Goal: Find specific page/section: Find specific page/section

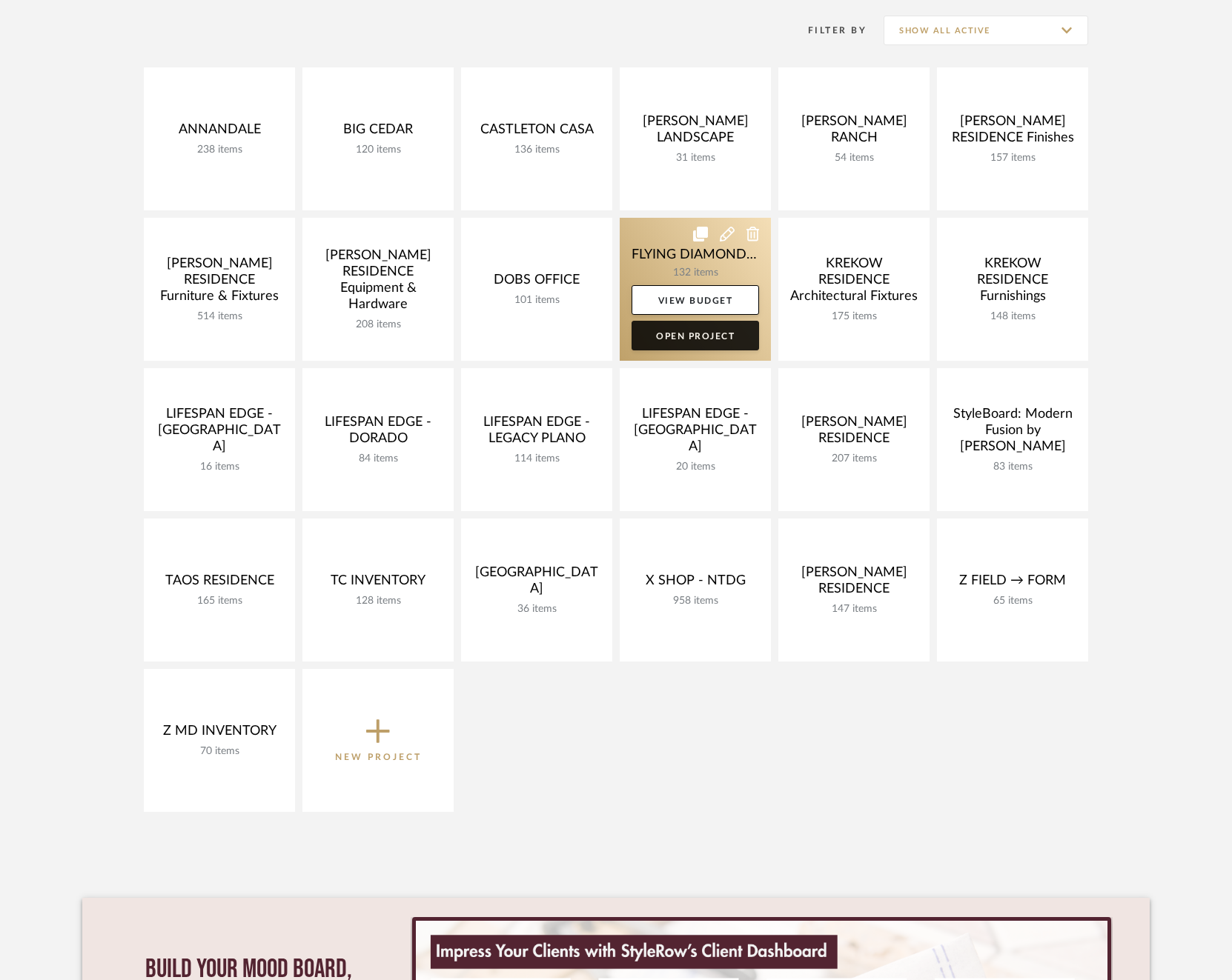
scroll to position [301, 0]
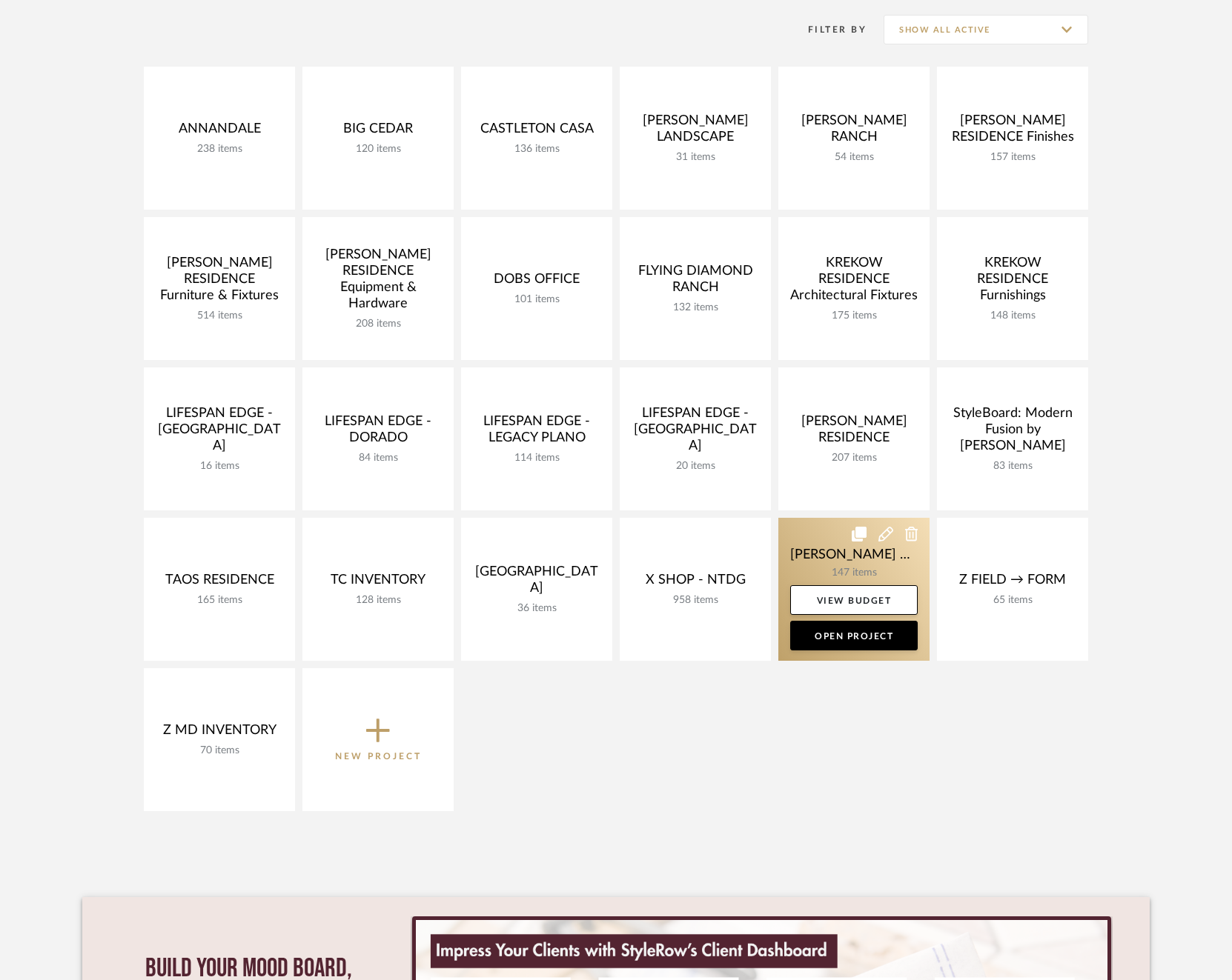
click at [810, 557] on link at bounding box center [853, 590] width 151 height 143
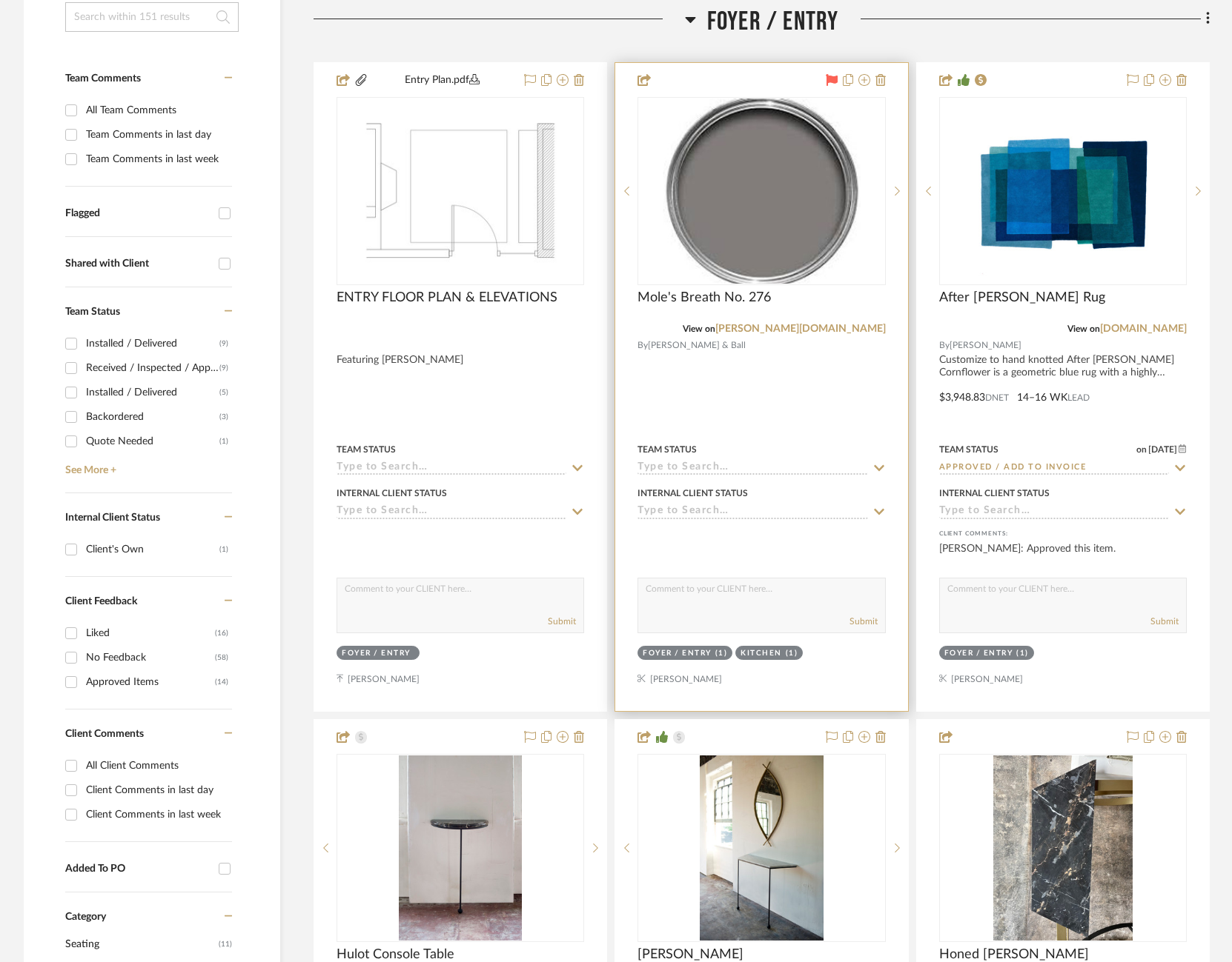
scroll to position [387, 0]
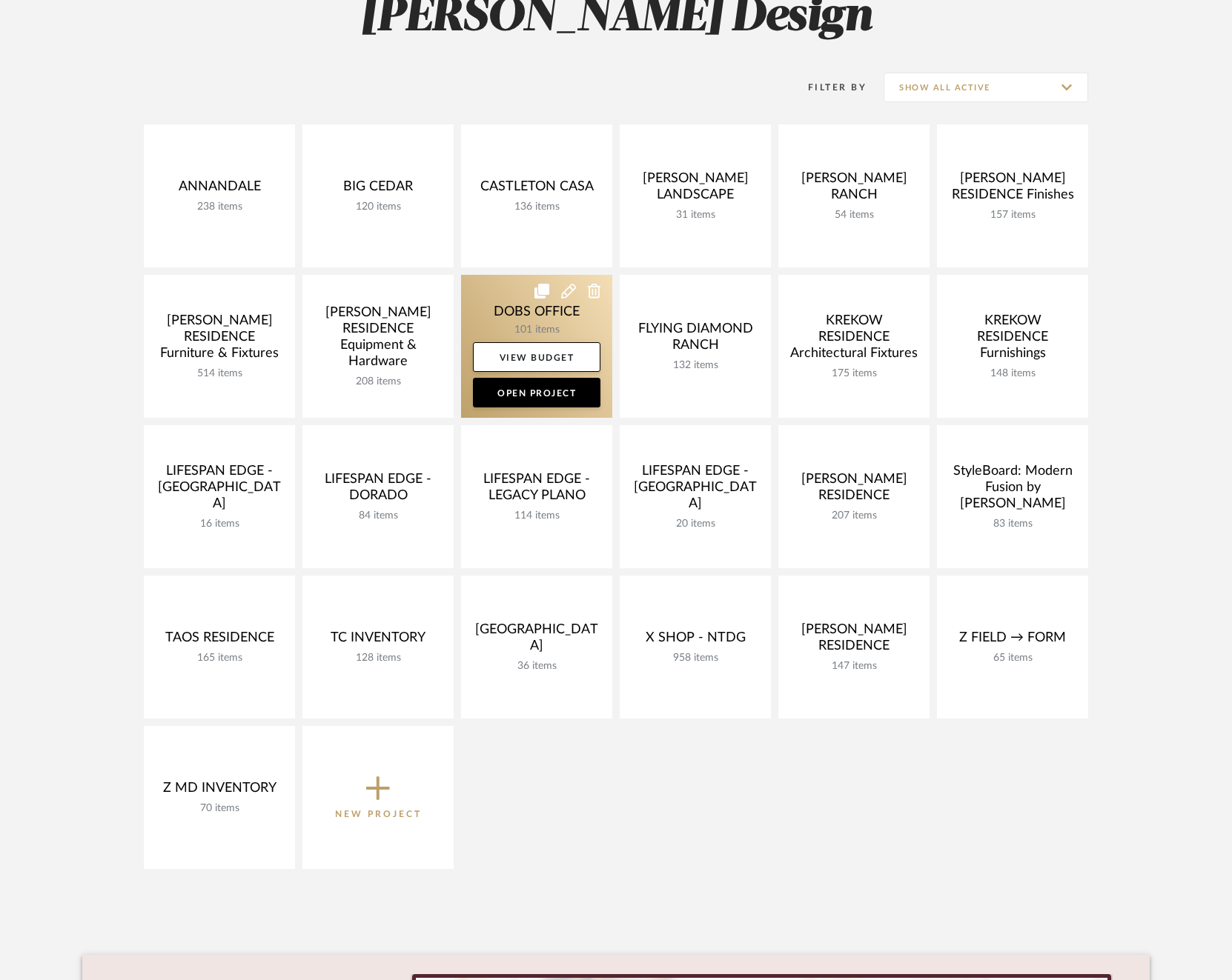
scroll to position [233, 0]
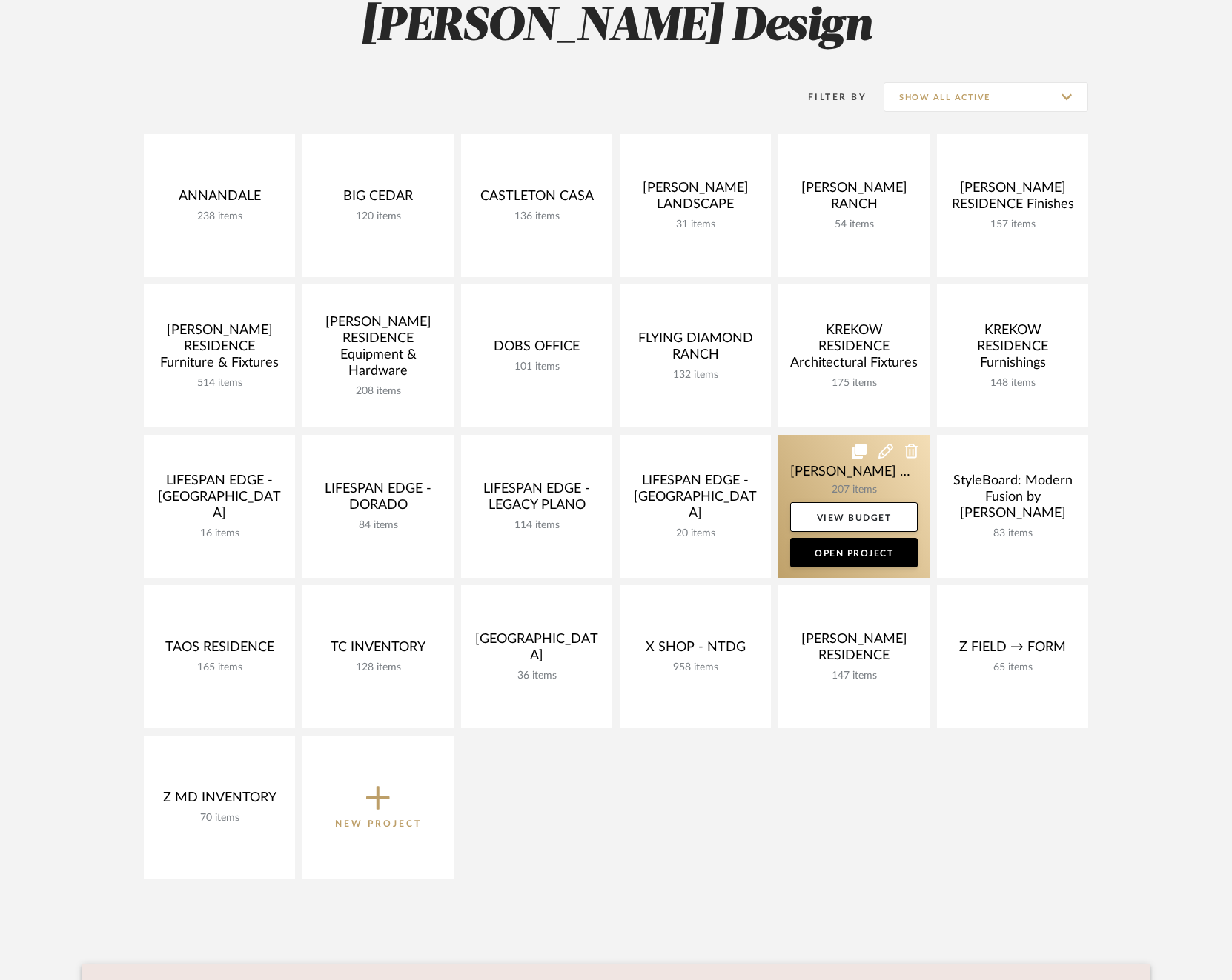
click at [814, 468] on link at bounding box center [853, 506] width 151 height 143
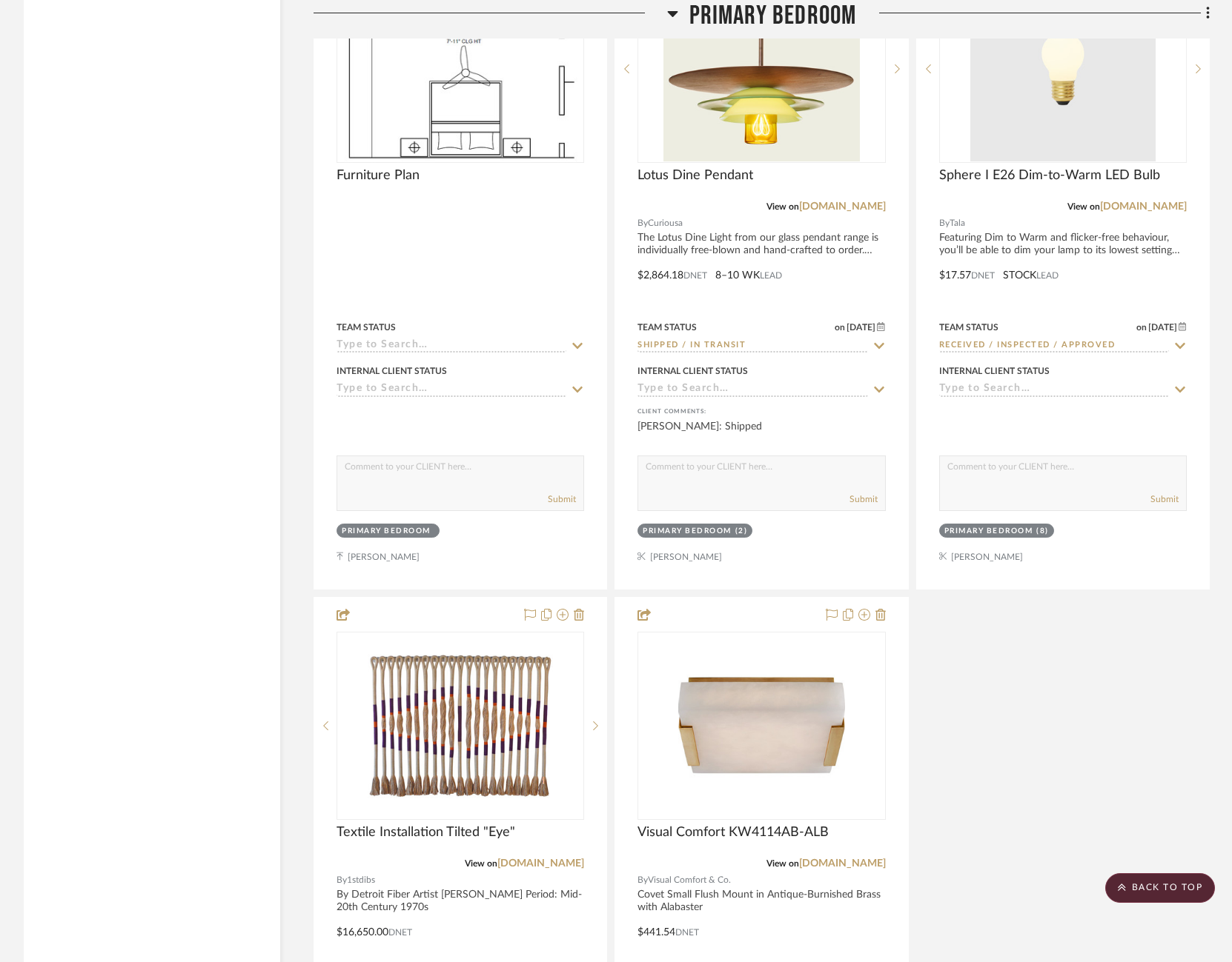
scroll to position [12253, 0]
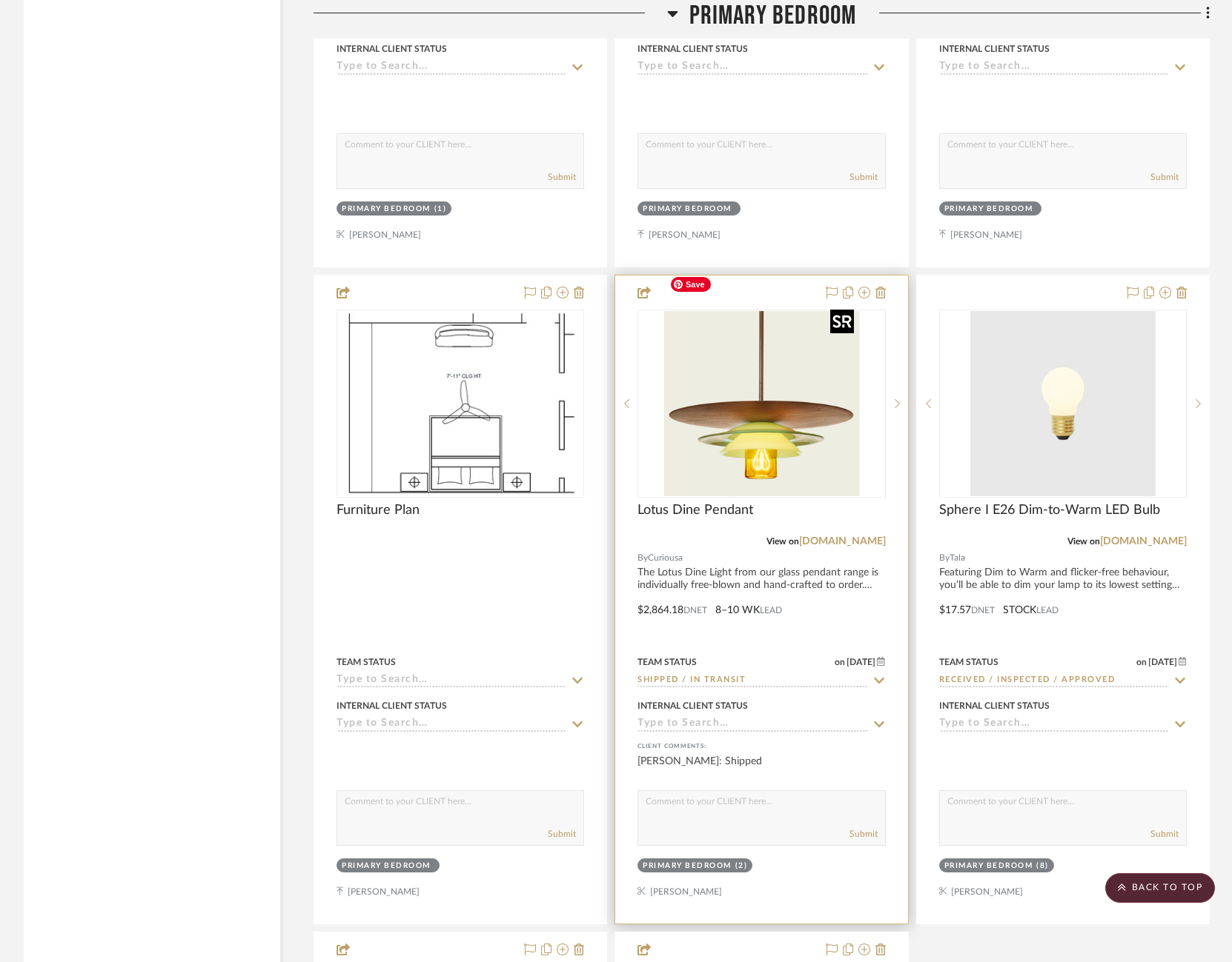
click at [0, 0] on img at bounding box center [0, 0] width 0 height 0
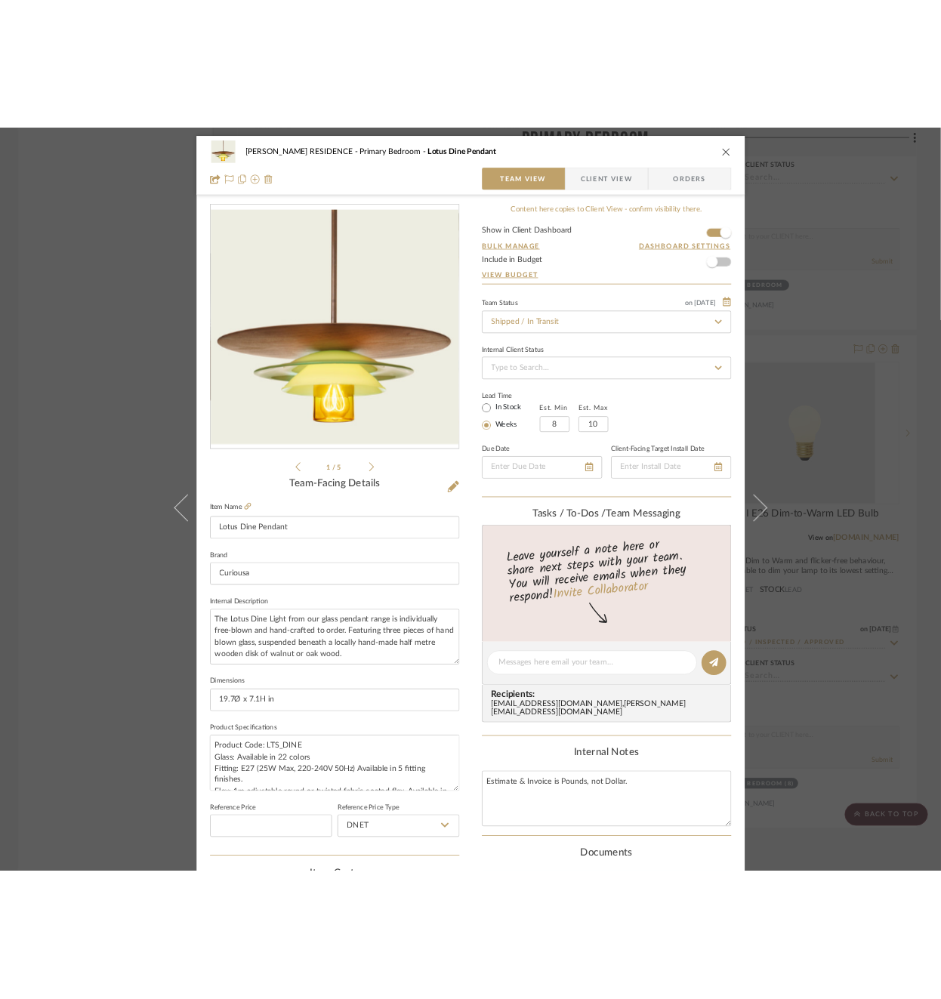
scroll to position [406, 0]
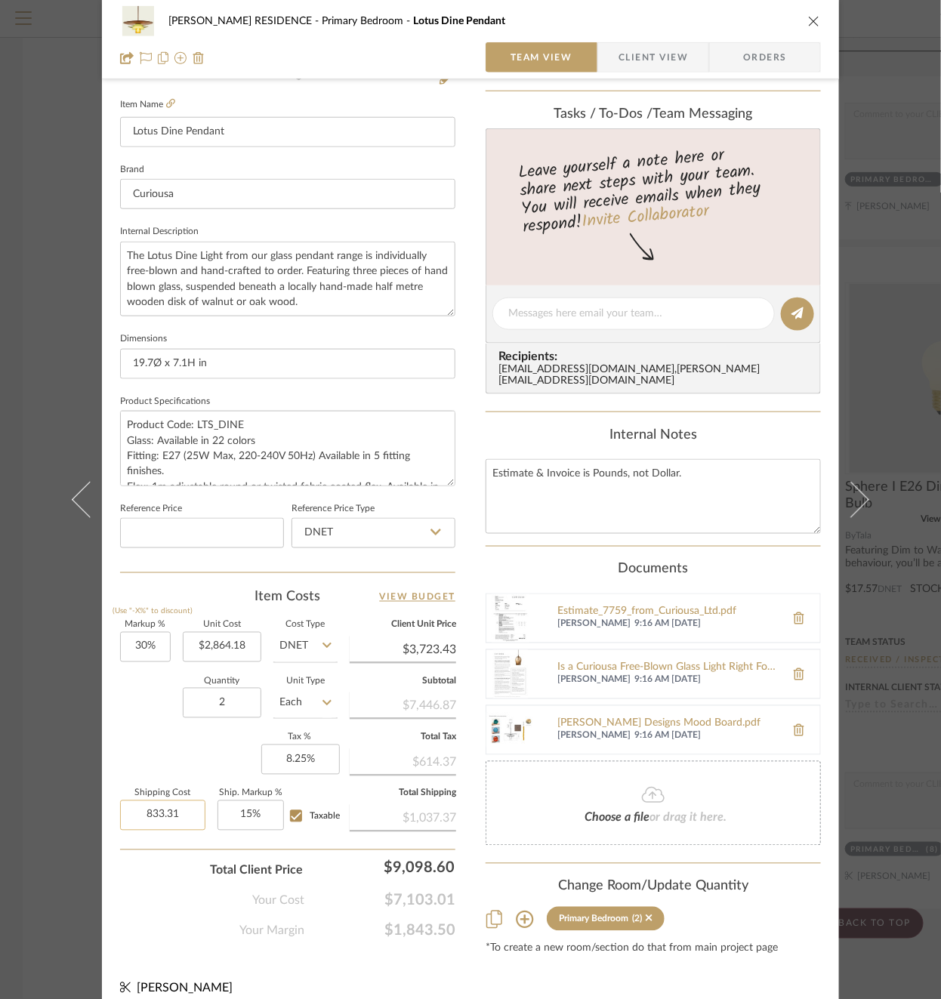
click at [151, 812] on input "833.31" at bounding box center [162, 816] width 85 height 30
type input "$886.10"
click at [131, 850] on div "Total Client Price $9,098.60" at bounding box center [287, 865] width 335 height 30
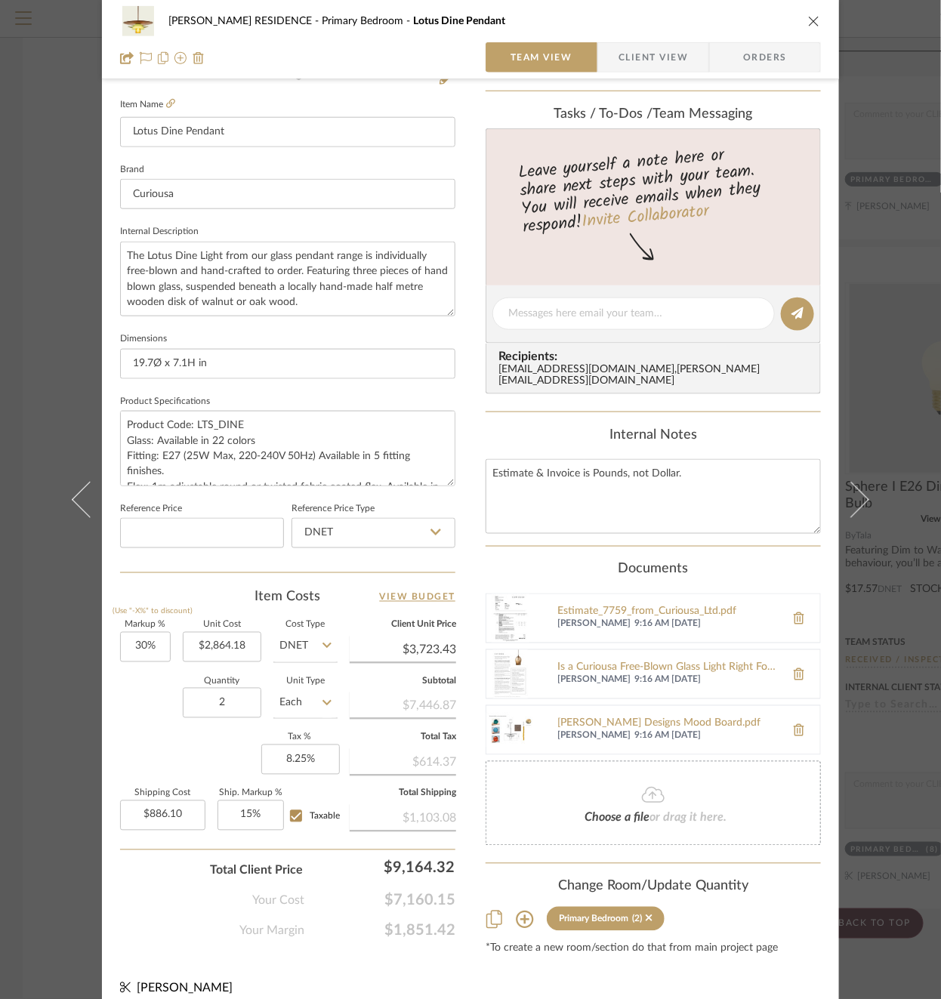
click at [17, 734] on div "SHIRLEY RESIDENCE Primary Bedroom Lotus Dine Pendant Team View Client View Orde…" at bounding box center [470, 499] width 941 height 999
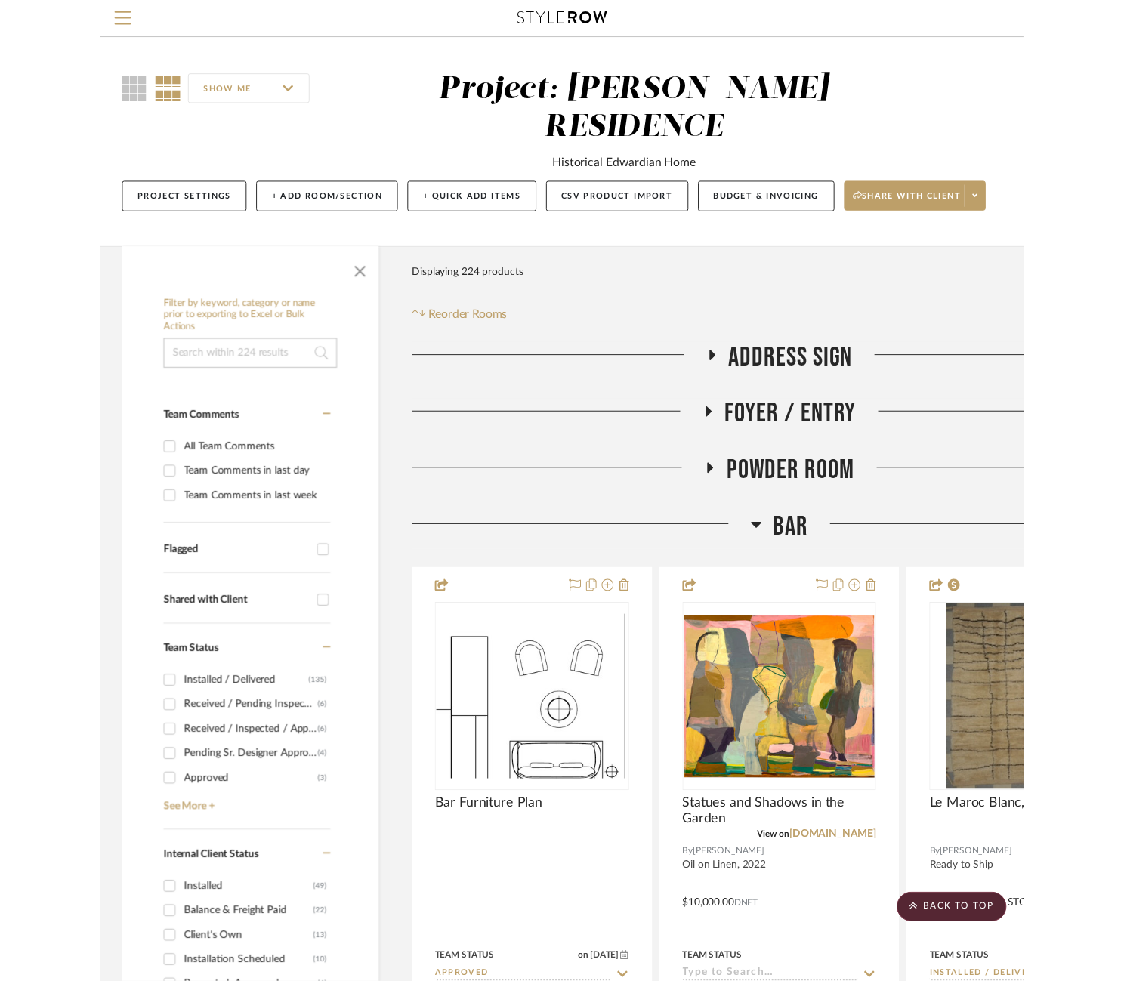
scroll to position [12495, 0]
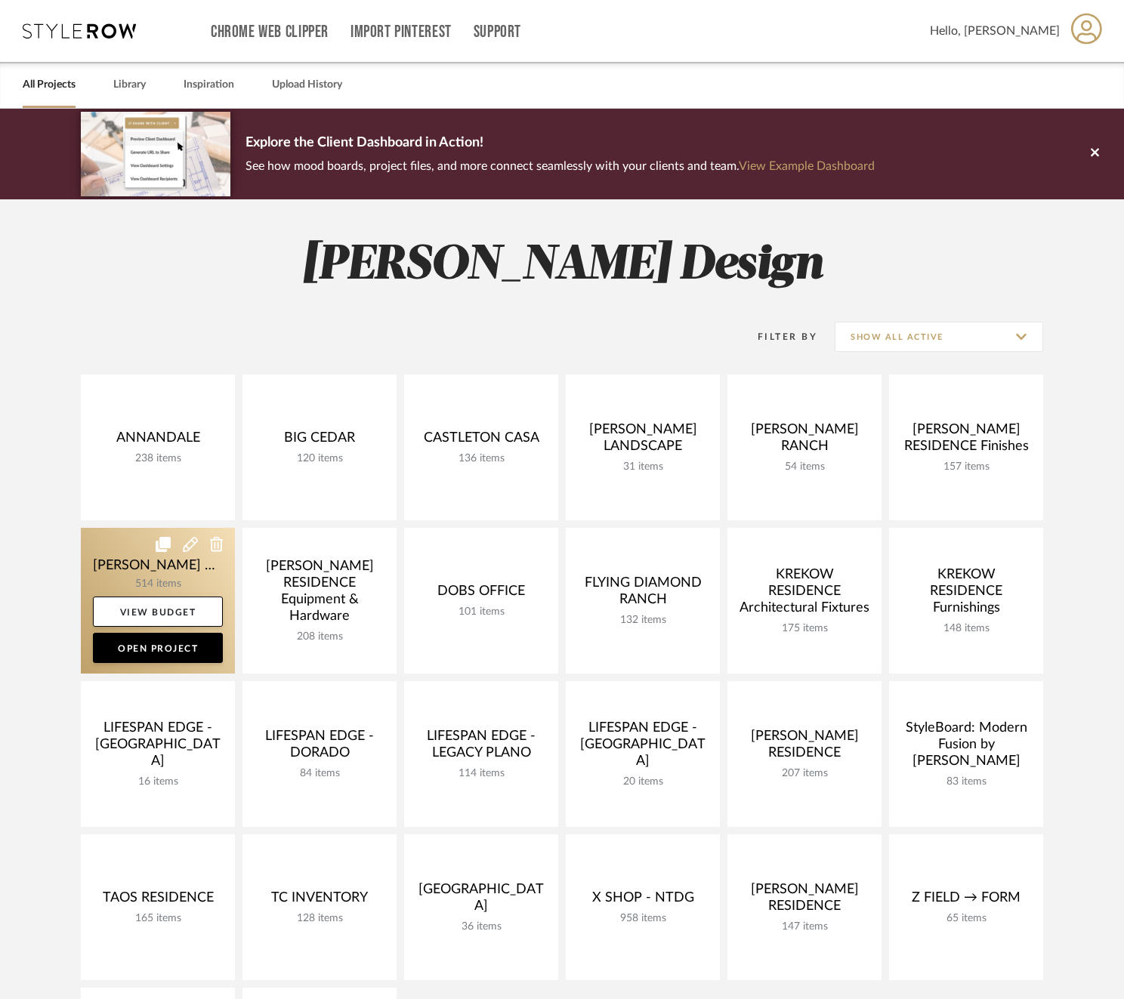
click at [115, 573] on link at bounding box center [158, 601] width 154 height 146
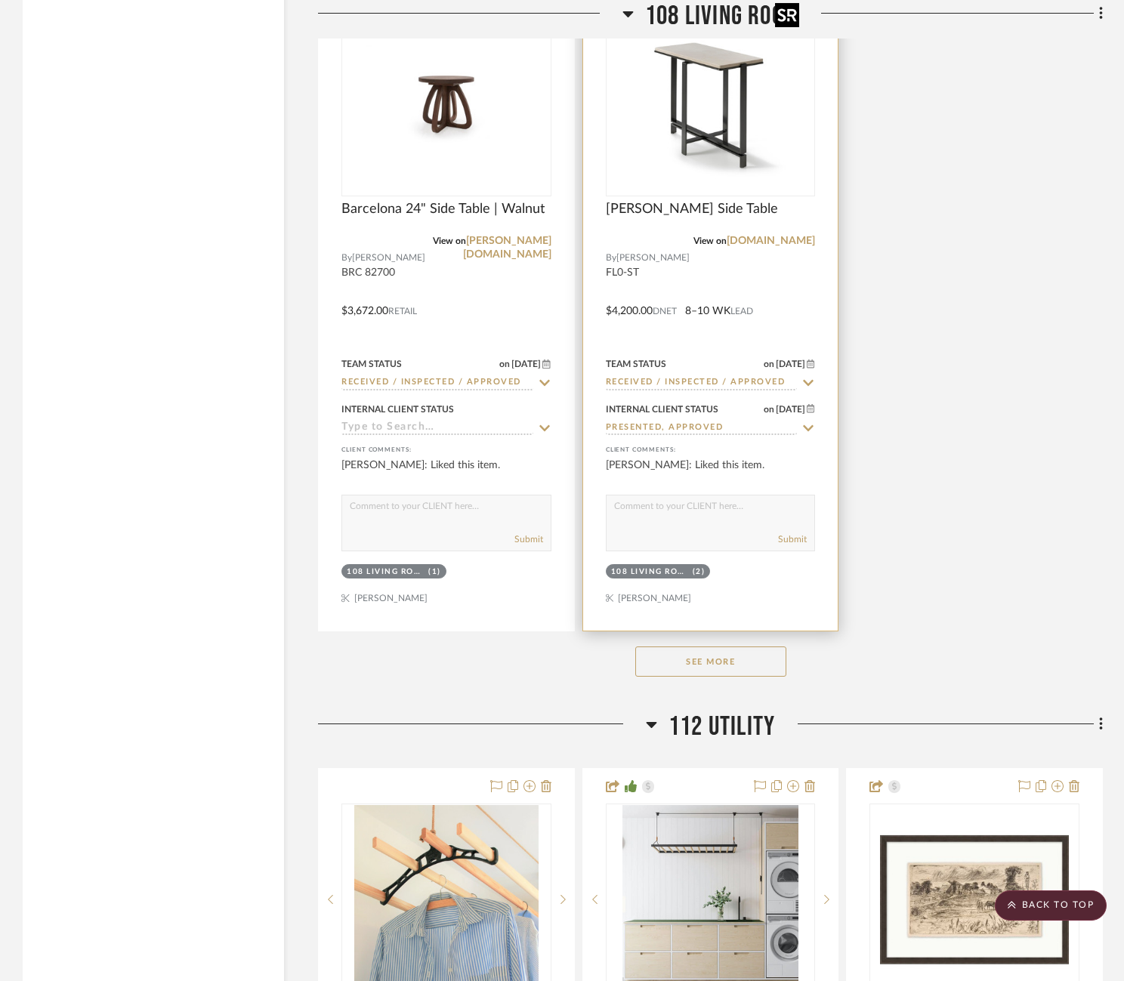
scroll to position [13223, 0]
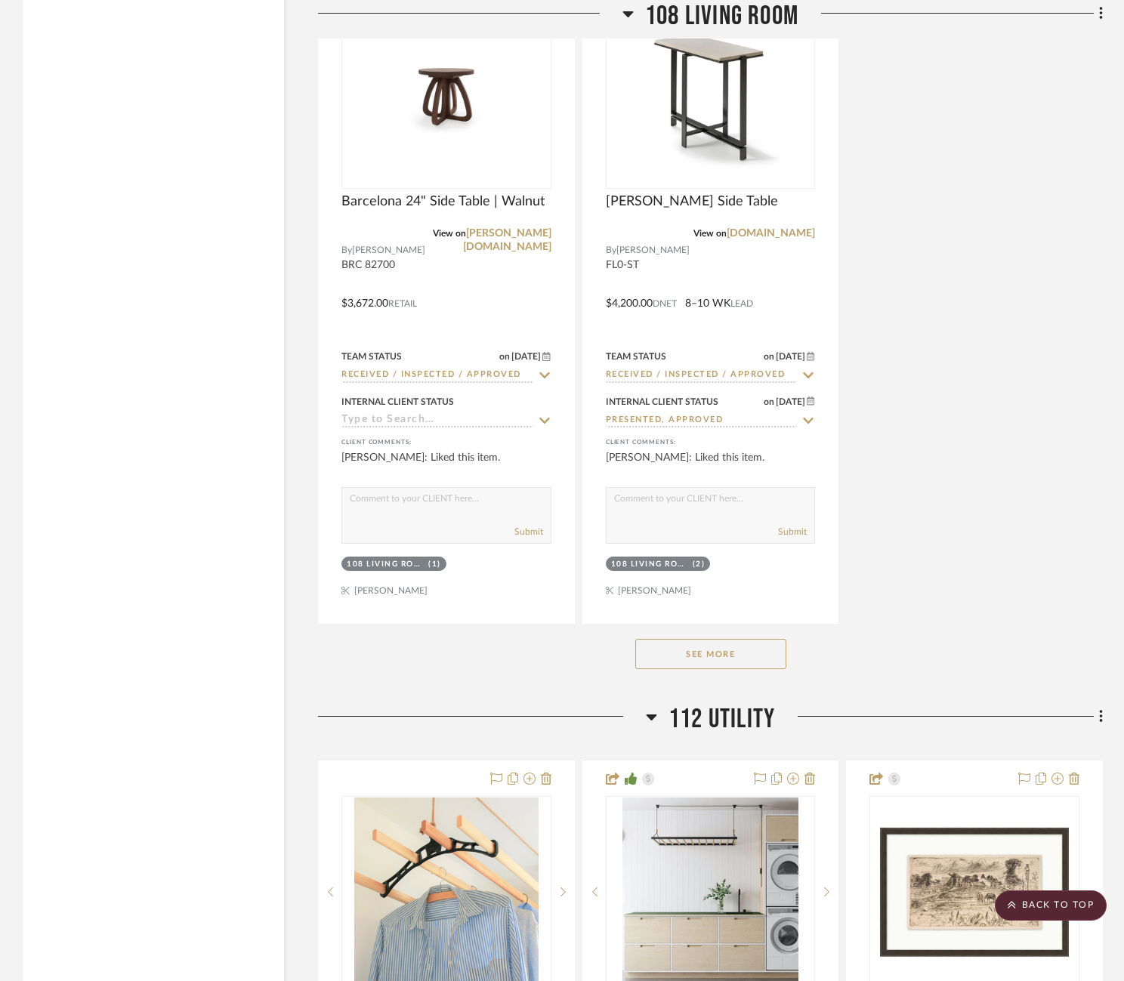
click at [723, 639] on button "See More" at bounding box center [710, 654] width 151 height 30
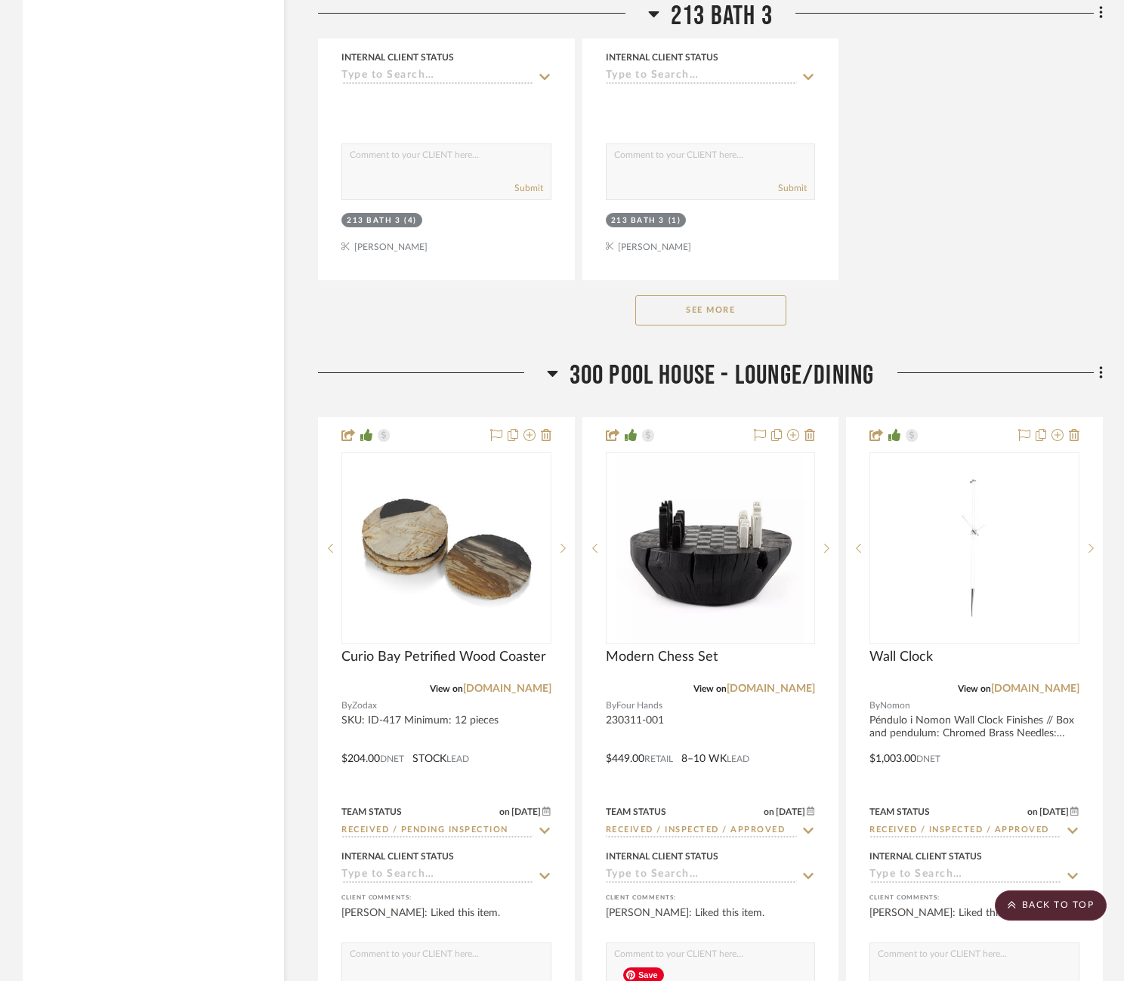
scroll to position [47829, 0]
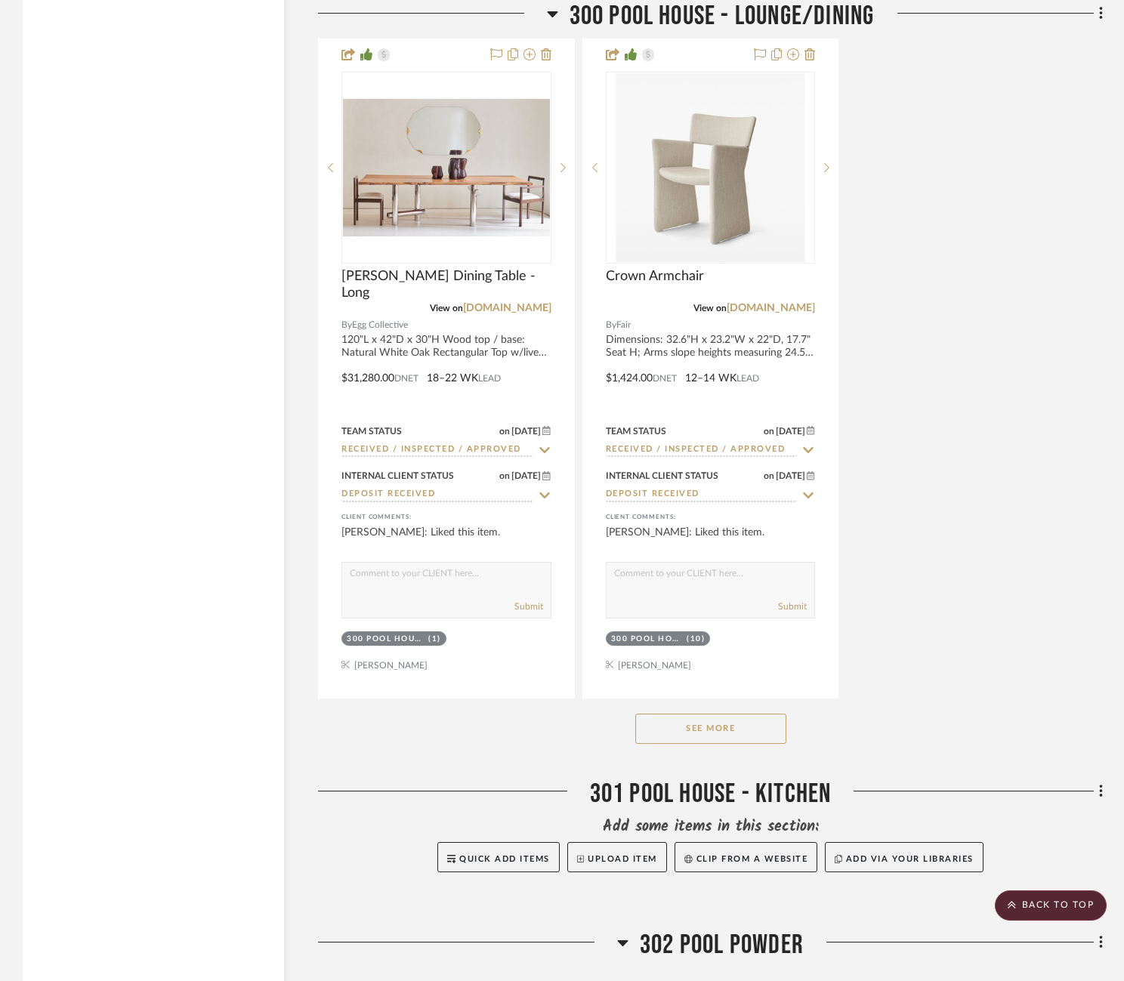
click at [703, 714] on button "See More" at bounding box center [710, 729] width 151 height 30
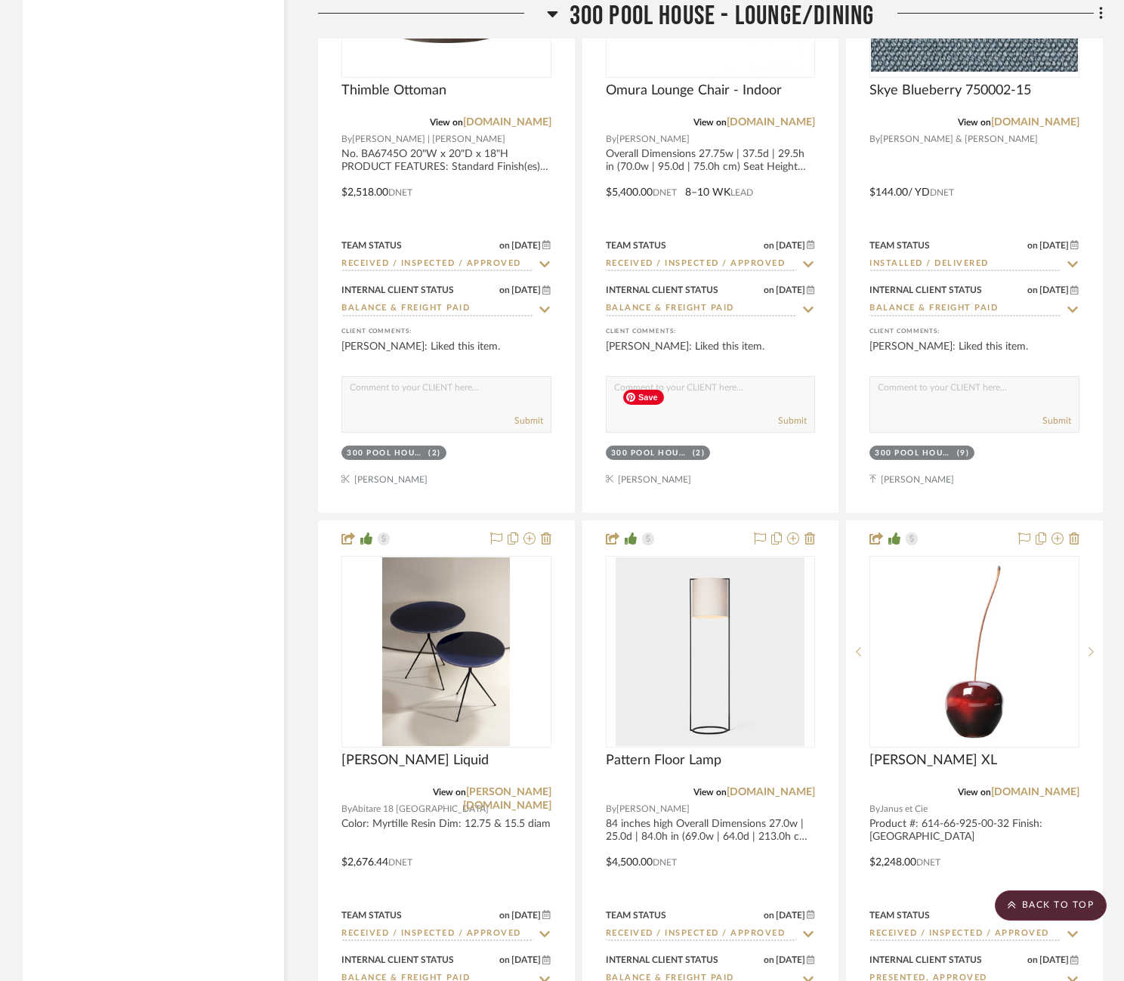
scroll to position [51765, 0]
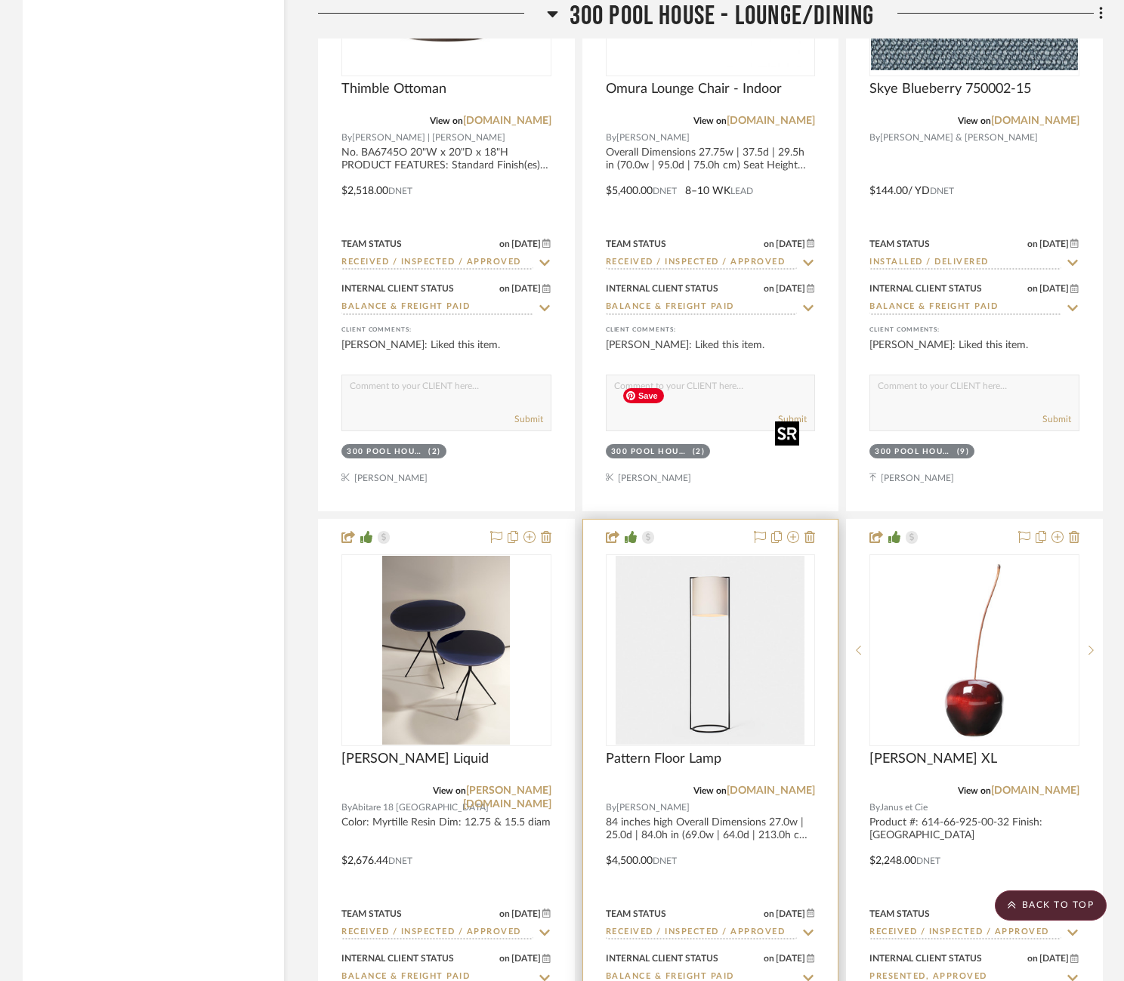
click at [715, 556] on img "0" at bounding box center [710, 650] width 189 height 189
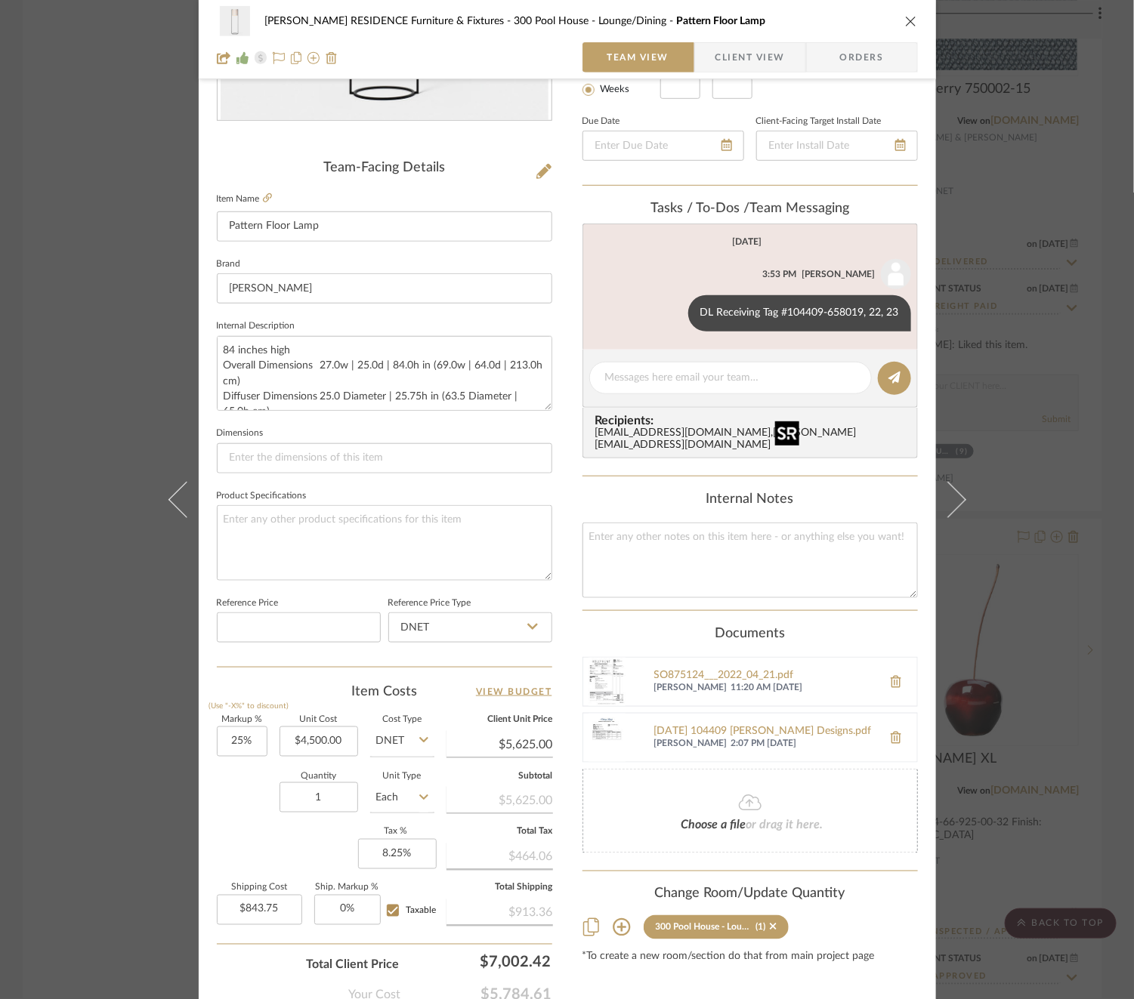
scroll to position [402, 0]
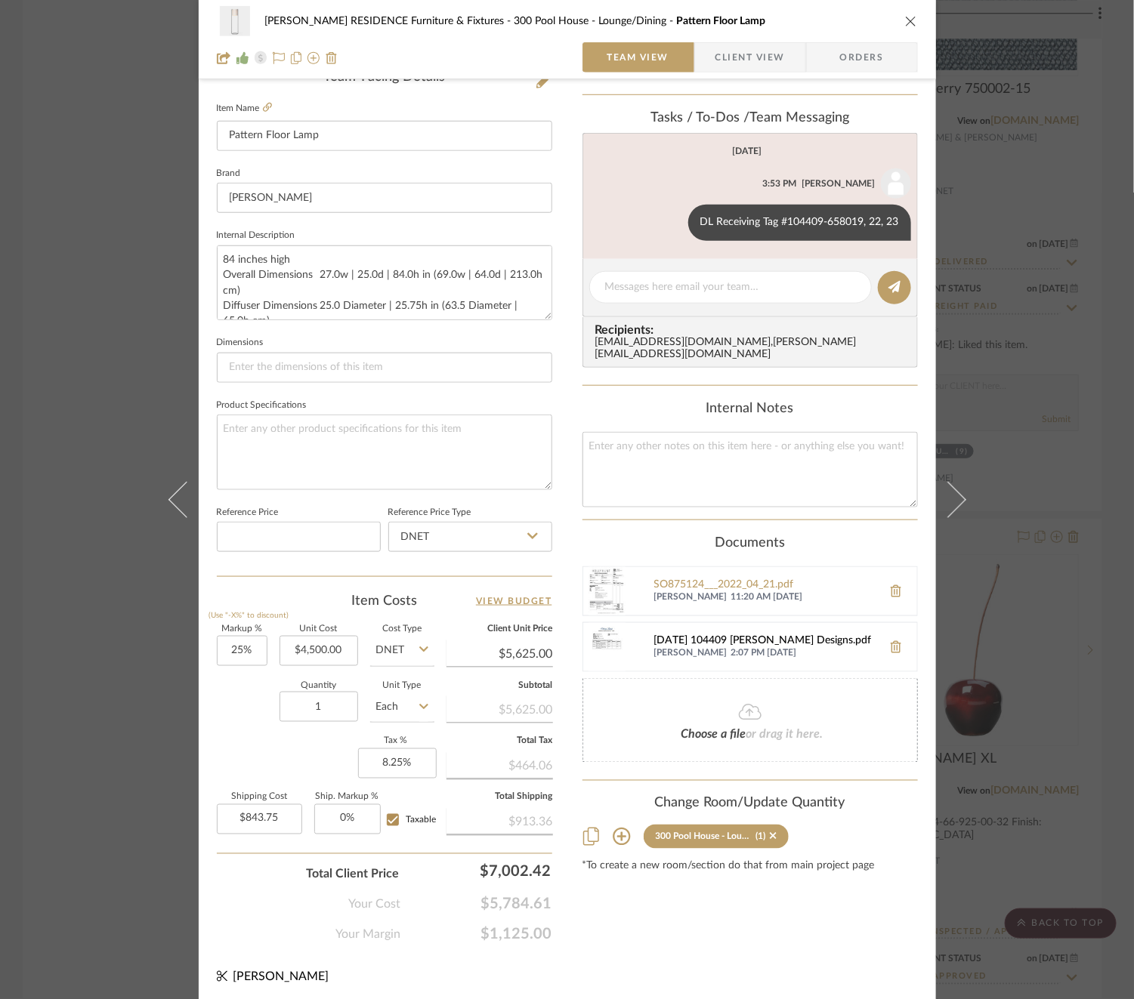
click at [700, 635] on div "2022-06-22 104409 Mauldin Designs.pdf" at bounding box center [764, 641] width 221 height 12
click at [1014, 344] on div "COBLE RESIDENCE Furniture & Fixtures 300 Pool House - Lounge/Dining Pattern Flo…" at bounding box center [567, 499] width 1134 height 999
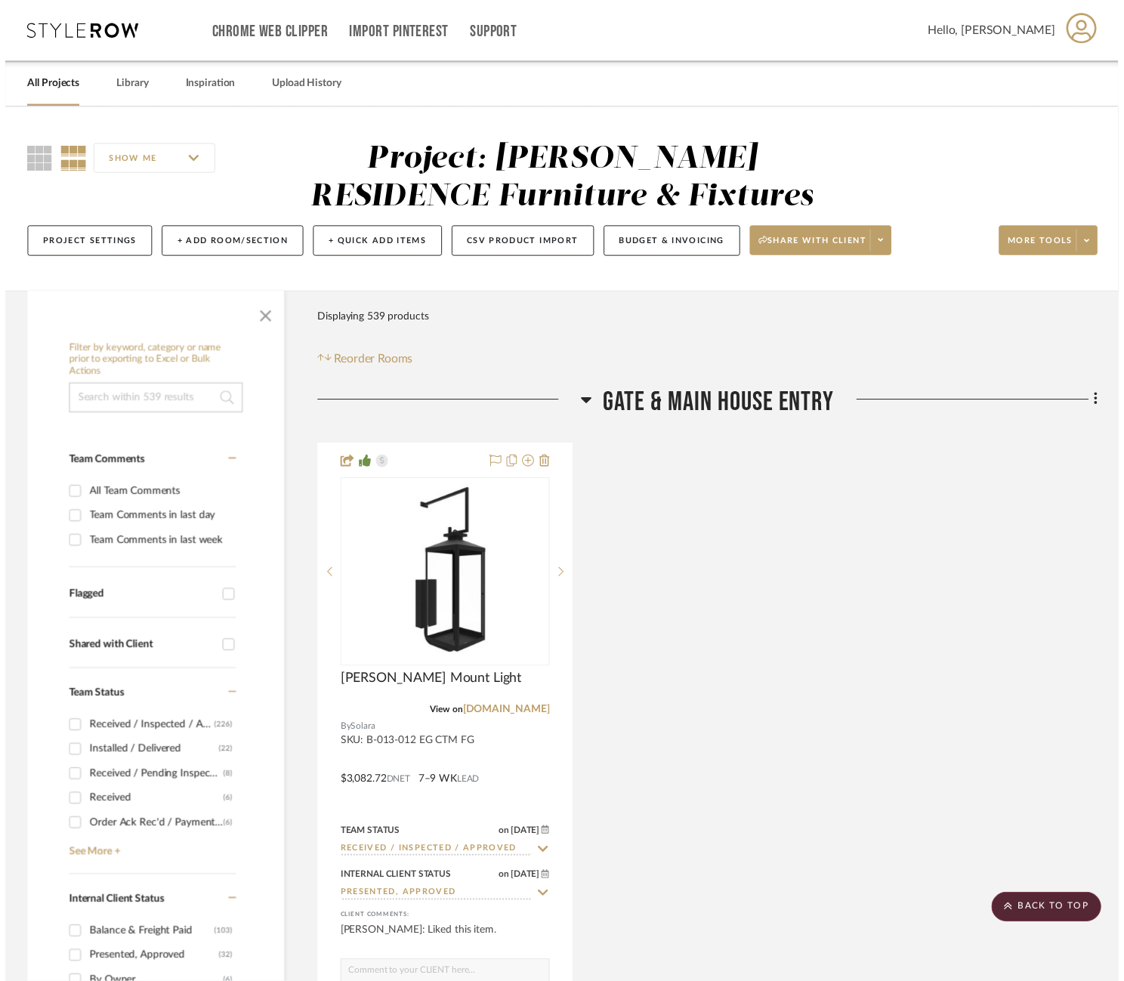
scroll to position [51765, 0]
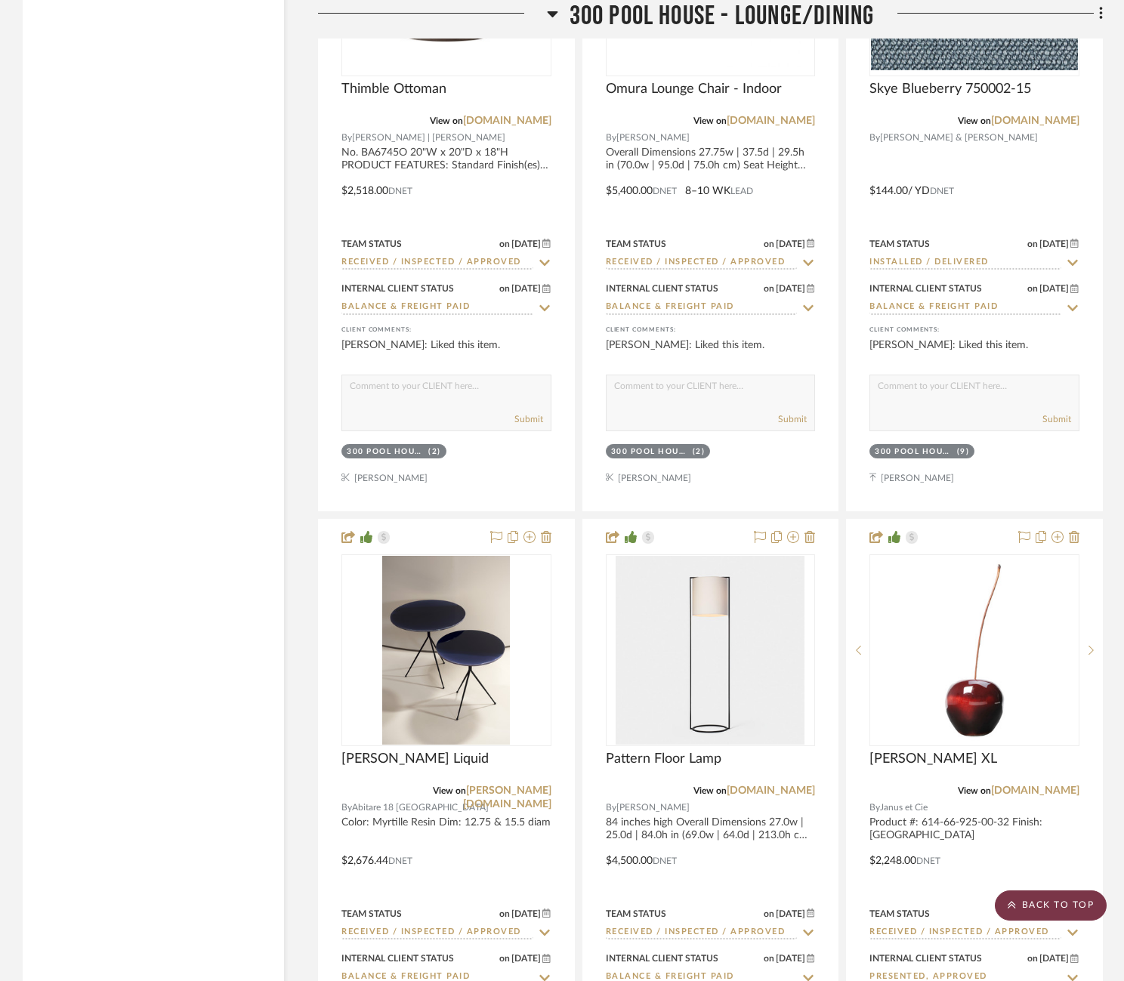
click at [1044, 904] on scroll-to-top-button "BACK TO TOP" at bounding box center [1051, 906] width 112 height 30
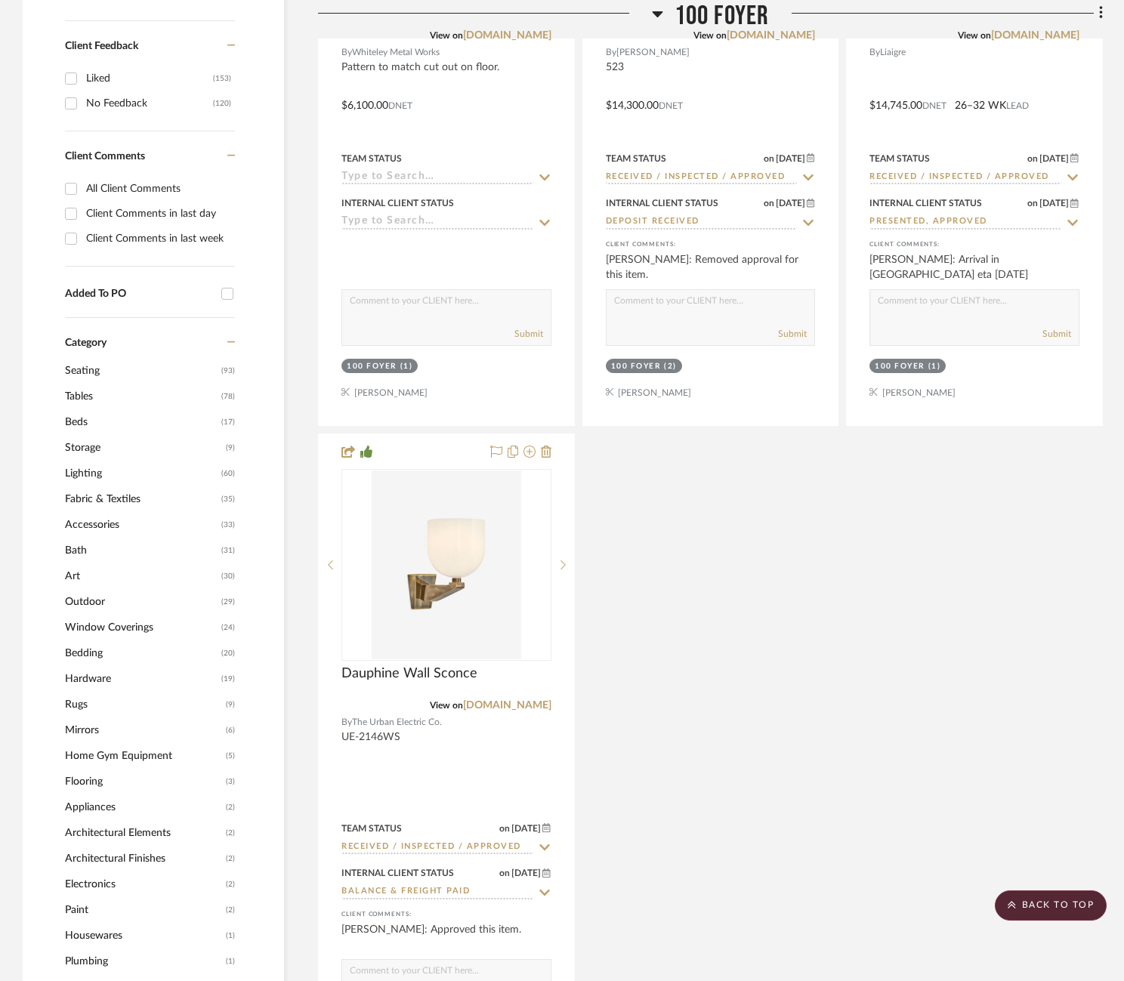
scroll to position [1553, 0]
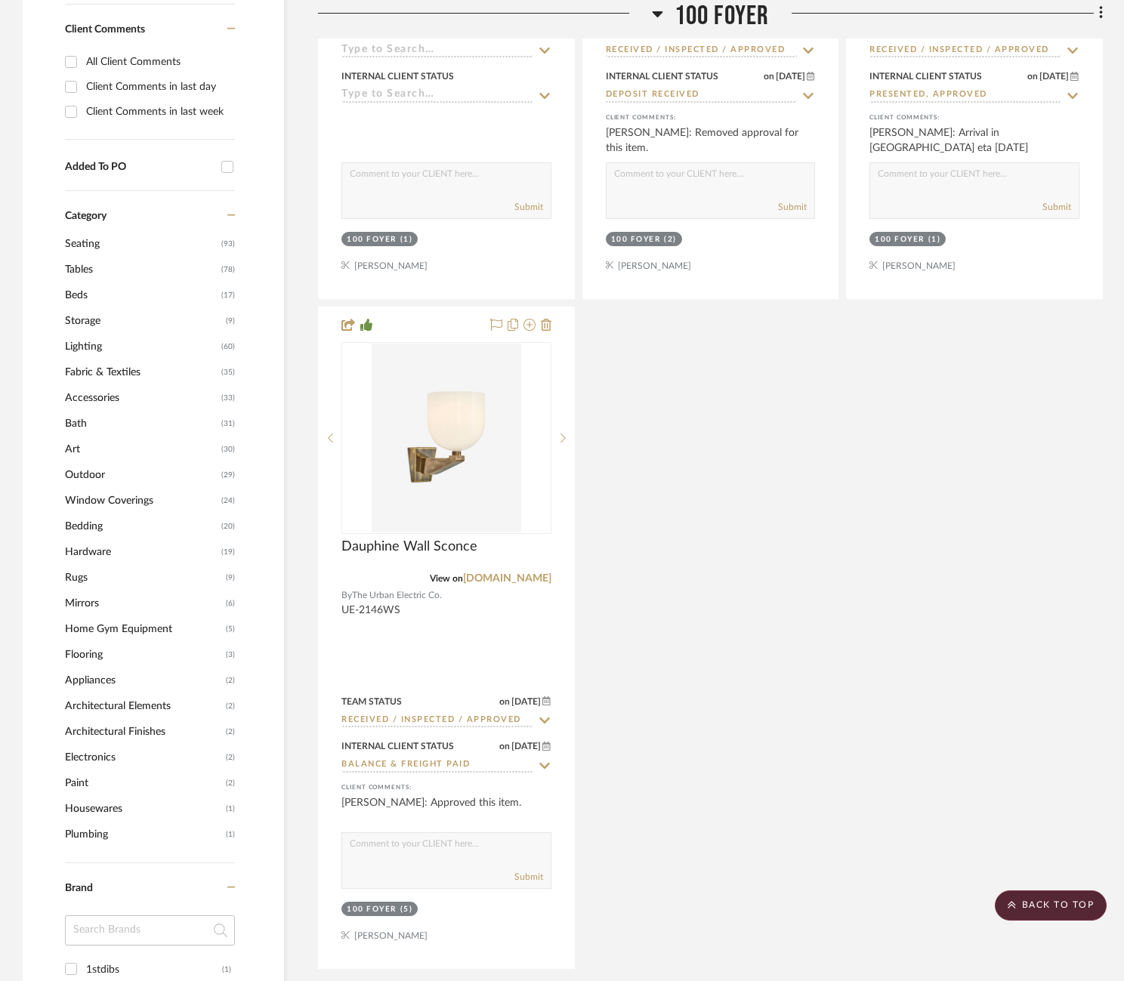
click at [79, 341] on span "Lighting" at bounding box center [141, 347] width 153 height 26
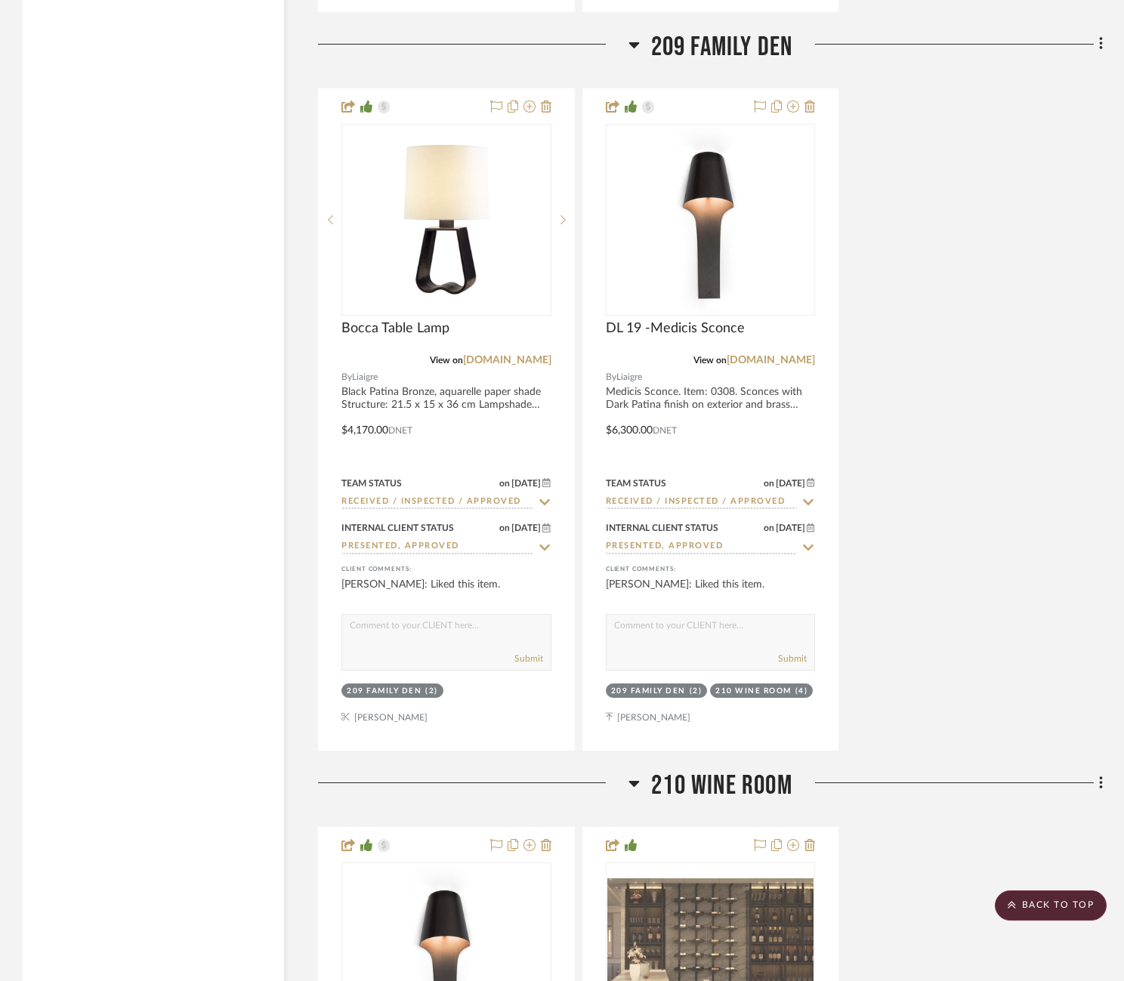
scroll to position [12944, 0]
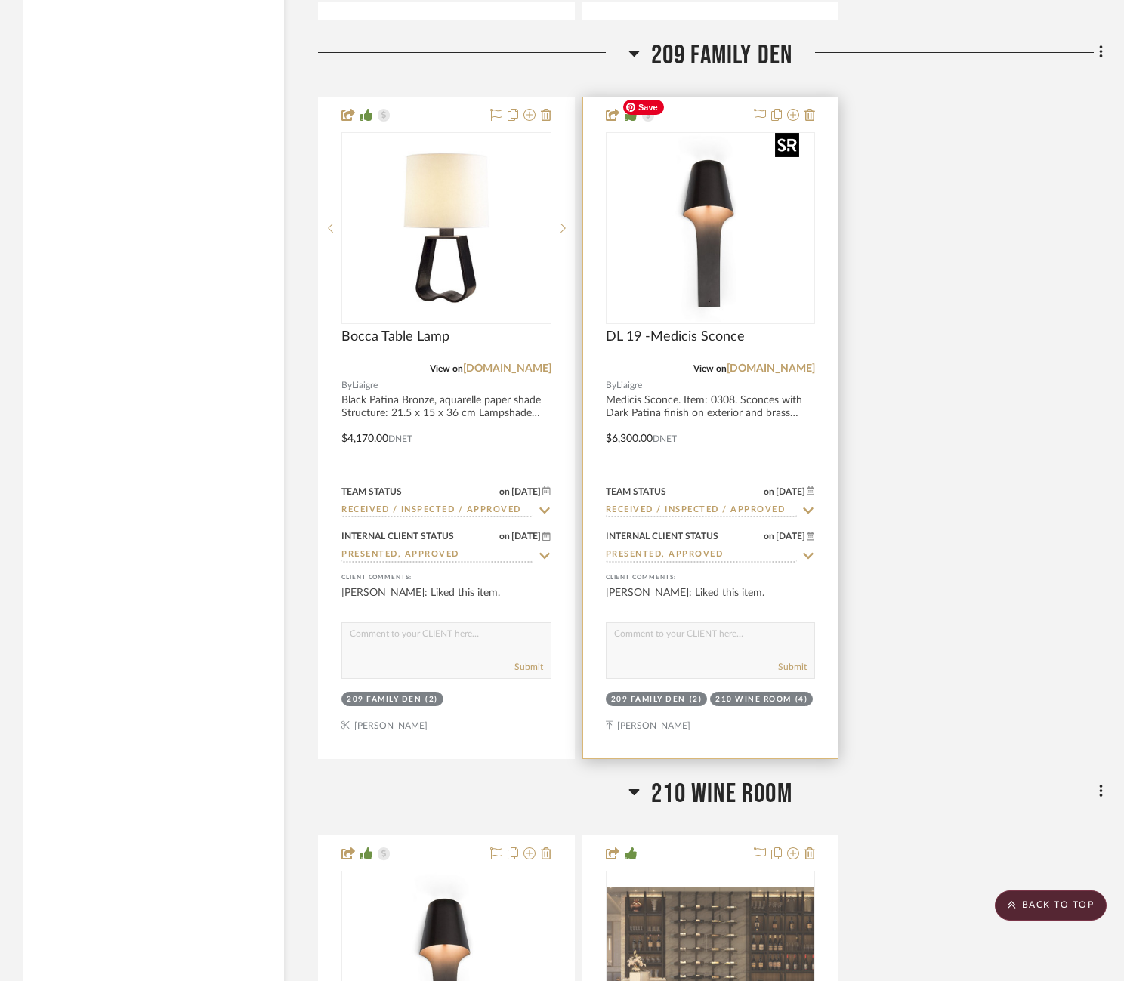
click at [0, 0] on img at bounding box center [0, 0] width 0 height 0
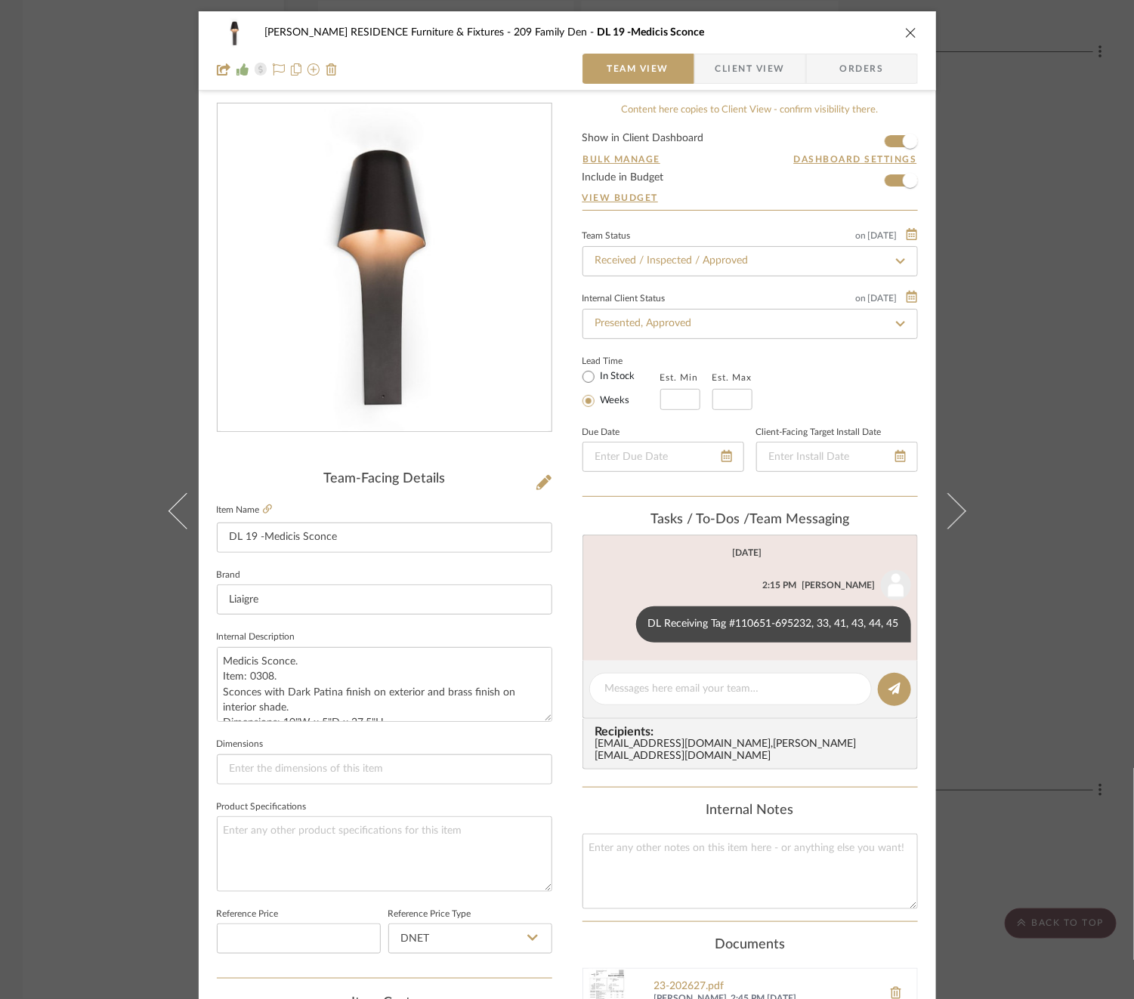
scroll to position [402, 0]
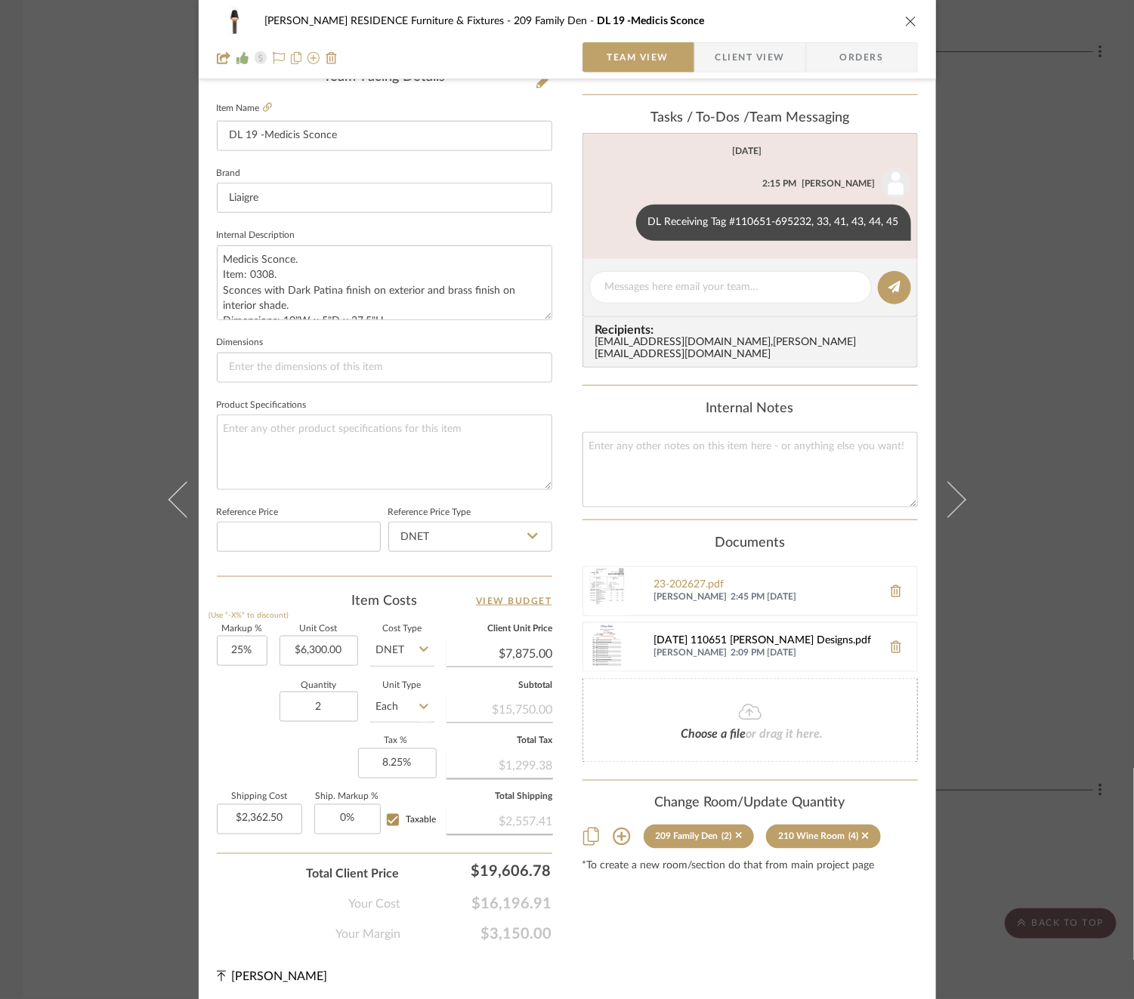
click at [756, 635] on div "2023-10-25 110651 Mauldin Designs.pdf" at bounding box center [764, 641] width 221 height 12
click at [1049, 199] on div "COBLE RESIDENCE Furniture & Fixtures 209 Family Den DL 19 -Medicis Sconce Team …" at bounding box center [567, 499] width 1134 height 999
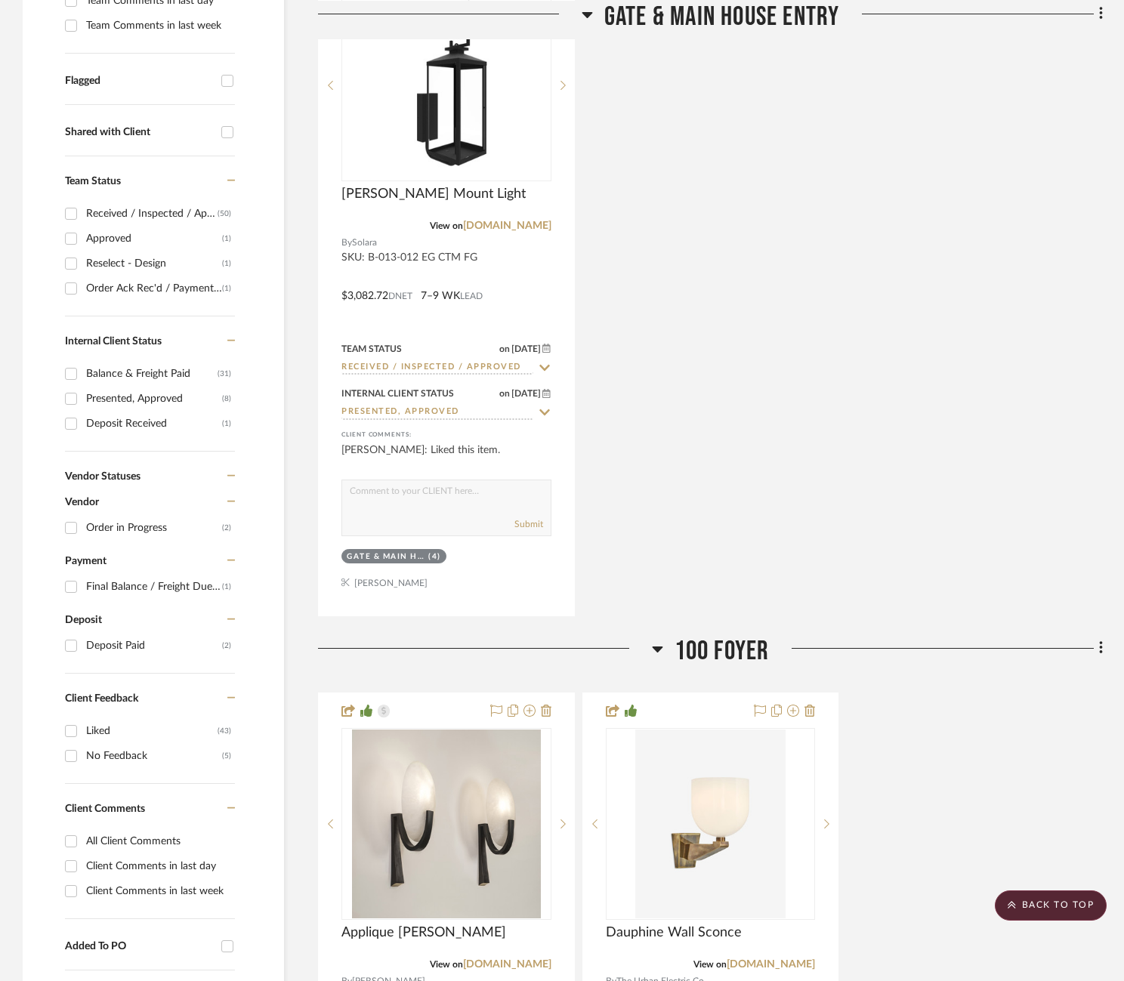
scroll to position [0, 0]
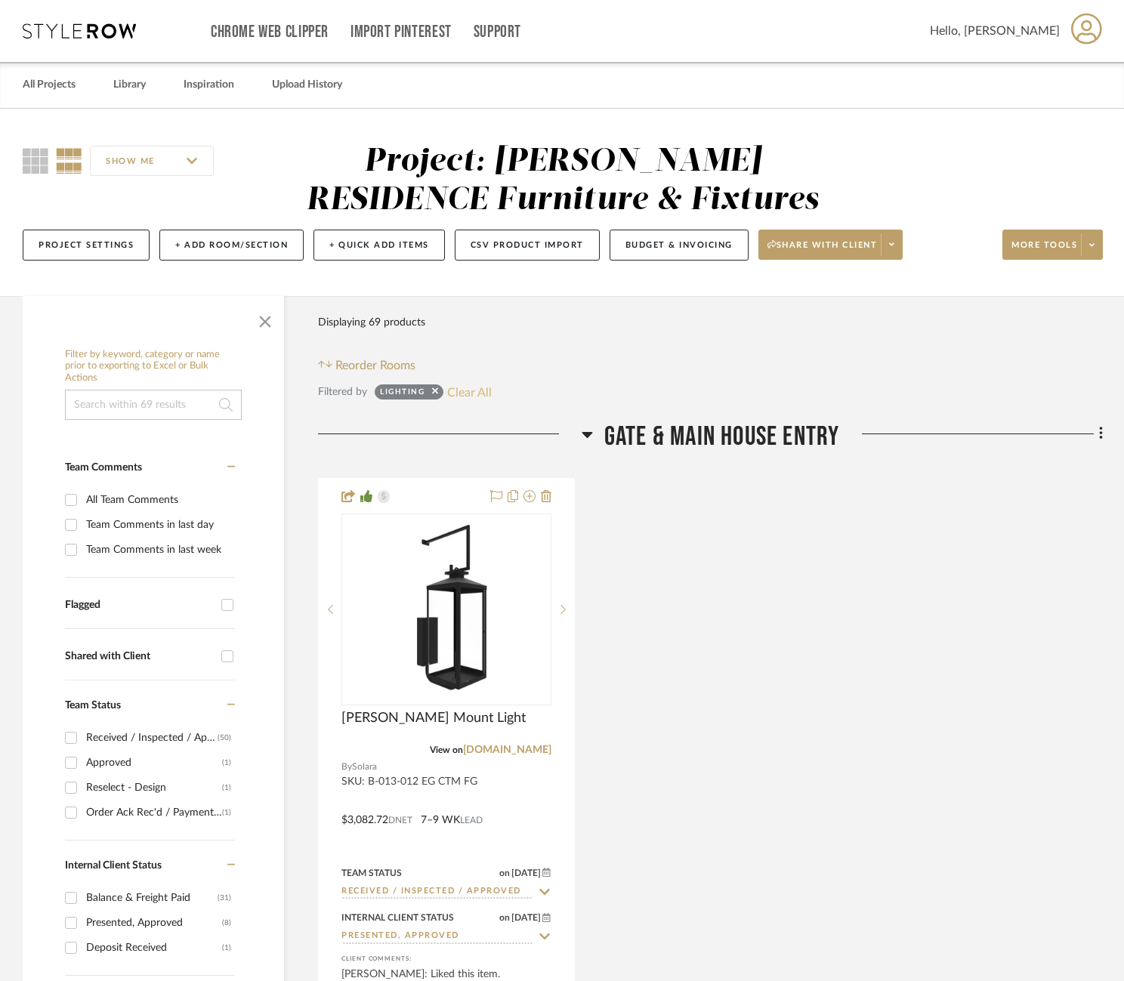
click at [484, 390] on button "Clear All" at bounding box center [469, 392] width 45 height 20
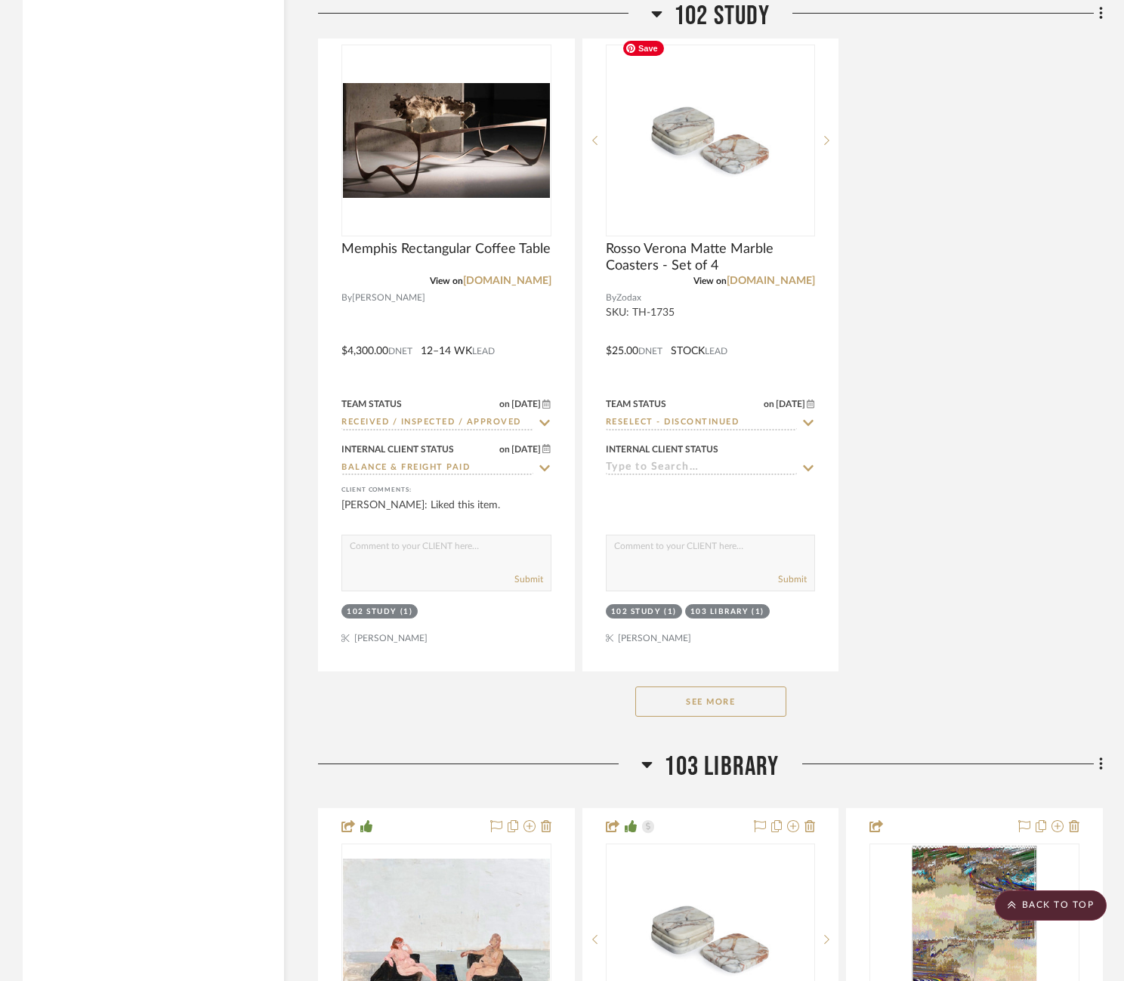
scroll to position [3940, 0]
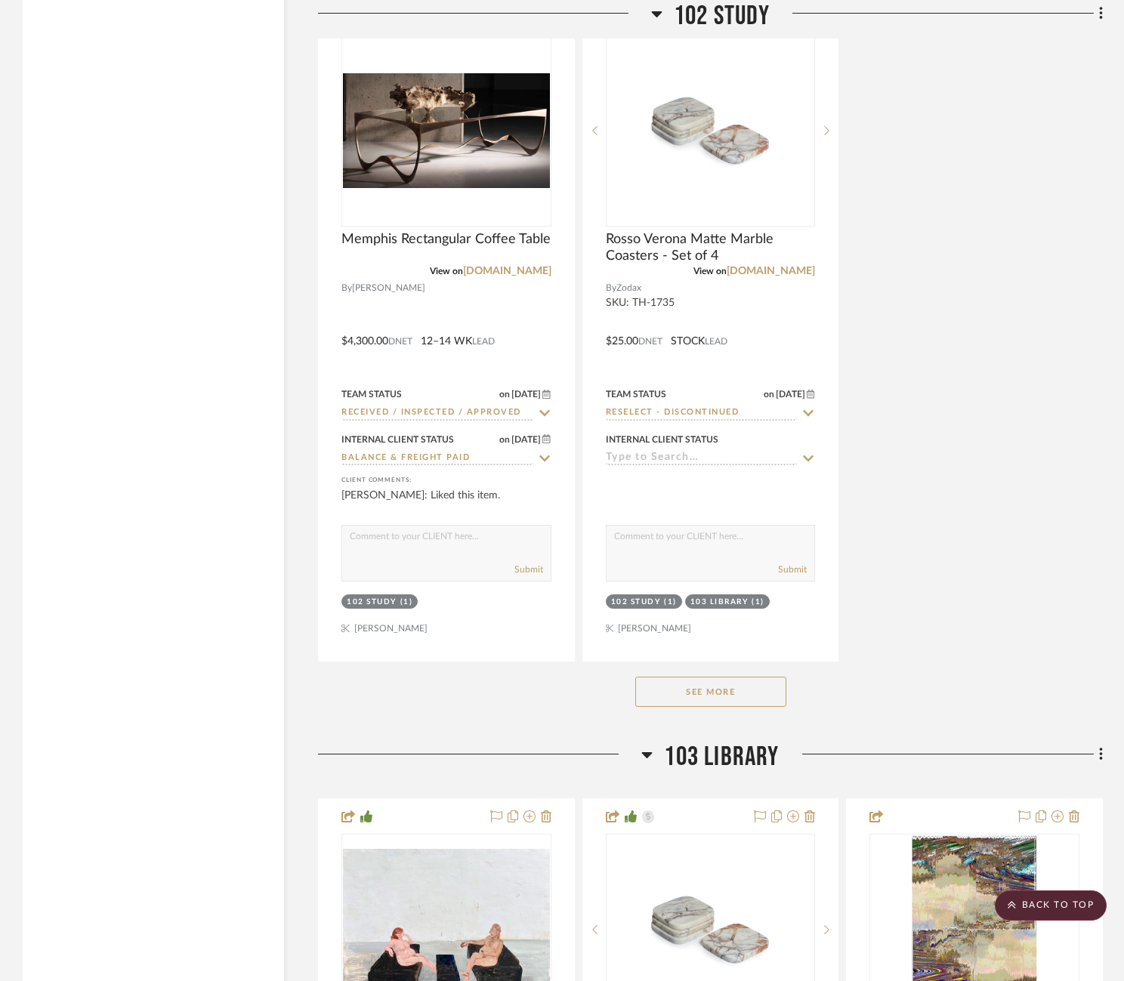
click at [753, 677] on button "See More" at bounding box center [710, 692] width 151 height 30
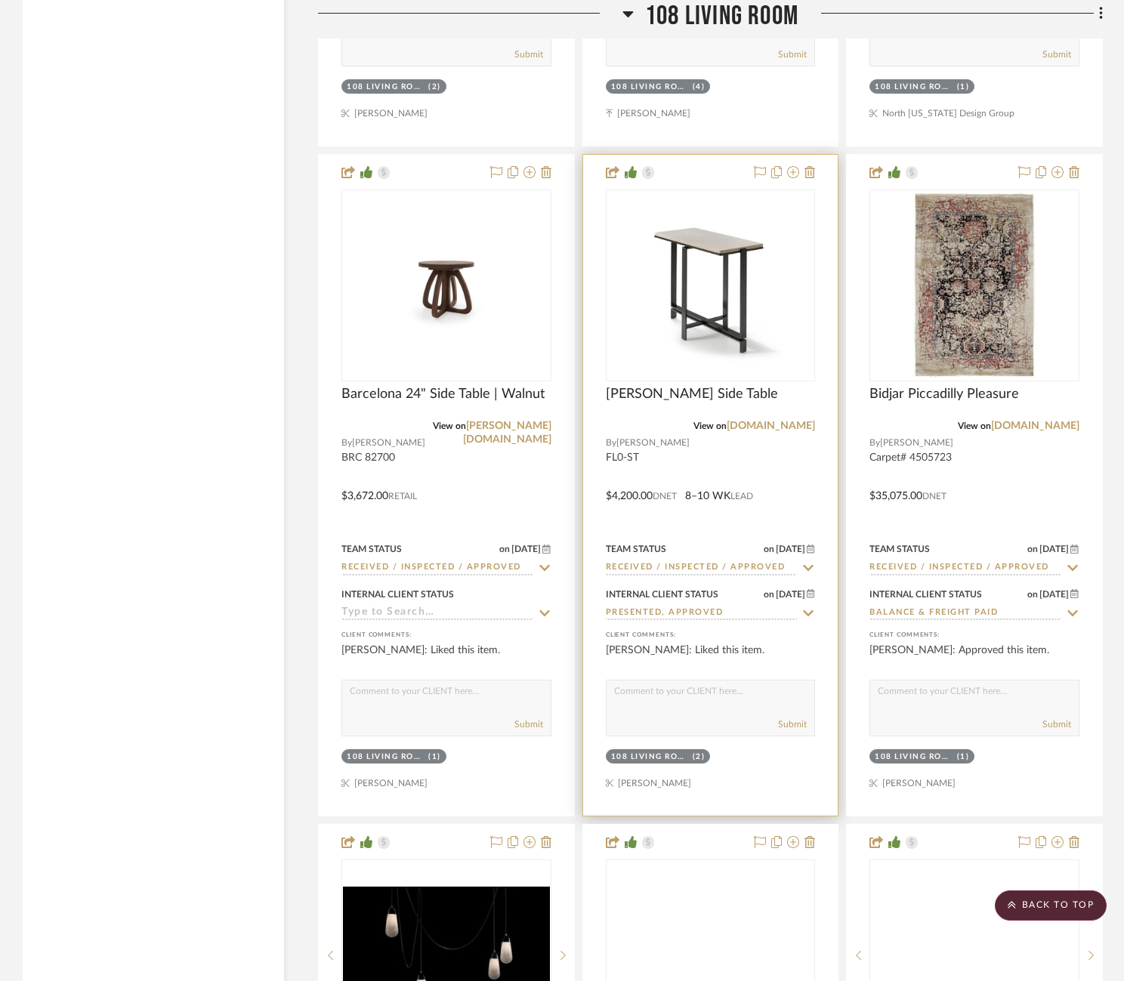
scroll to position [15069, 0]
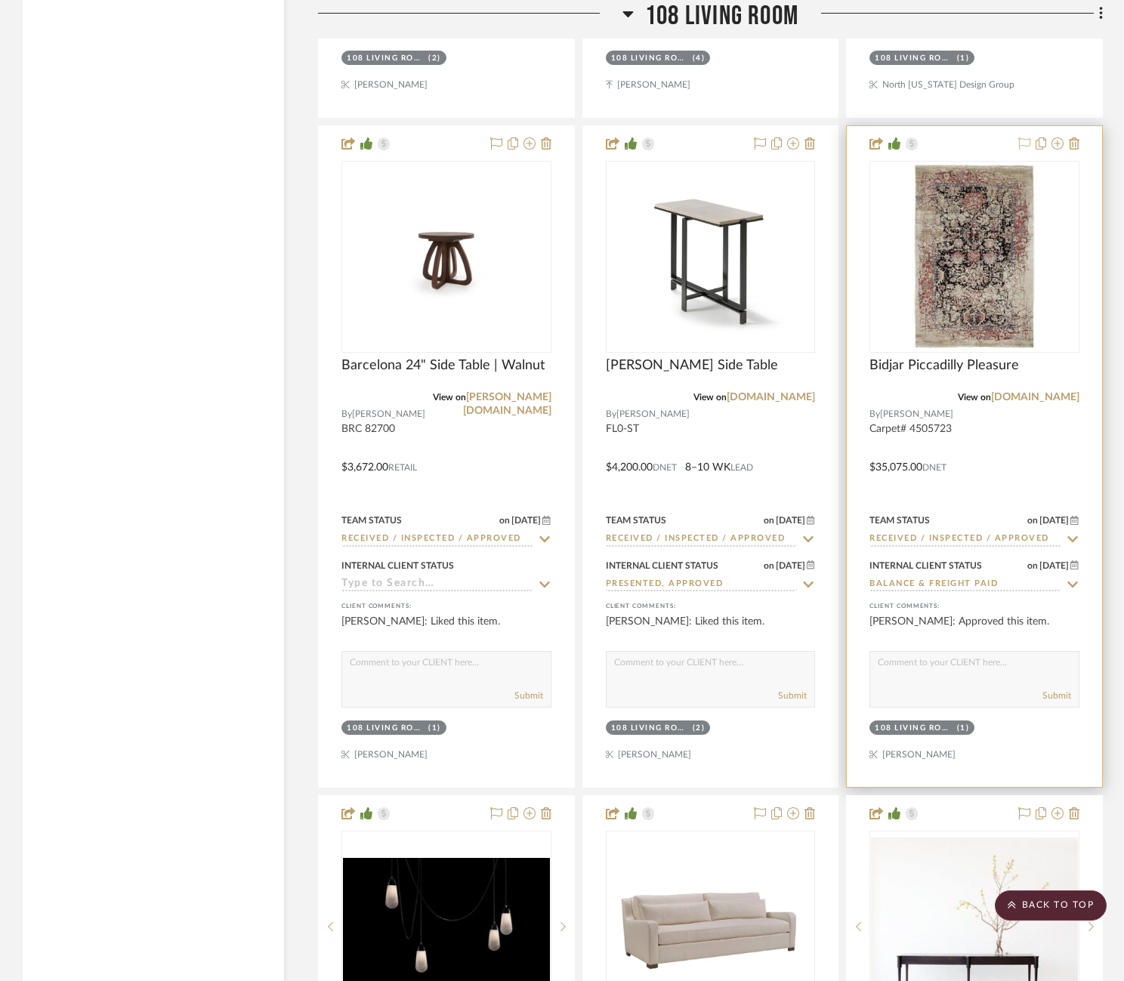
click at [1025, 137] on icon at bounding box center [1024, 143] width 12 height 12
click at [978, 282] on img "0" at bounding box center [975, 256] width 124 height 189
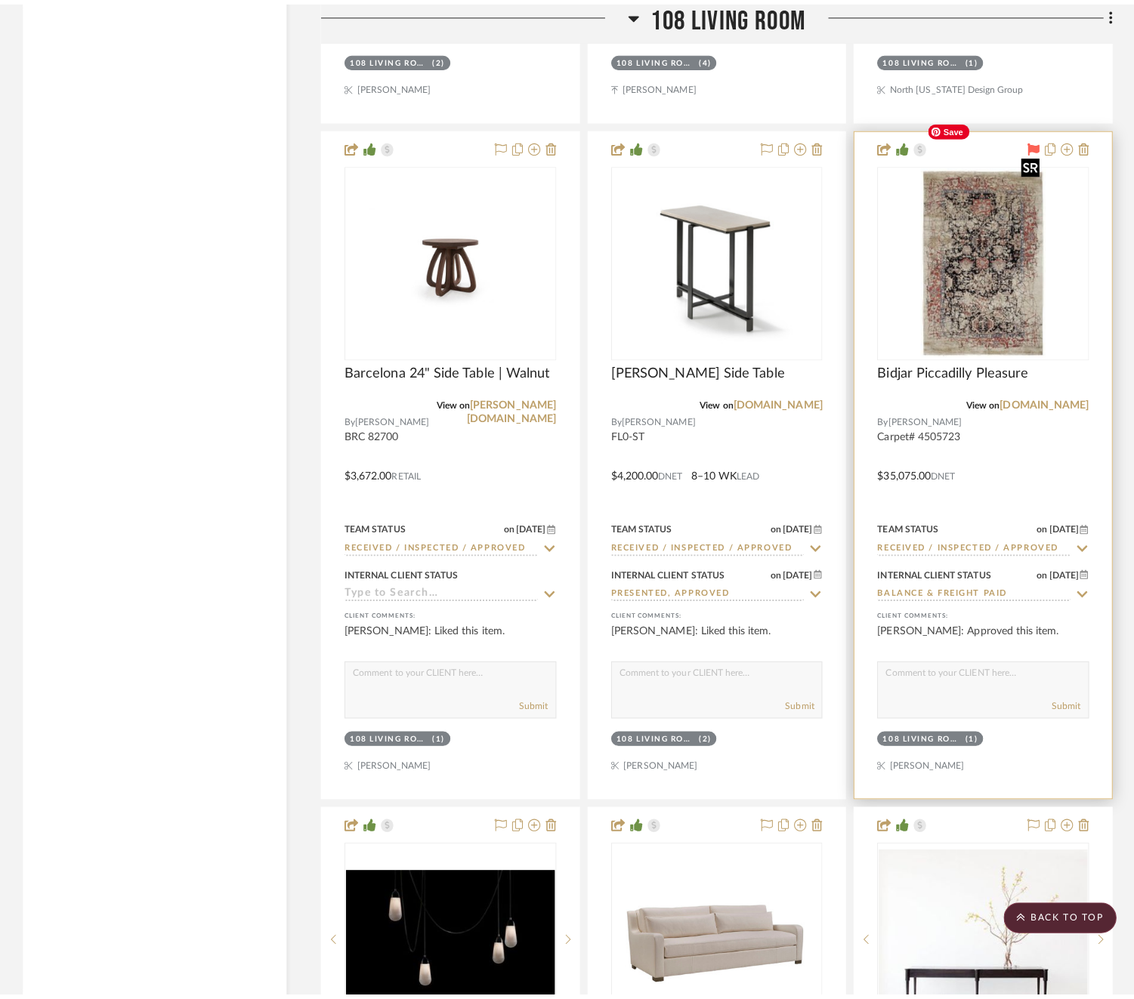
scroll to position [0, 0]
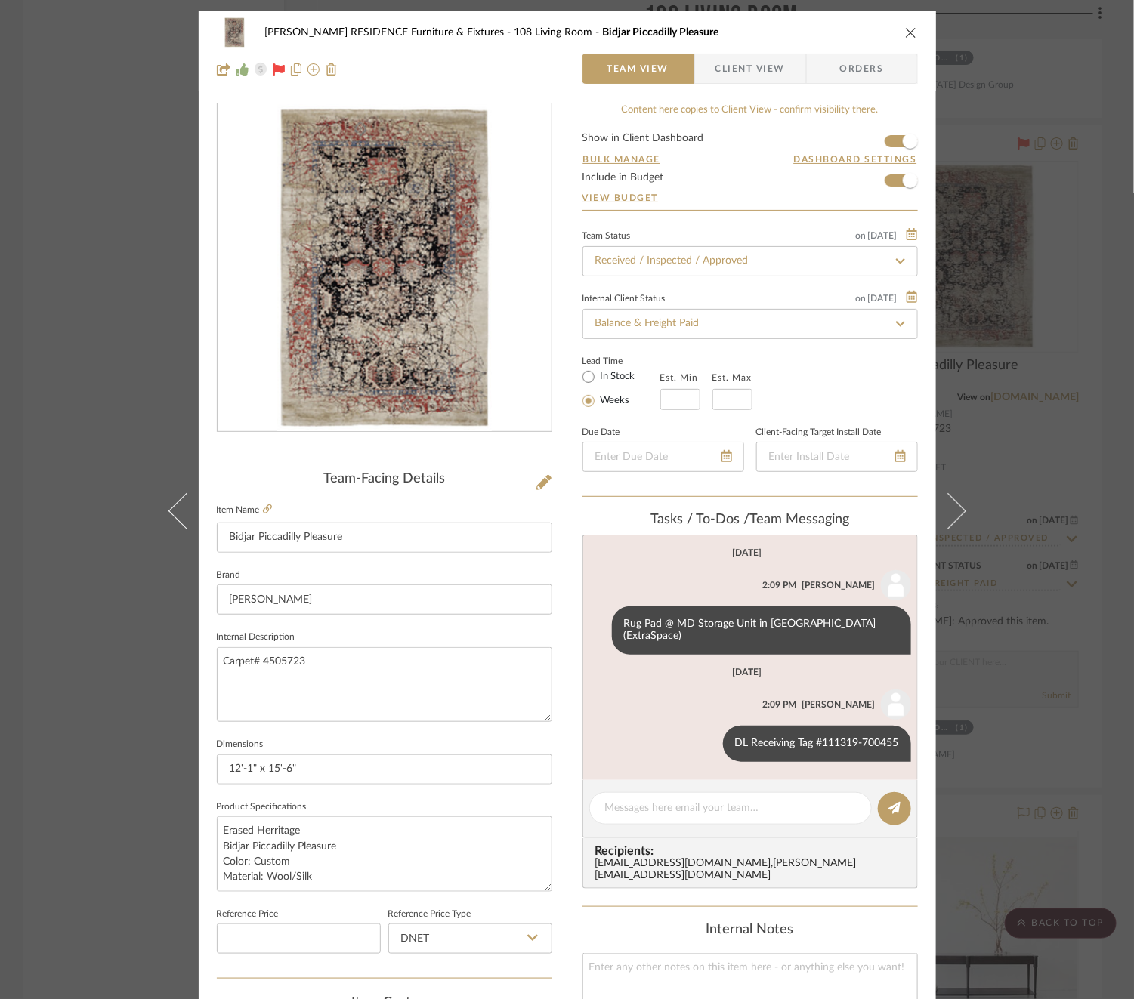
click at [1033, 469] on div "COBLE RESIDENCE Furniture & Fixtures 108 Living Room Bidjar Piccadilly Pleasure…" at bounding box center [567, 499] width 1134 height 999
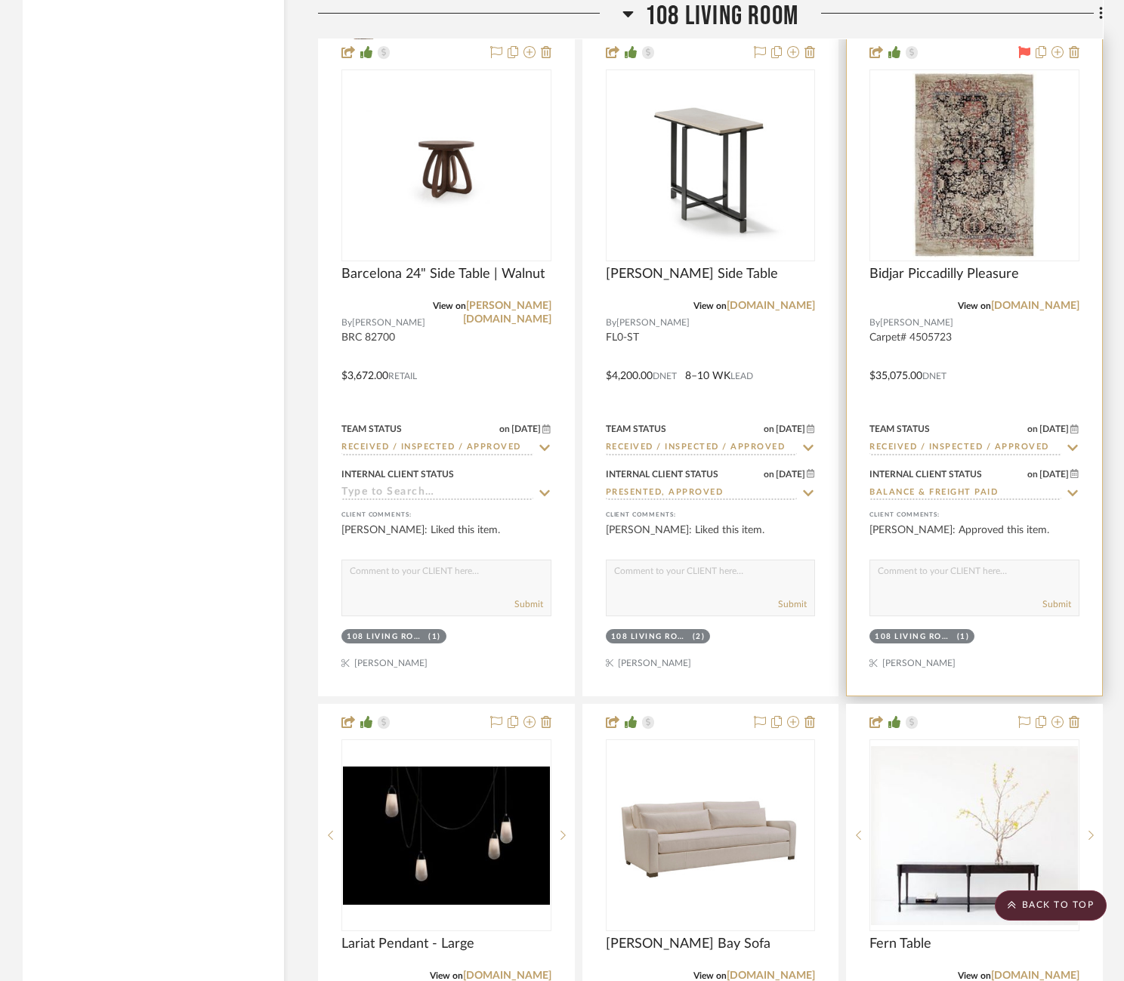
scroll to position [15153, 0]
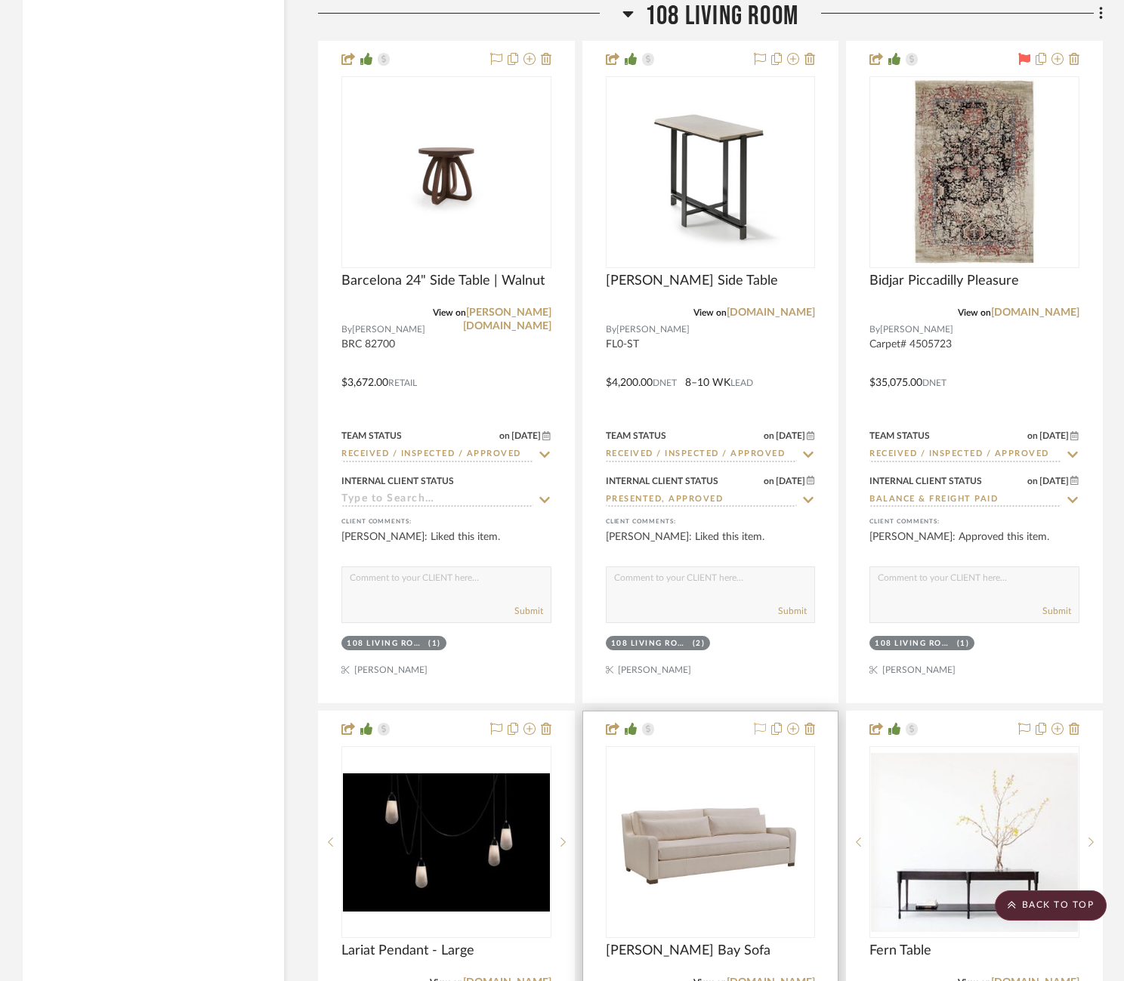
click at [761, 723] on icon at bounding box center [760, 729] width 12 height 12
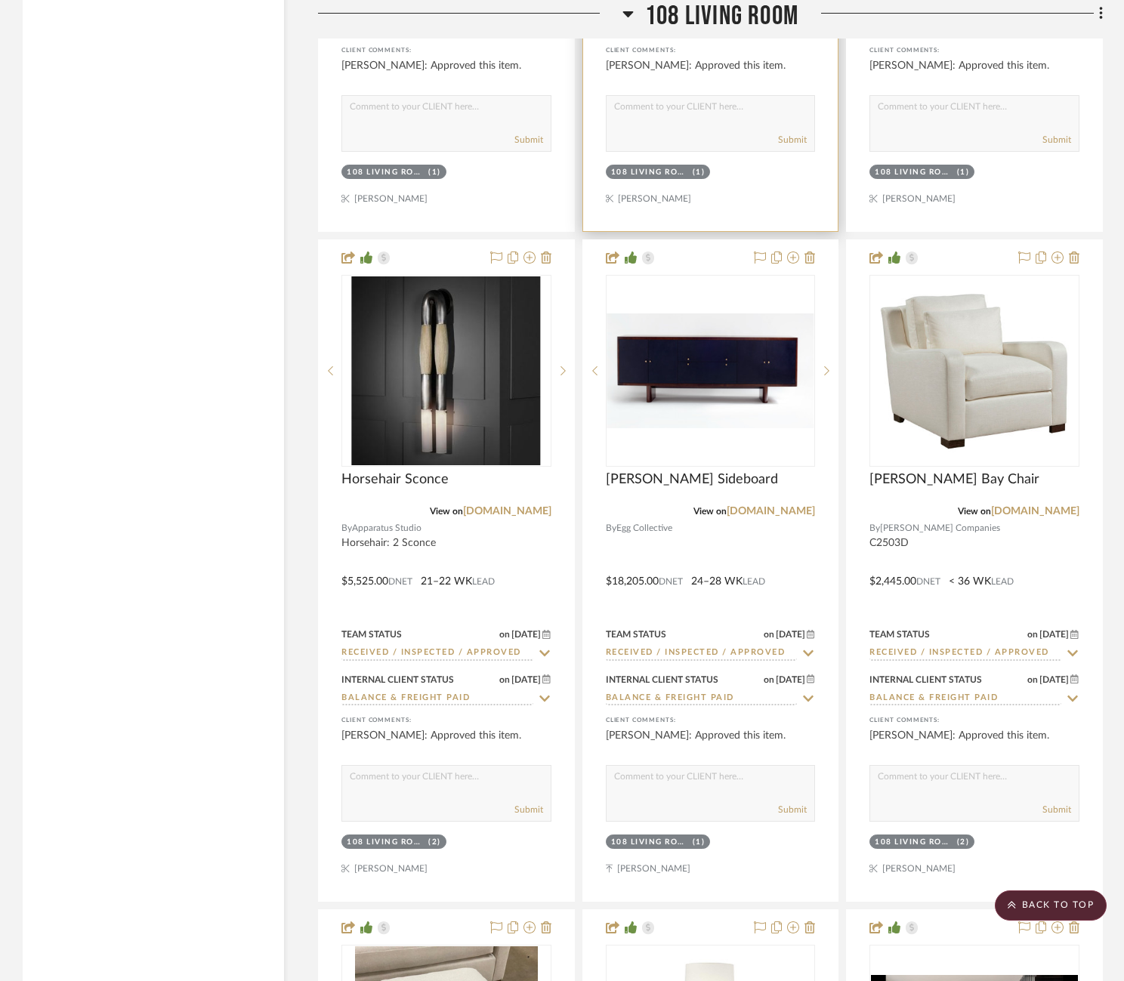
scroll to position [16284, 0]
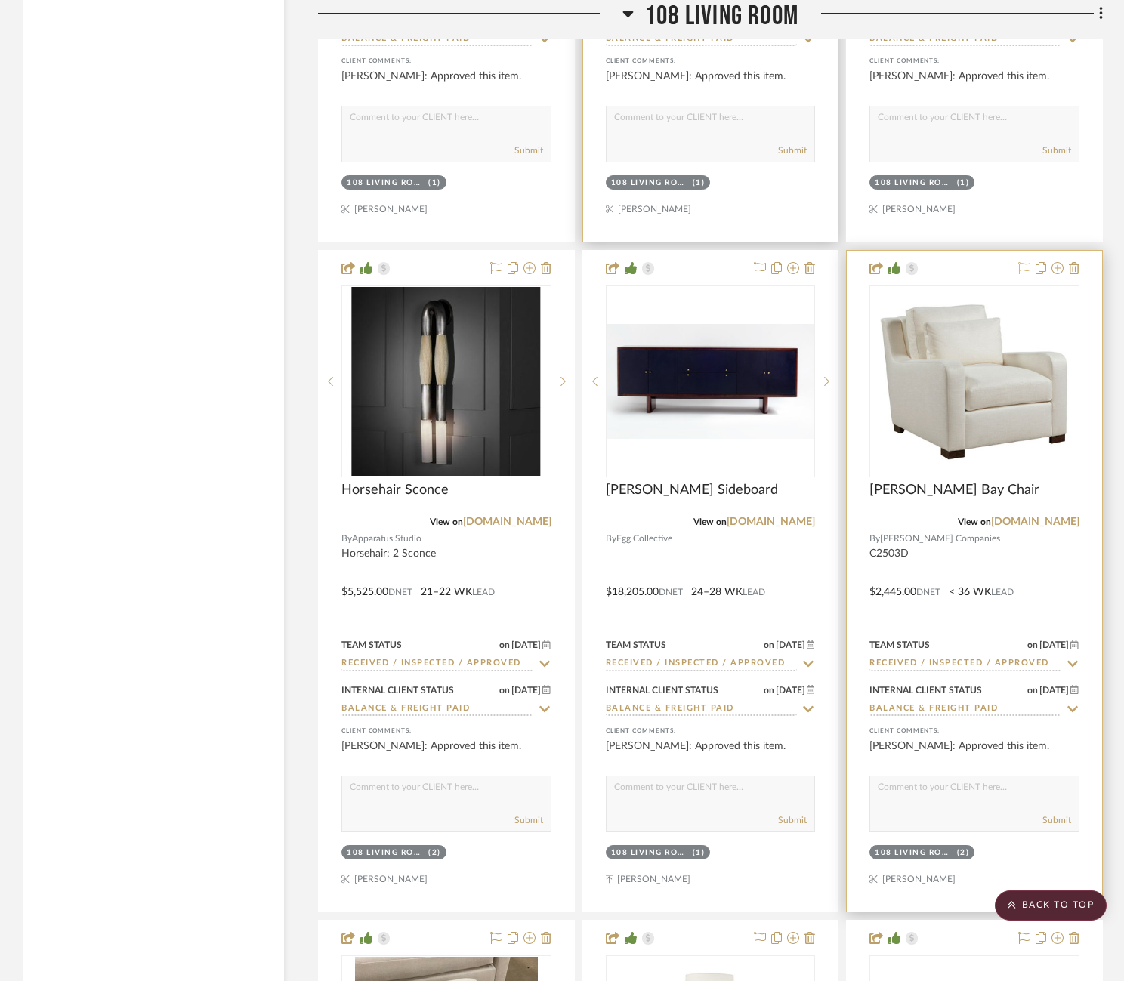
click at [1024, 262] on icon at bounding box center [1024, 268] width 12 height 12
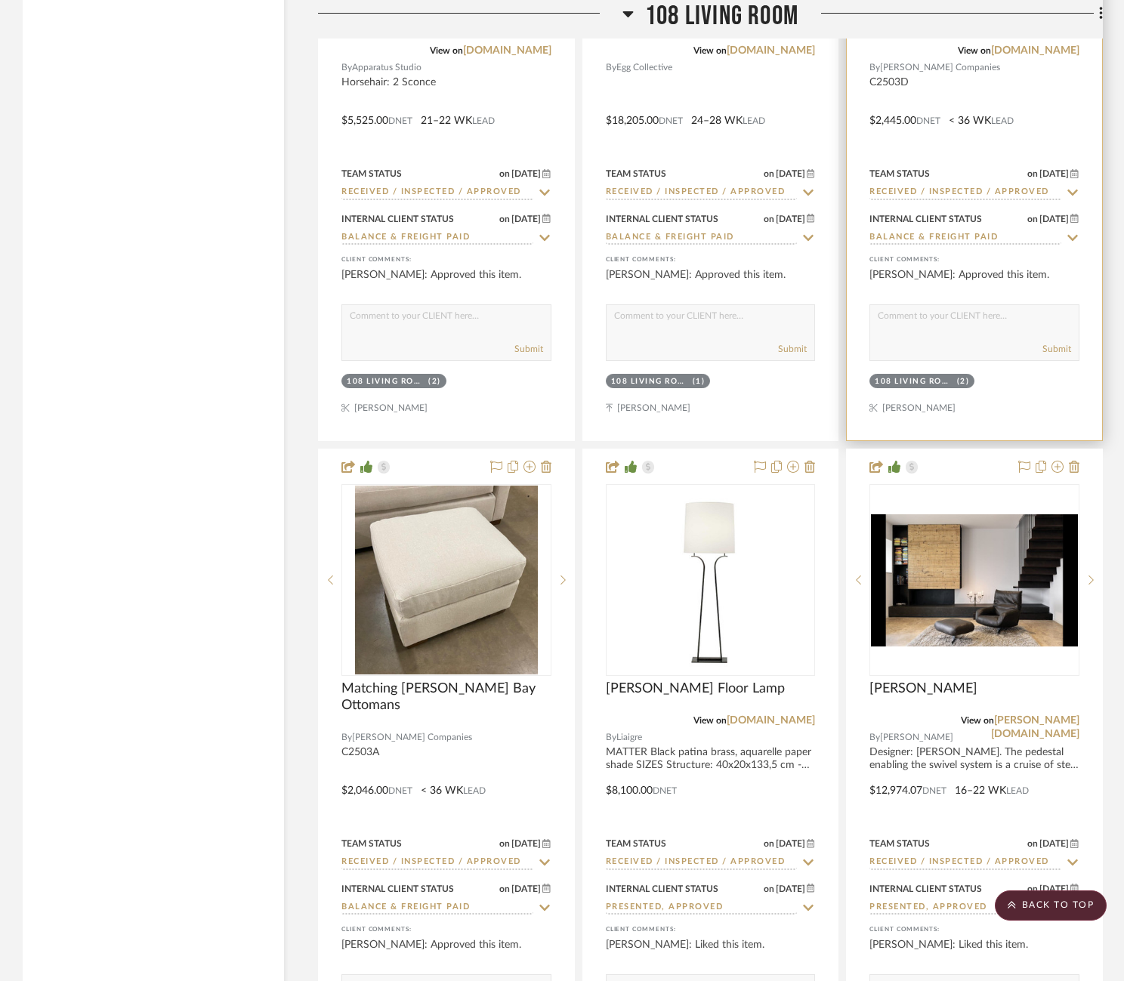
scroll to position [16794, 0]
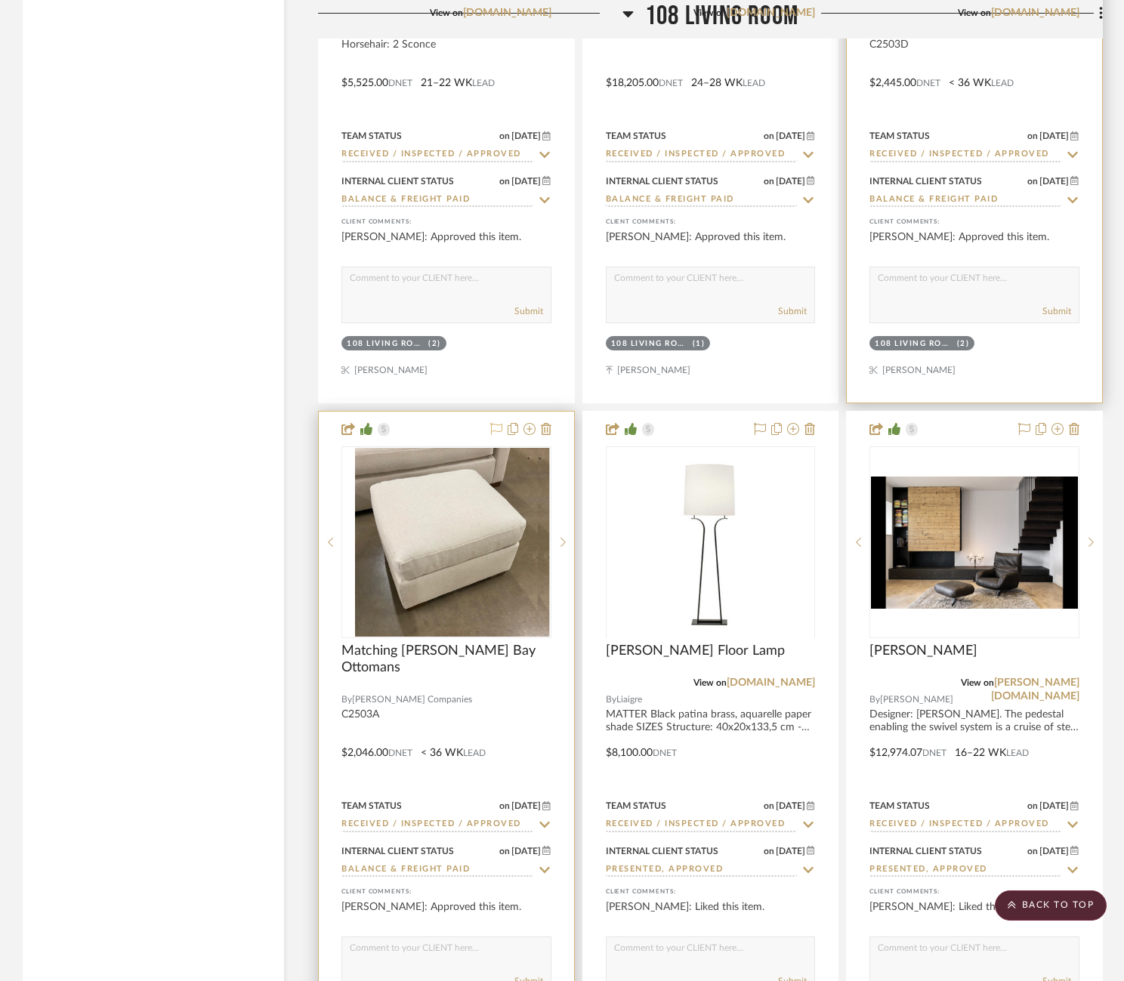
click at [492, 423] on icon at bounding box center [496, 429] width 12 height 12
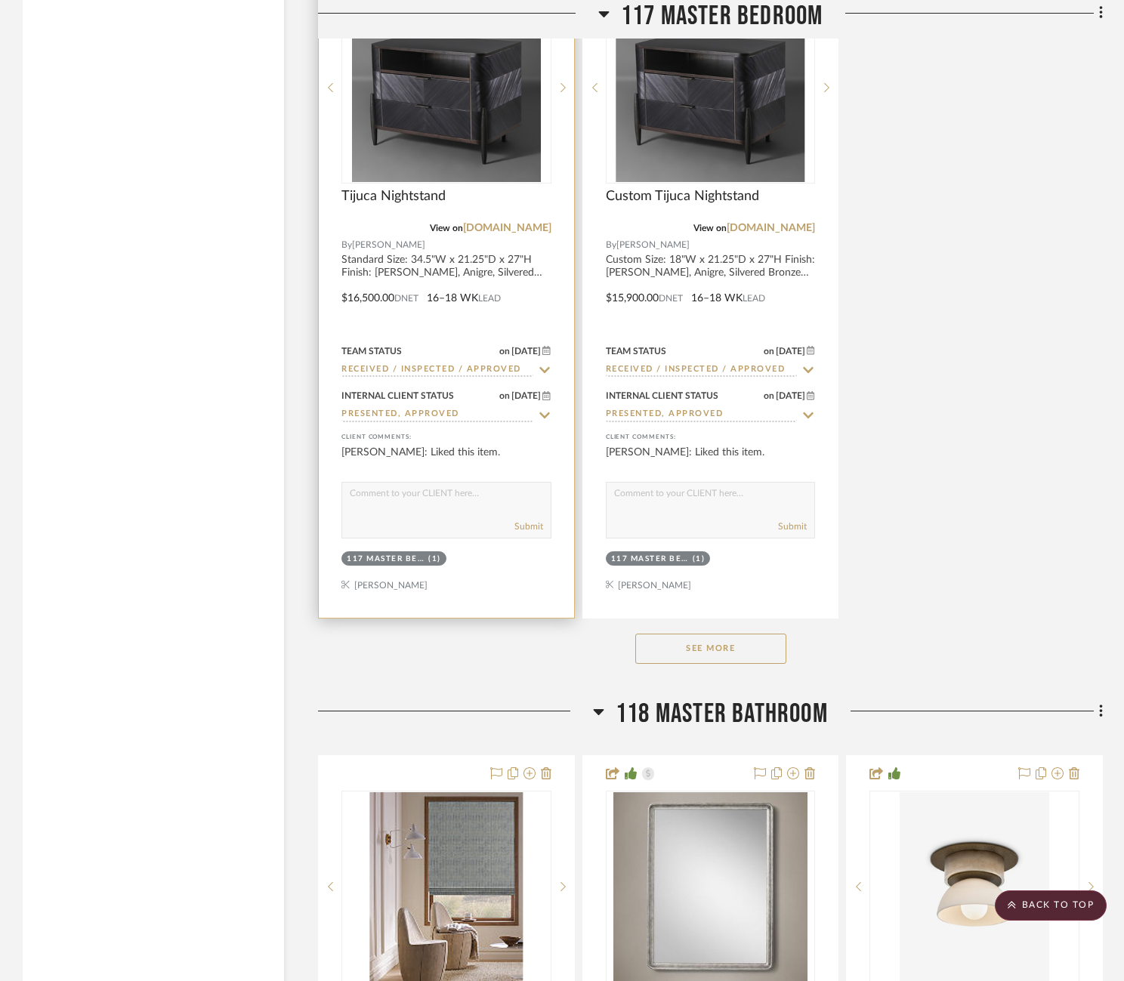
scroll to position [22210, 0]
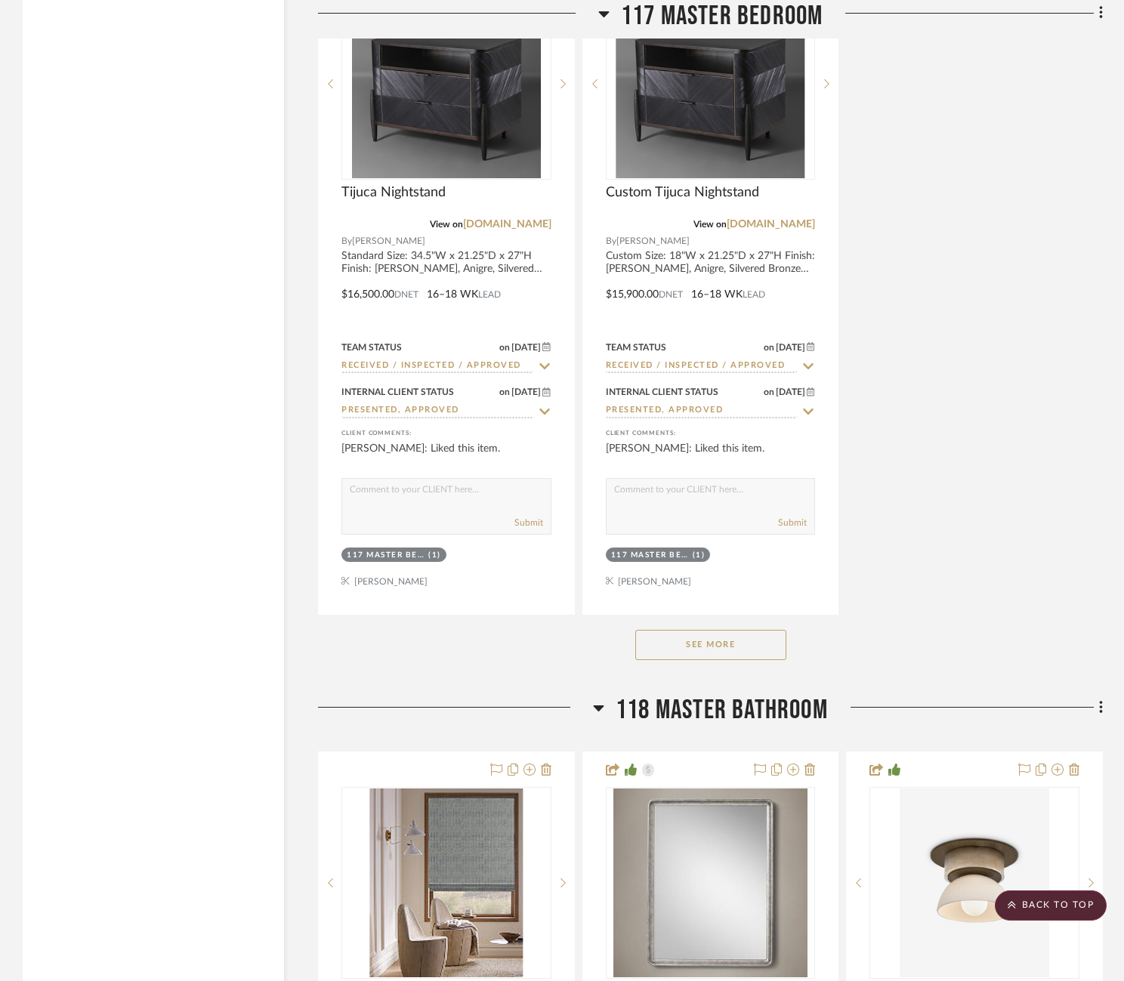
click at [739, 630] on button "See More" at bounding box center [710, 645] width 151 height 30
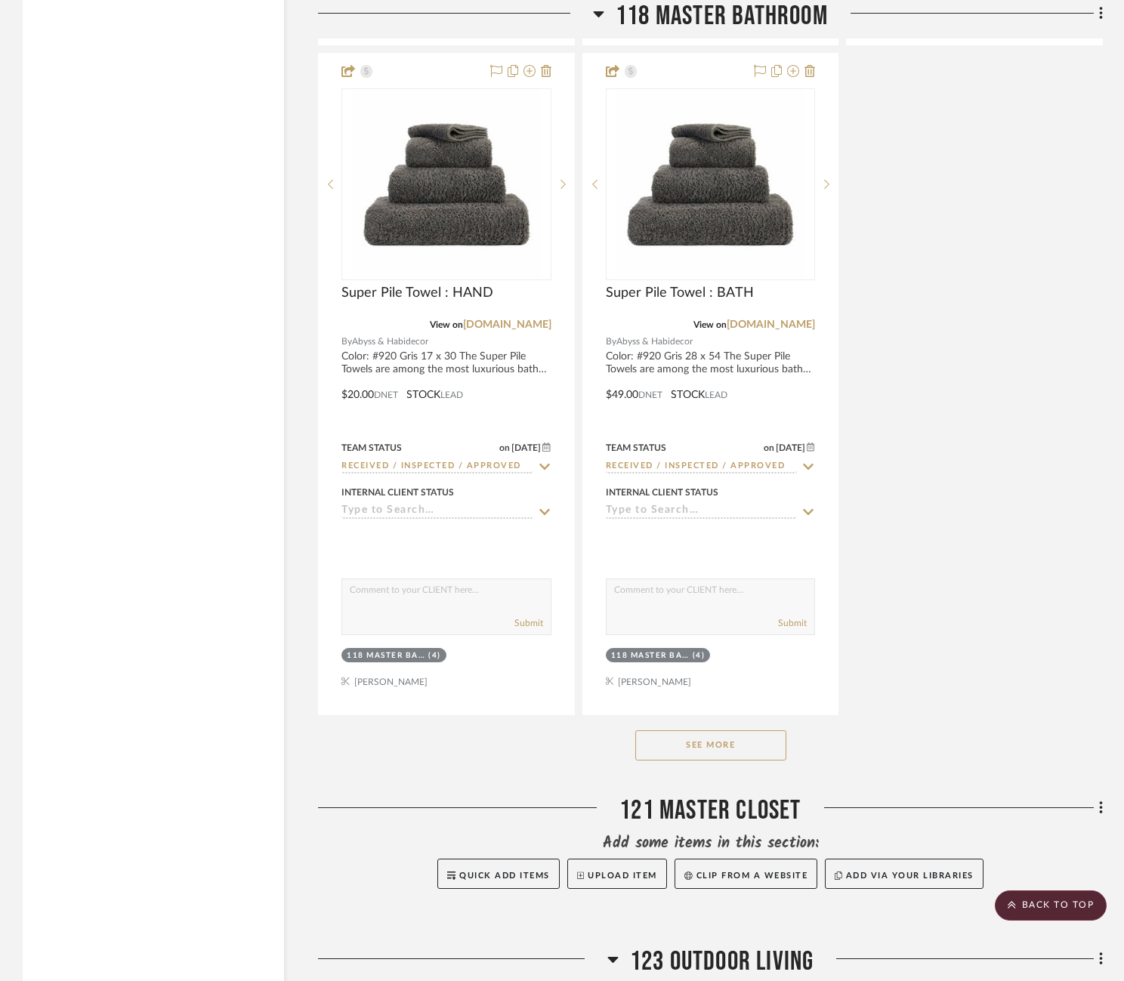
scroll to position [25817, 0]
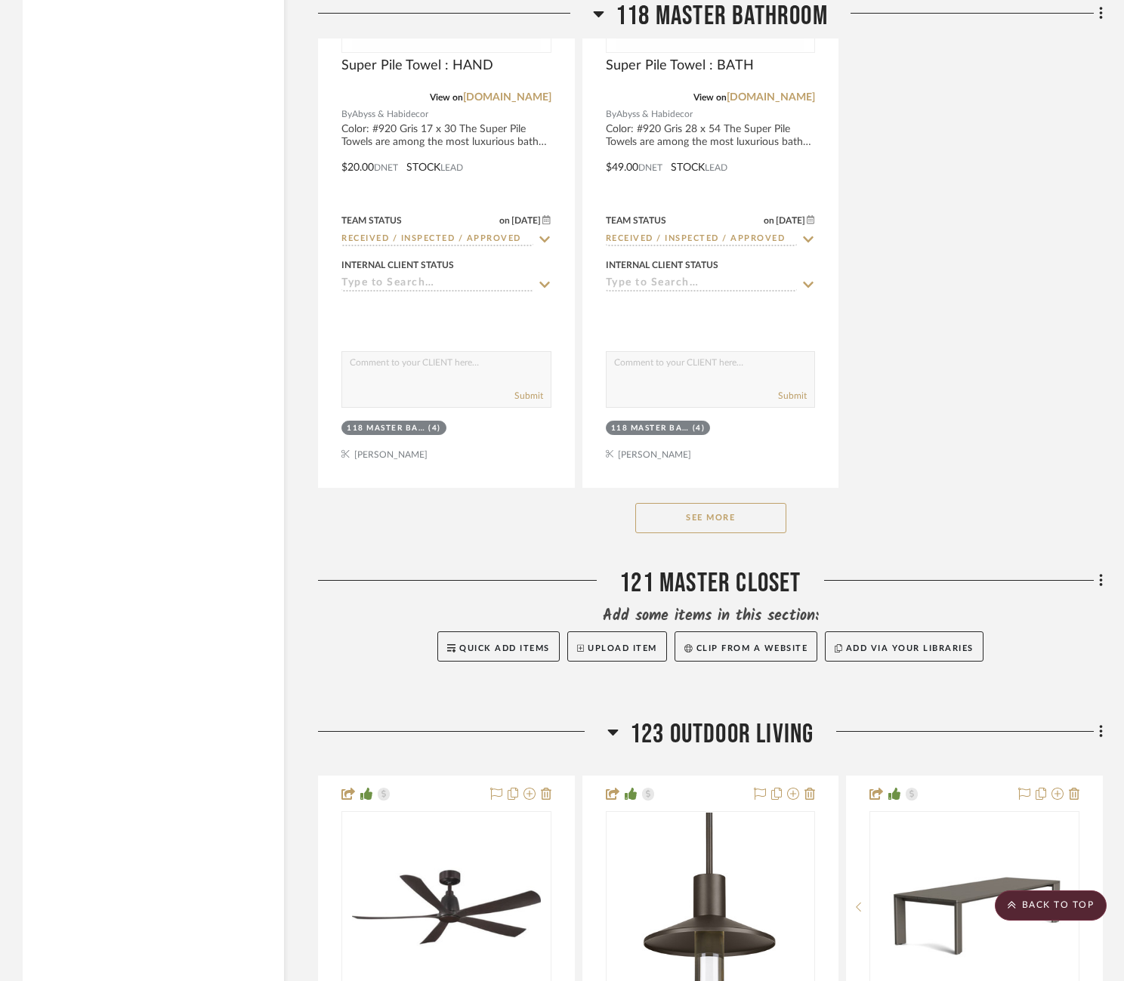
click at [737, 488] on div "See More" at bounding box center [710, 518] width 785 height 60
click at [736, 503] on button "See More" at bounding box center [710, 518] width 151 height 30
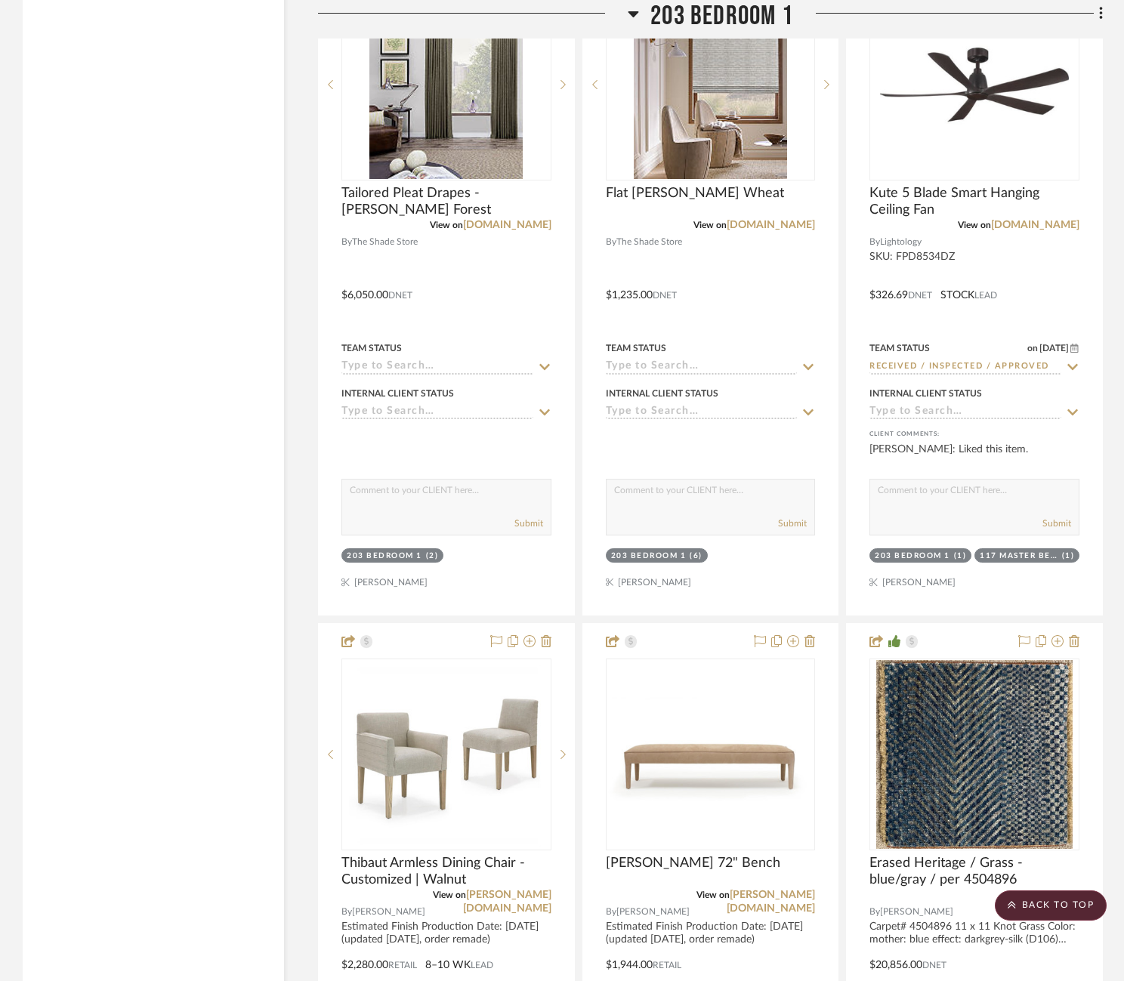
scroll to position [33725, 0]
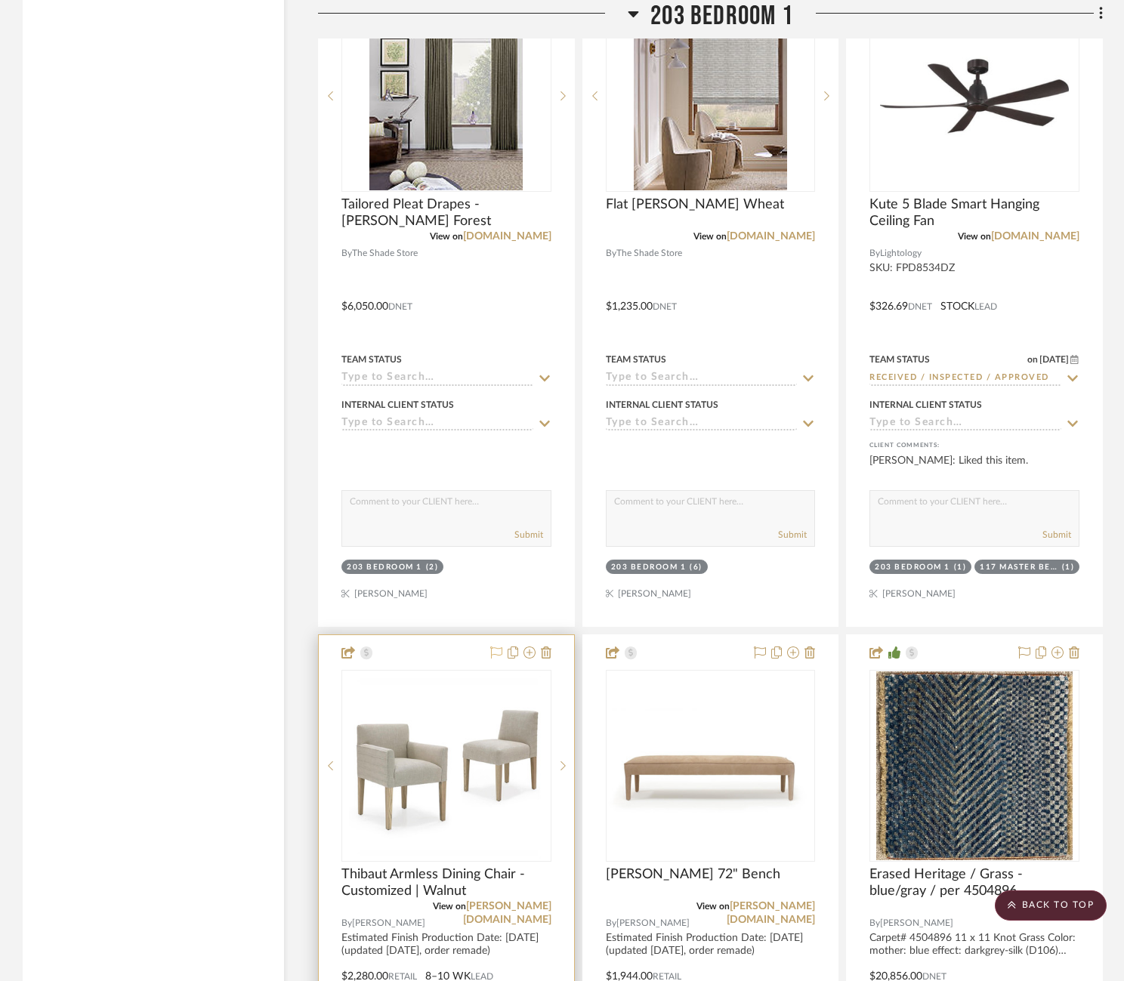
click at [493, 647] on icon at bounding box center [496, 653] width 12 height 12
click at [758, 647] on icon at bounding box center [760, 653] width 12 height 12
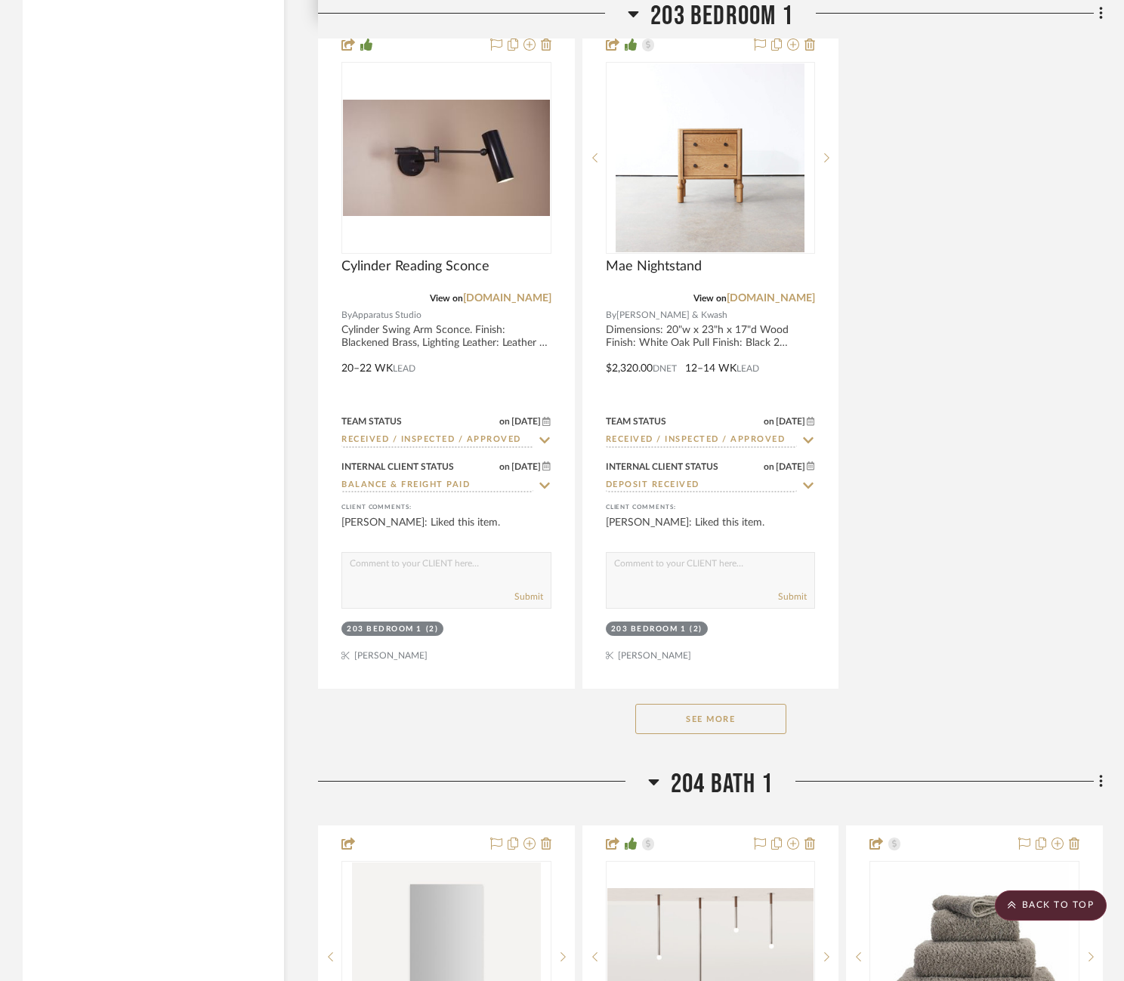
scroll to position [35033, 0]
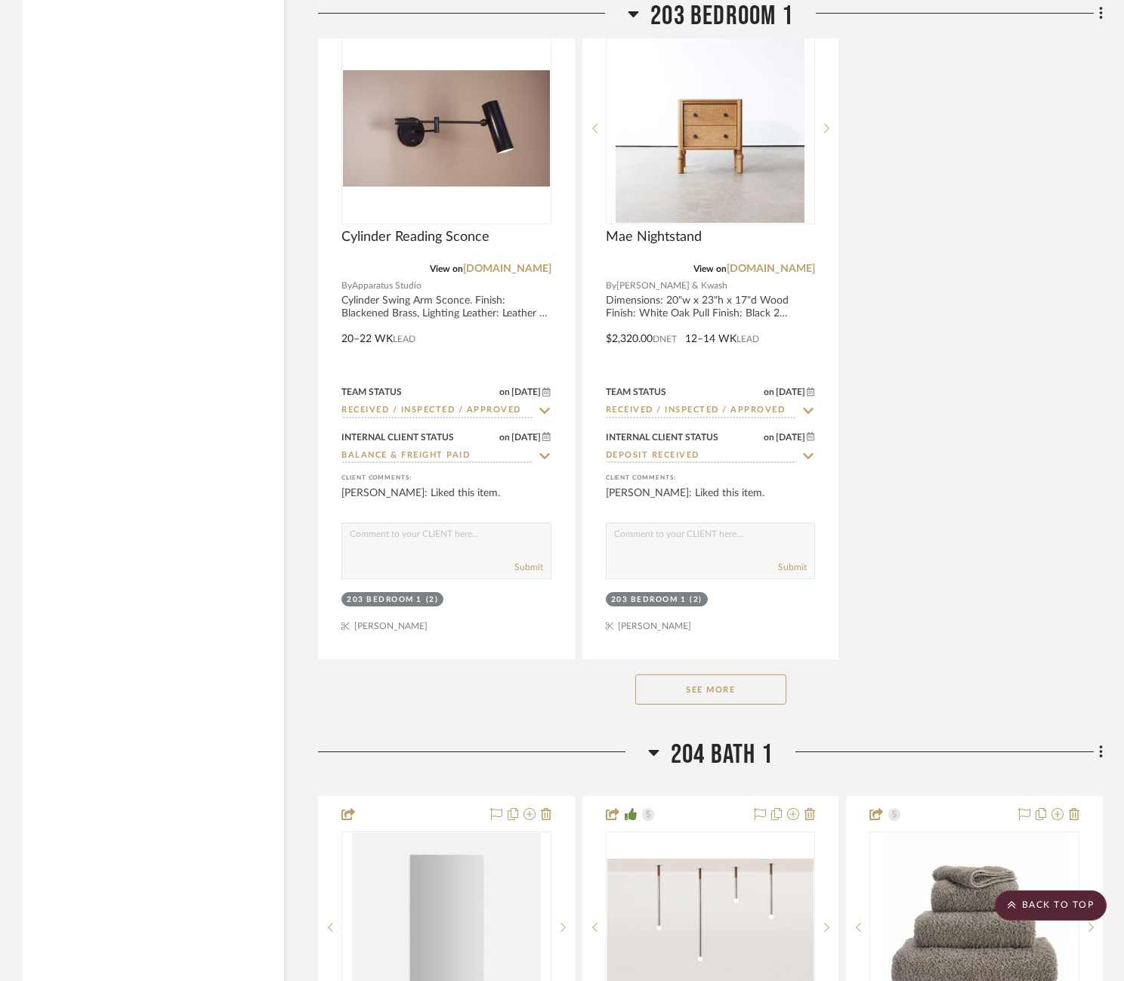
click at [722, 675] on button "See More" at bounding box center [710, 690] width 151 height 30
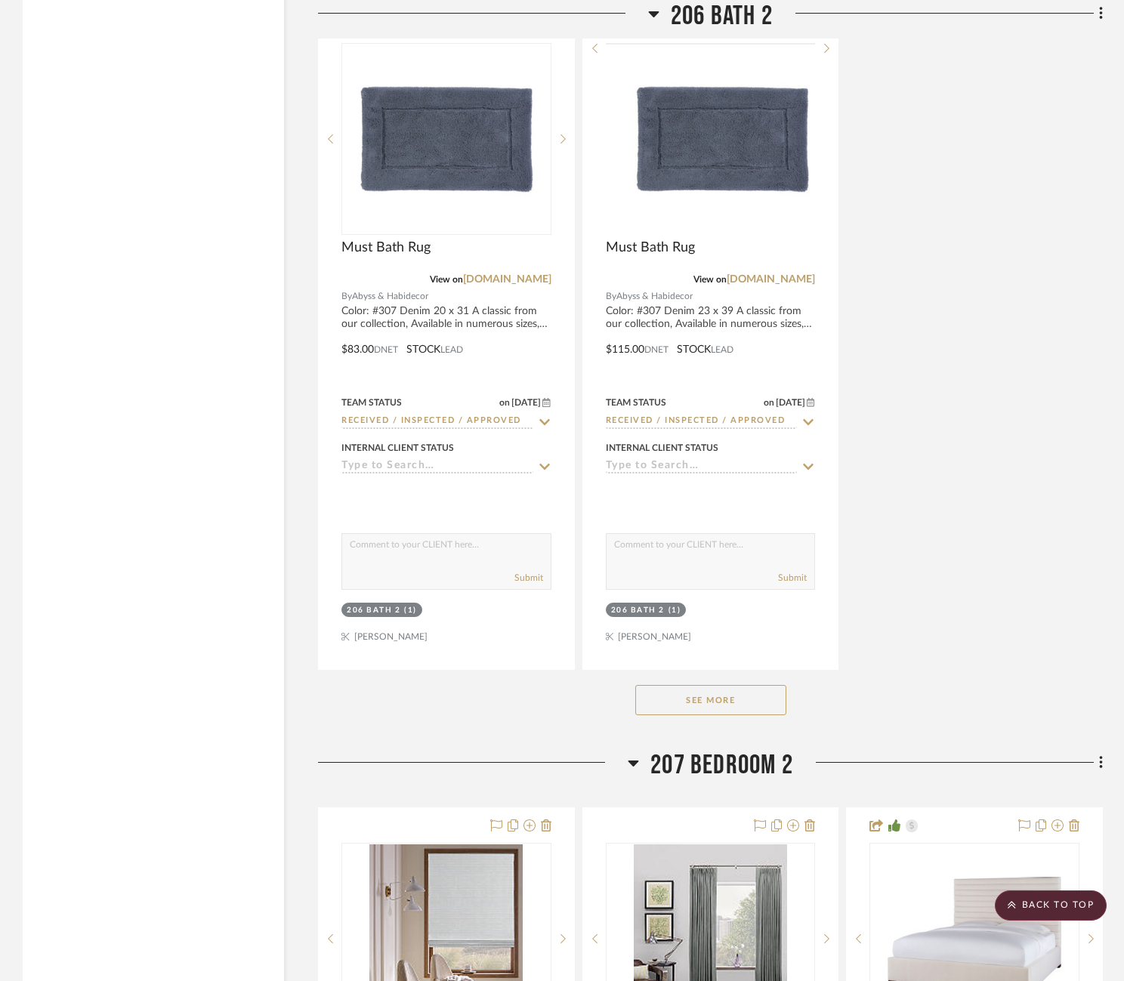
scroll to position [41377, 0]
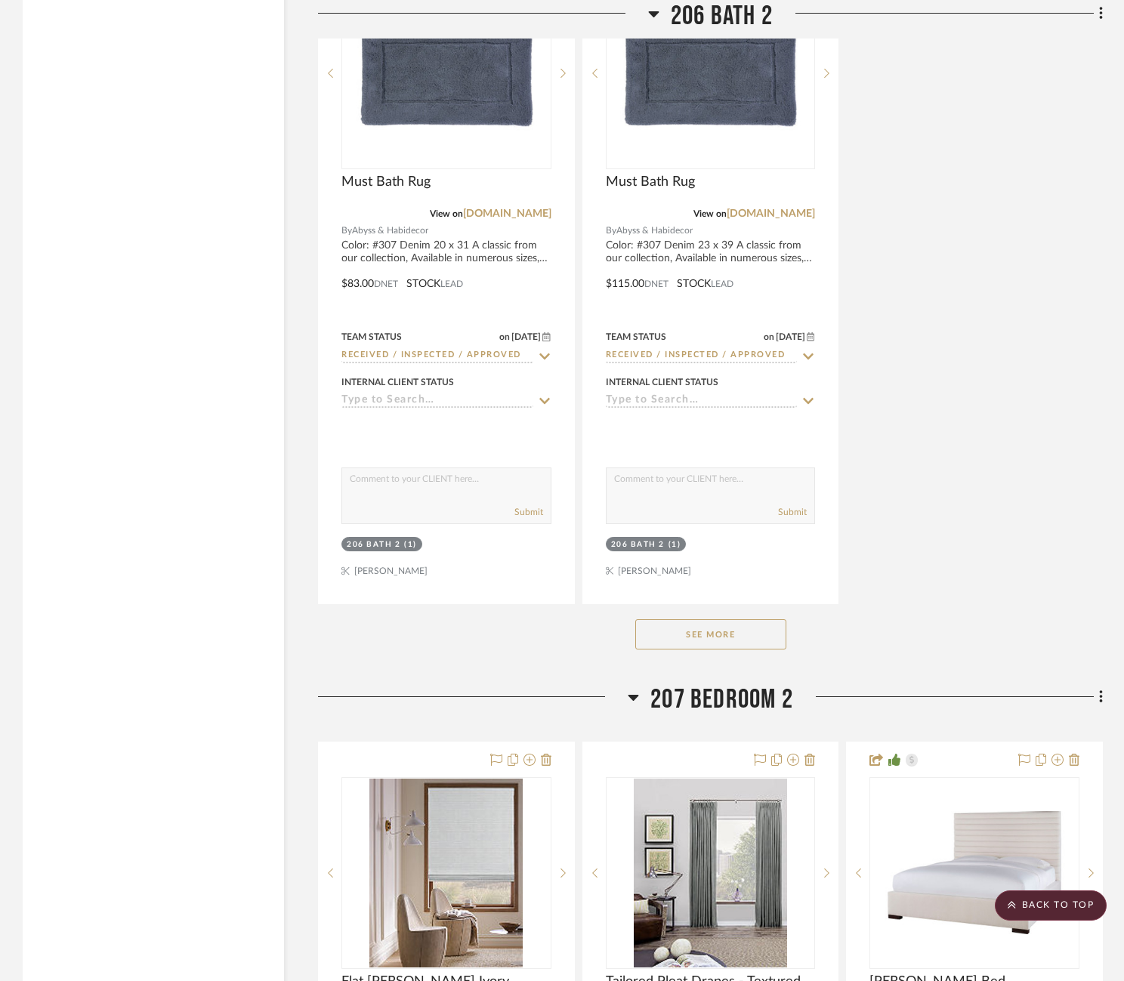
click at [721, 604] on div "See More" at bounding box center [710, 634] width 785 height 60
click at [721, 619] on button "See More" at bounding box center [710, 634] width 151 height 30
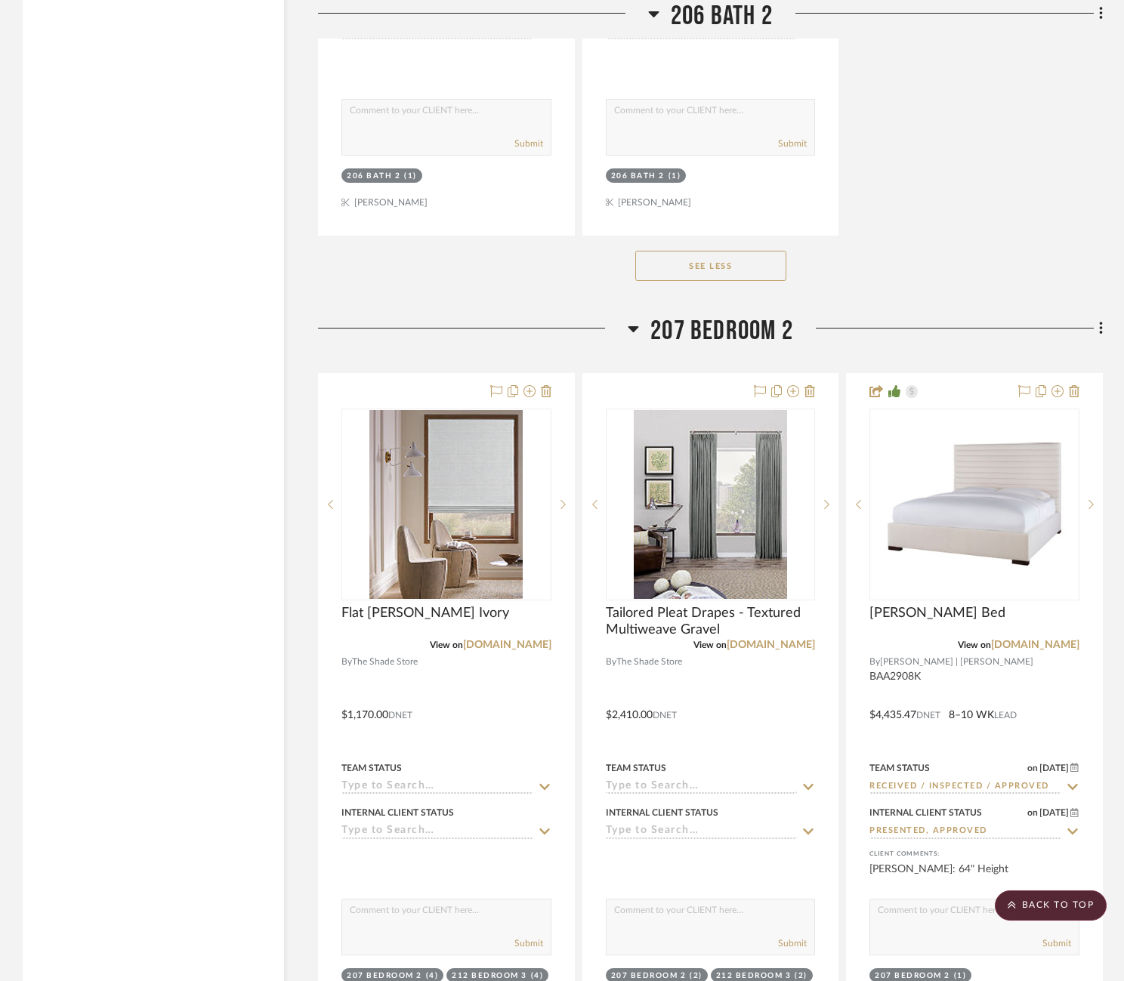
scroll to position [41825, 0]
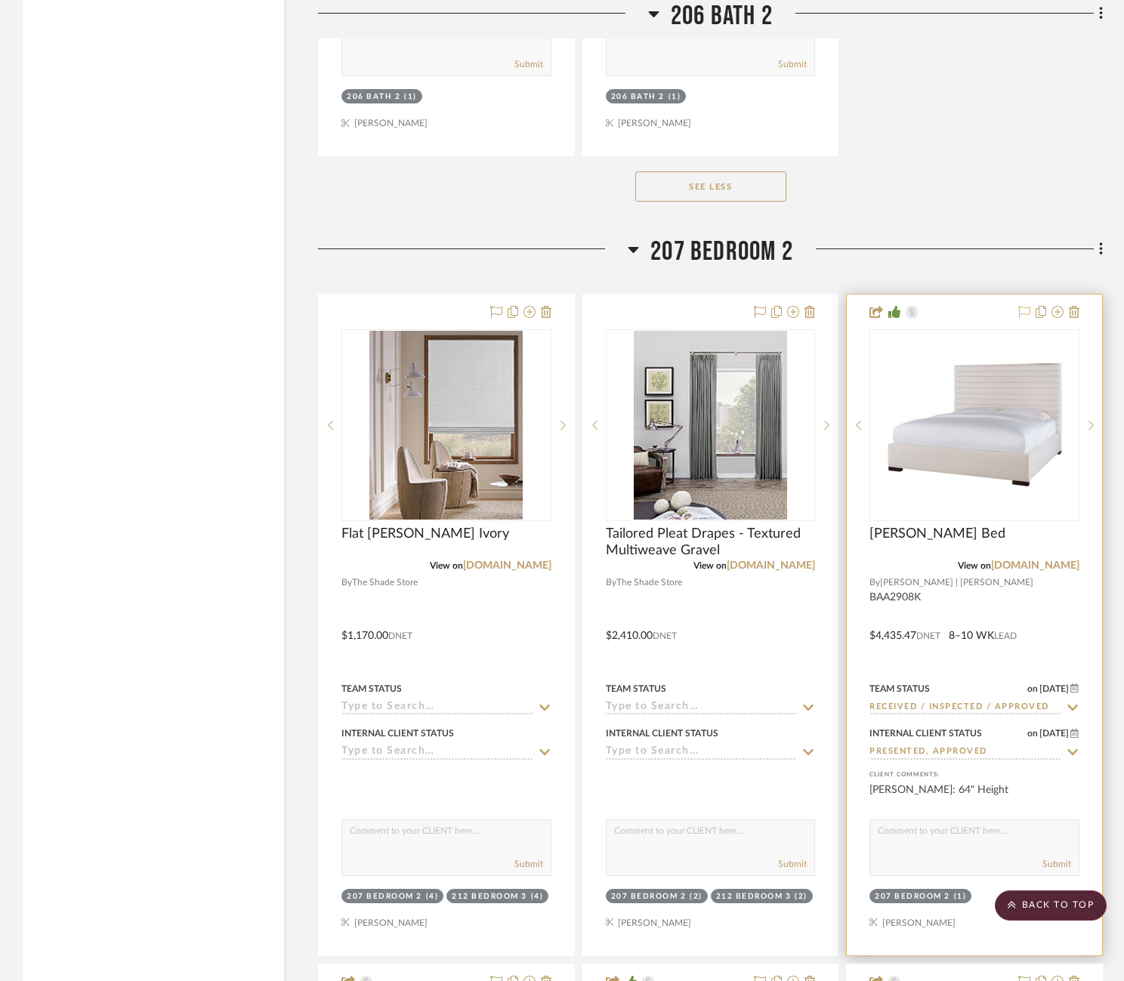
click at [1024, 306] on icon at bounding box center [1024, 312] width 12 height 12
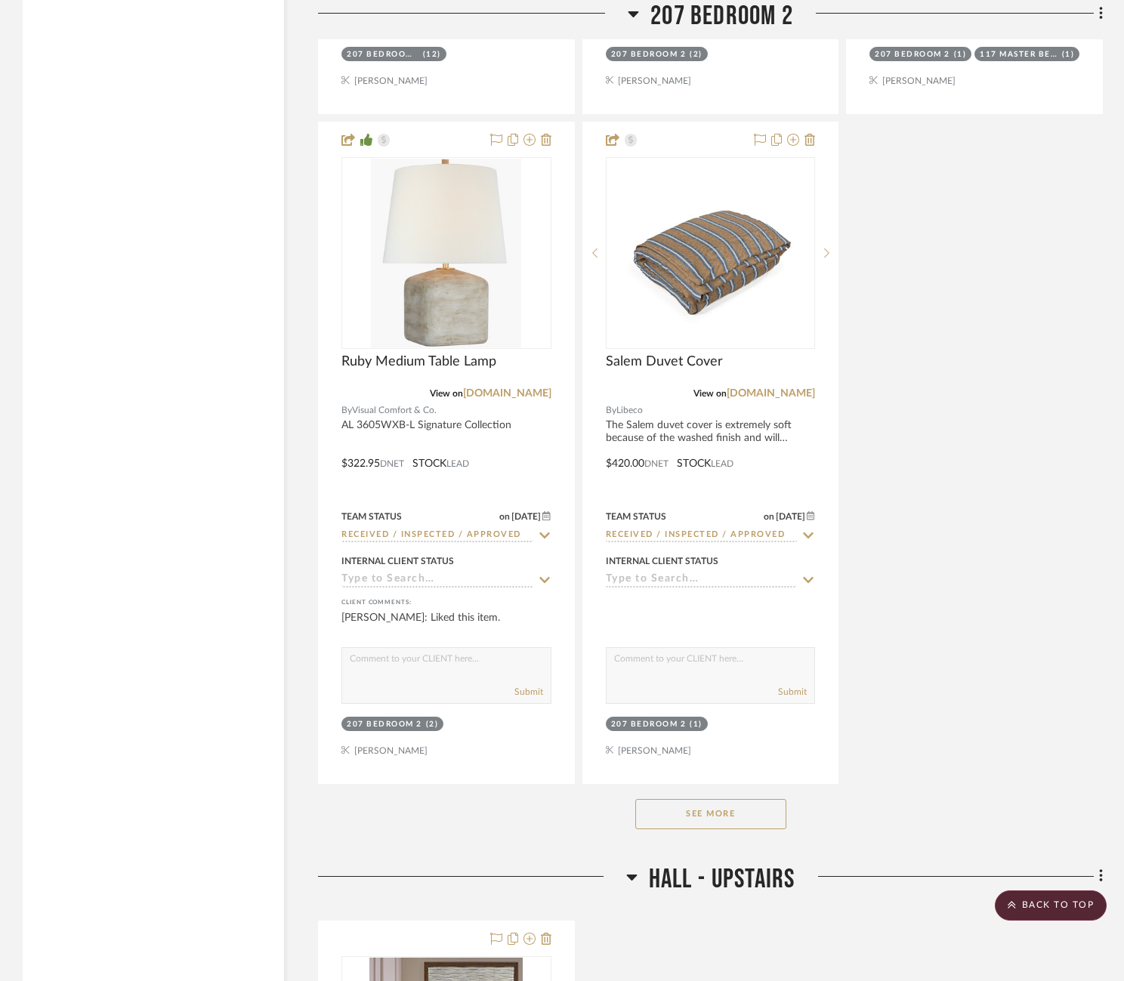
scroll to position [43378, 0]
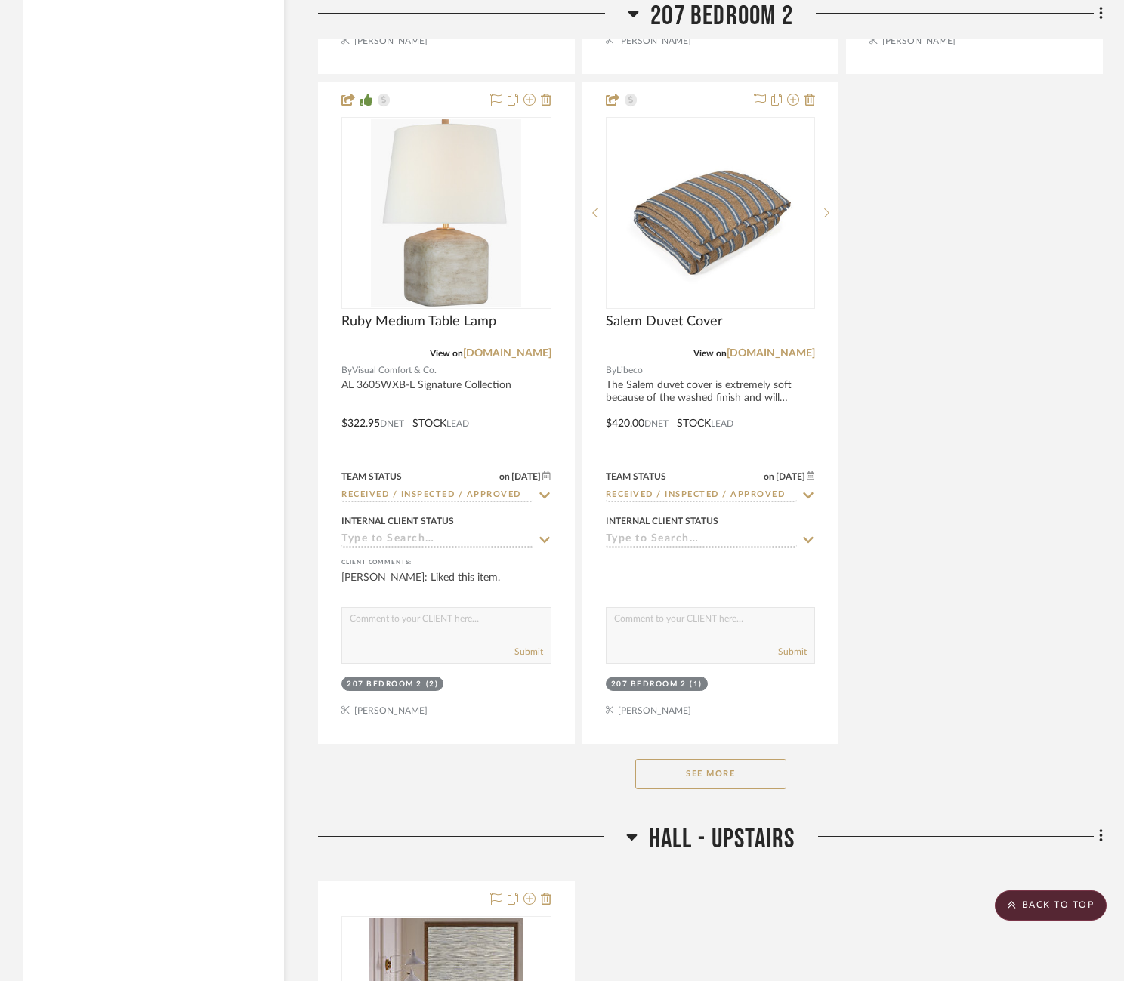
click at [746, 759] on button "See More" at bounding box center [710, 774] width 151 height 30
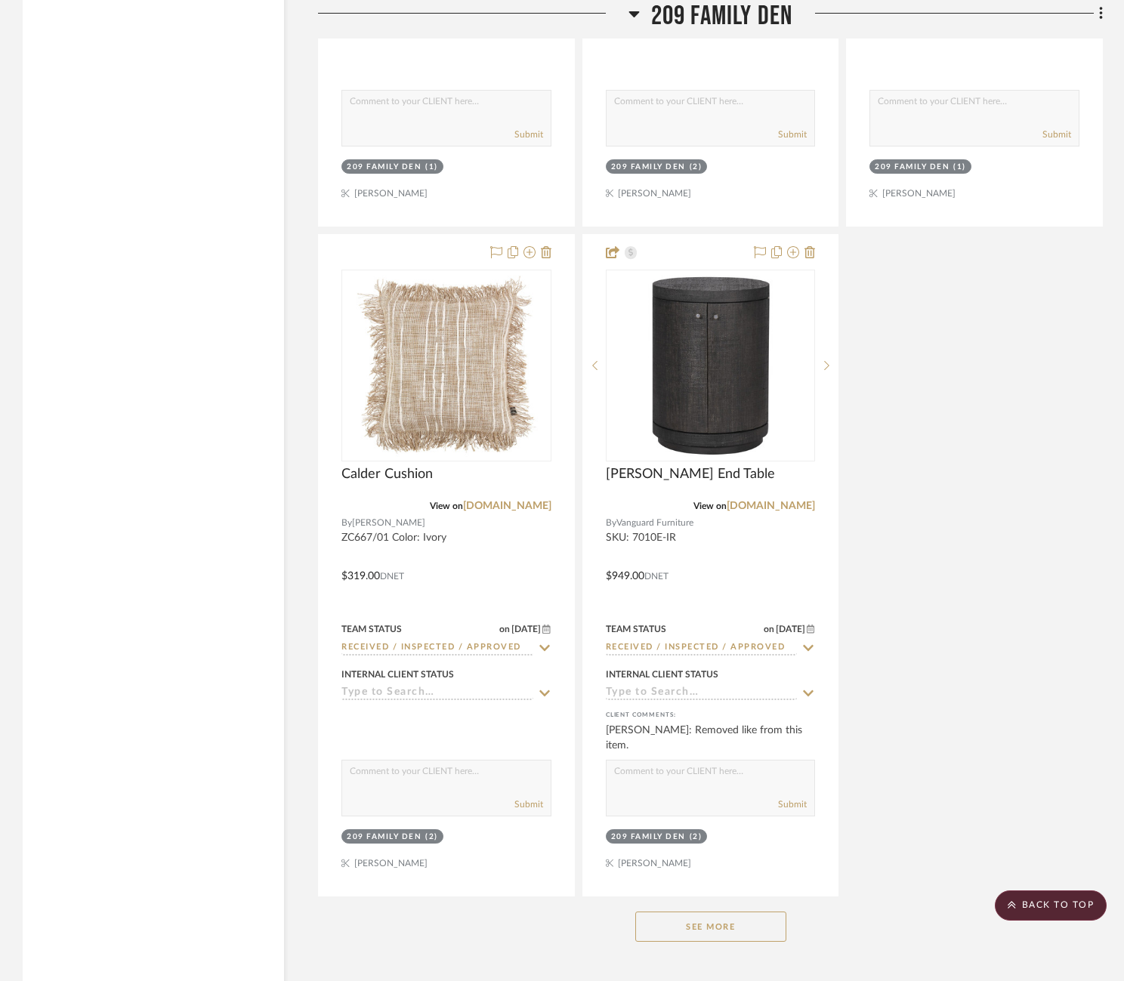
scroll to position [47483, 0]
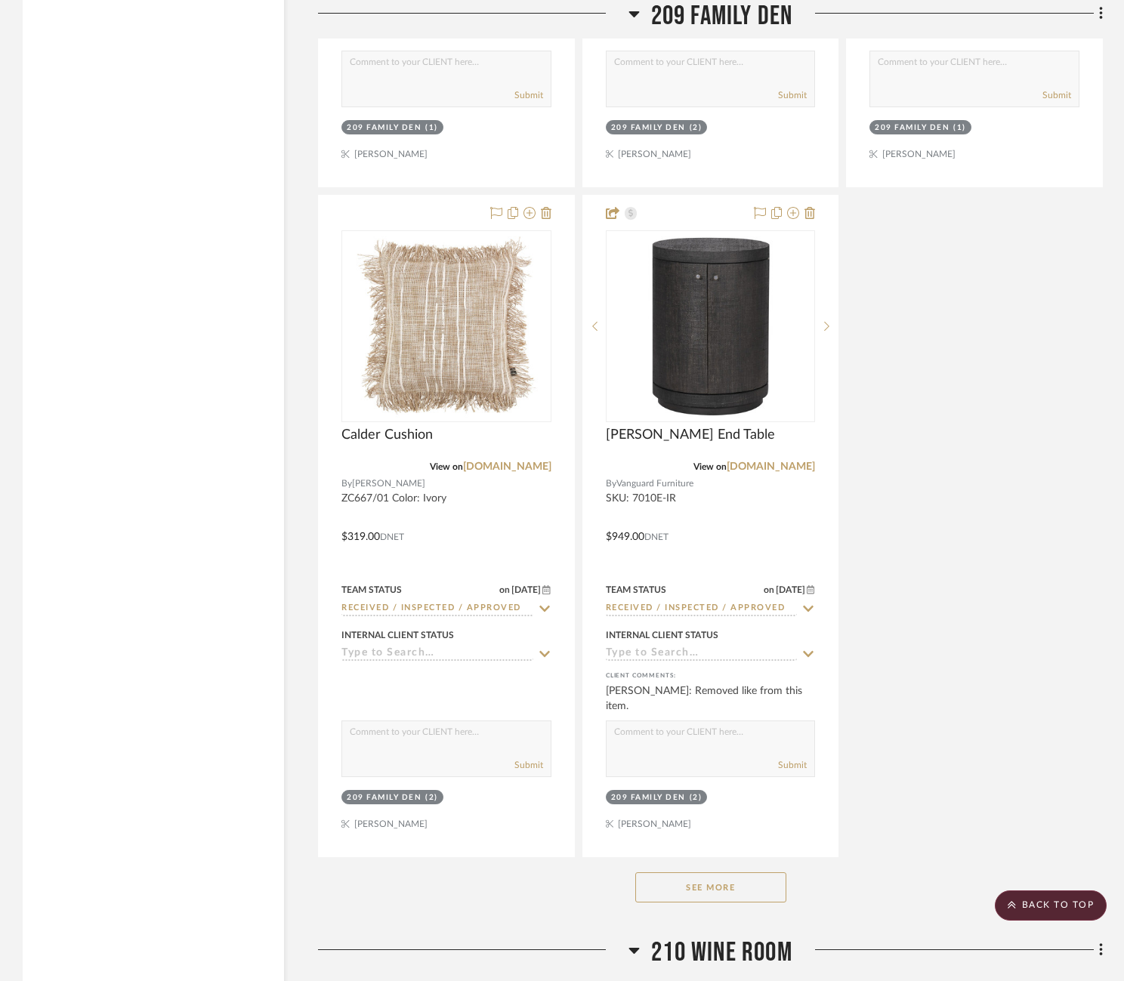
click at [700, 937] on span "210 Wine Room" at bounding box center [721, 953] width 141 height 32
click at [704, 857] on div "See More" at bounding box center [710, 887] width 785 height 60
click at [704, 873] on button "See More" at bounding box center [710, 888] width 151 height 30
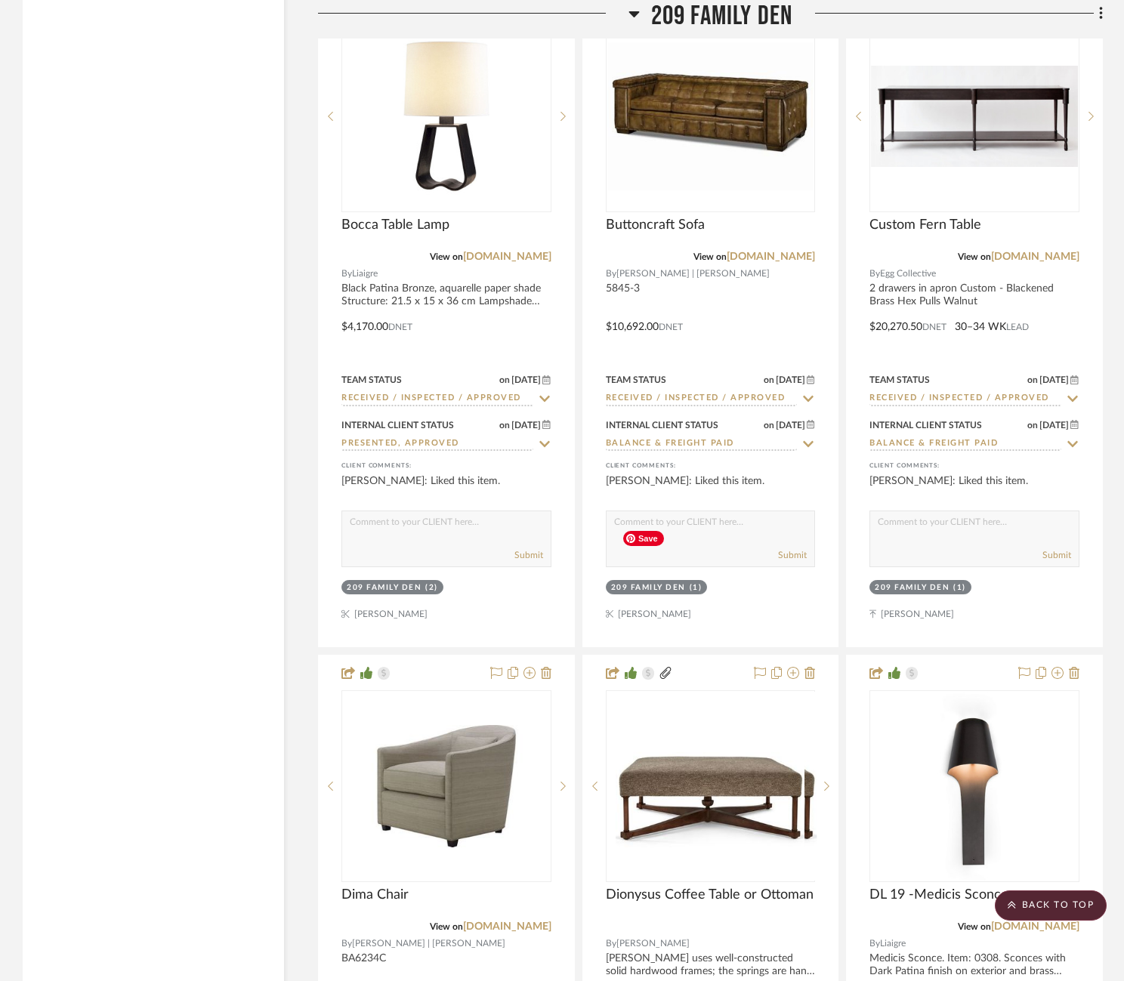
scroll to position [49037, 0]
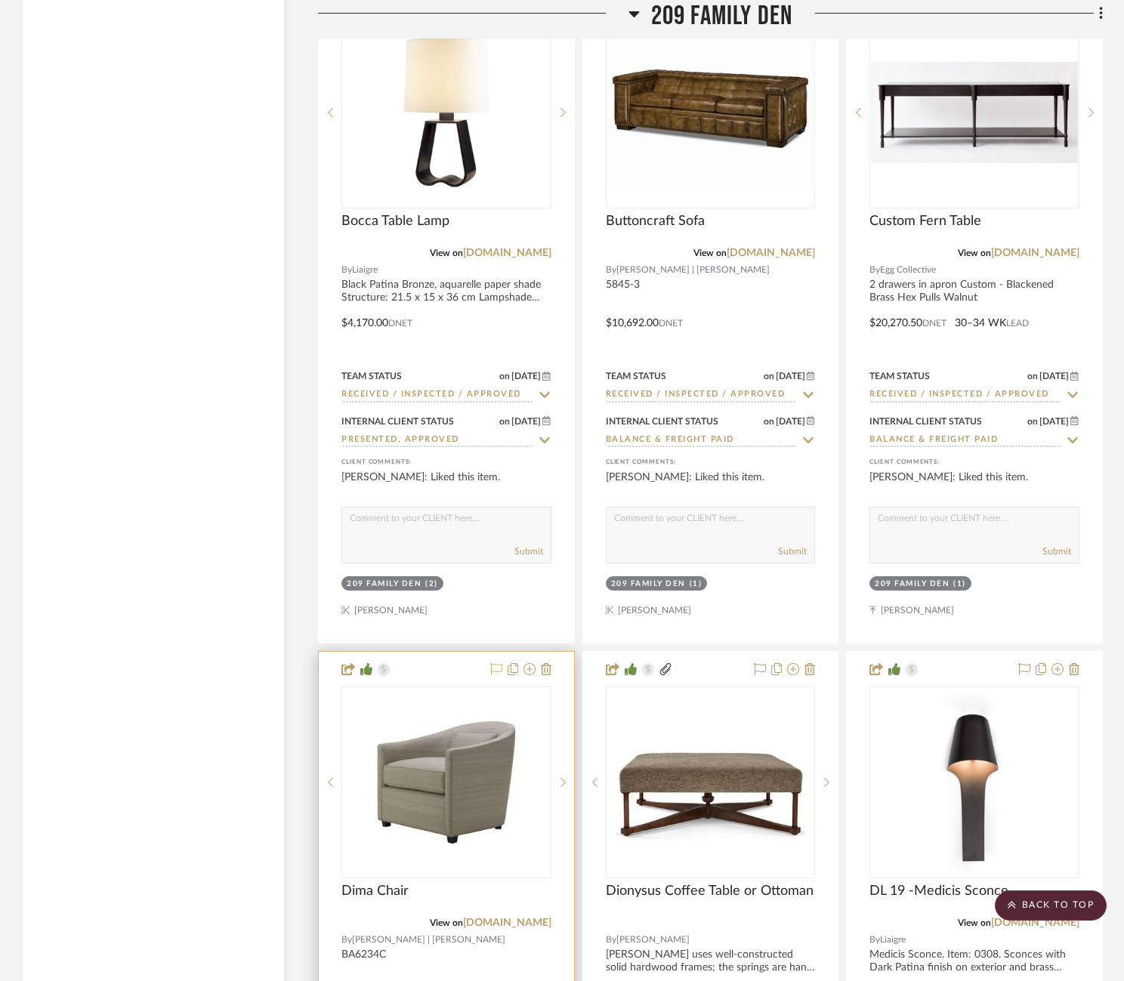
click at [493, 663] on icon at bounding box center [496, 669] width 12 height 12
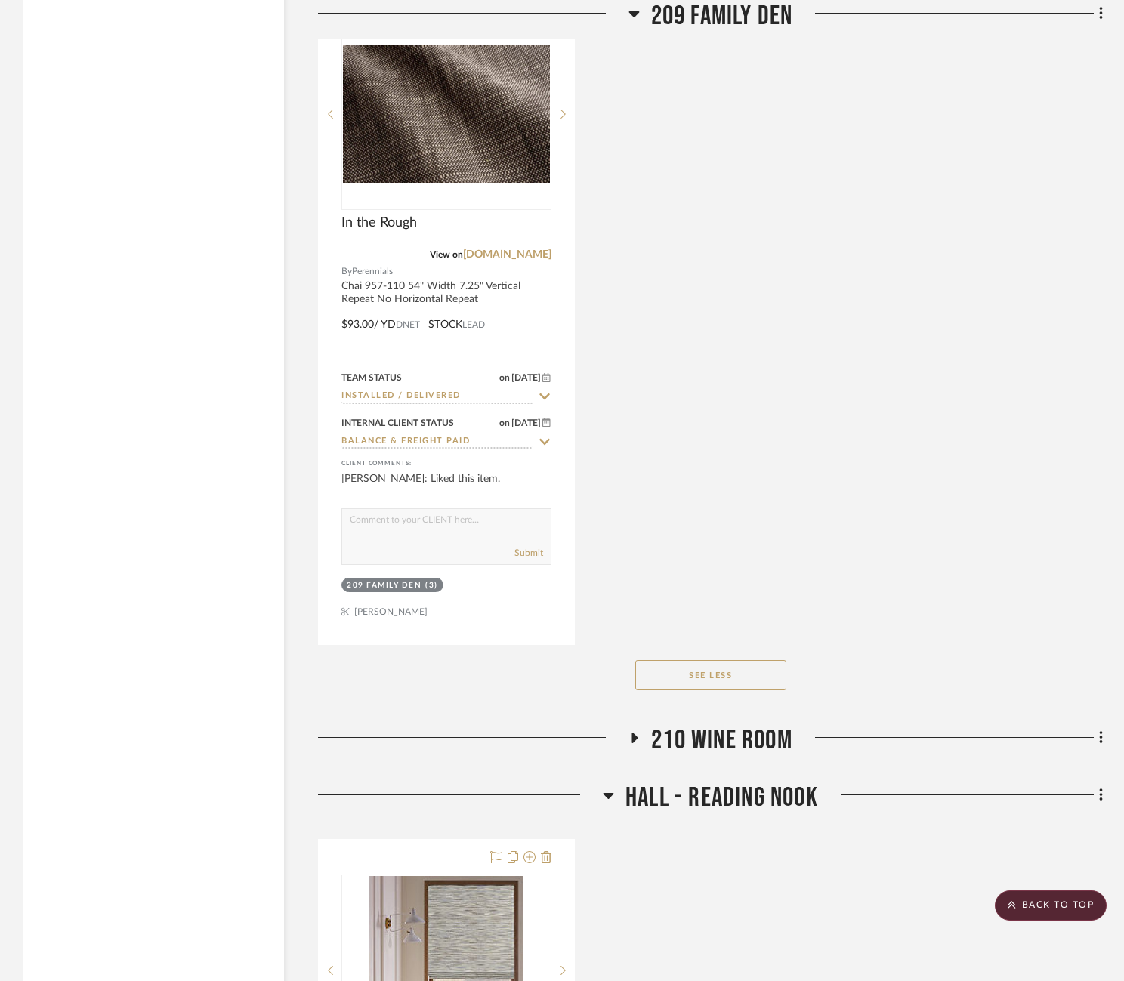
scroll to position [51047, 0]
click at [690, 723] on span "210 Wine Room" at bounding box center [721, 739] width 141 height 32
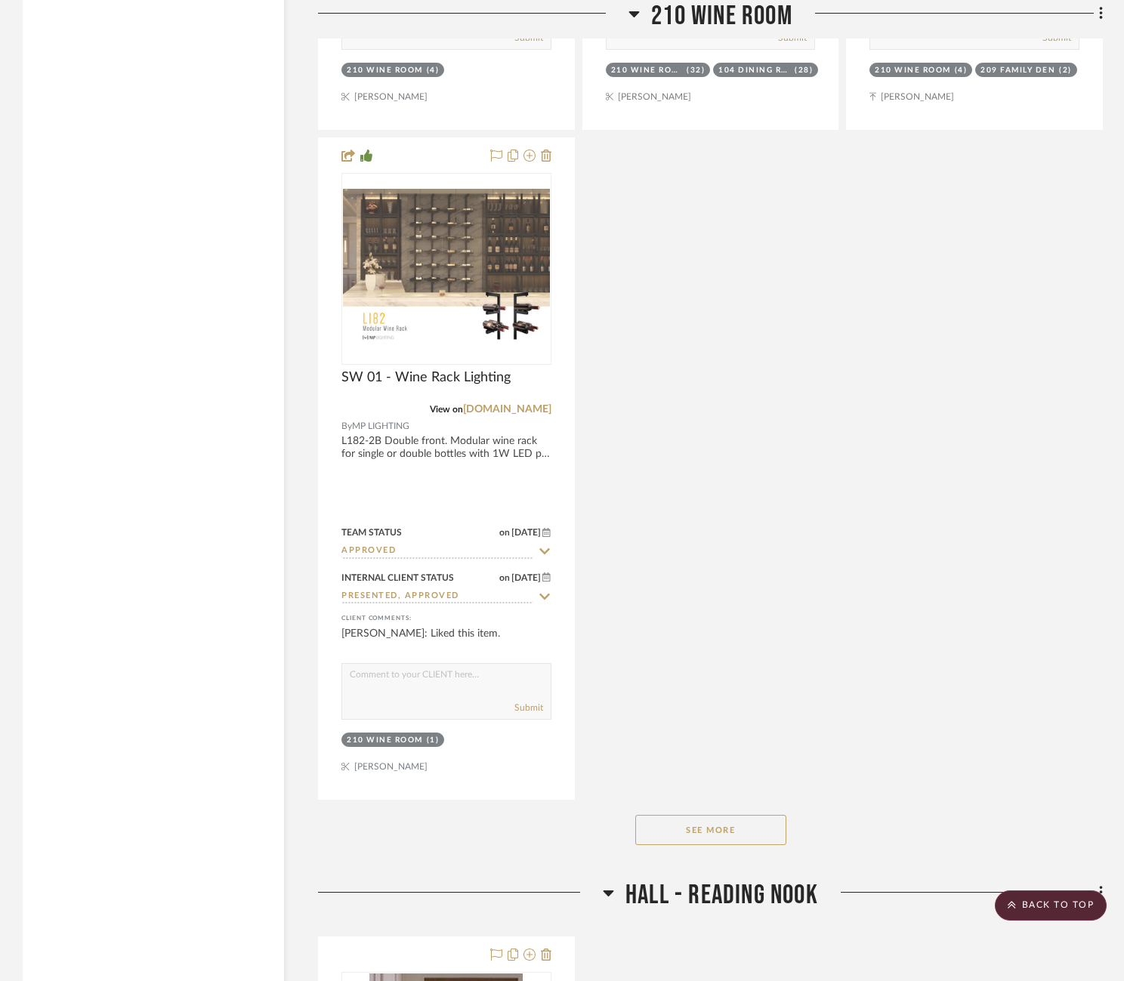
scroll to position [53058, 0]
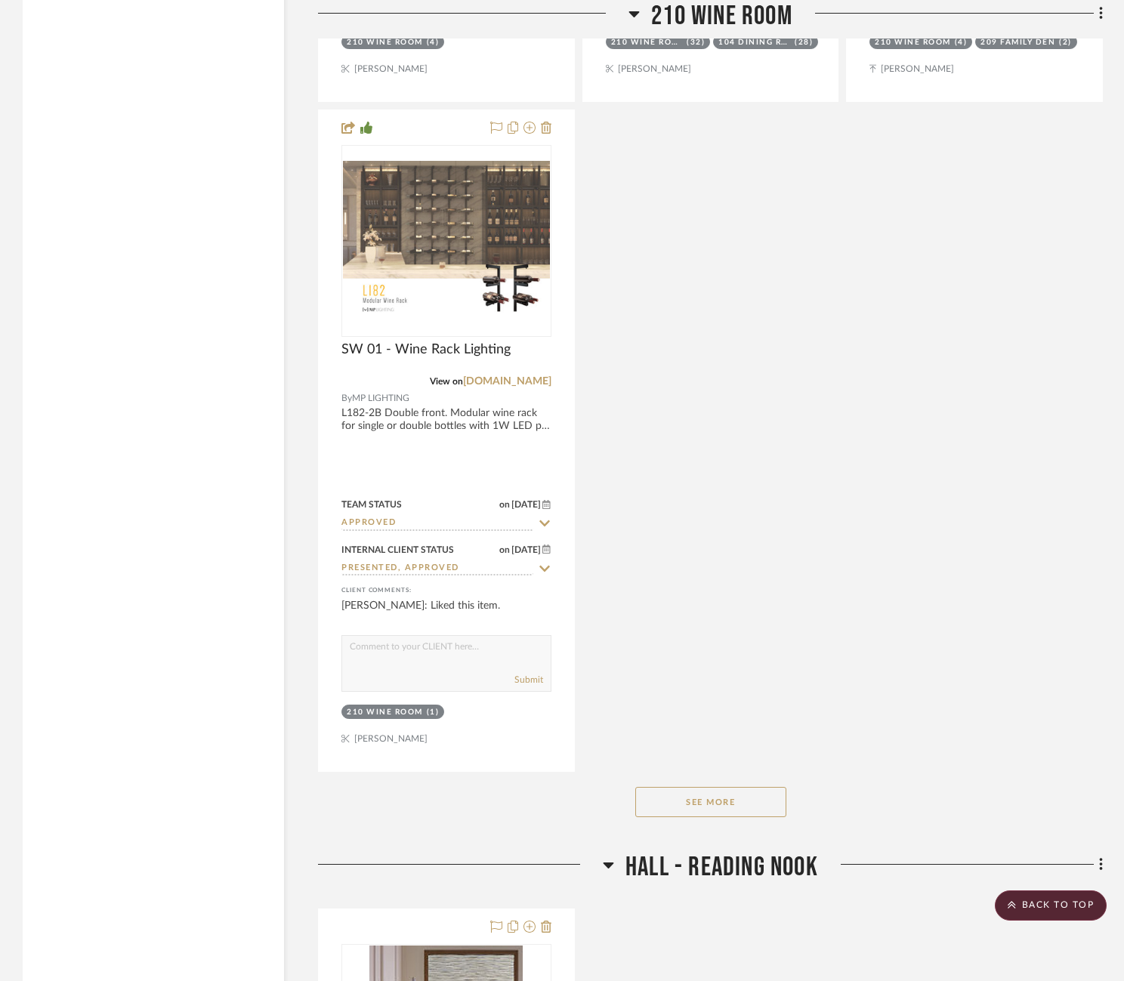
click at [698, 787] on button "See More" at bounding box center [710, 802] width 151 height 30
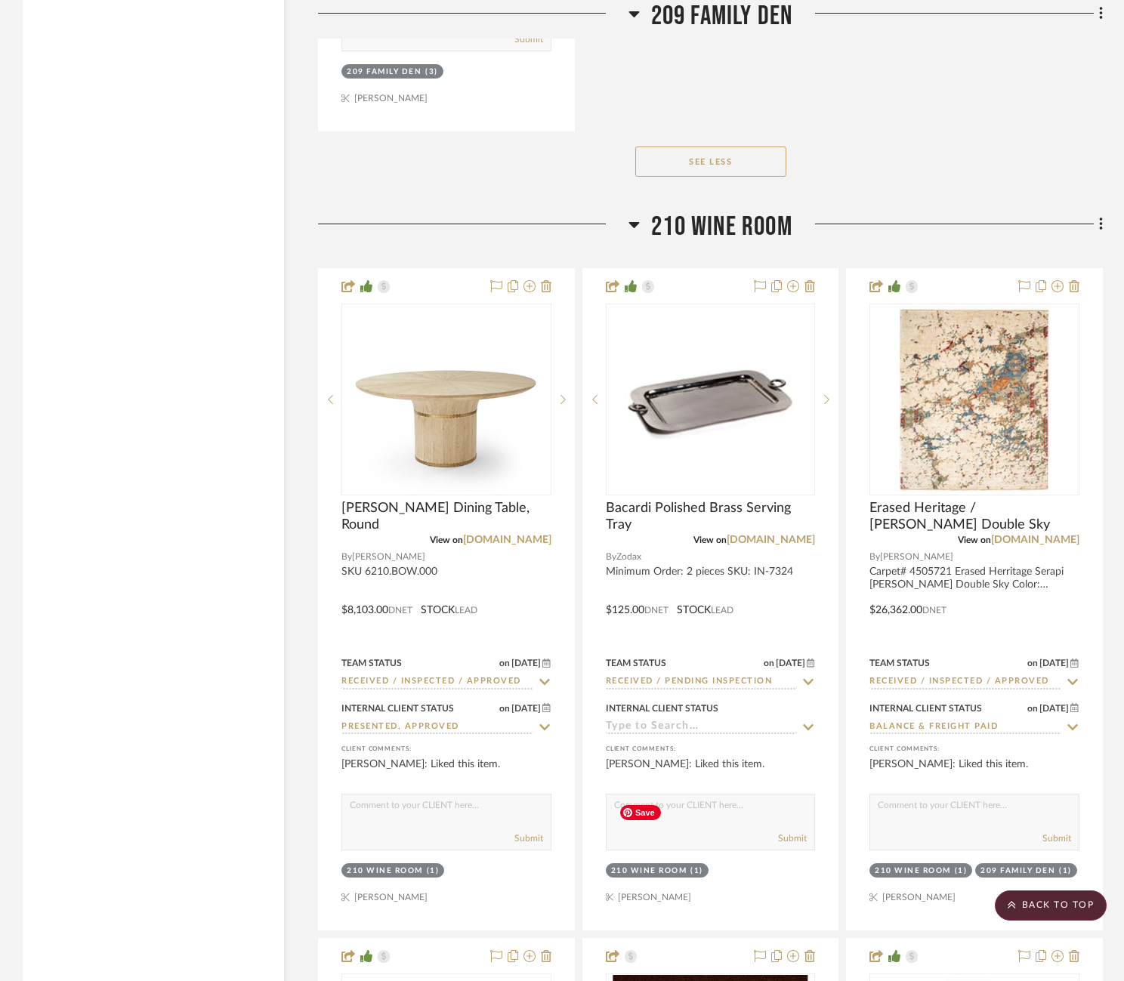
scroll to position [51564, 0]
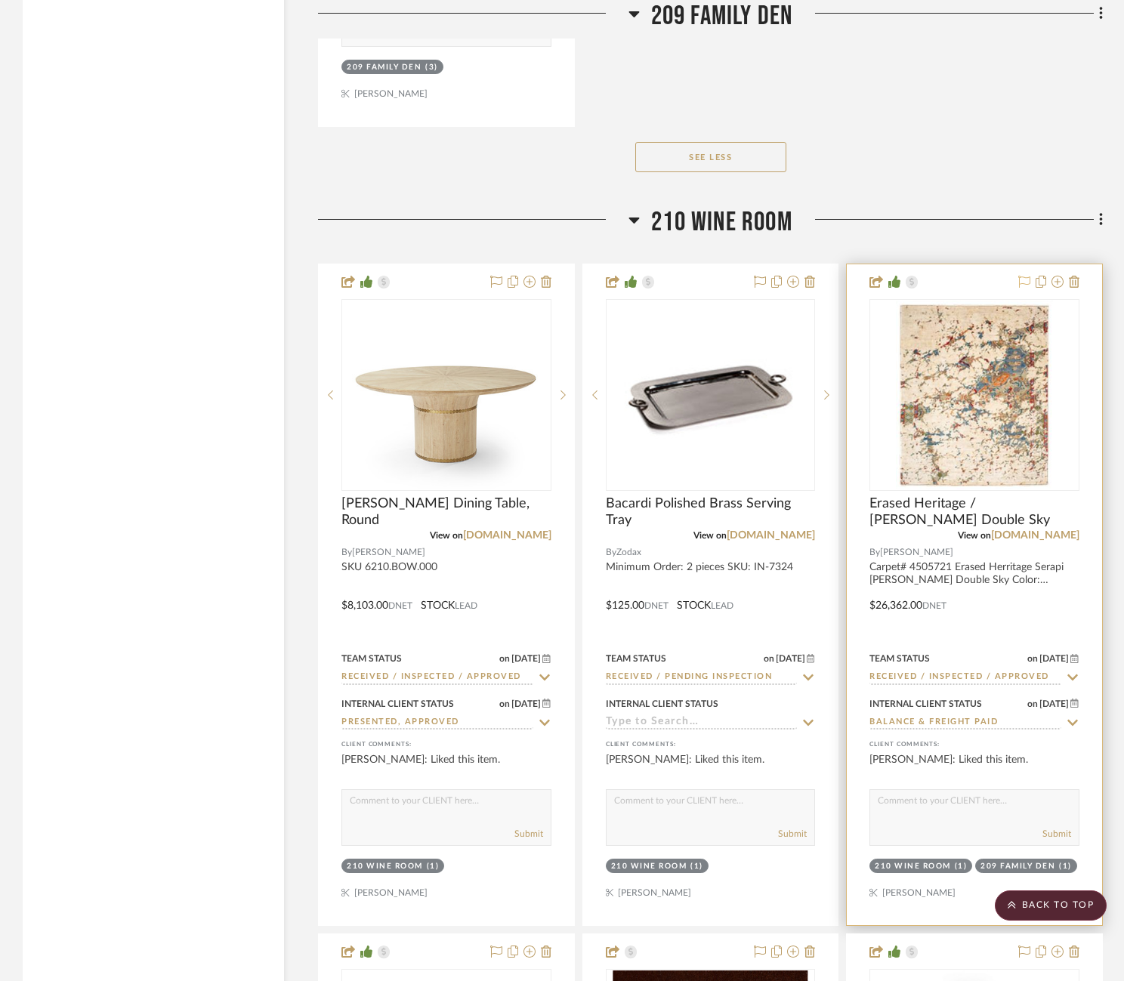
click at [1022, 276] on icon at bounding box center [1024, 282] width 12 height 12
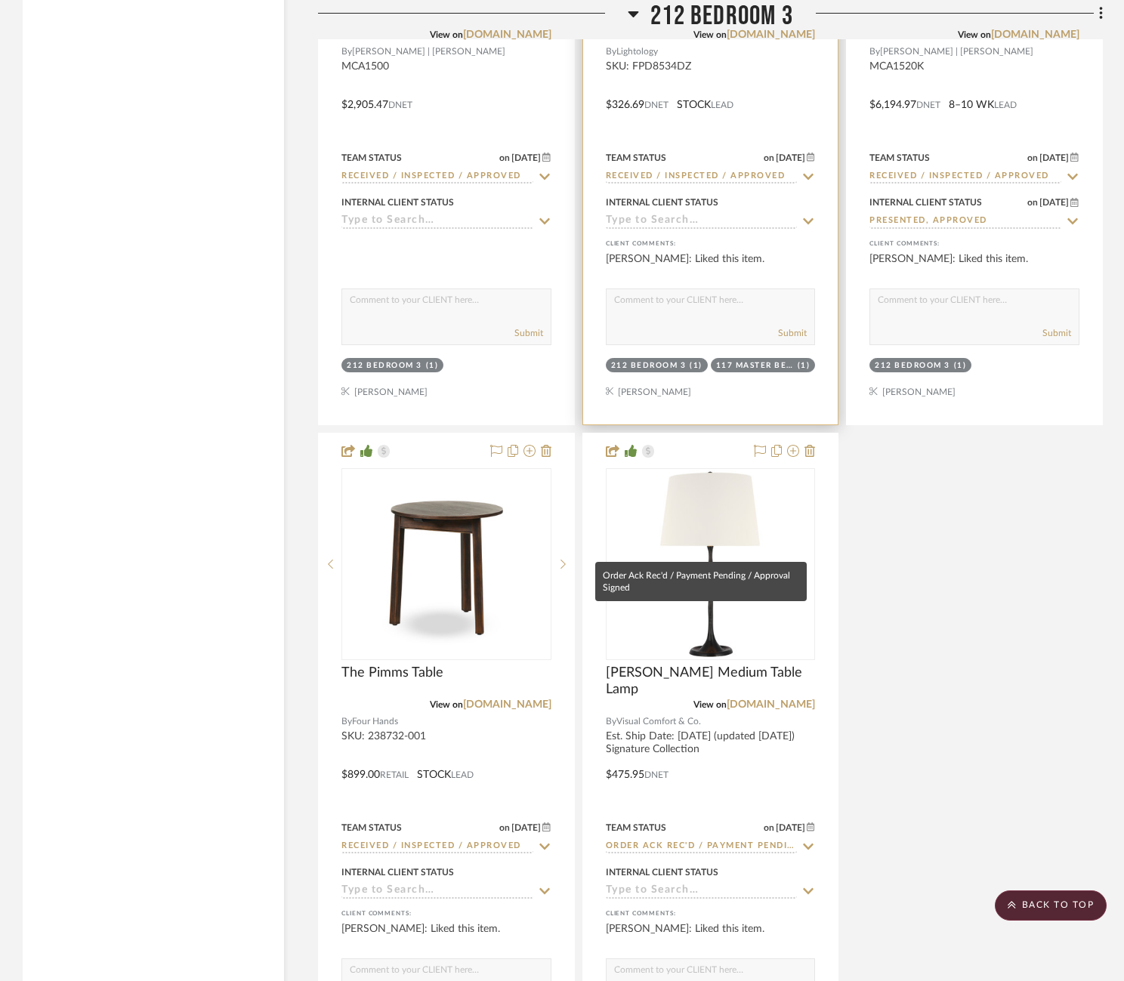
scroll to position [55722, 0]
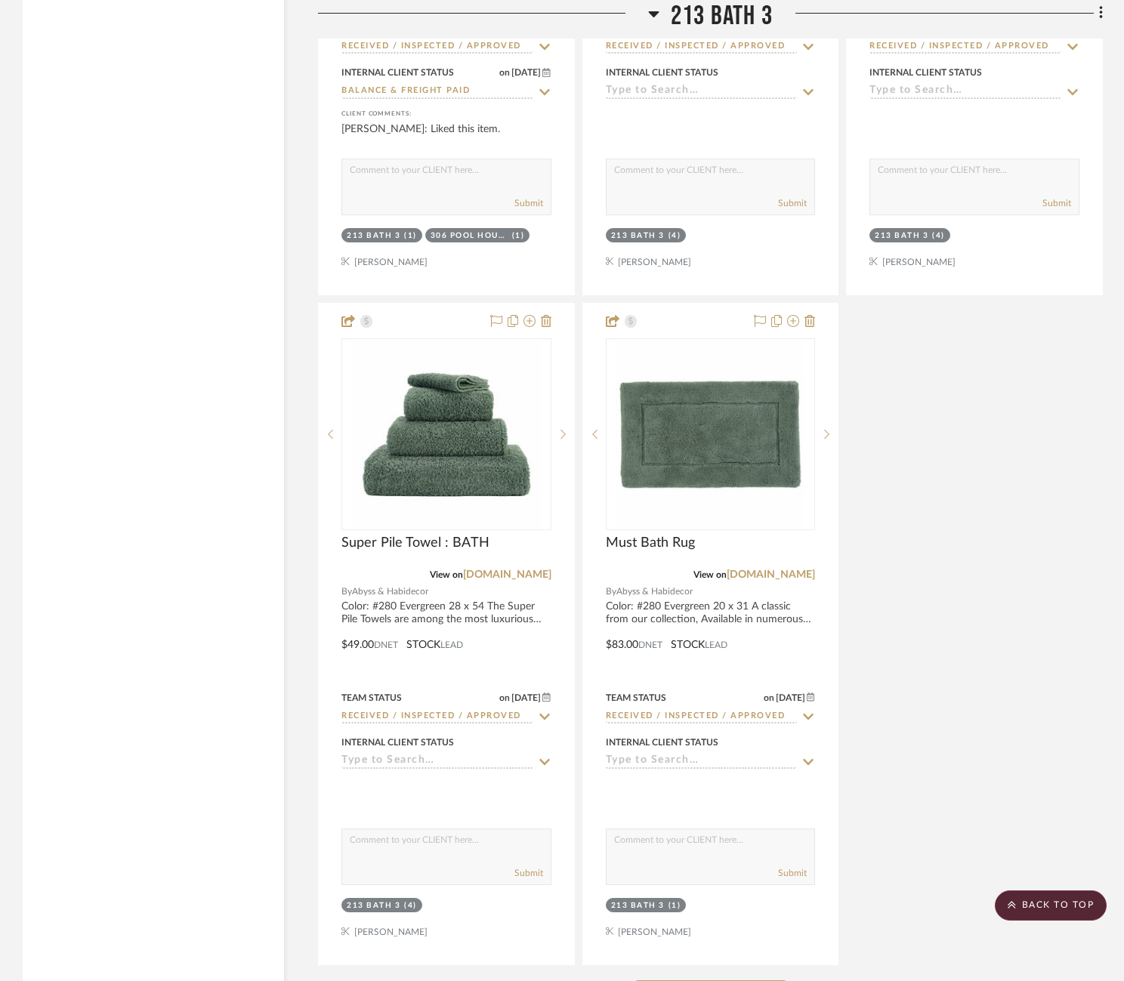
scroll to position [59888, 0]
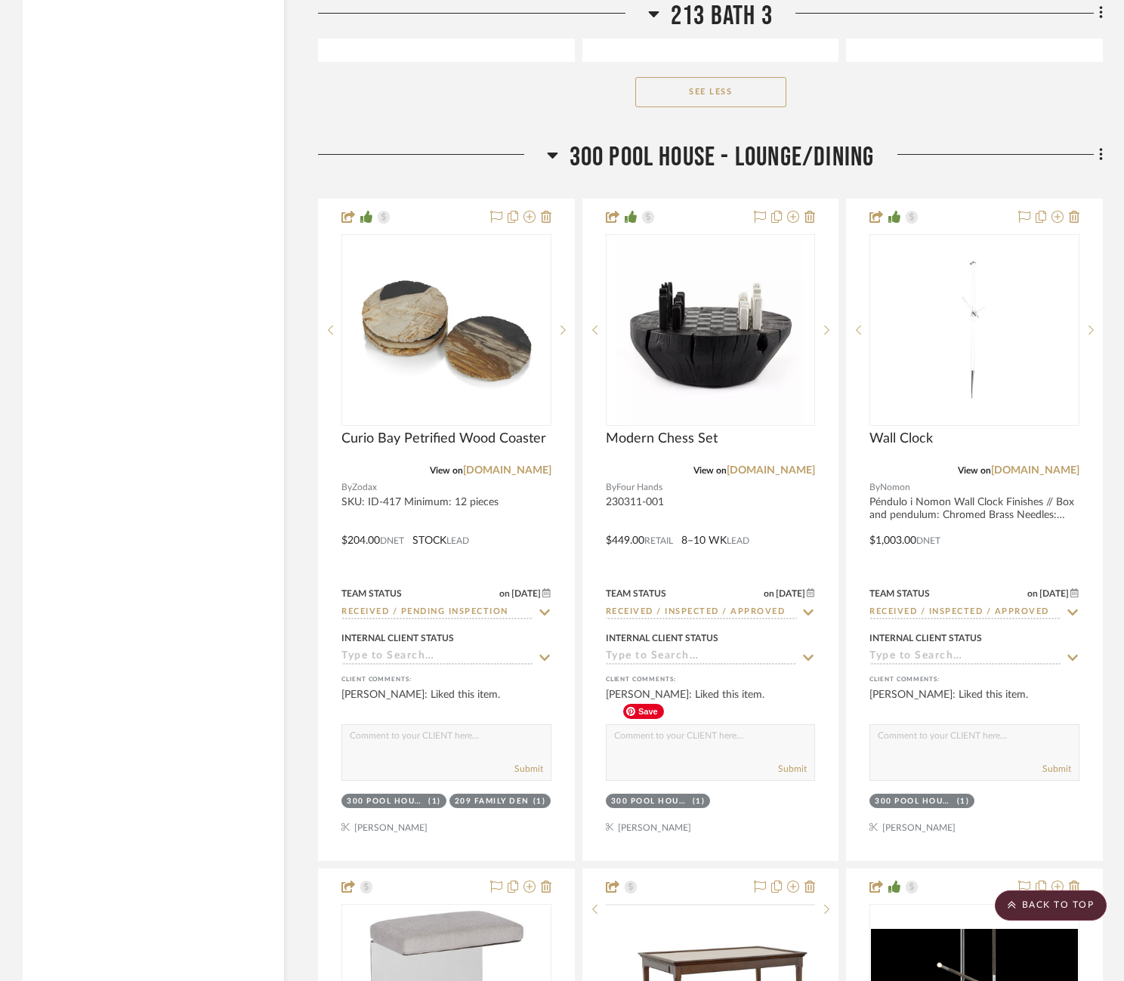
scroll to position [60797, 0]
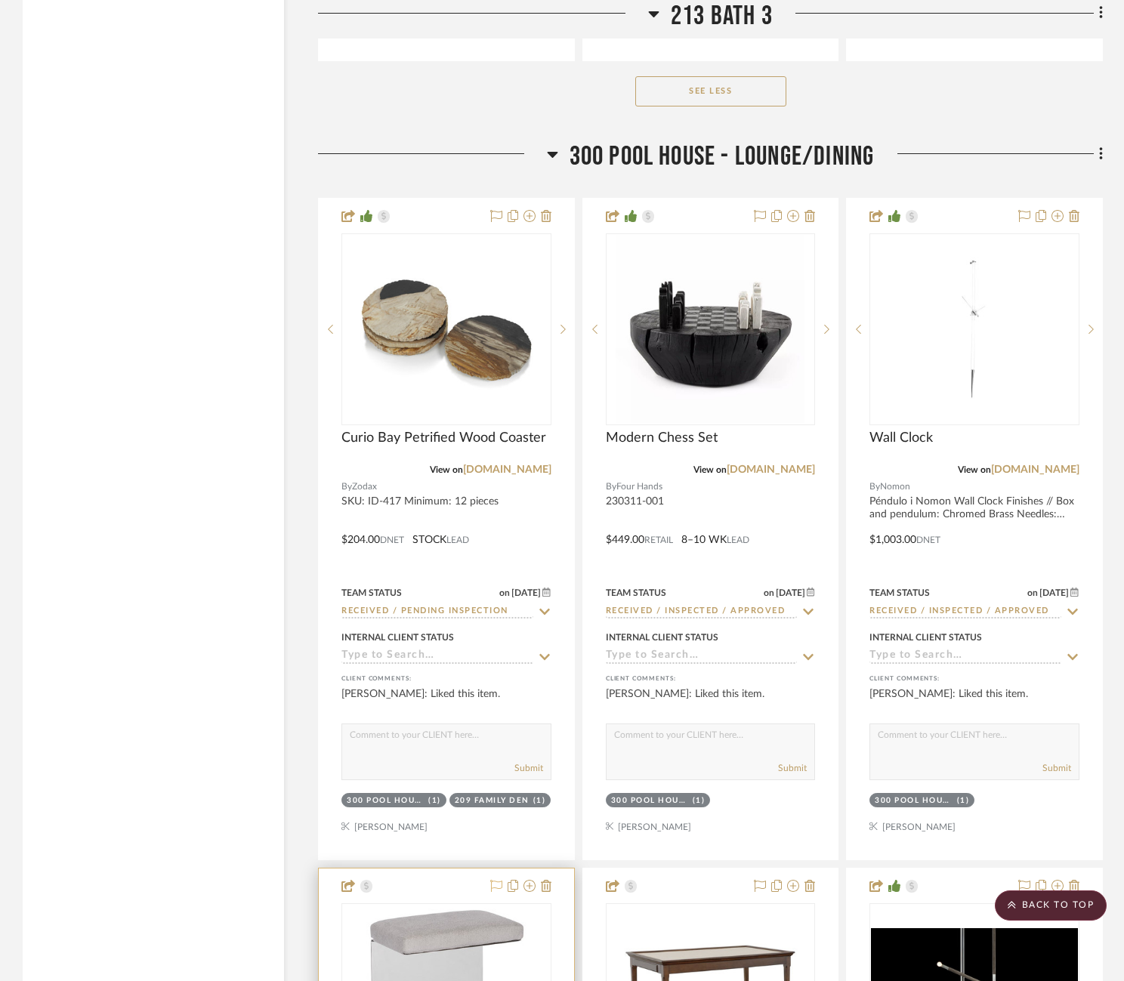
click at [496, 880] on icon at bounding box center [496, 886] width 12 height 12
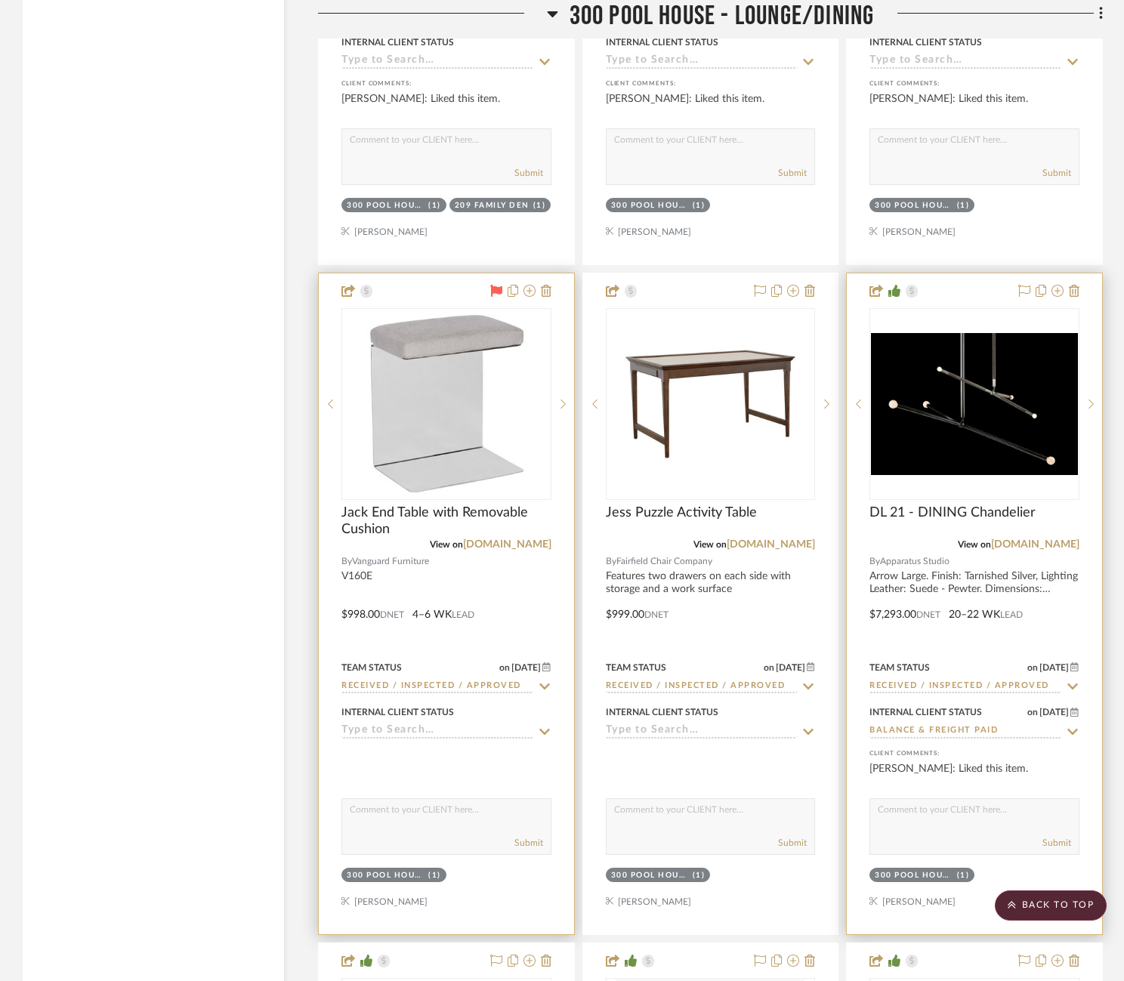
scroll to position [61884, 0]
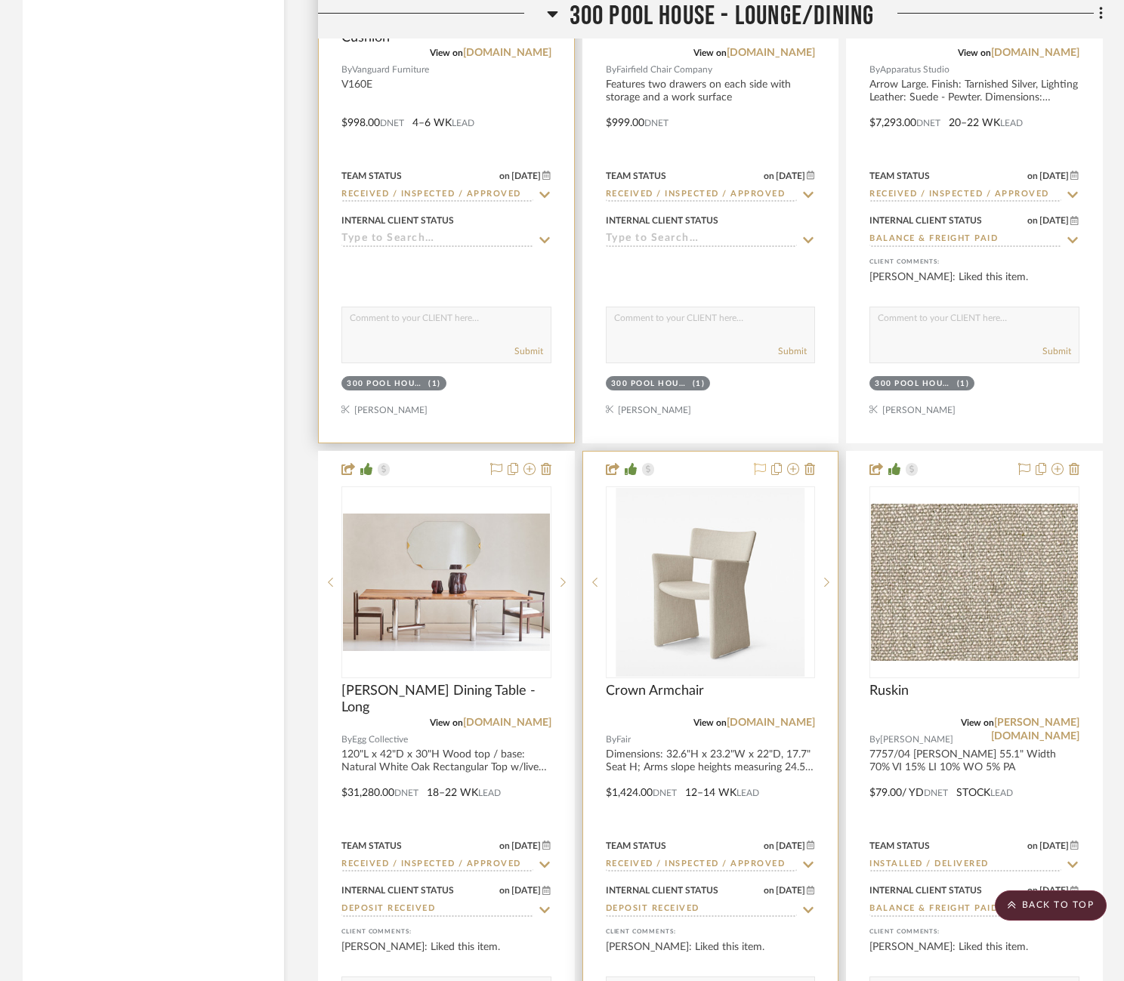
click at [758, 463] on icon at bounding box center [760, 469] width 12 height 12
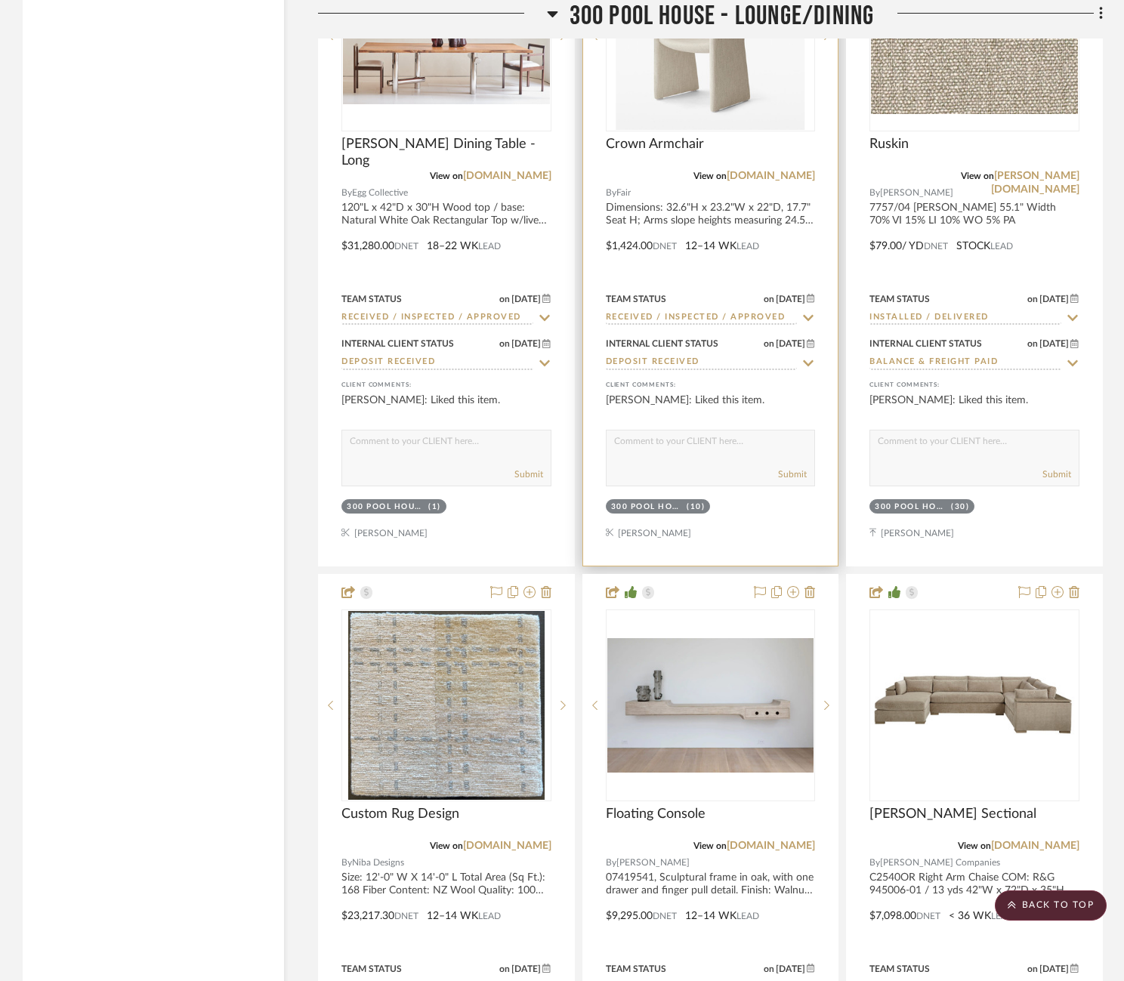
scroll to position [62433, 0]
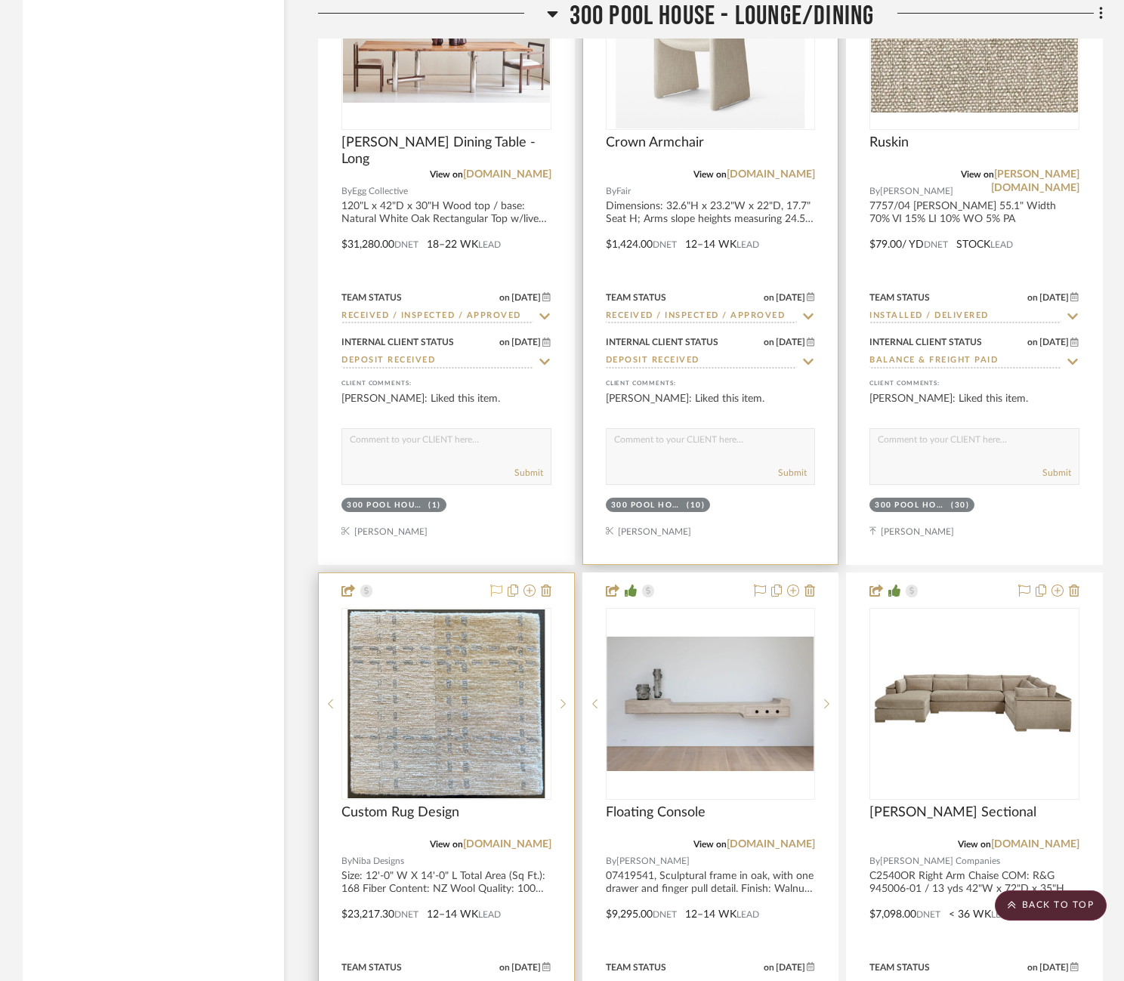
click at [492, 585] on icon at bounding box center [496, 591] width 12 height 12
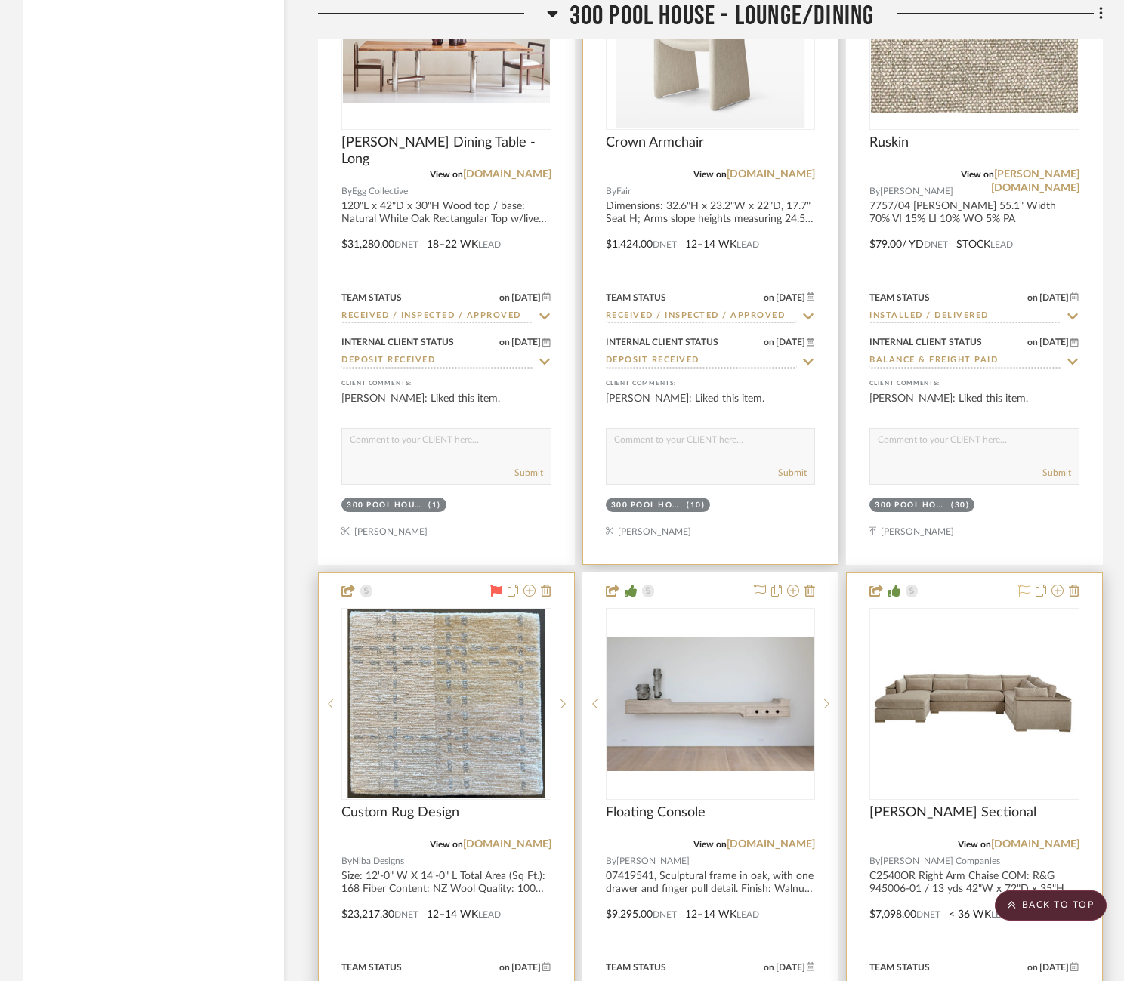
click at [1024, 585] on icon at bounding box center [1024, 591] width 12 height 12
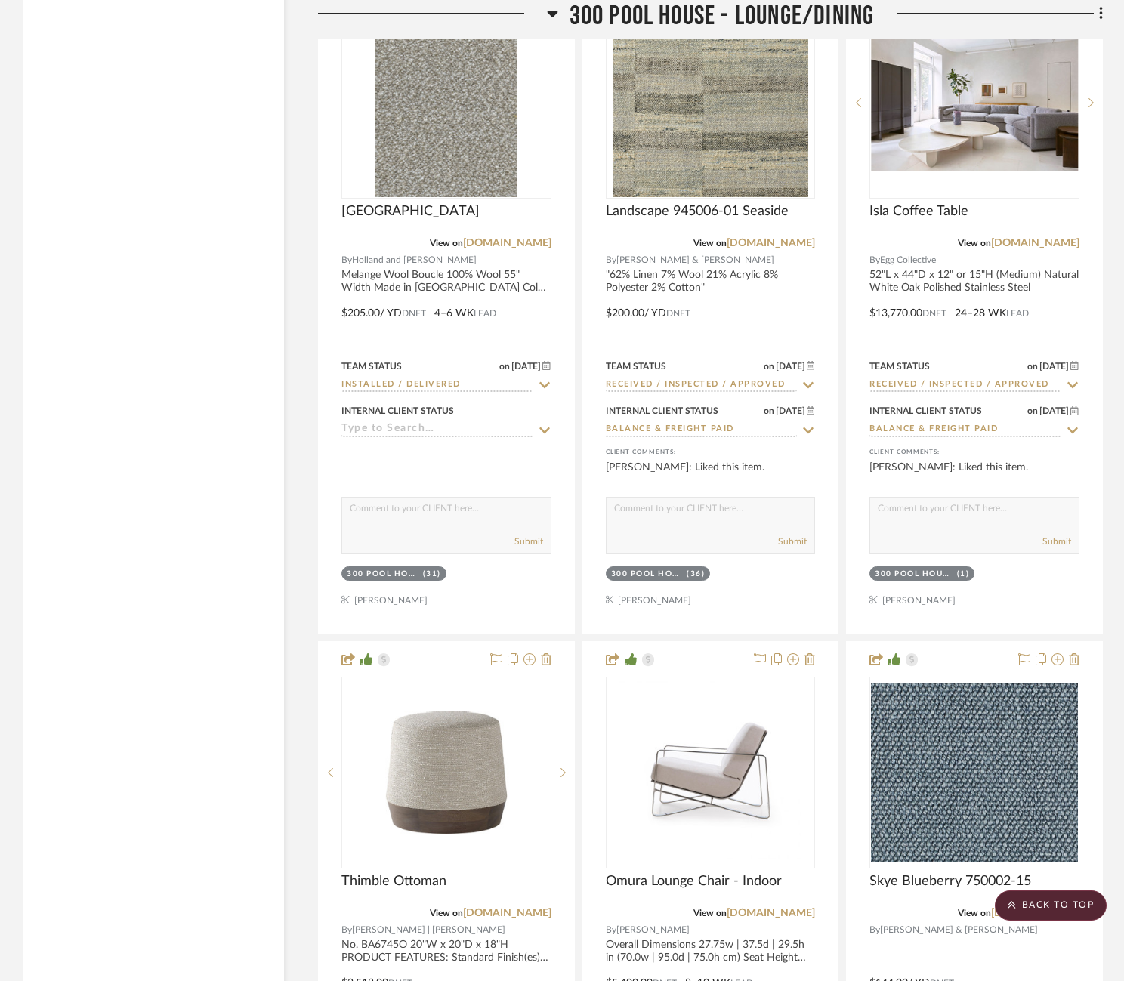
scroll to position [63782, 0]
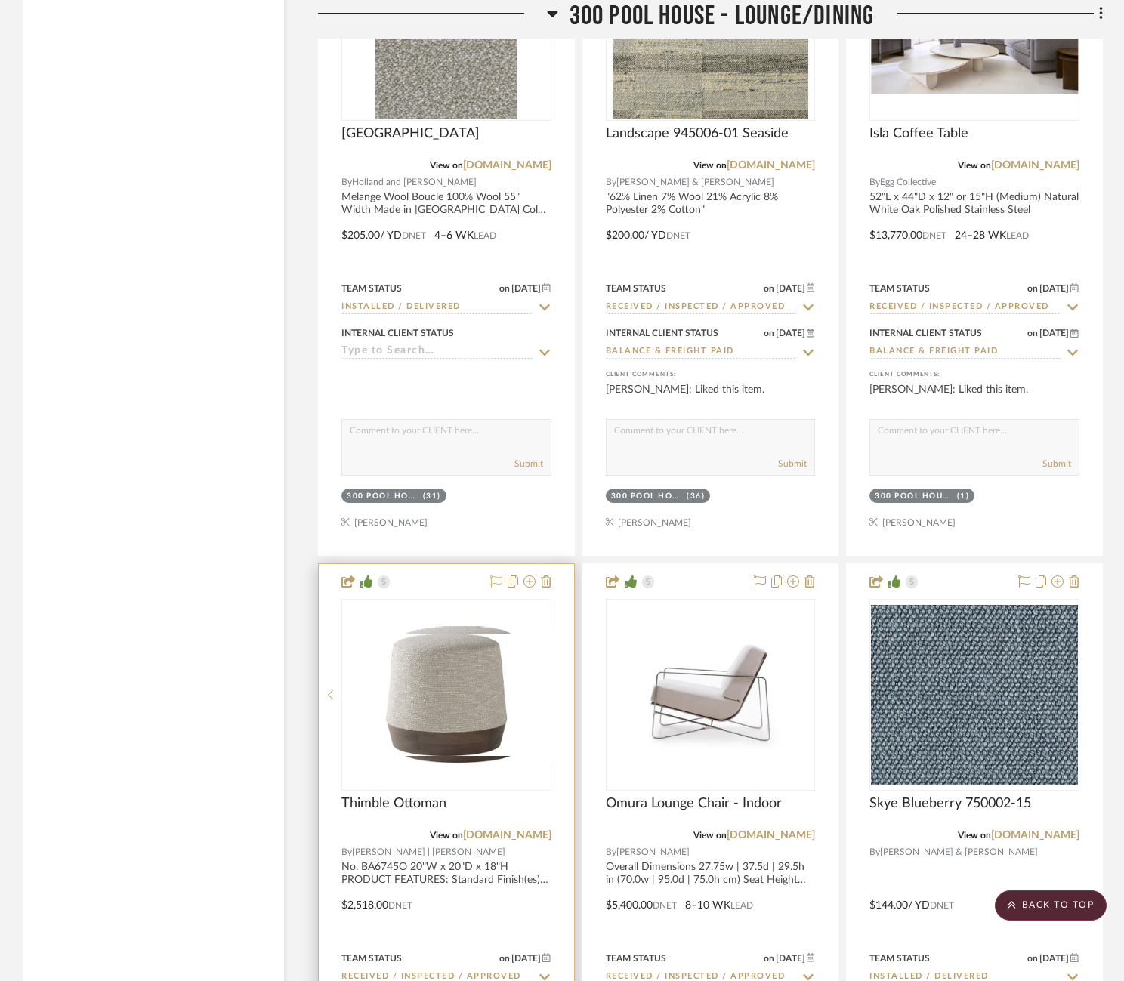
click at [498, 576] on icon at bounding box center [496, 582] width 12 height 12
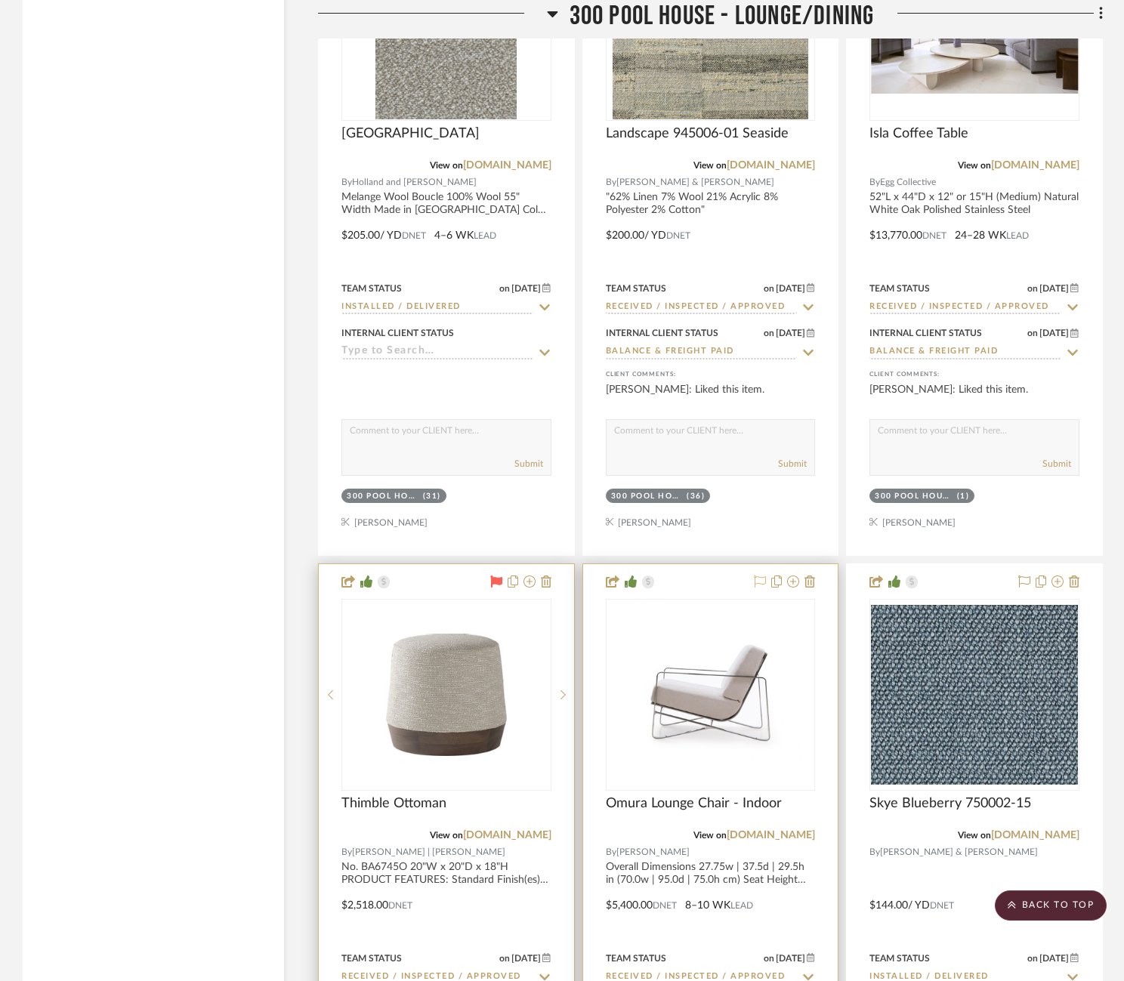
click at [759, 576] on icon at bounding box center [760, 582] width 12 height 12
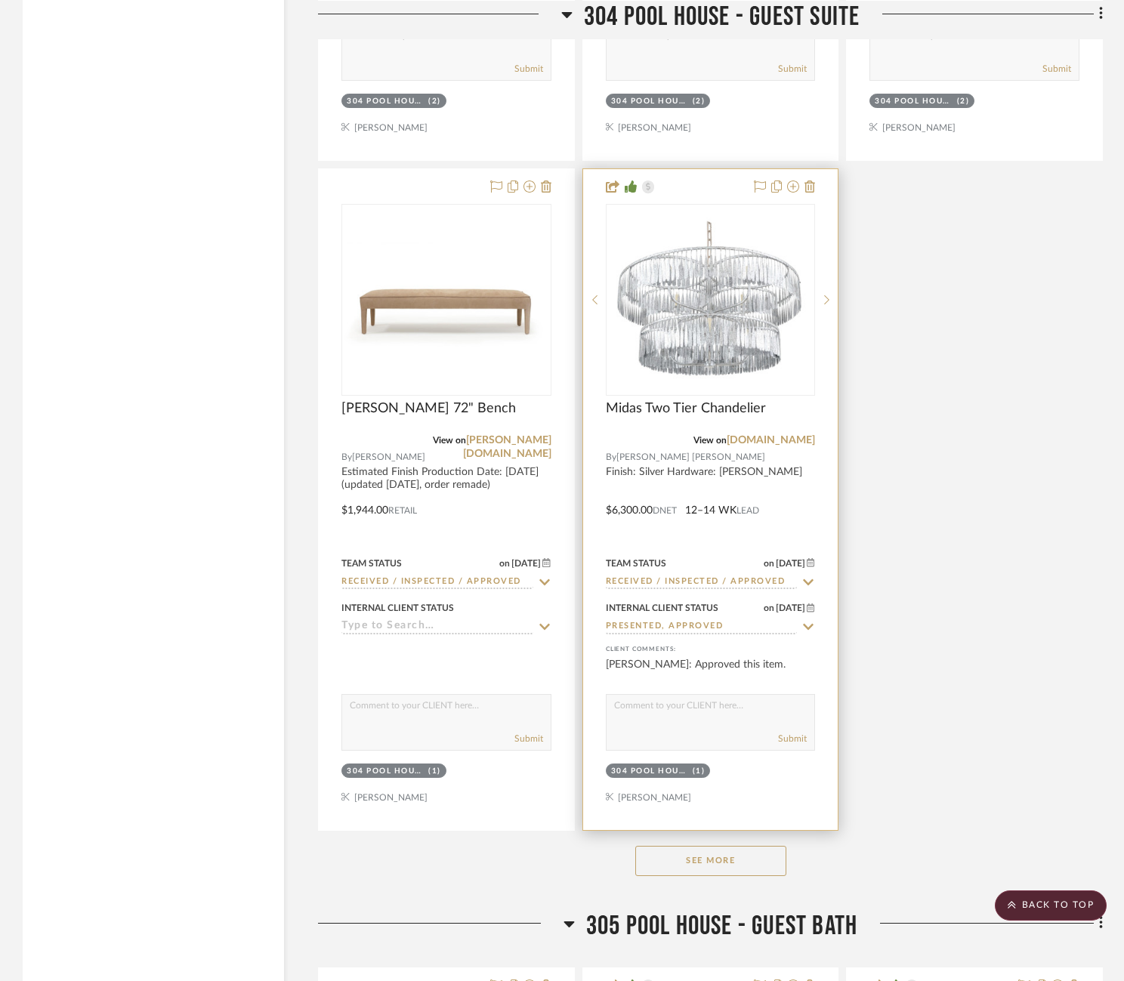
scroll to position [70522, 0]
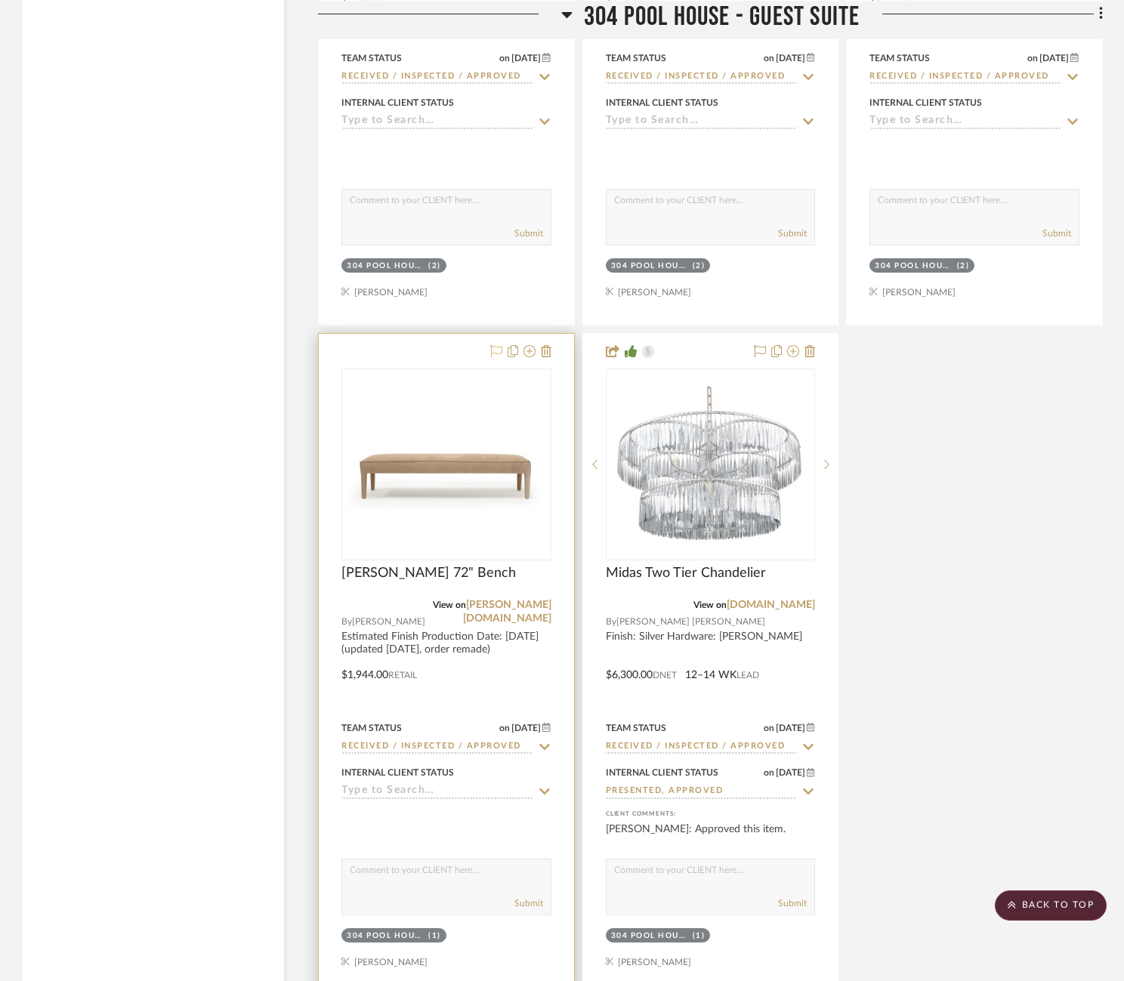
click at [496, 345] on icon at bounding box center [496, 351] width 12 height 12
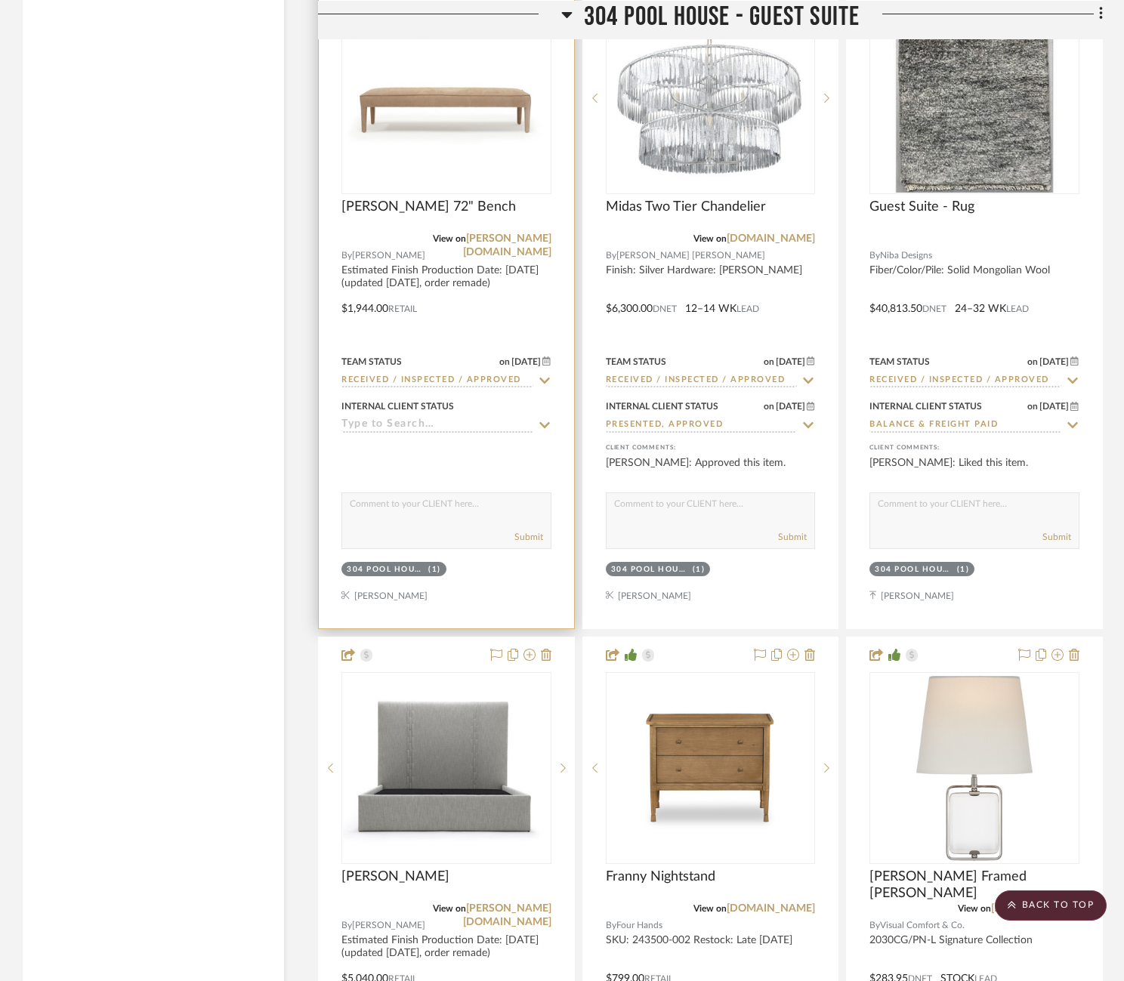
scroll to position [70891, 0]
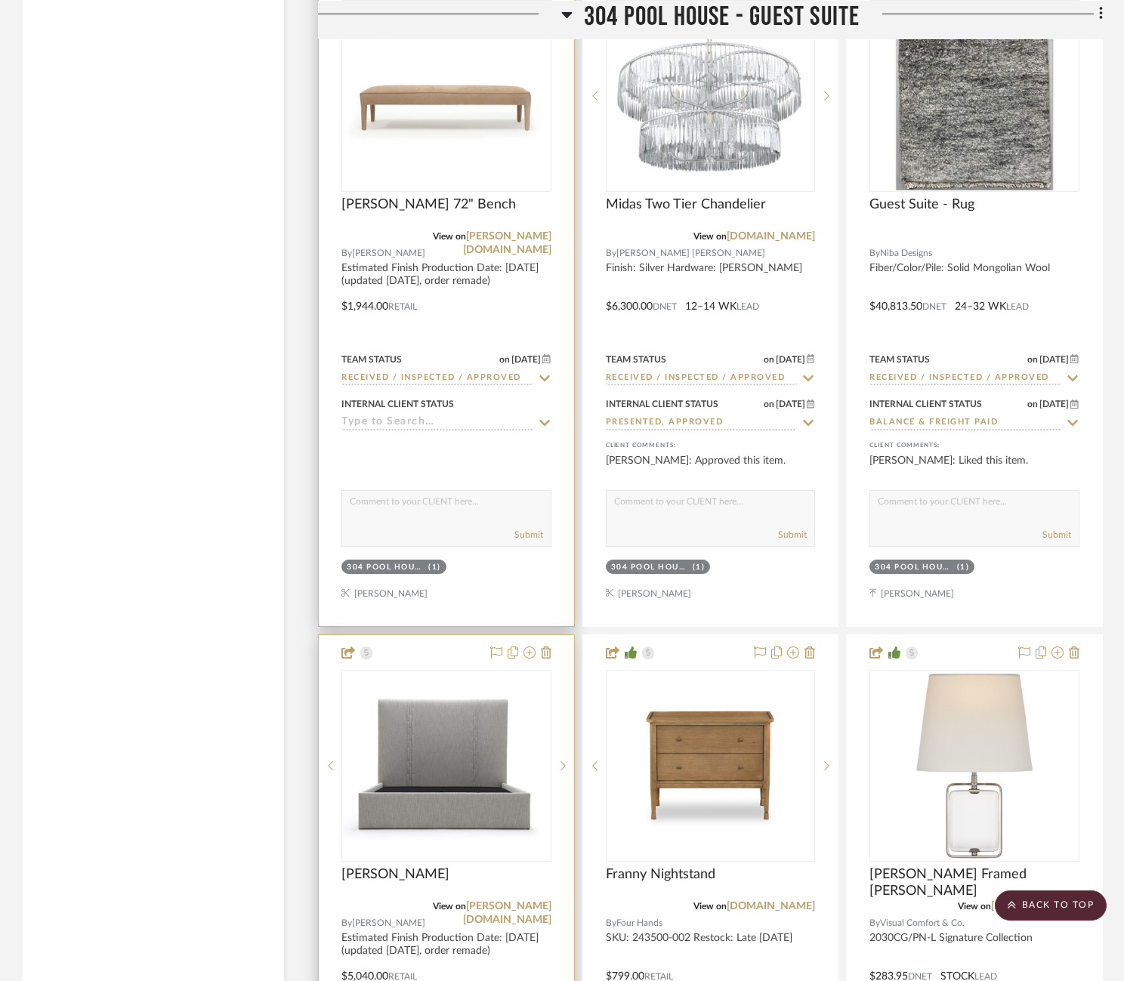
click at [487, 644] on div at bounding box center [518, 653] width 66 height 18
click at [490, 647] on icon at bounding box center [496, 653] width 12 height 12
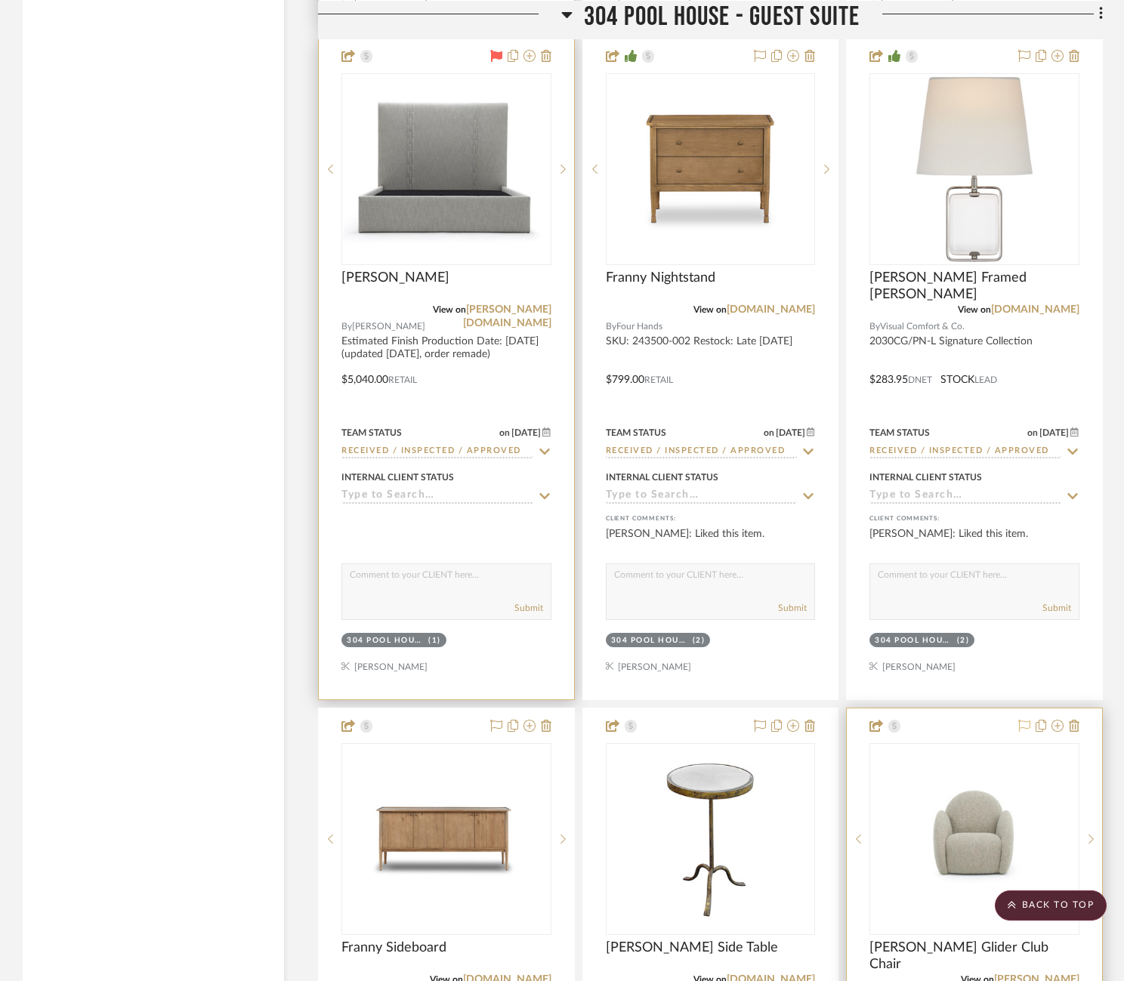
click at [1022, 720] on icon at bounding box center [1024, 726] width 12 height 12
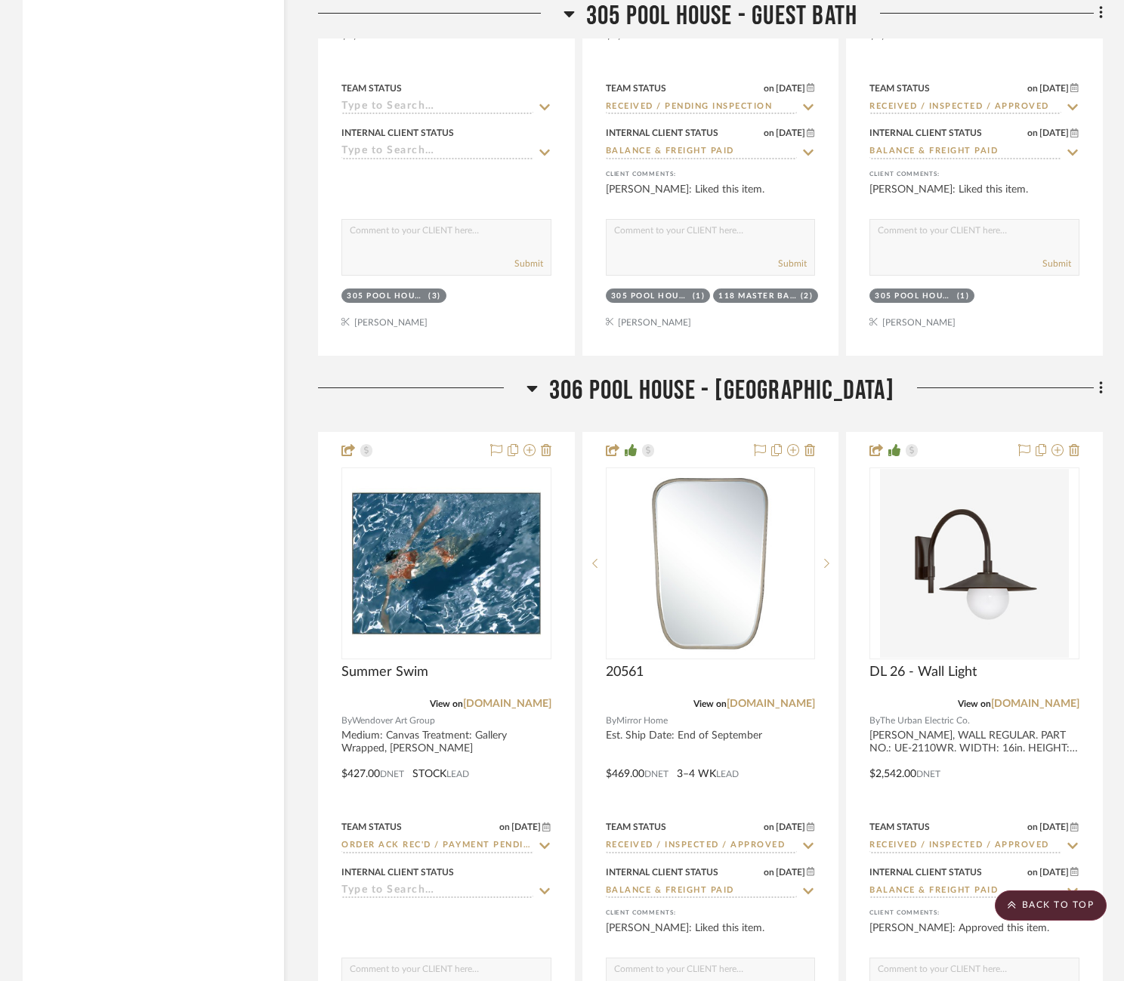
scroll to position [74071, 0]
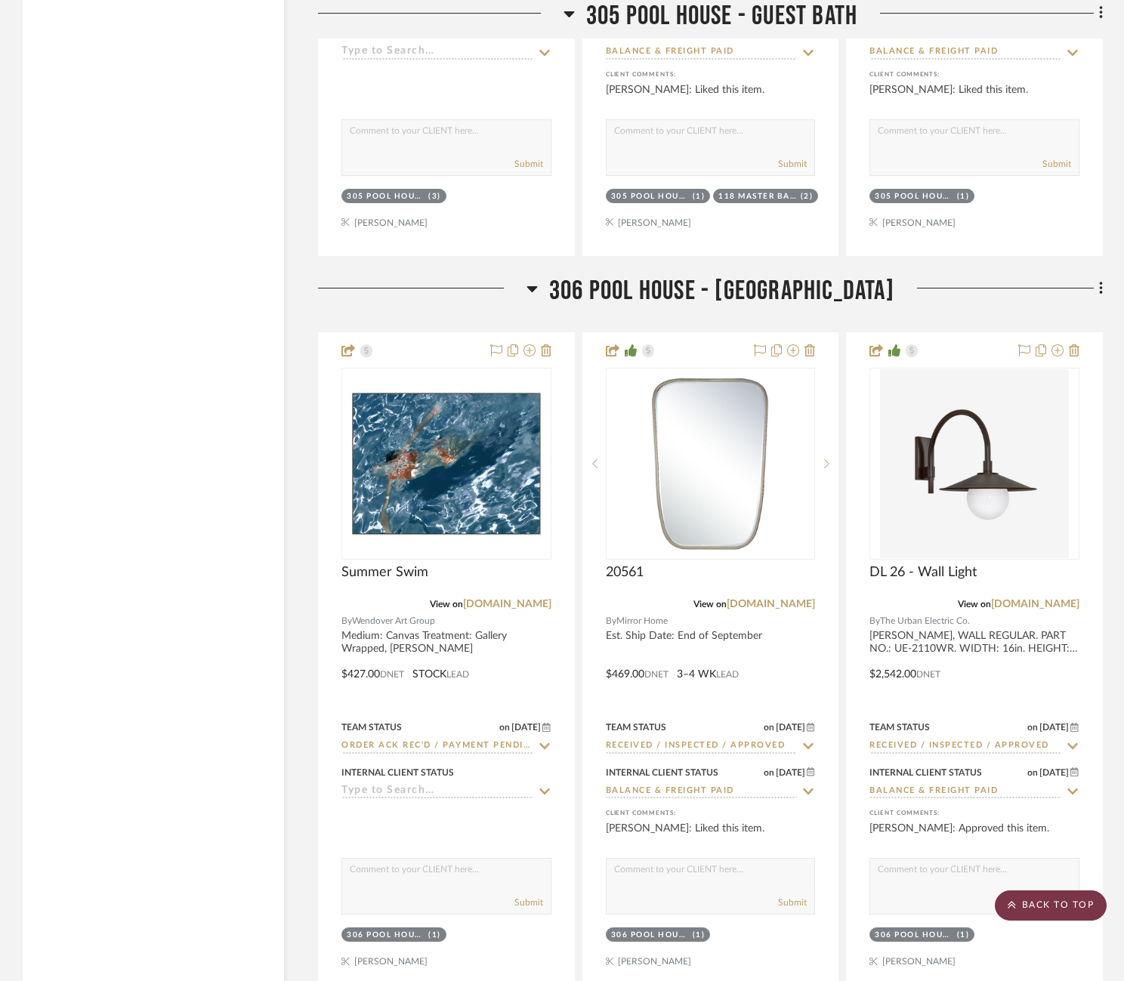
click at [1046, 899] on scroll-to-top-button "BACK TO TOP" at bounding box center [1051, 906] width 112 height 30
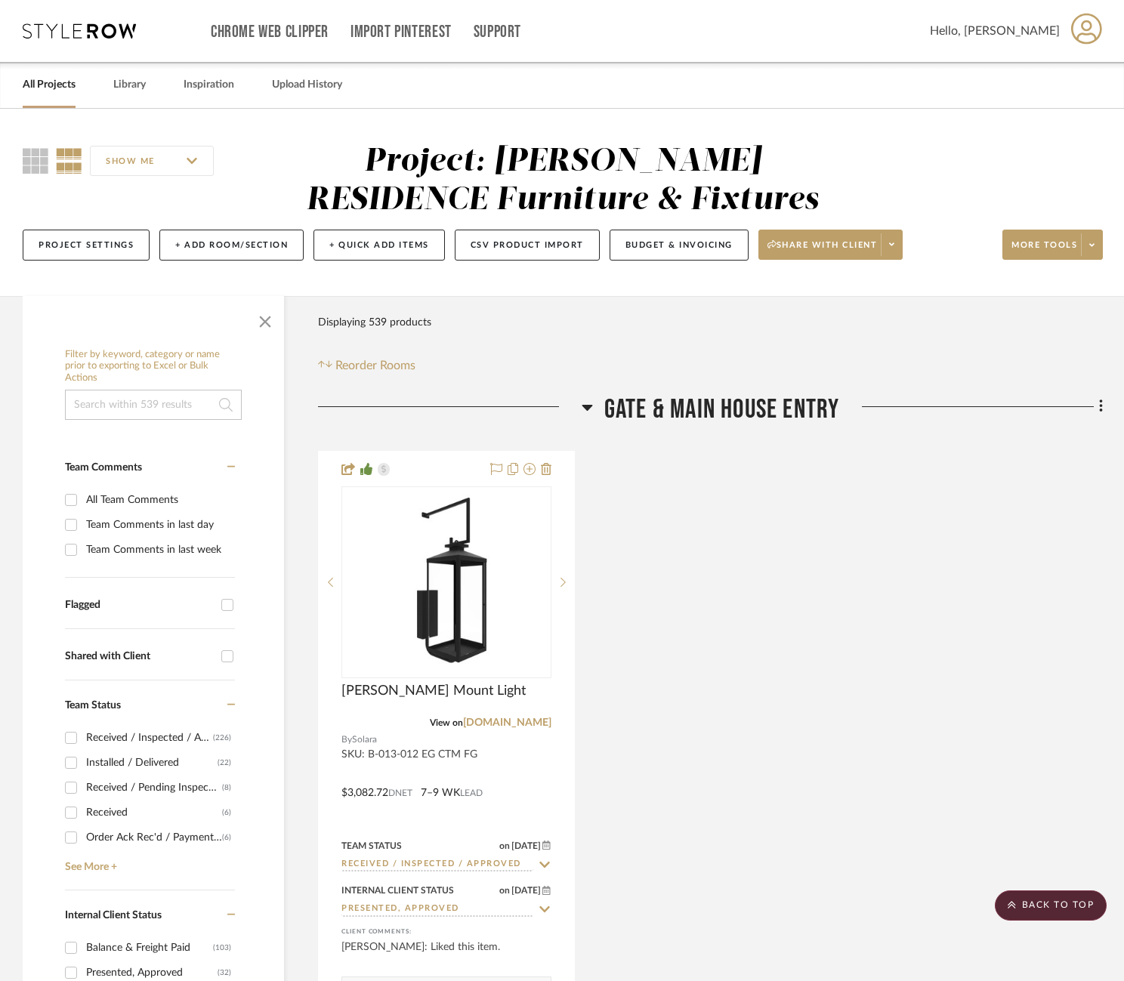
scroll to position [548, 0]
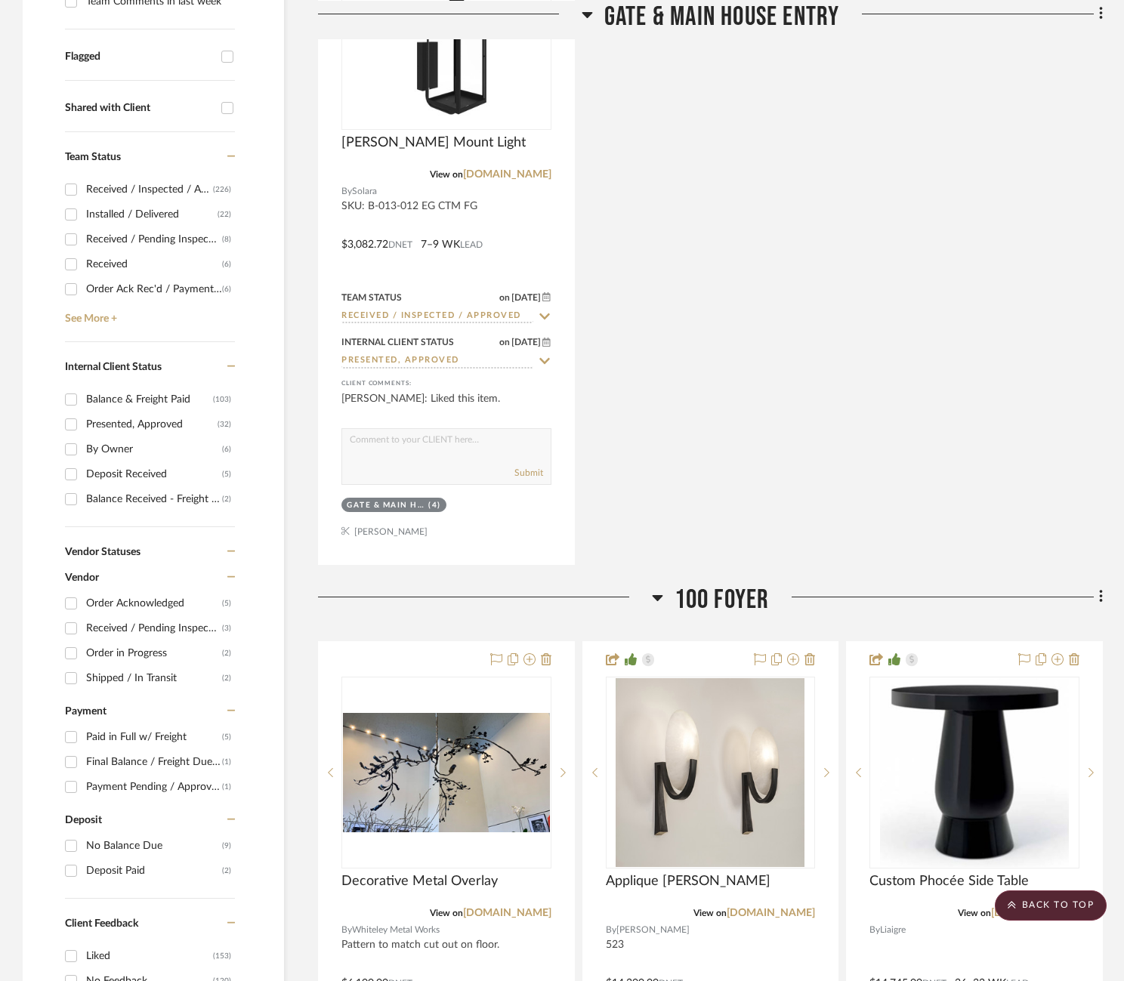
click at [119, 63] on div "Flagged" at bounding box center [150, 57] width 170 height 24
click at [221, 61] on input "Flagged" at bounding box center [227, 57] width 24 height 24
checkbox input "true"
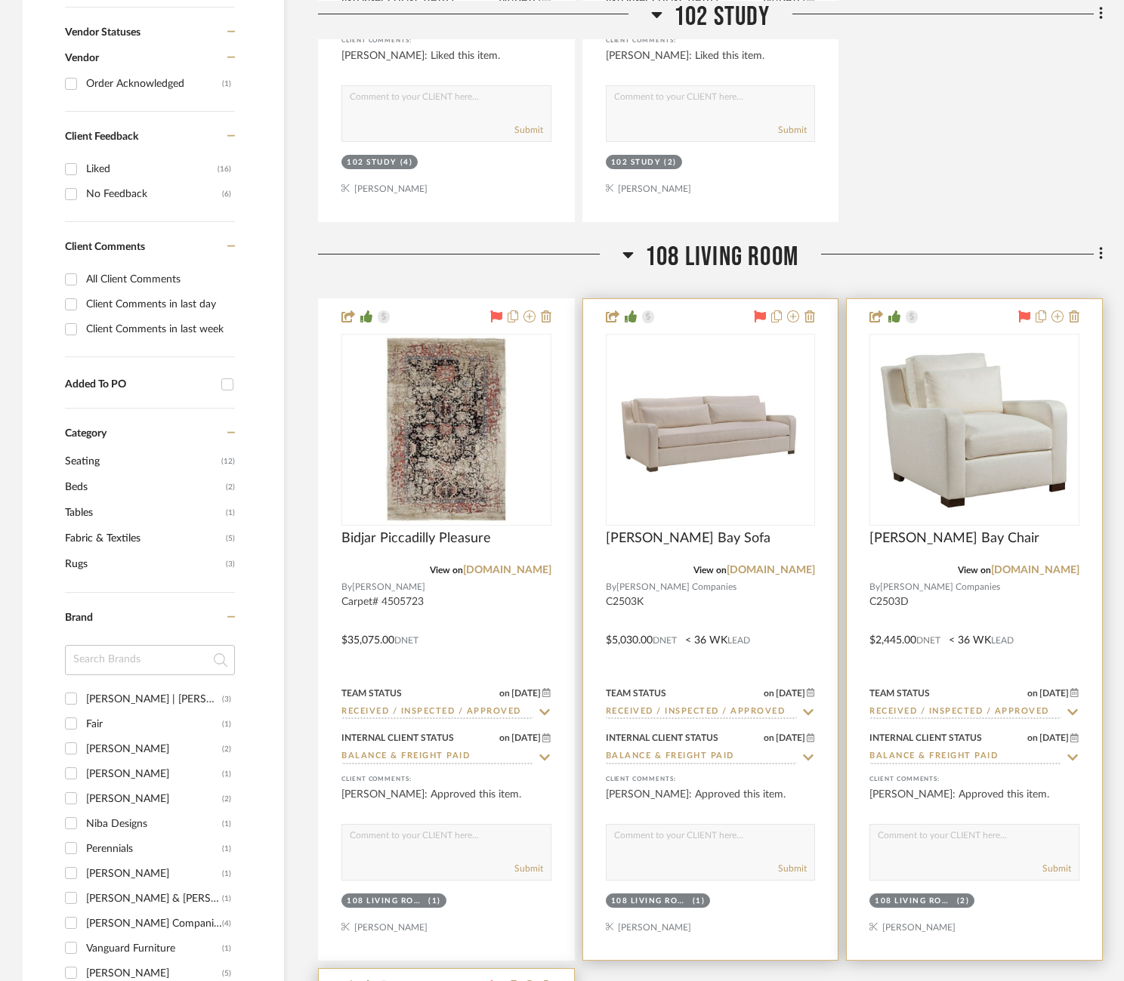
scroll to position [929, 0]
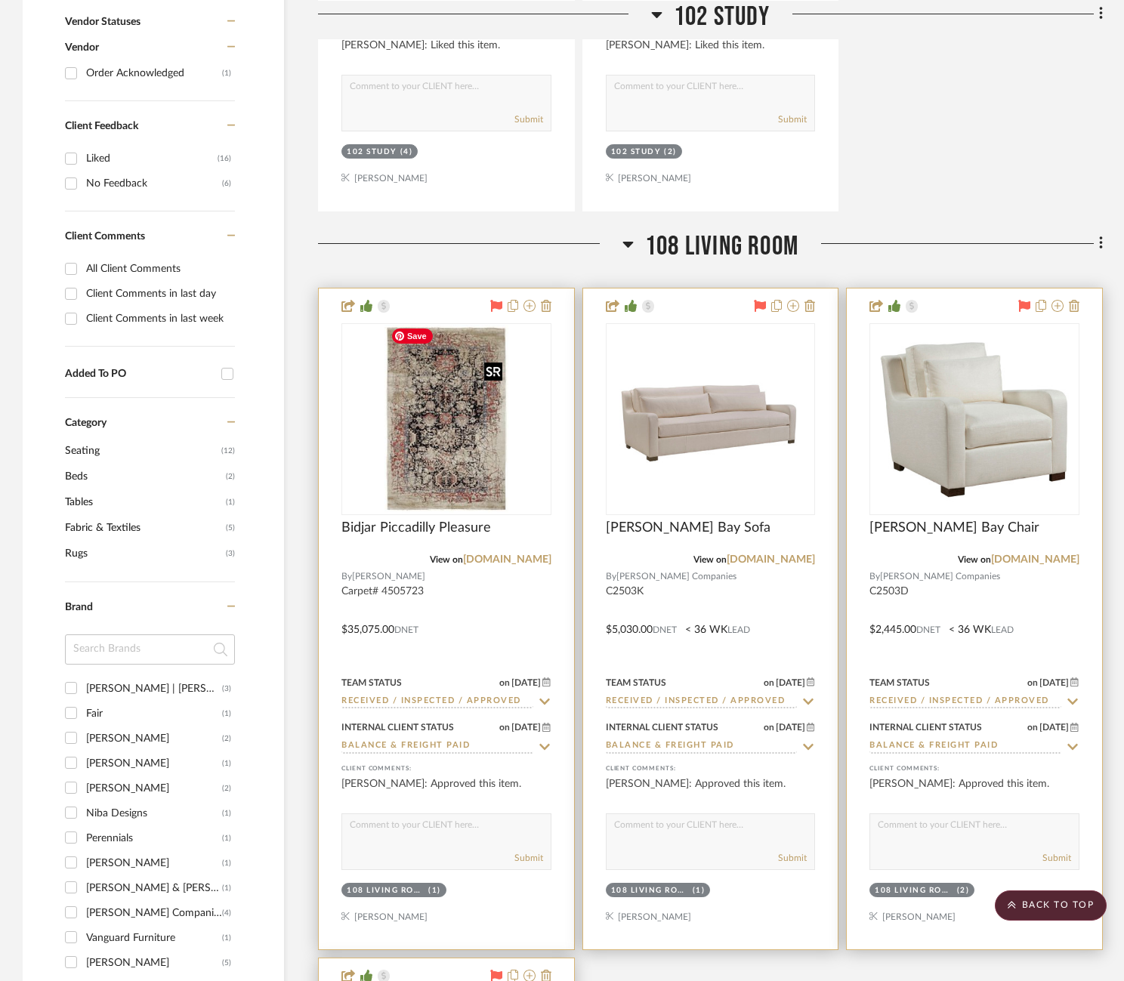
click at [487, 444] on img "0" at bounding box center [447, 419] width 124 height 189
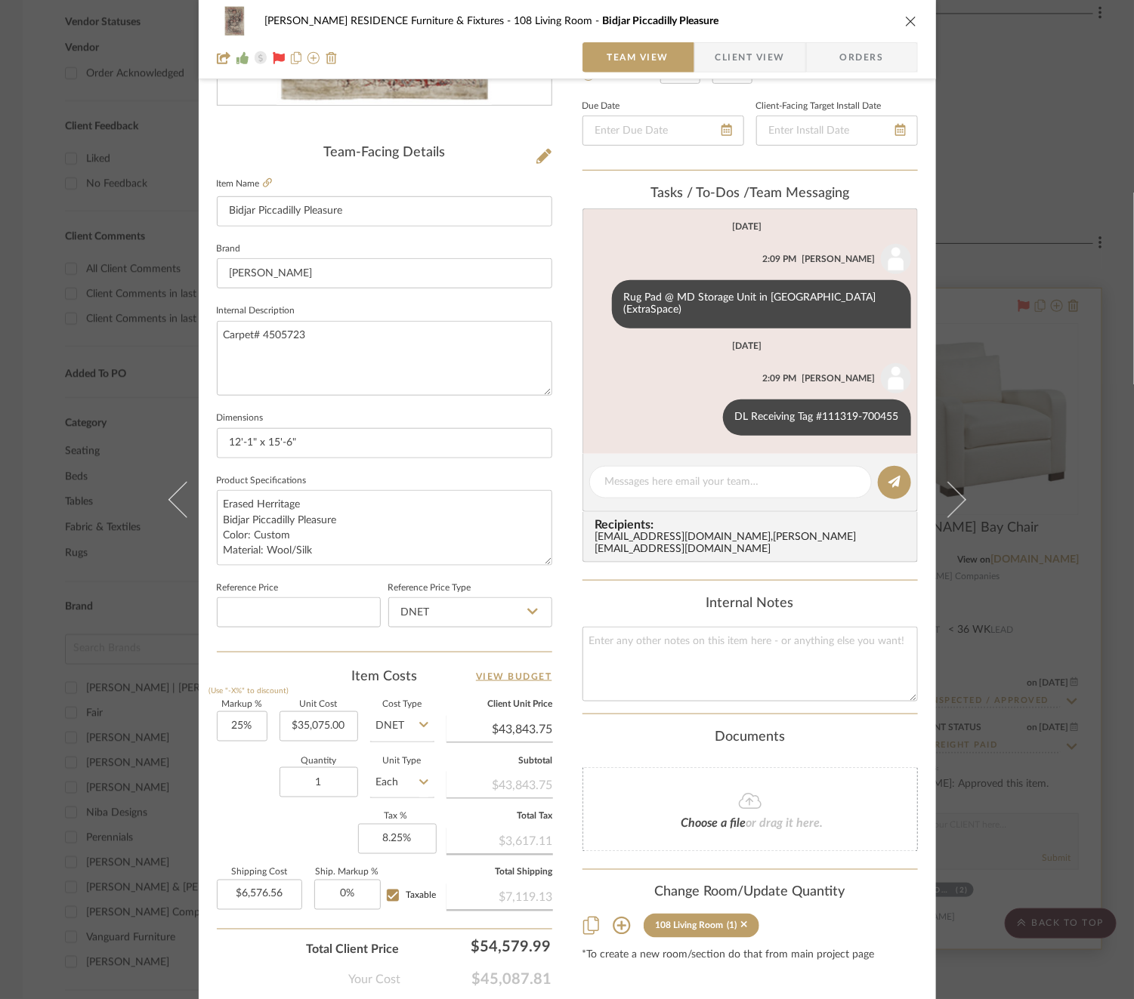
scroll to position [402, 0]
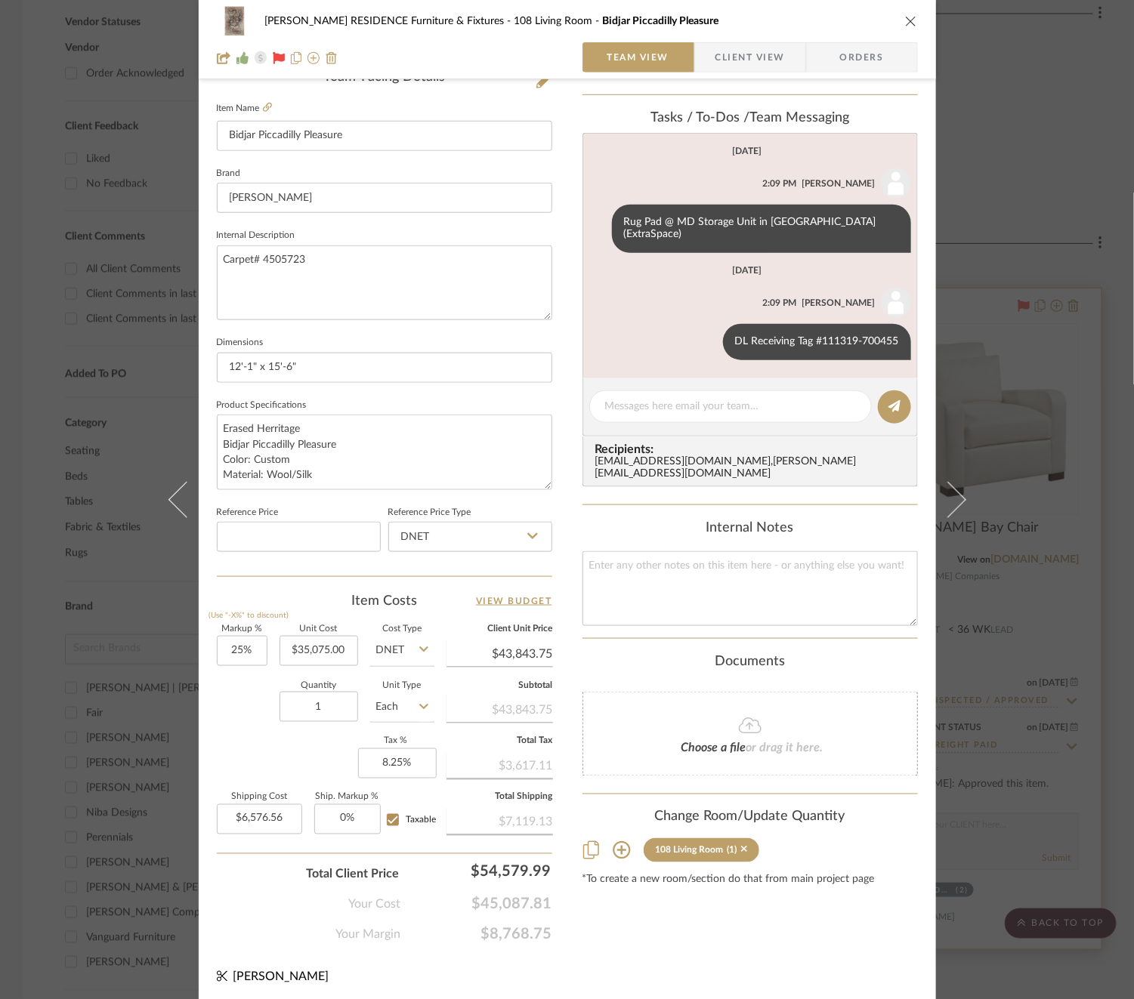
click at [1066, 604] on div "COBLE RESIDENCE Furniture & Fixtures 108 Living Room Bidjar Piccadilly Pleasure…" at bounding box center [567, 499] width 1134 height 999
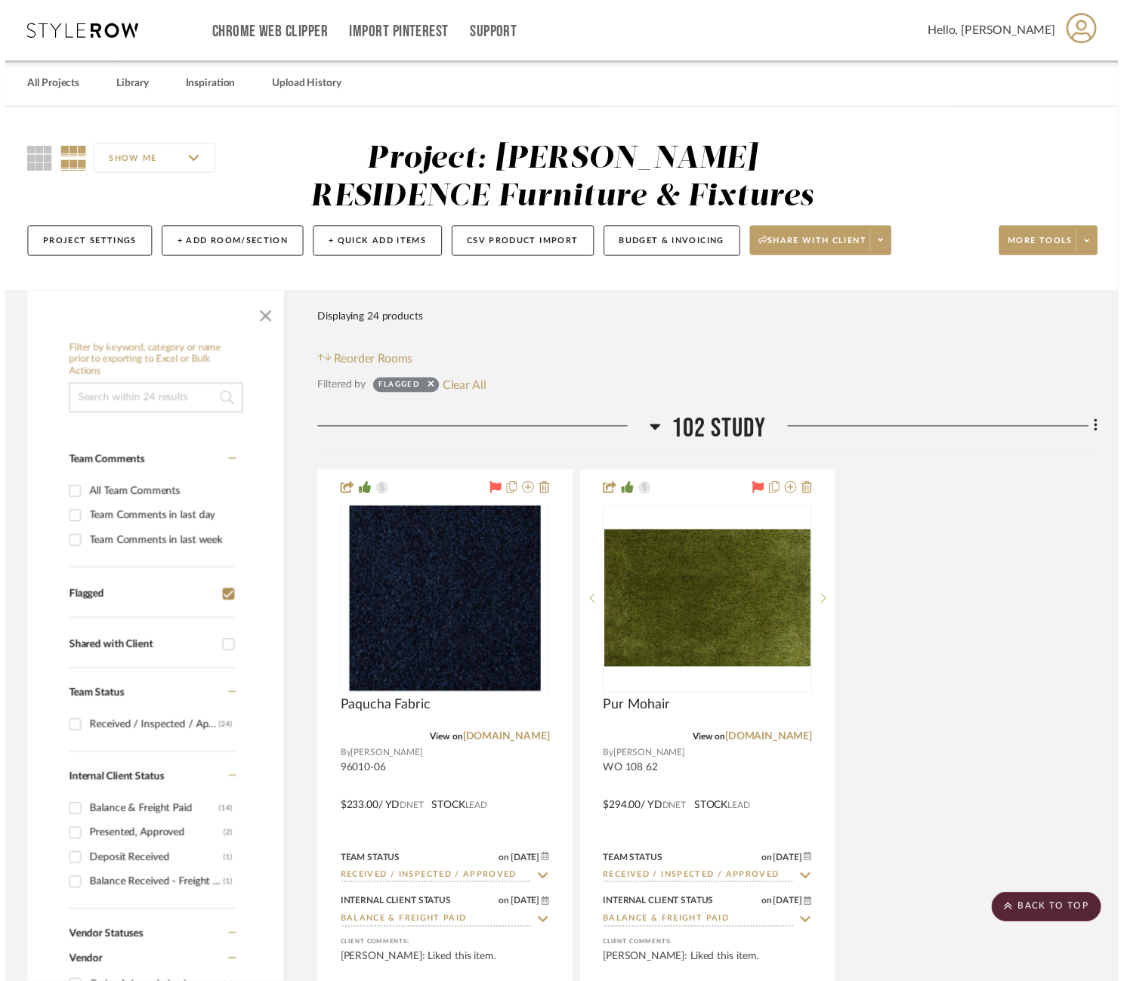
scroll to position [929, 0]
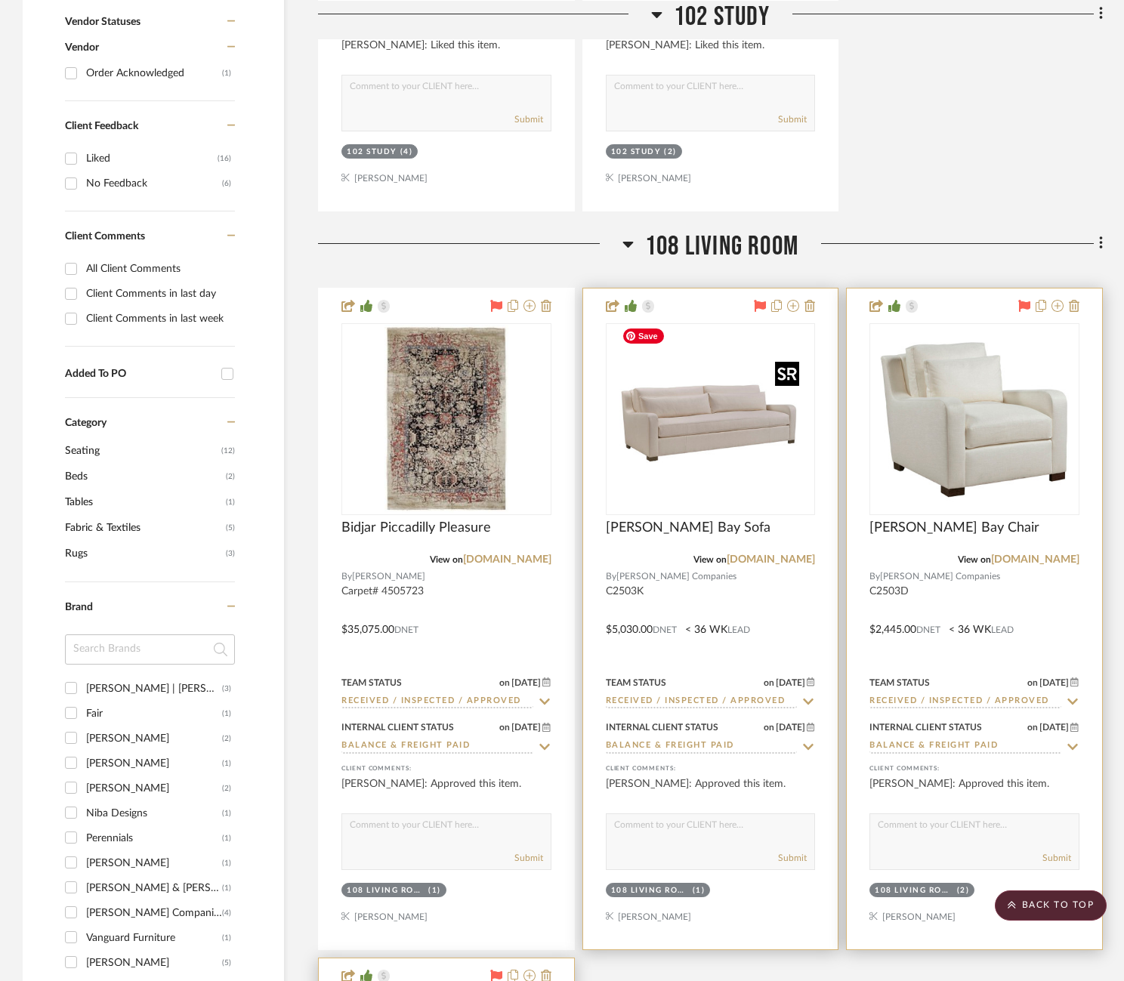
click at [728, 477] on img "0" at bounding box center [710, 419] width 189 height 189
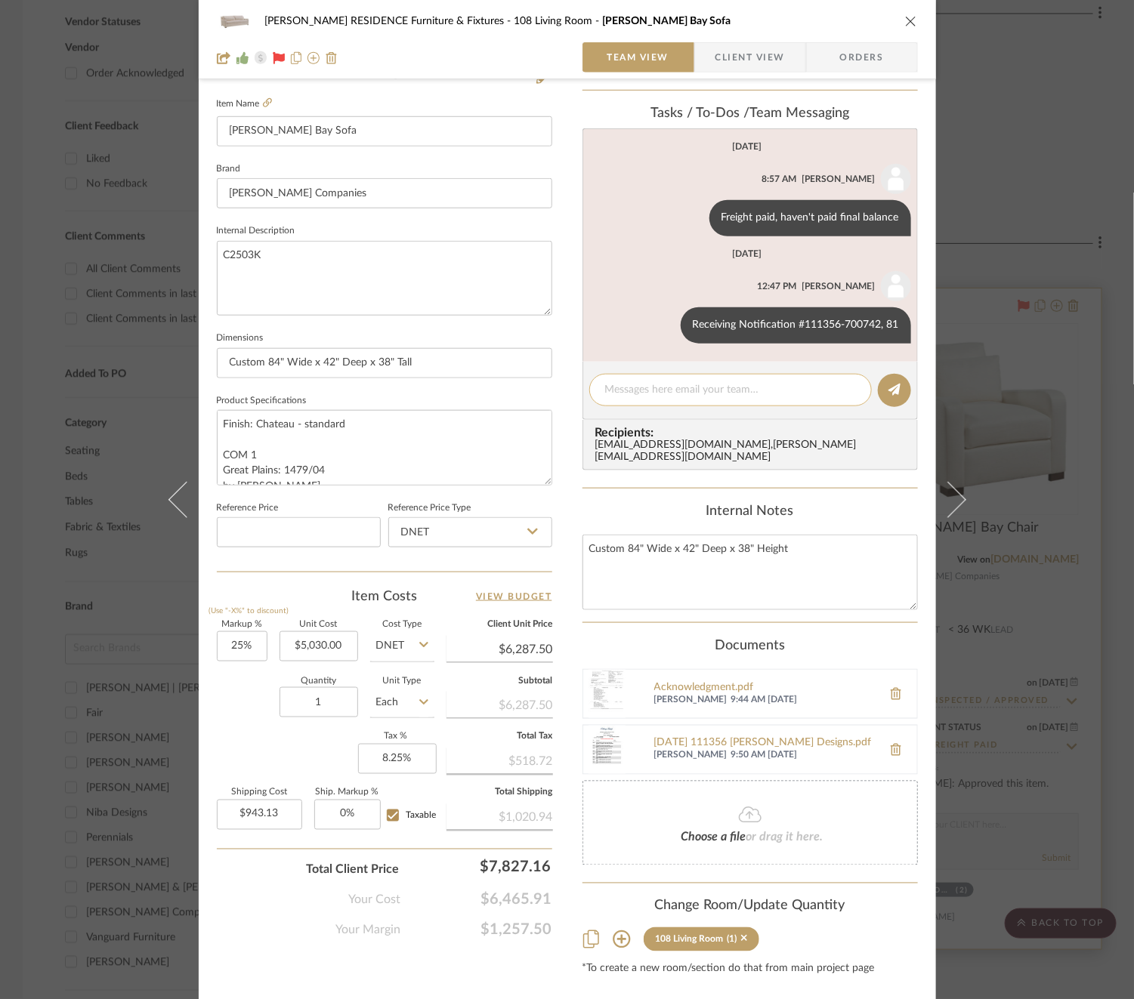
scroll to position [410, 0]
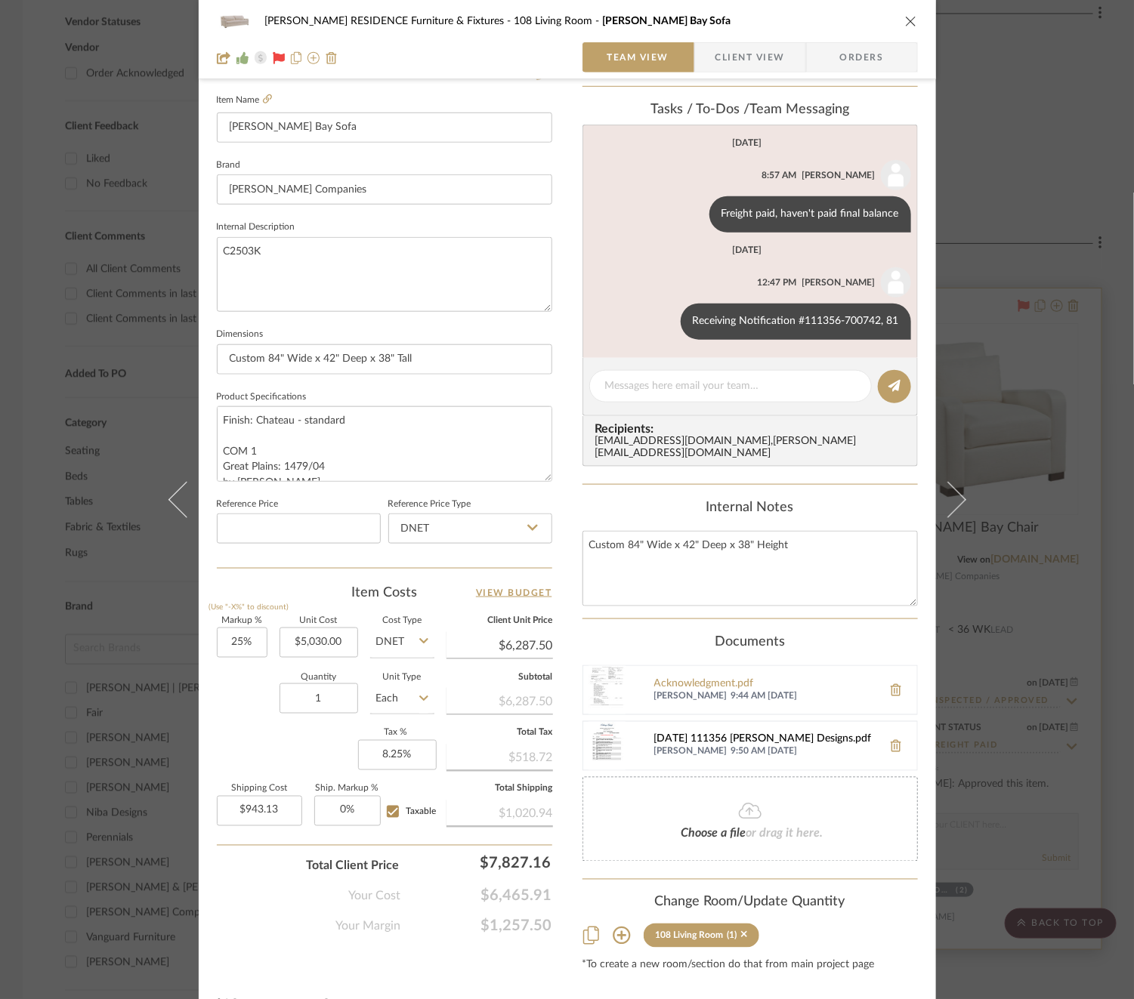
click at [727, 734] on div "2024-01-03 111356 Mauldin Designs.pdf" at bounding box center [764, 740] width 221 height 12
click at [1073, 463] on div "COBLE RESIDENCE Furniture & Fixtures 108 Living Room Cutler Bay Sofa Team View …" at bounding box center [567, 499] width 1134 height 999
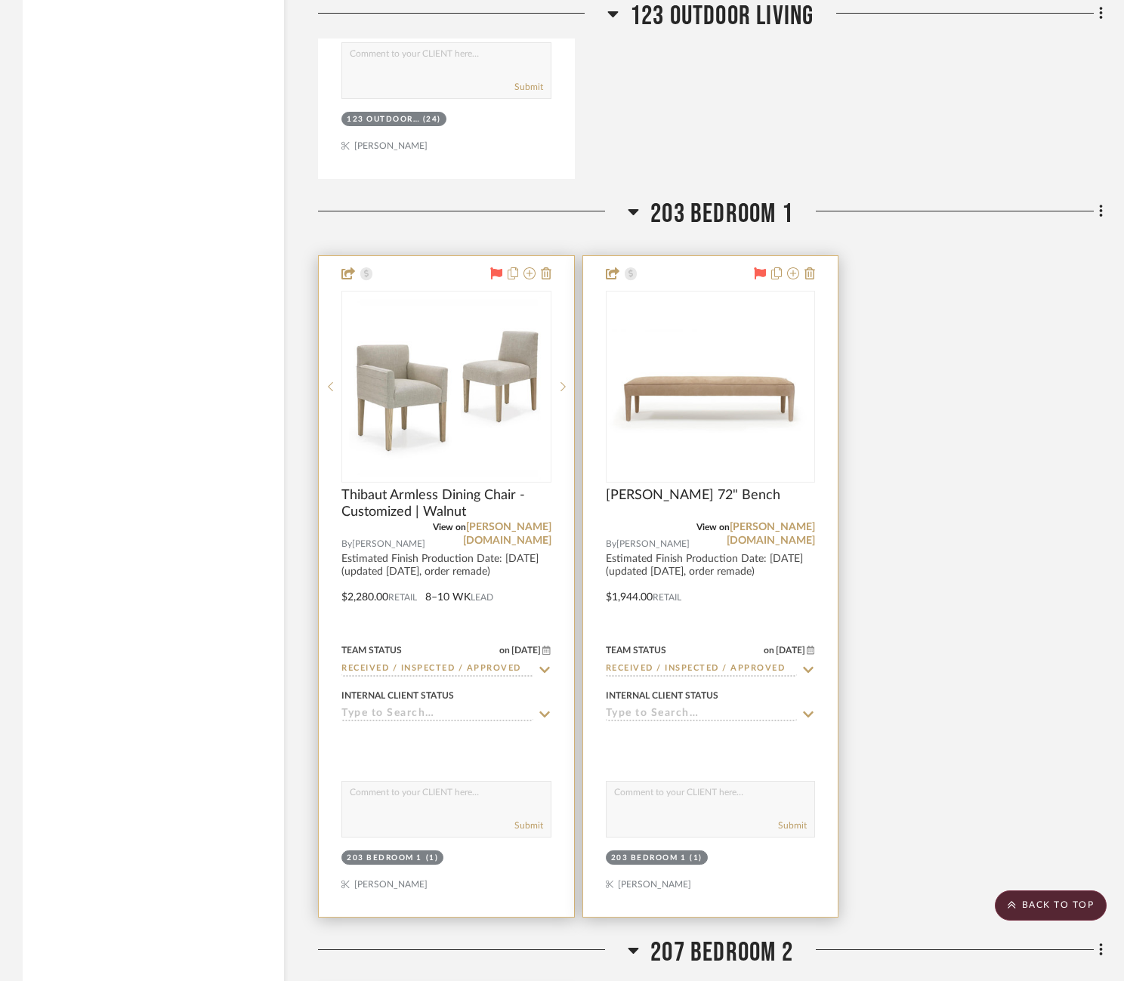
scroll to position [3130, 0]
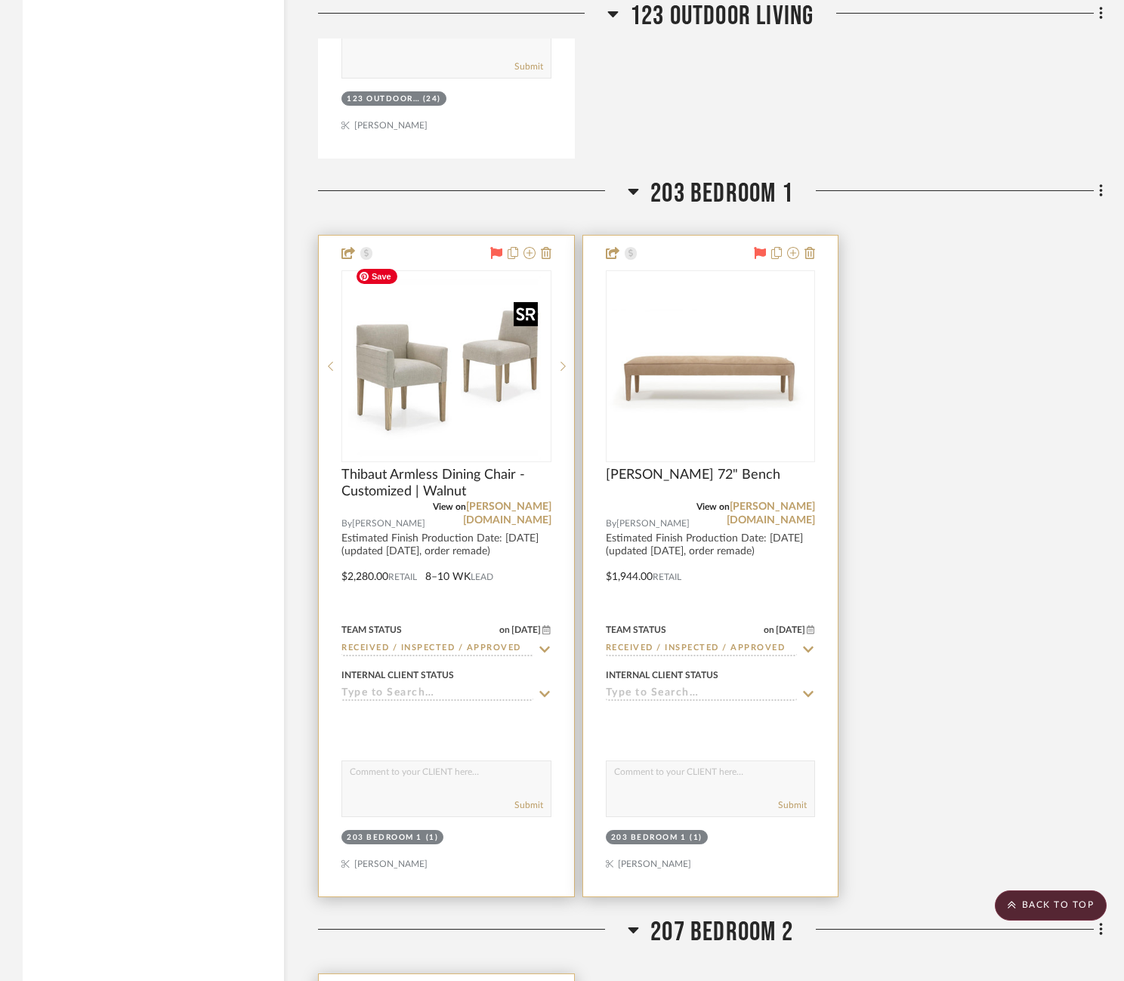
click at [0, 0] on img at bounding box center [0, 0] width 0 height 0
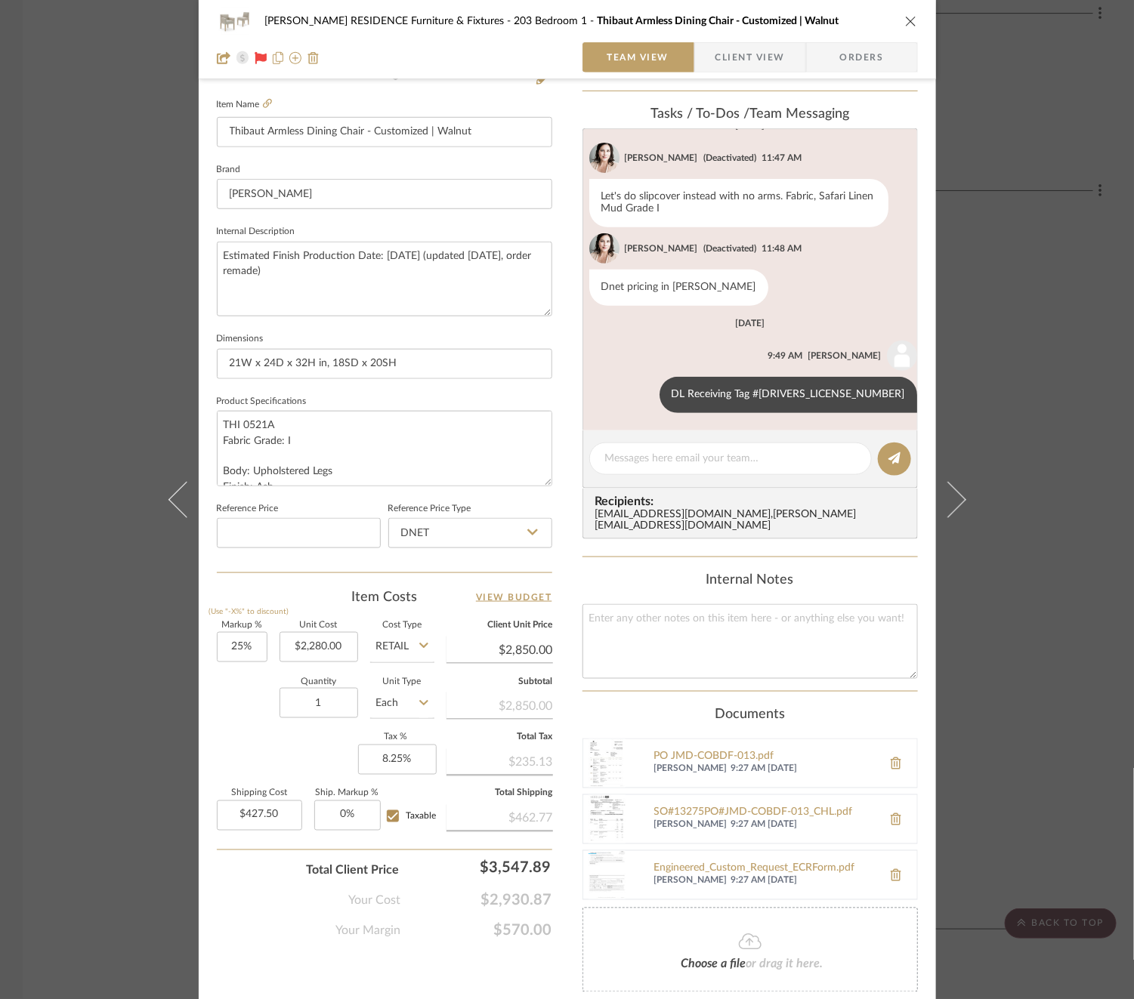
scroll to position [52, 0]
click at [744, 867] on div "2025-05-16 138246 Jen Mauldin .pdf" at bounding box center [764, 873] width 221 height 12
click at [1046, 311] on div "COBLE RESIDENCE Furniture & Fixtures 203 Bedroom 1 Thibaut Armless Dining Chair…" at bounding box center [567, 499] width 1134 height 999
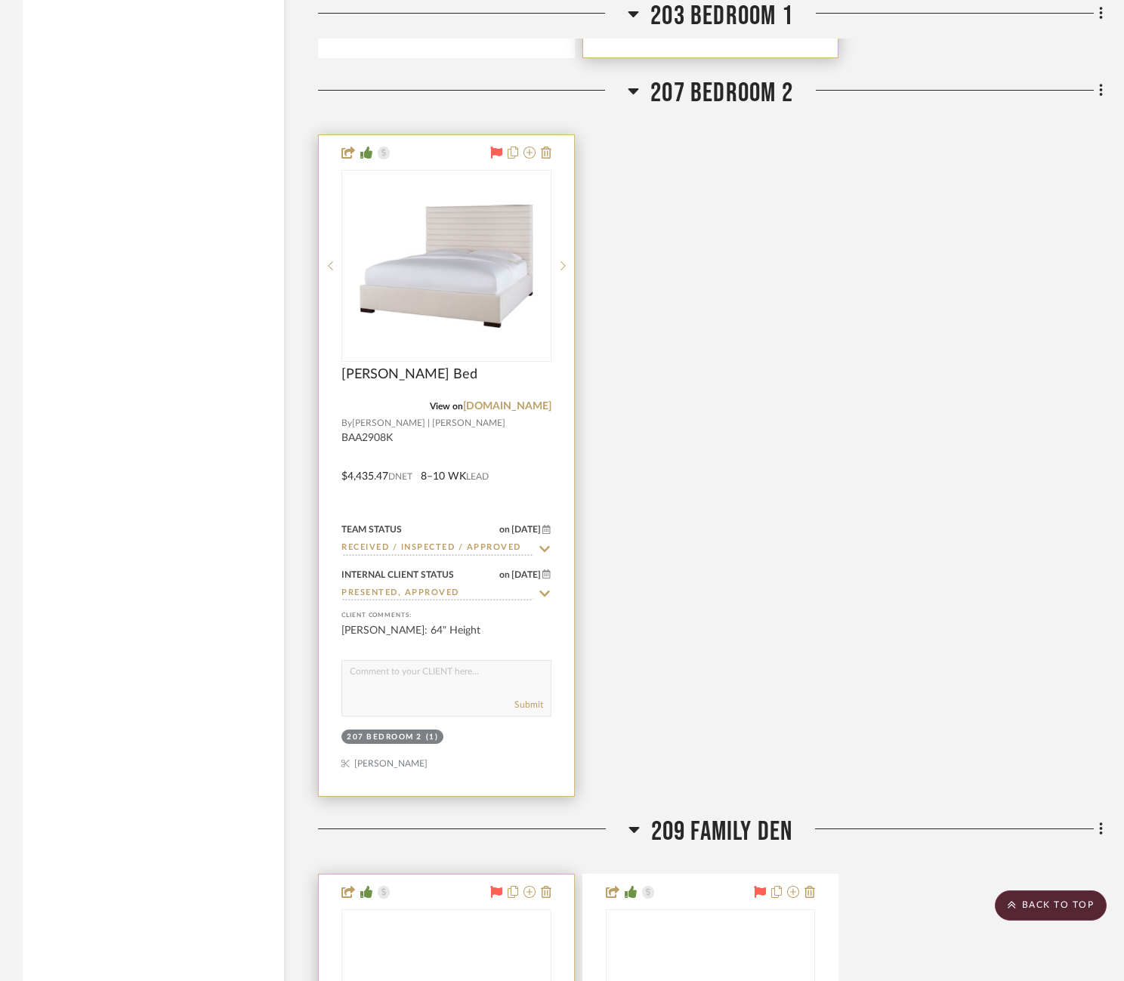
scroll to position [3985, 0]
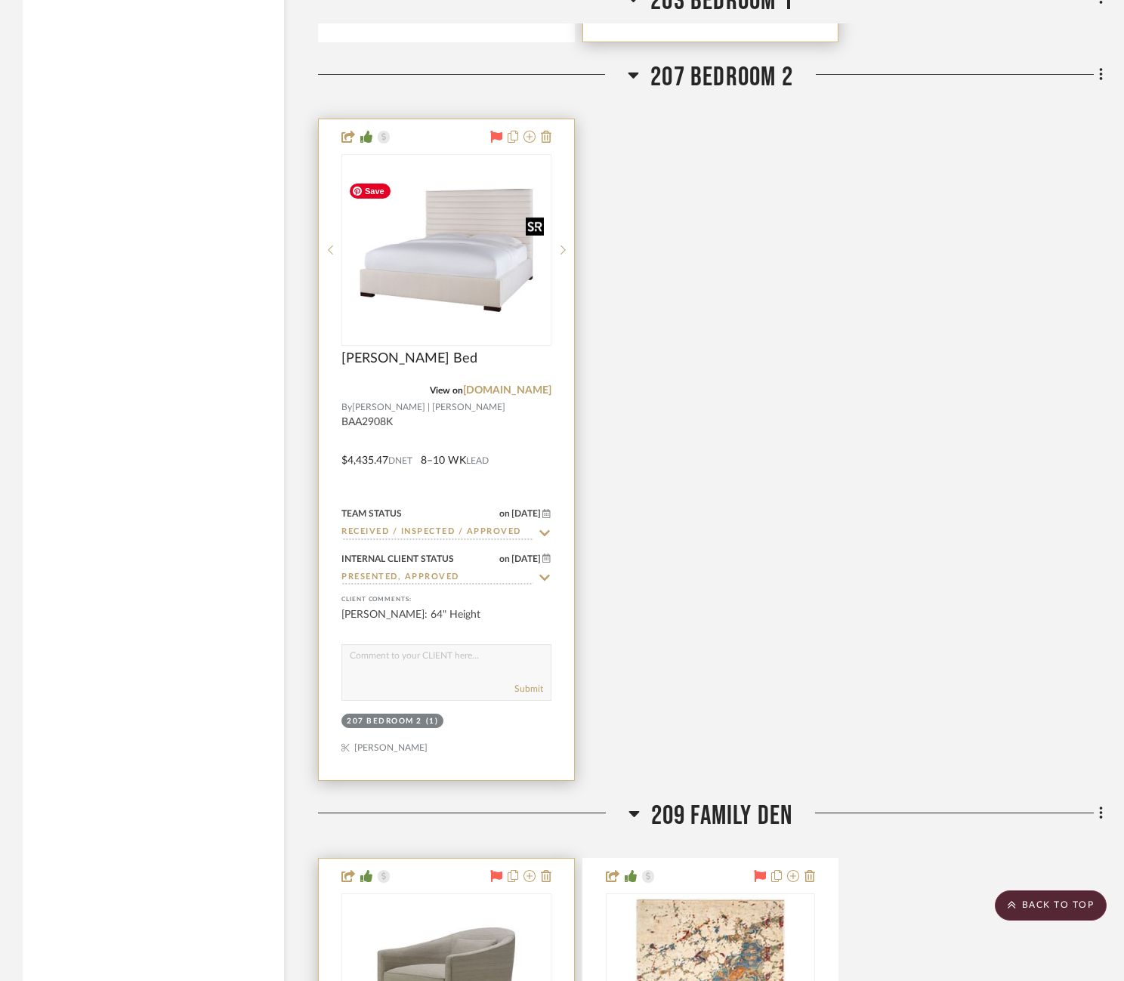
click at [406, 269] on img "0" at bounding box center [446, 250] width 207 height 123
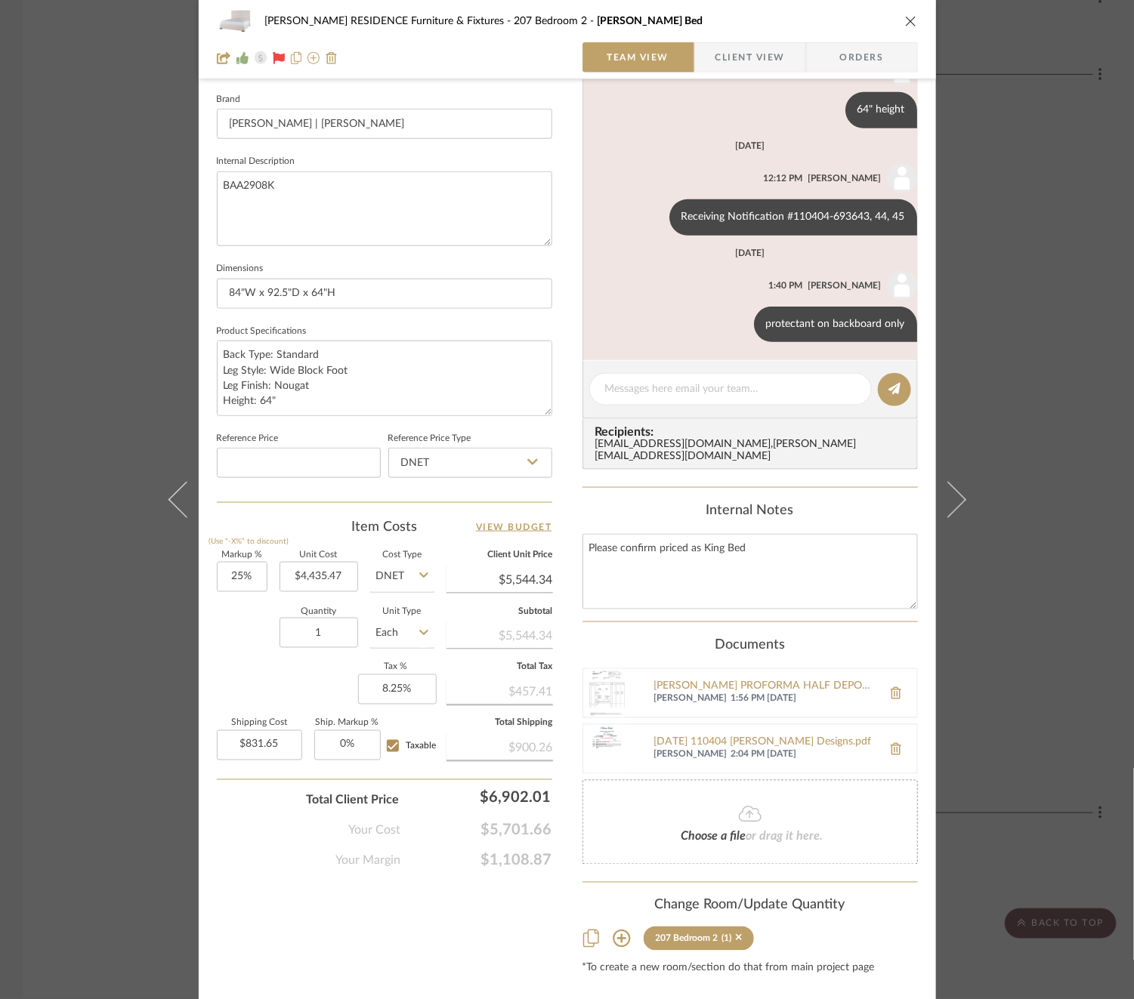
scroll to position [493, 0]
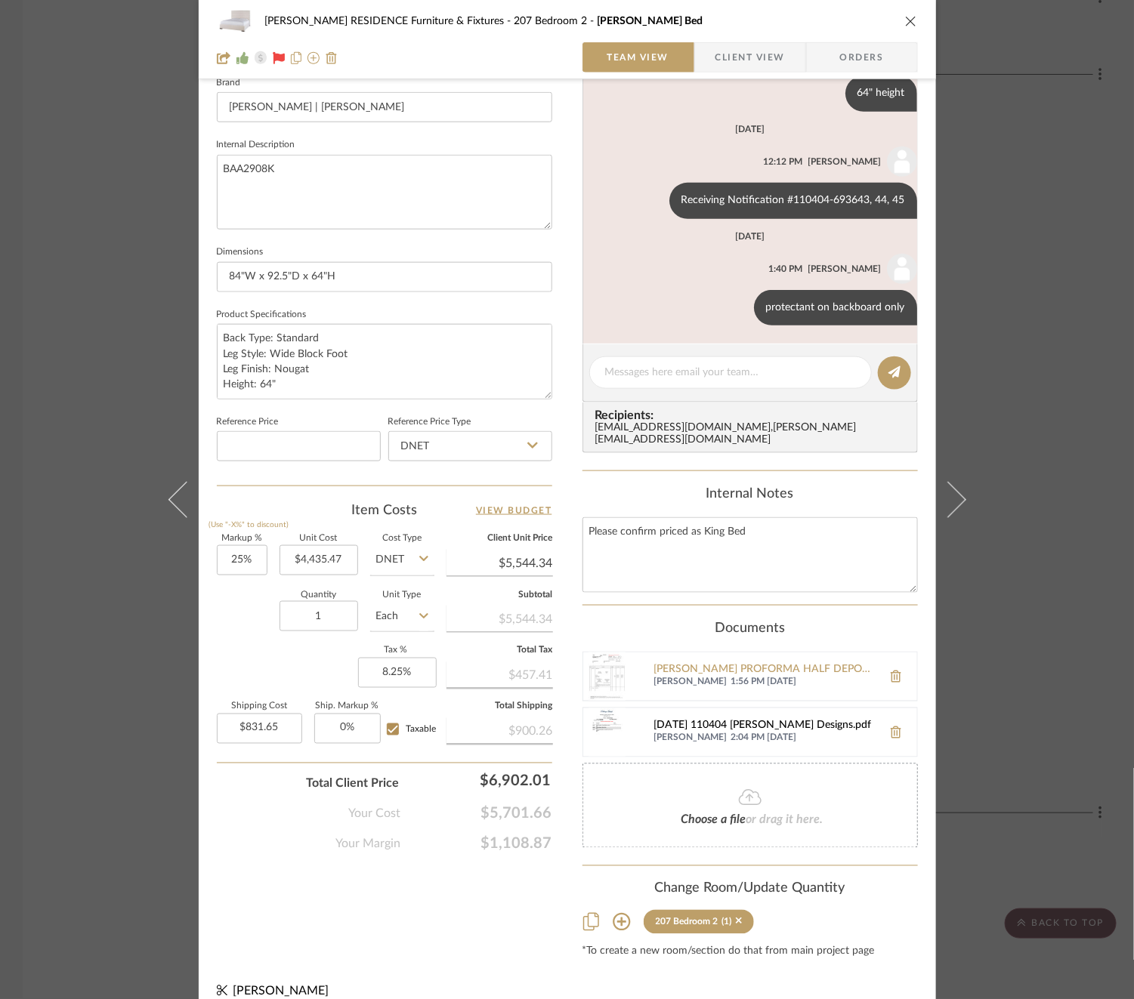
click at [732, 721] on div "2023-10-04 110404 Mauldin Designs.pdf" at bounding box center [764, 727] width 221 height 12
click at [1074, 432] on div "COBLE RESIDENCE Furniture & Fixtures 207 Bedroom 2 Eli King Bed Team View Clien…" at bounding box center [567, 499] width 1134 height 999
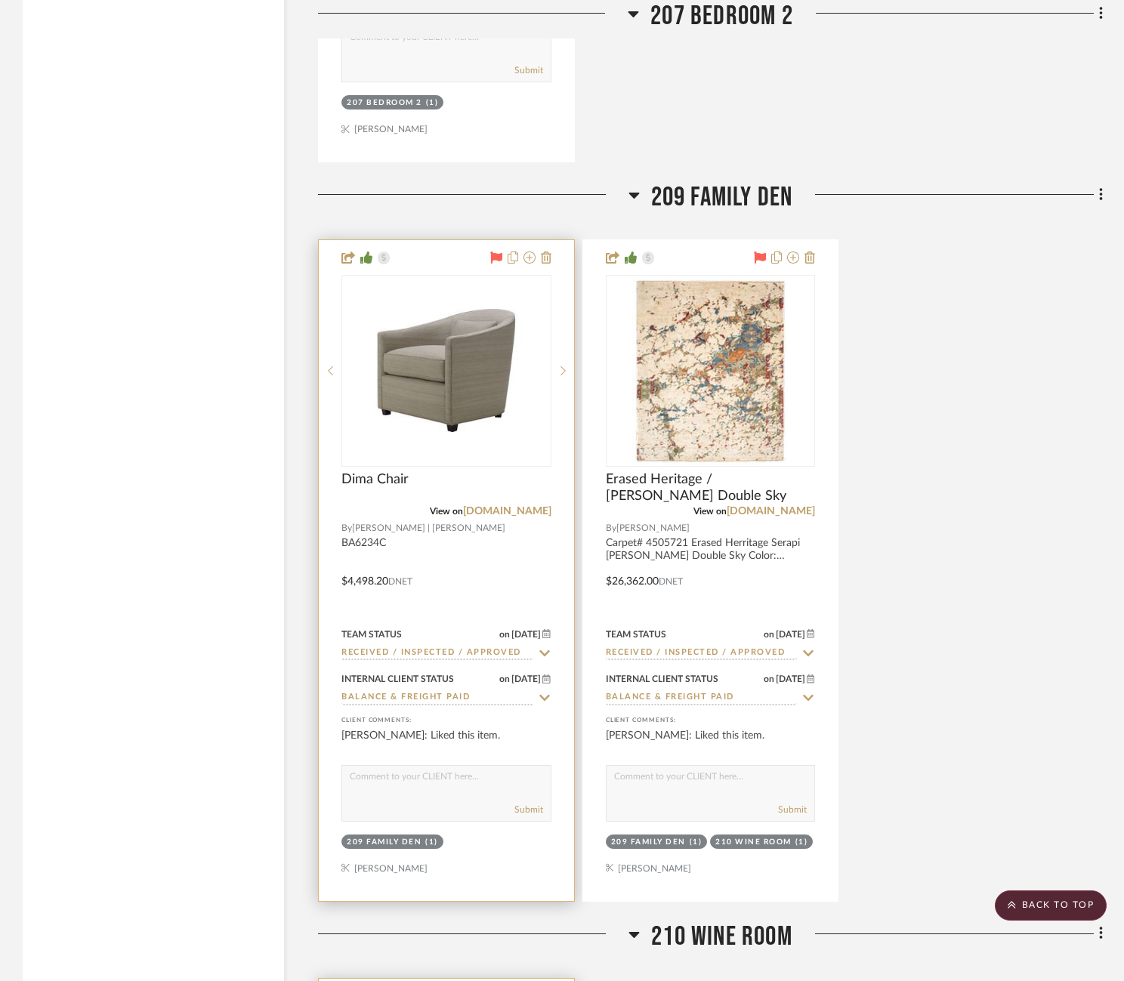
scroll to position [4605, 0]
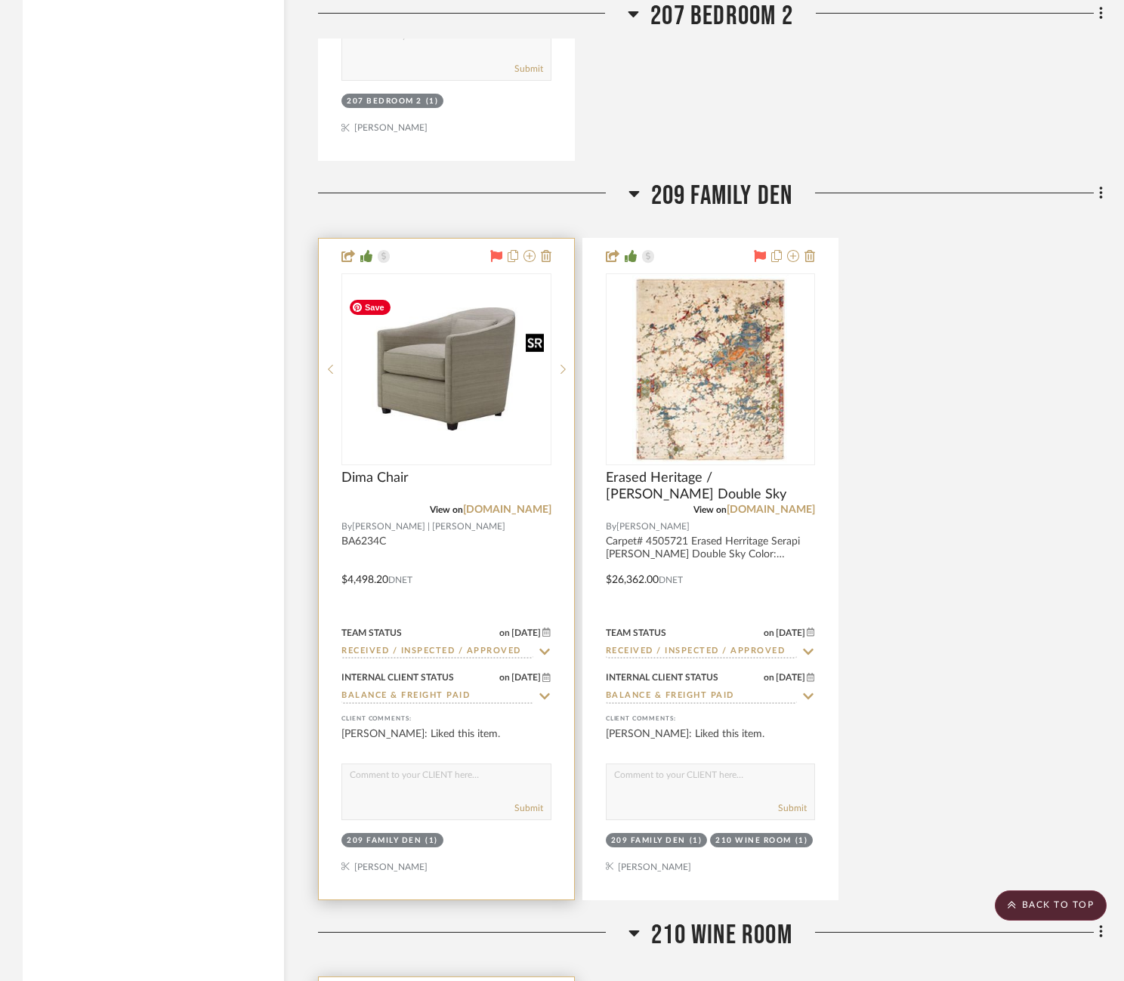
click at [470, 365] on img "0" at bounding box center [446, 368] width 207 height 123
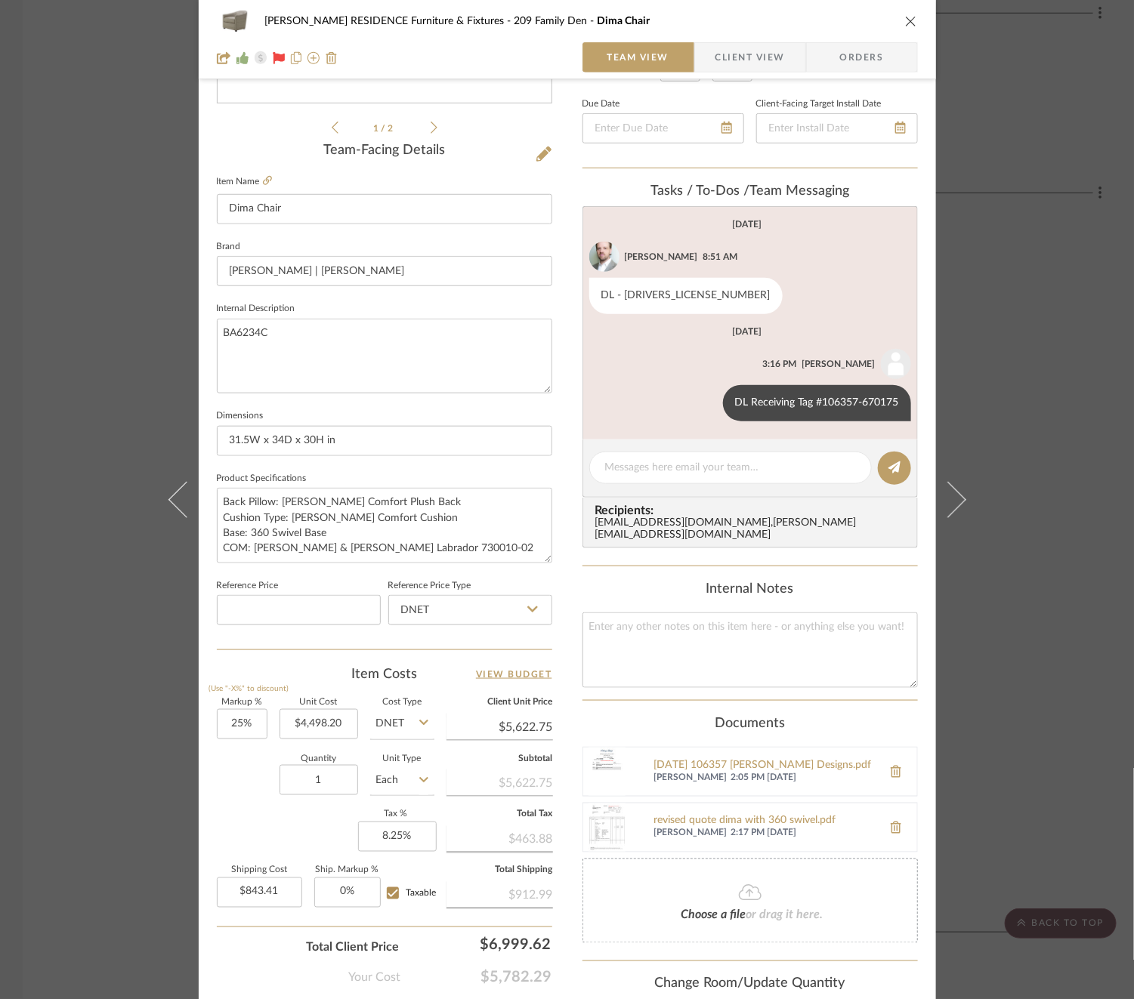
scroll to position [384, 0]
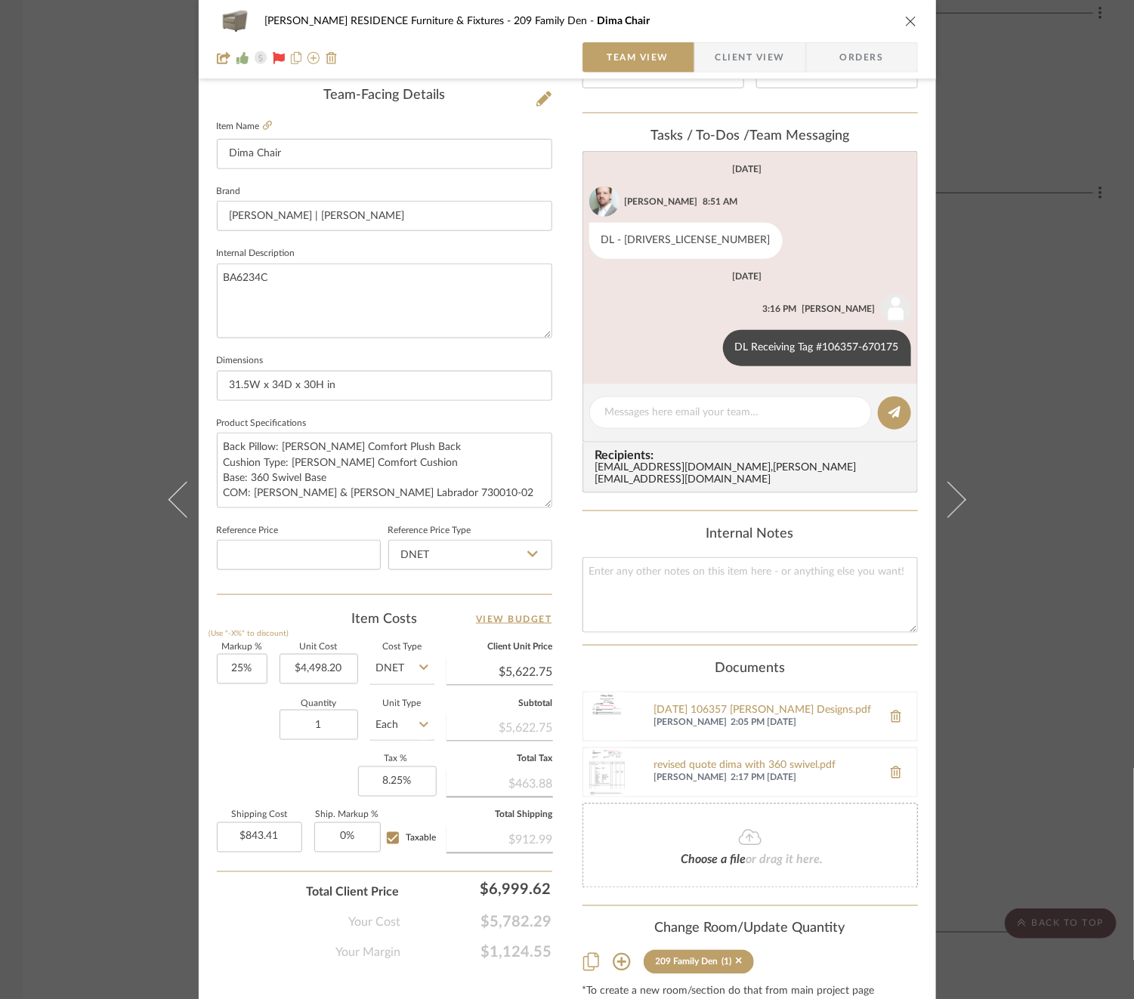
click at [733, 717] on span "2:05 PM 11/04/2024" at bounding box center [803, 723] width 144 height 12
click at [731, 705] on div "2022-10-31 106357 Mauldin Designs.pdf" at bounding box center [764, 711] width 221 height 12
click at [1095, 474] on div "COBLE RESIDENCE Furniture & Fixtures 209 Family Den Dima Chair Team View Client…" at bounding box center [567, 499] width 1134 height 999
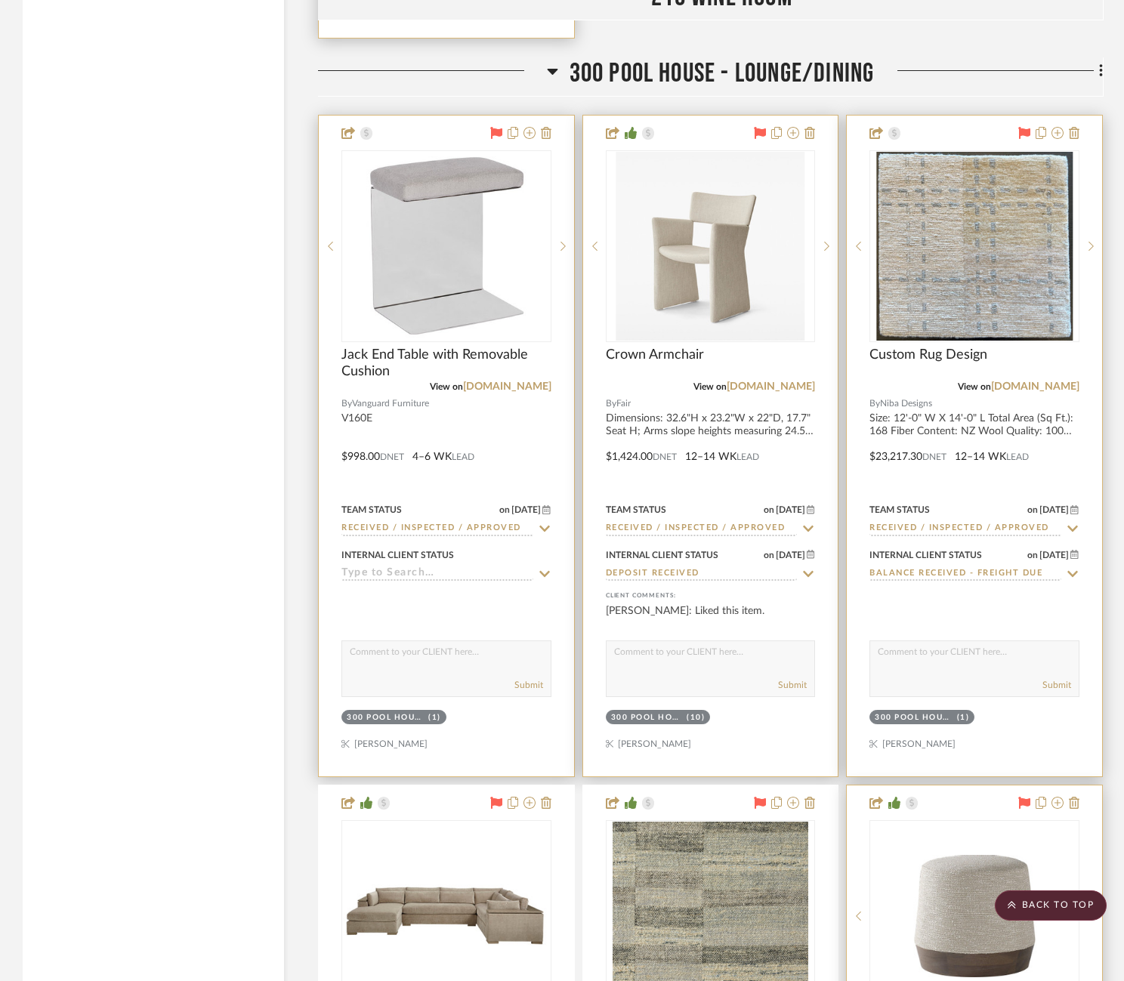
scroll to position [6214, 0]
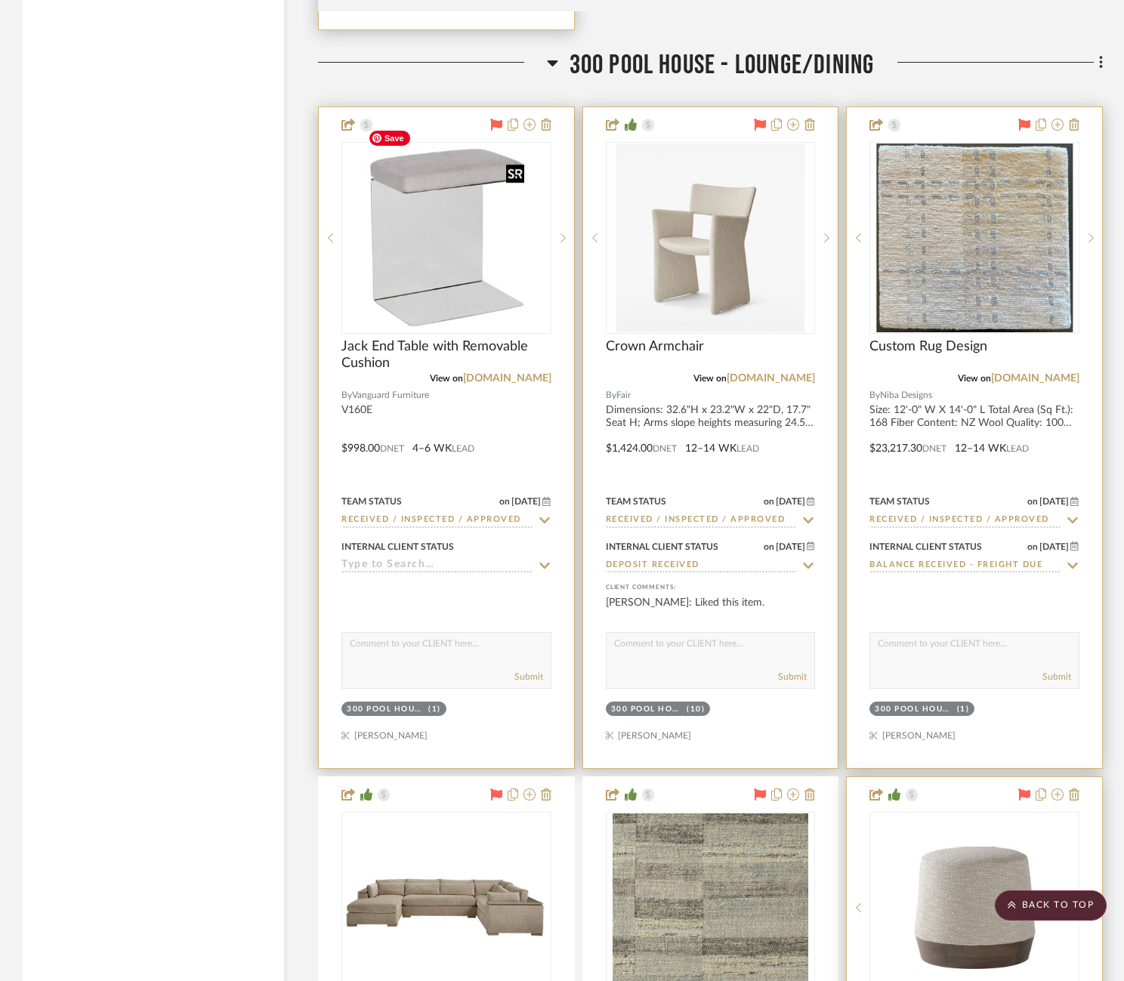
click at [425, 270] on img "0" at bounding box center [446, 238] width 168 height 189
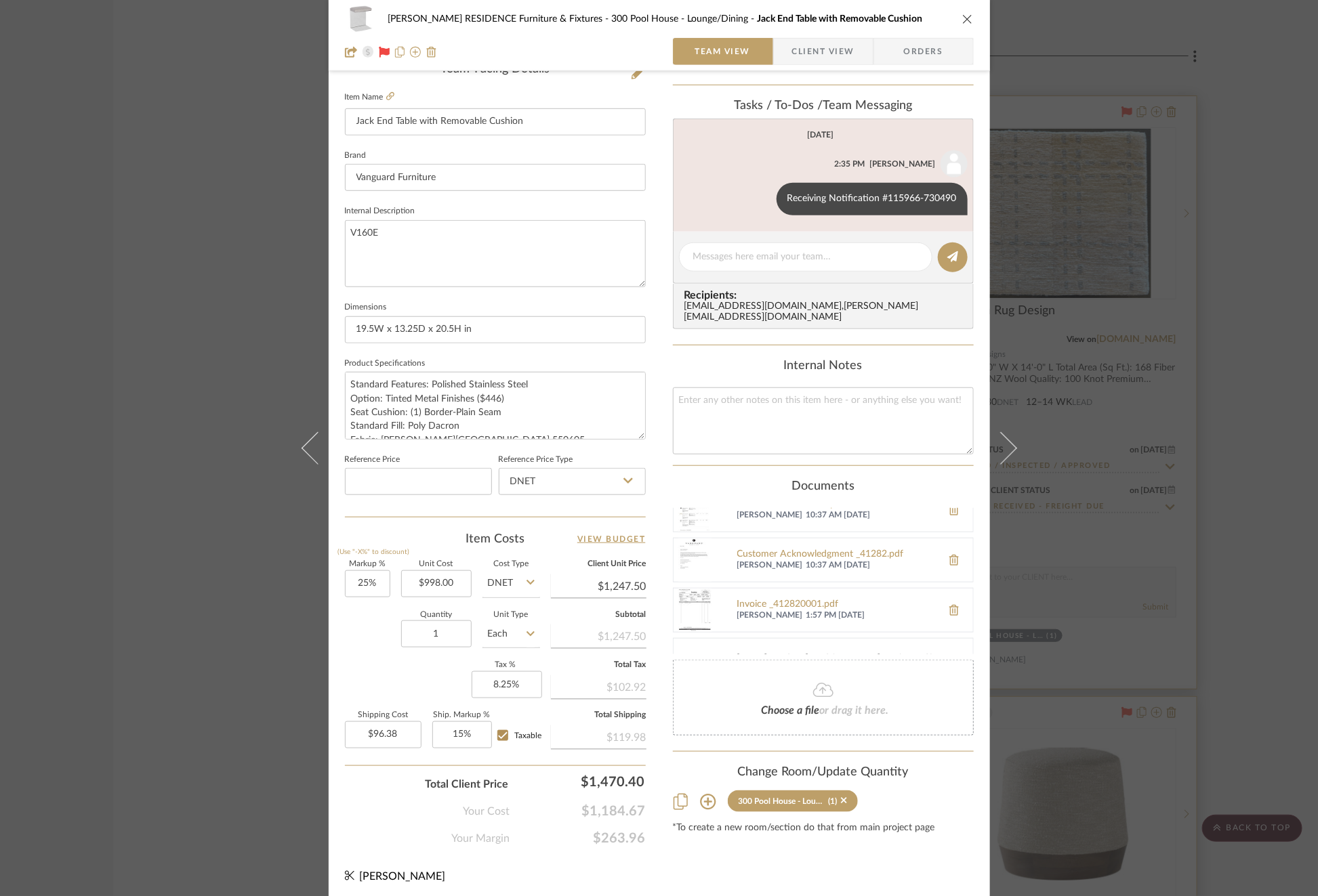
scroll to position [47, 0]
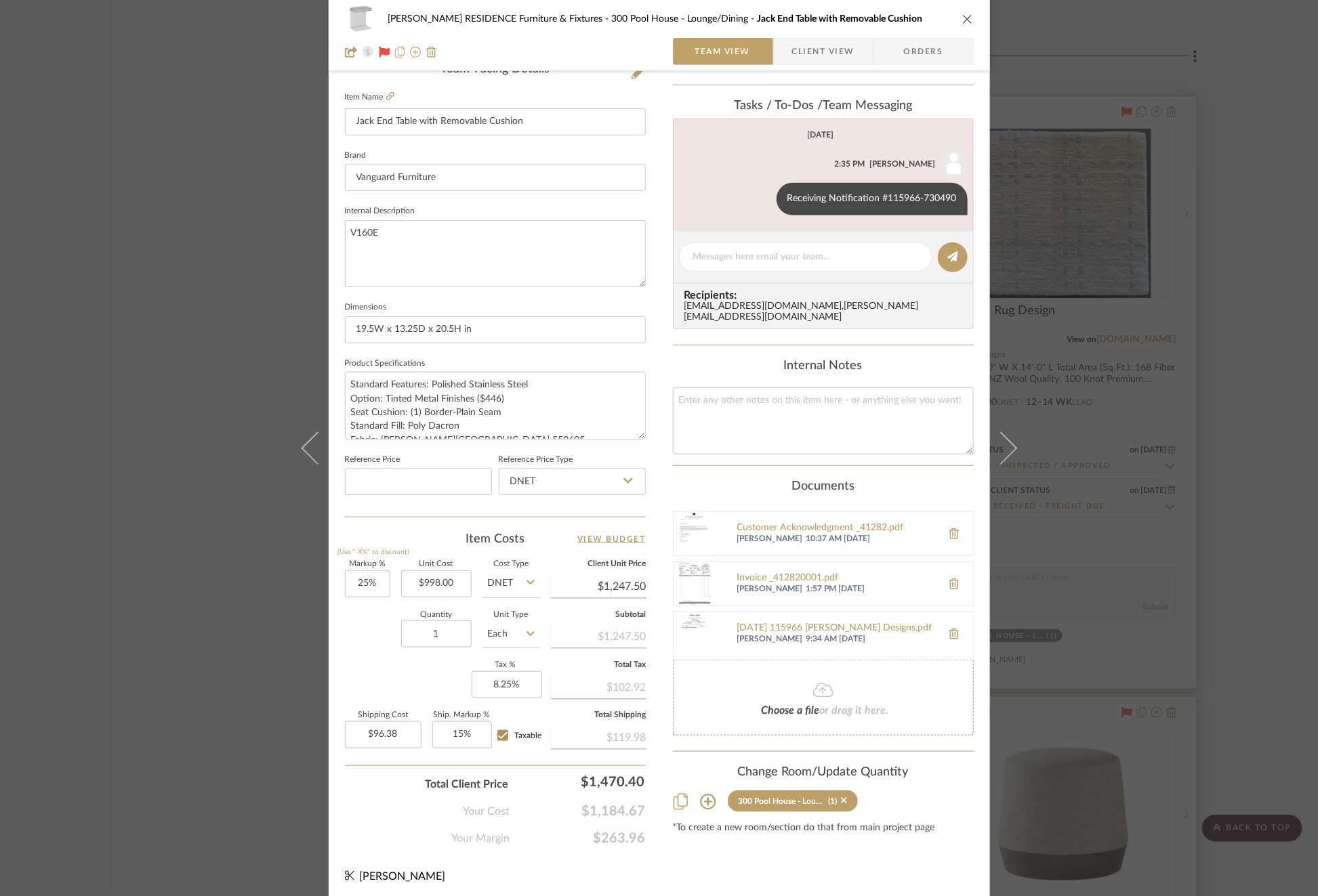
click at [1017, 536] on div "COBLE RESIDENCE Furniture & Fixtures 300 Pool House - Lounge/Dining Jack End Ta…" at bounding box center [659, 448] width 1318 height 896
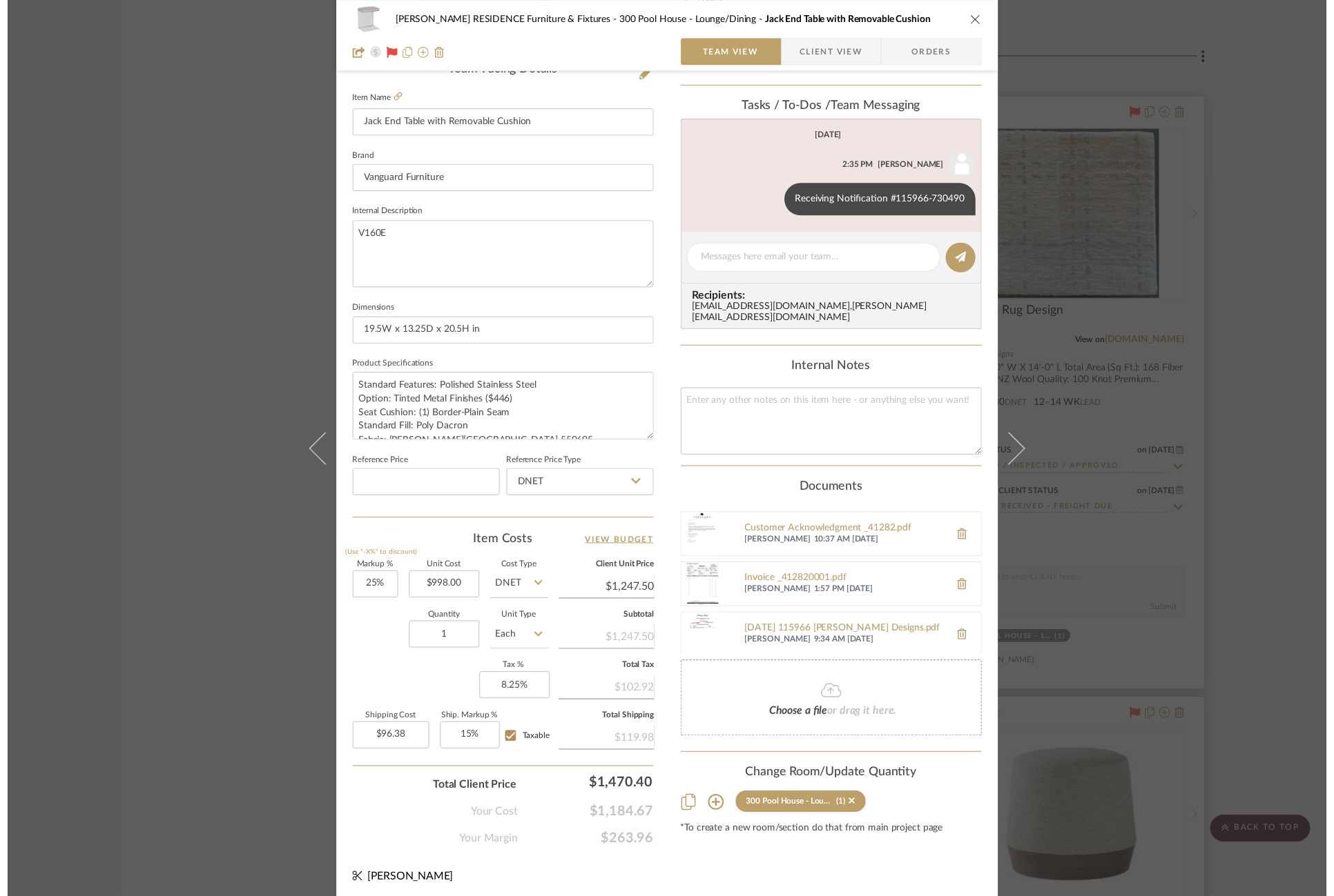
scroll to position [5676, 0]
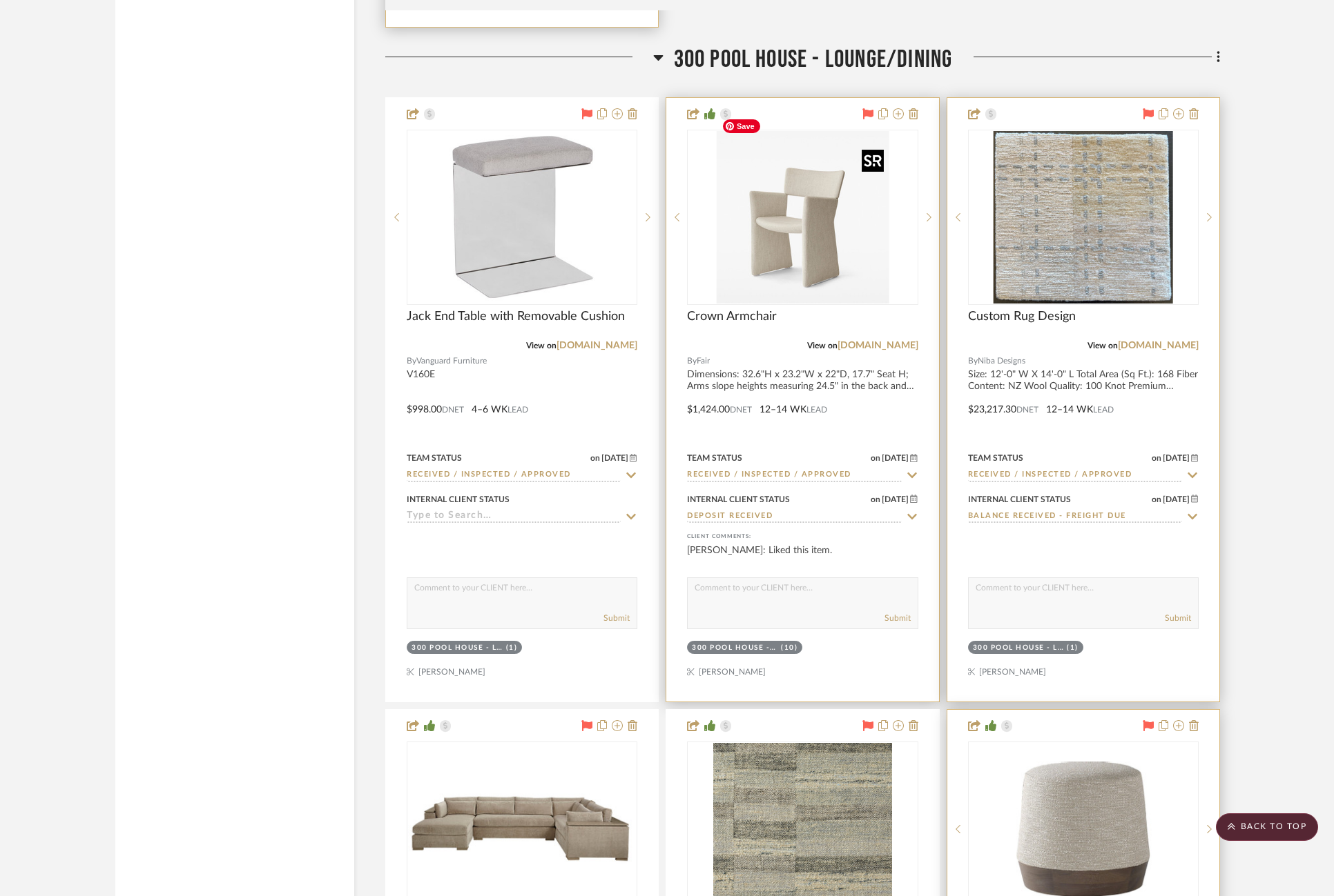
click at [836, 228] on img "0" at bounding box center [801, 217] width 173 height 173
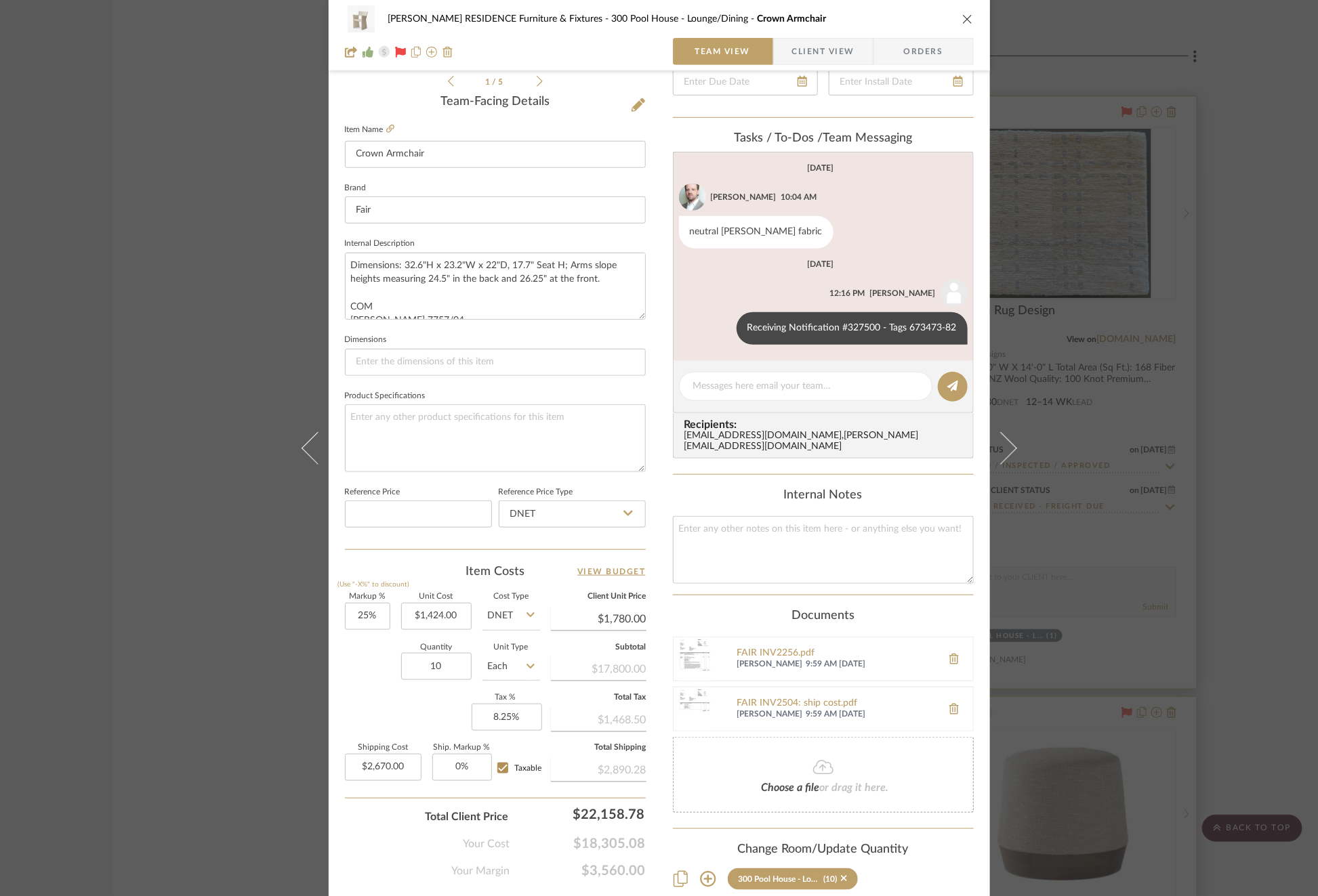
scroll to position [384, 0]
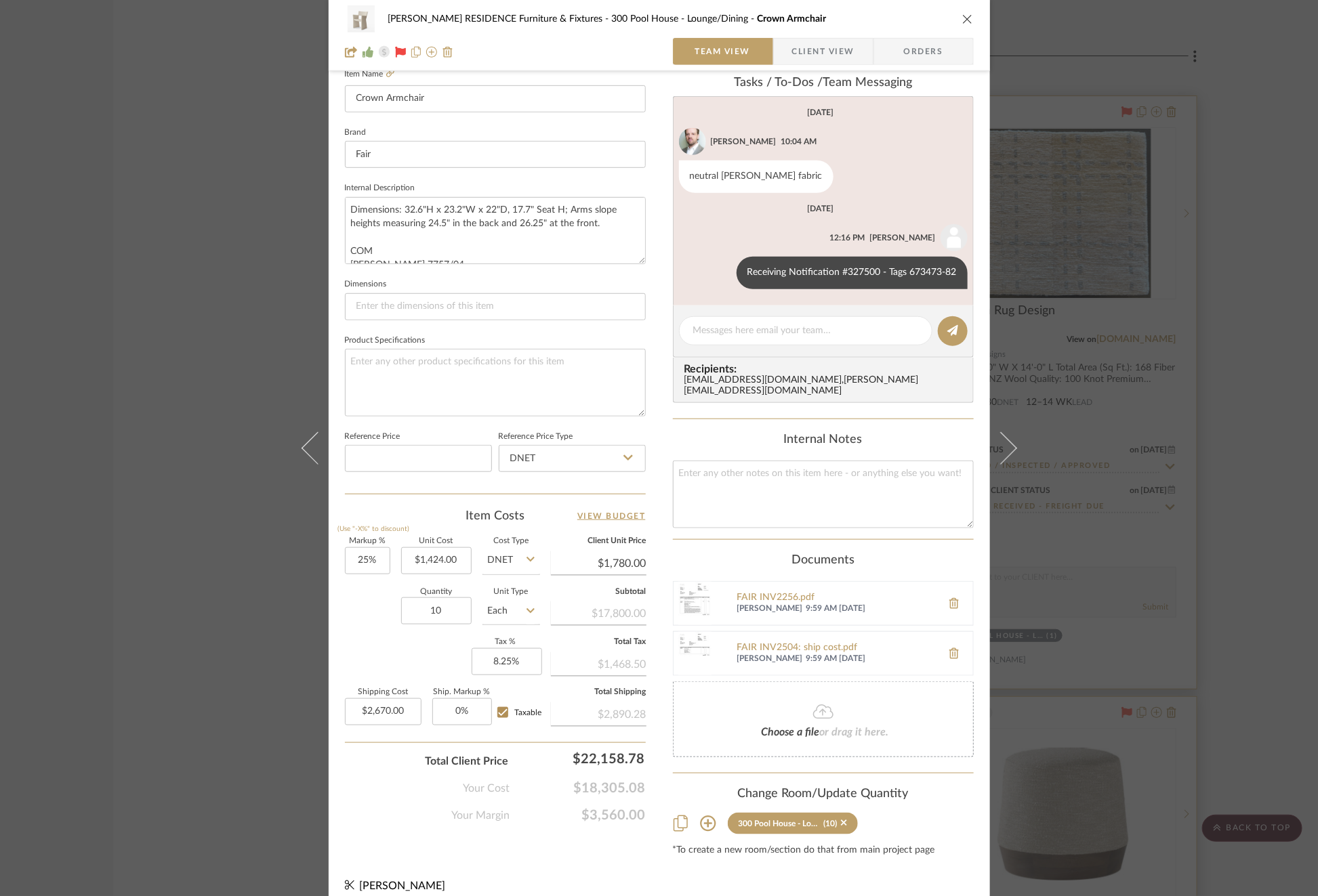
click at [1017, 356] on div "COBLE RESIDENCE Furniture & Fixtures 300 Pool House - Lounge/Dining Crown Armch…" at bounding box center [659, 448] width 1318 height 896
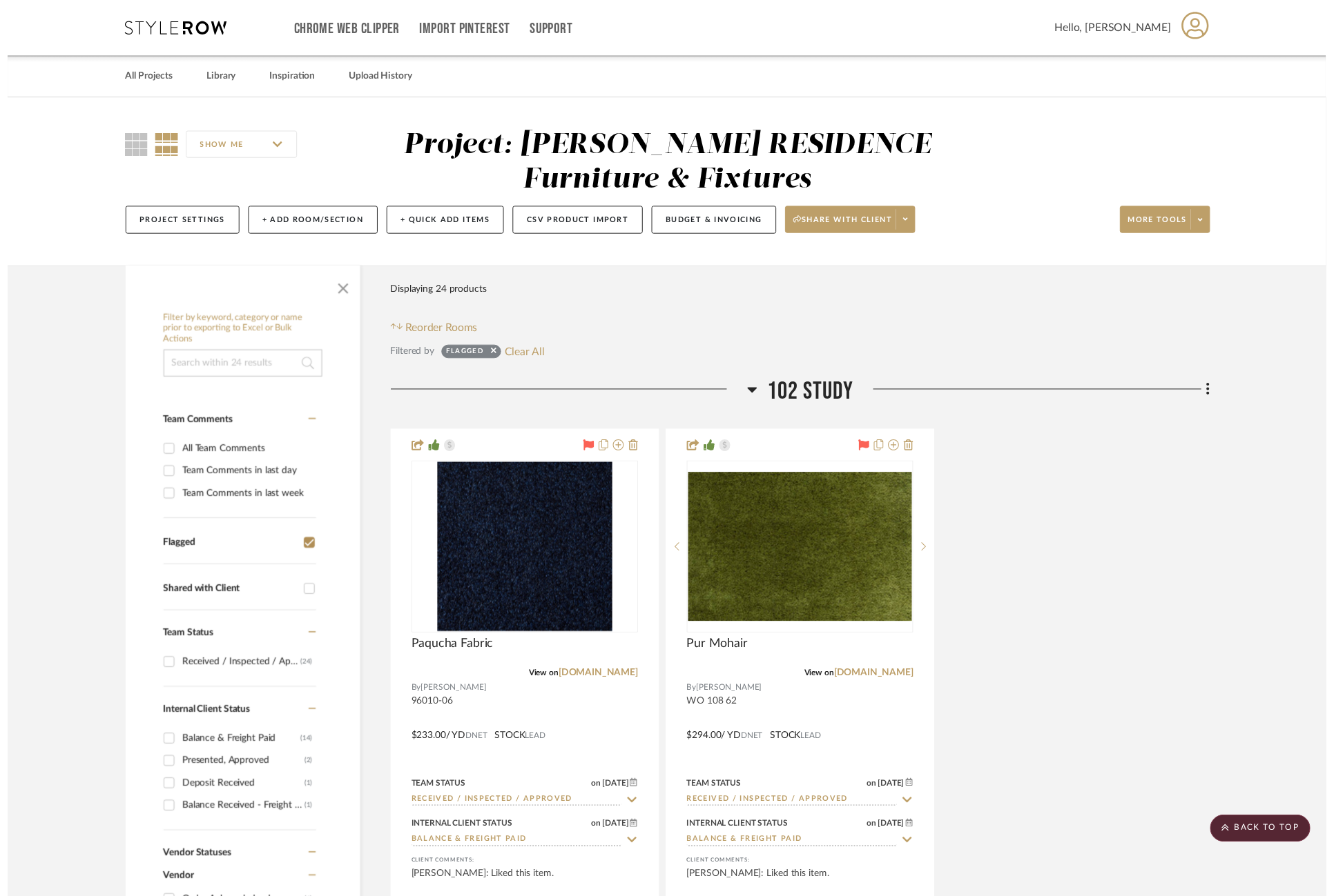
scroll to position [5676, 0]
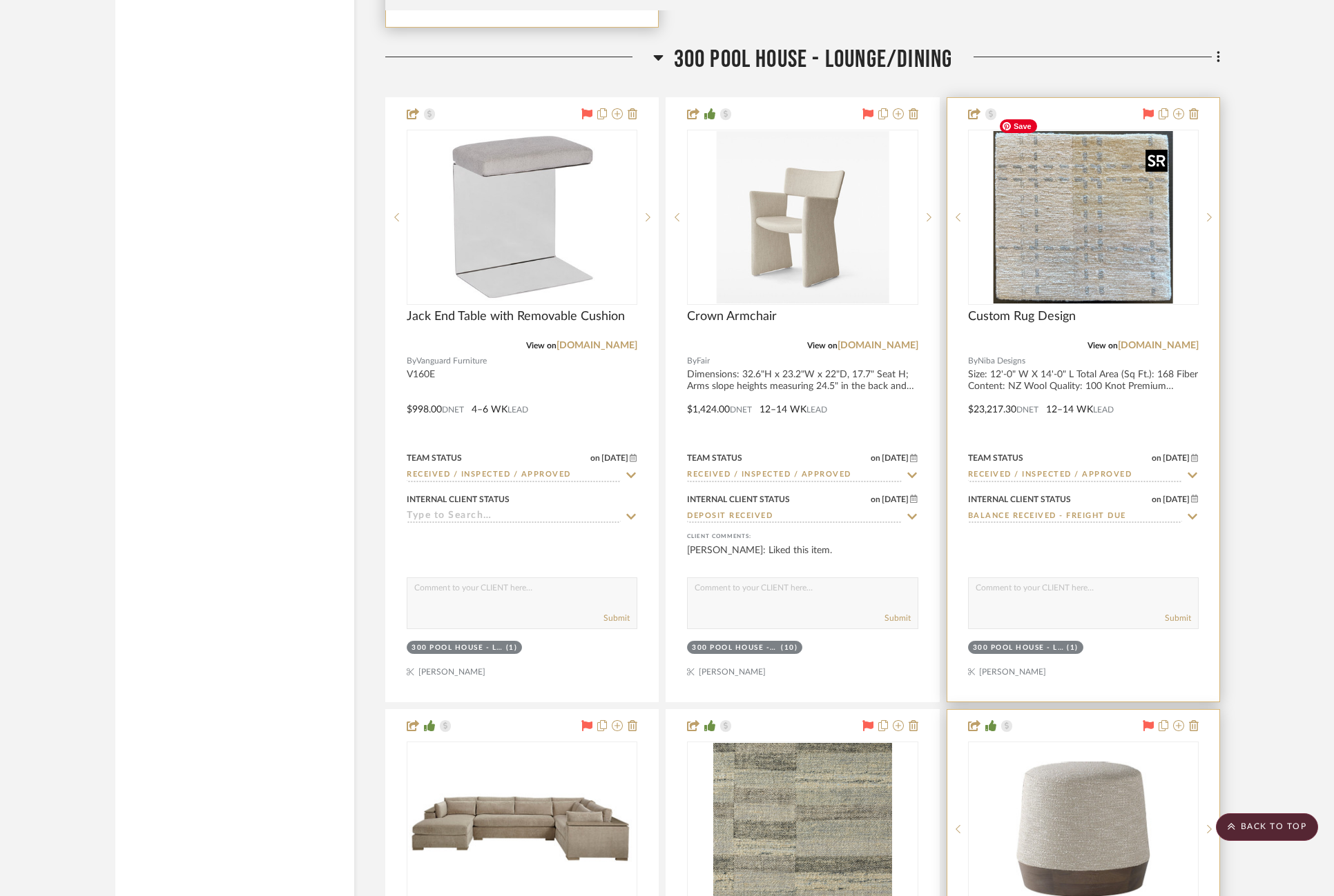
click at [1035, 233] on img "0" at bounding box center [1083, 217] width 179 height 173
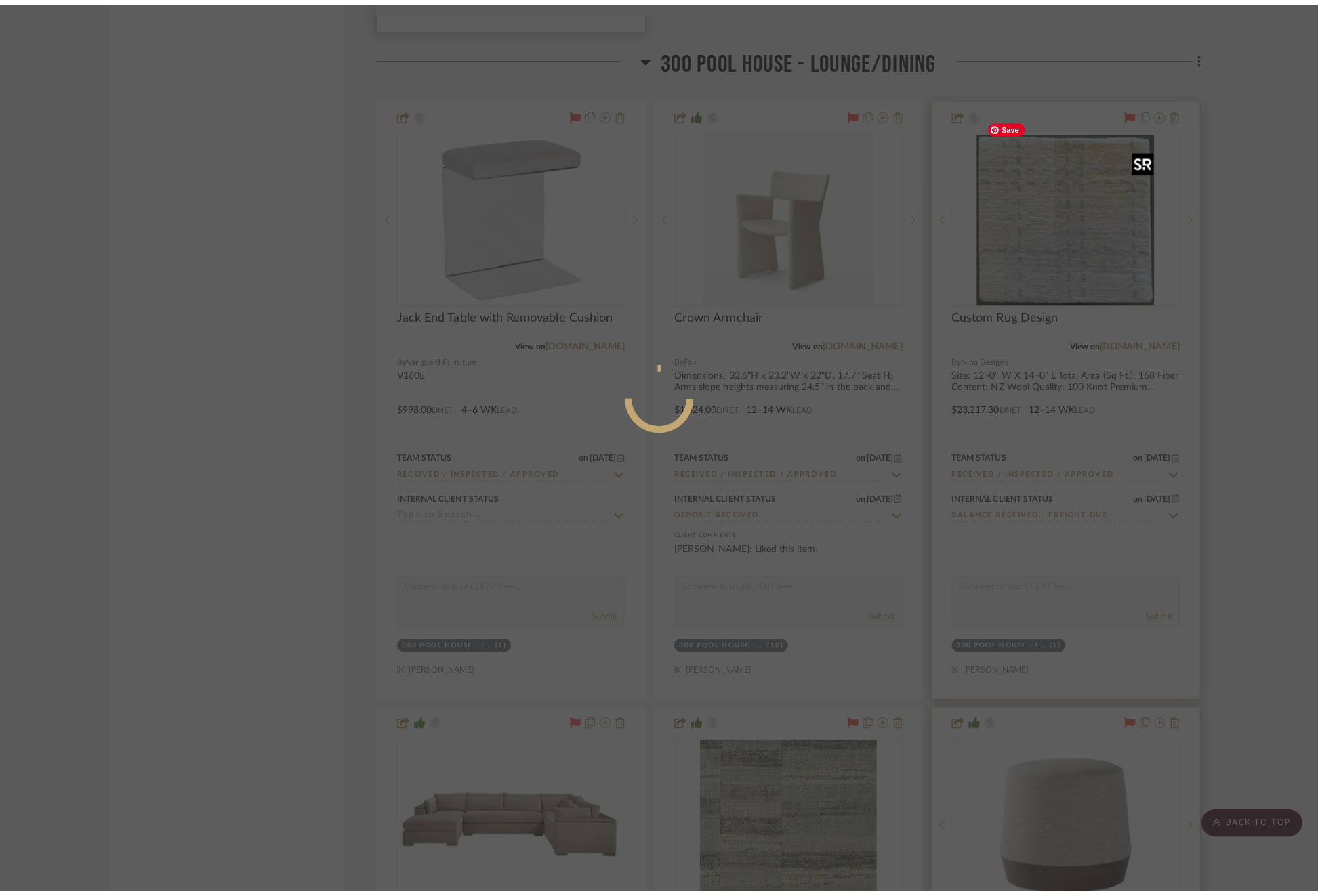
scroll to position [0, 0]
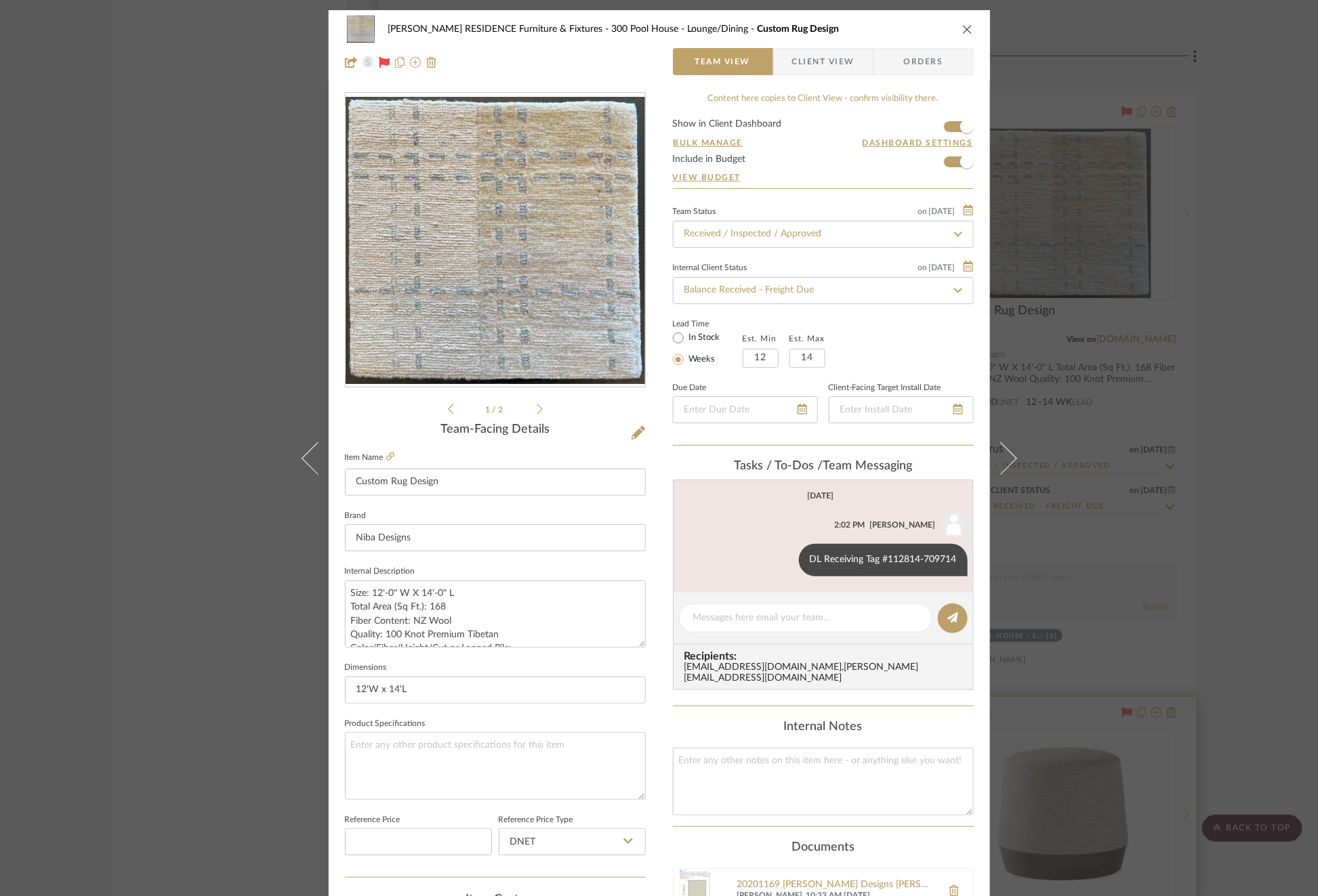
click at [1017, 541] on div "COBLE RESIDENCE Furniture & Fixtures 300 Pool House - Lounge/Dining Custom Rug …" at bounding box center [659, 448] width 1318 height 896
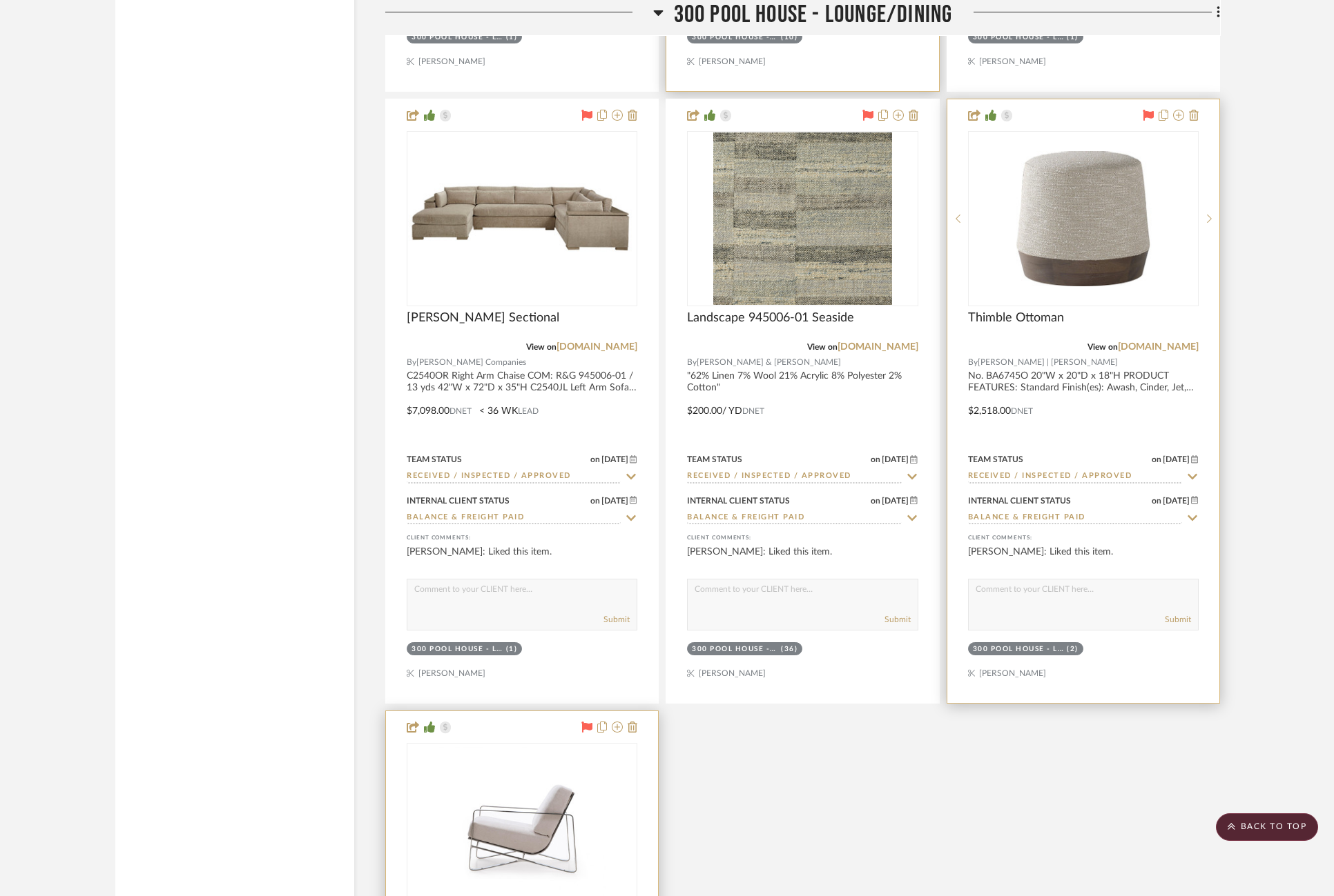
scroll to position [6273, 0]
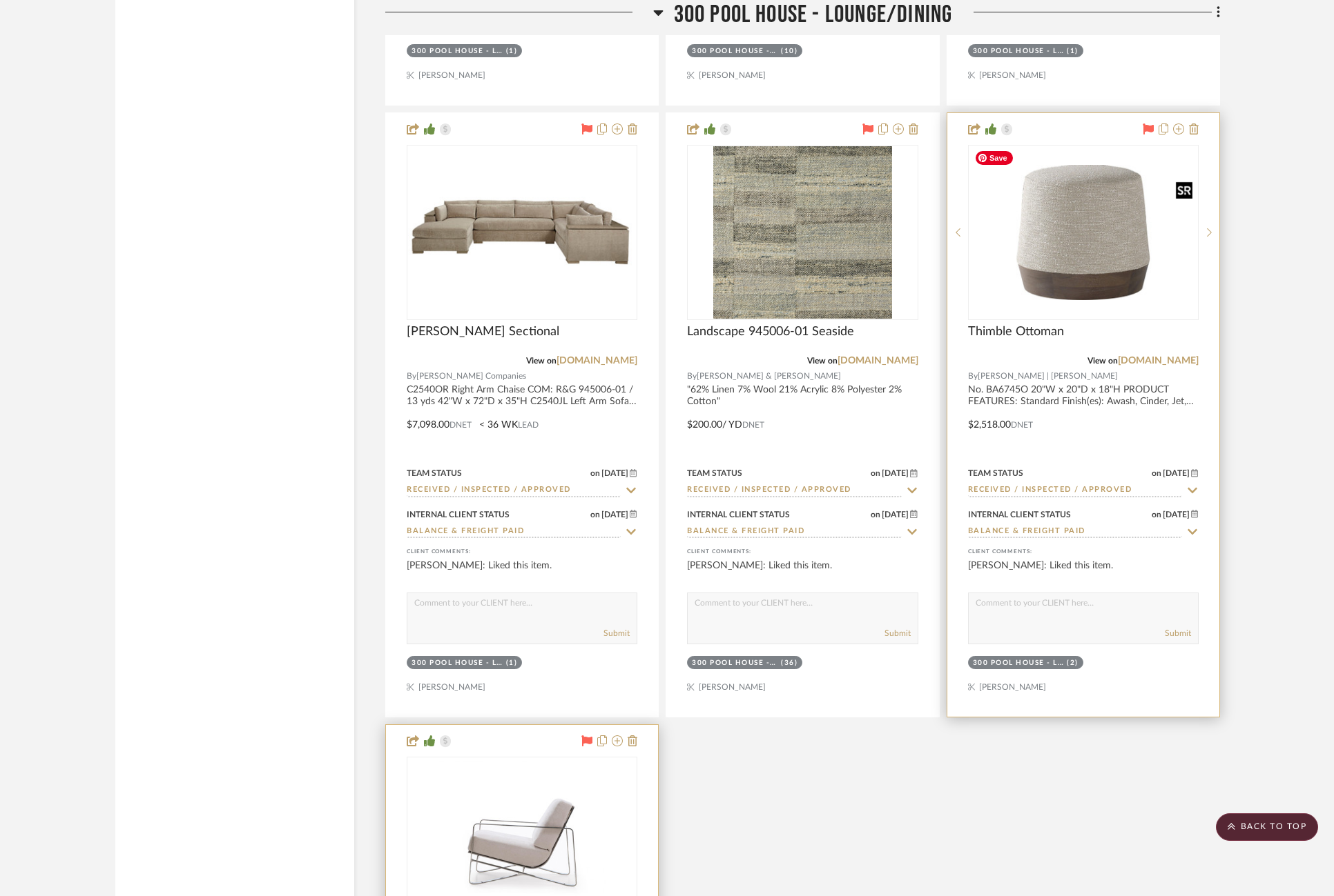
click at [1035, 263] on img "0" at bounding box center [1083, 233] width 228 height 135
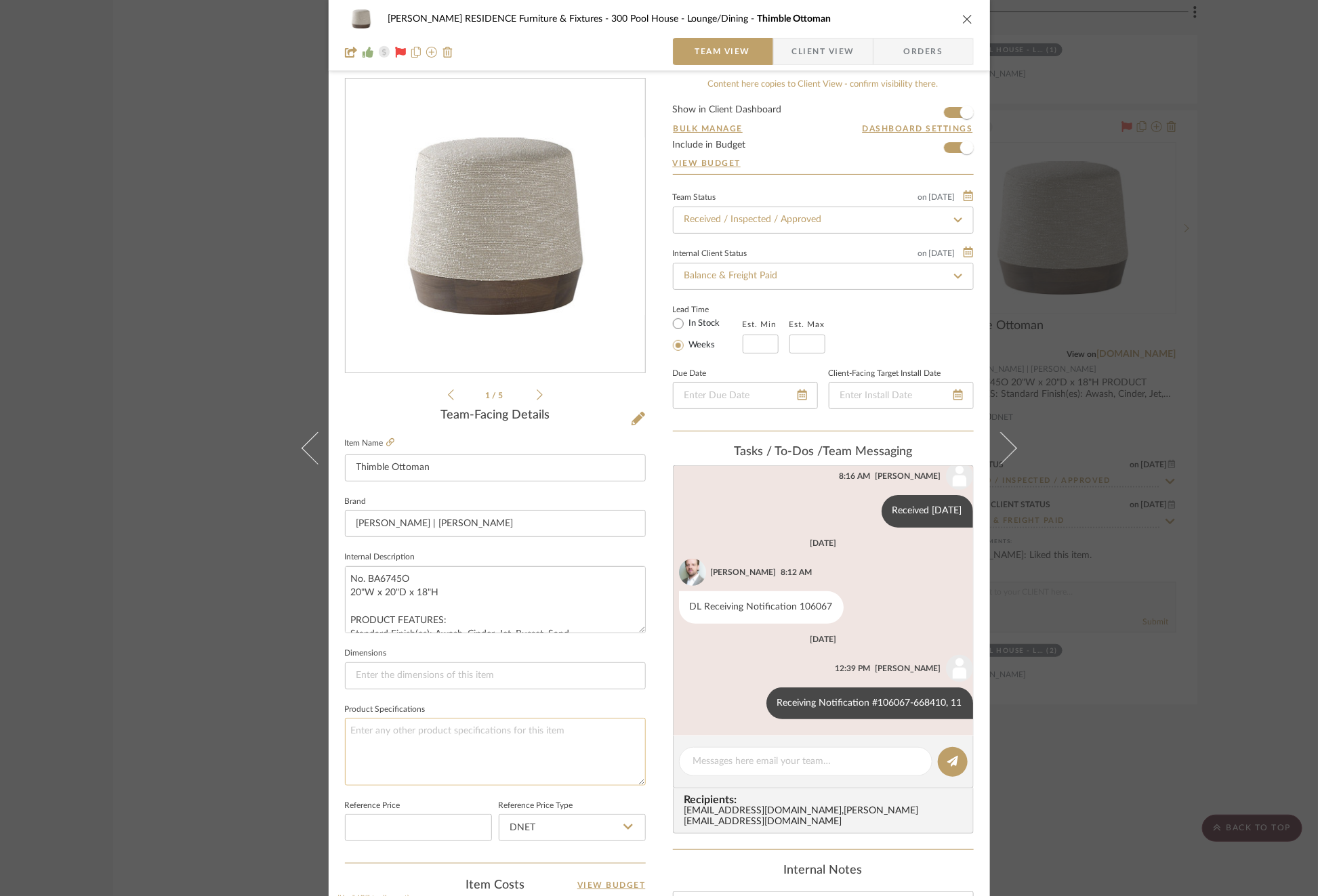
scroll to position [0, 0]
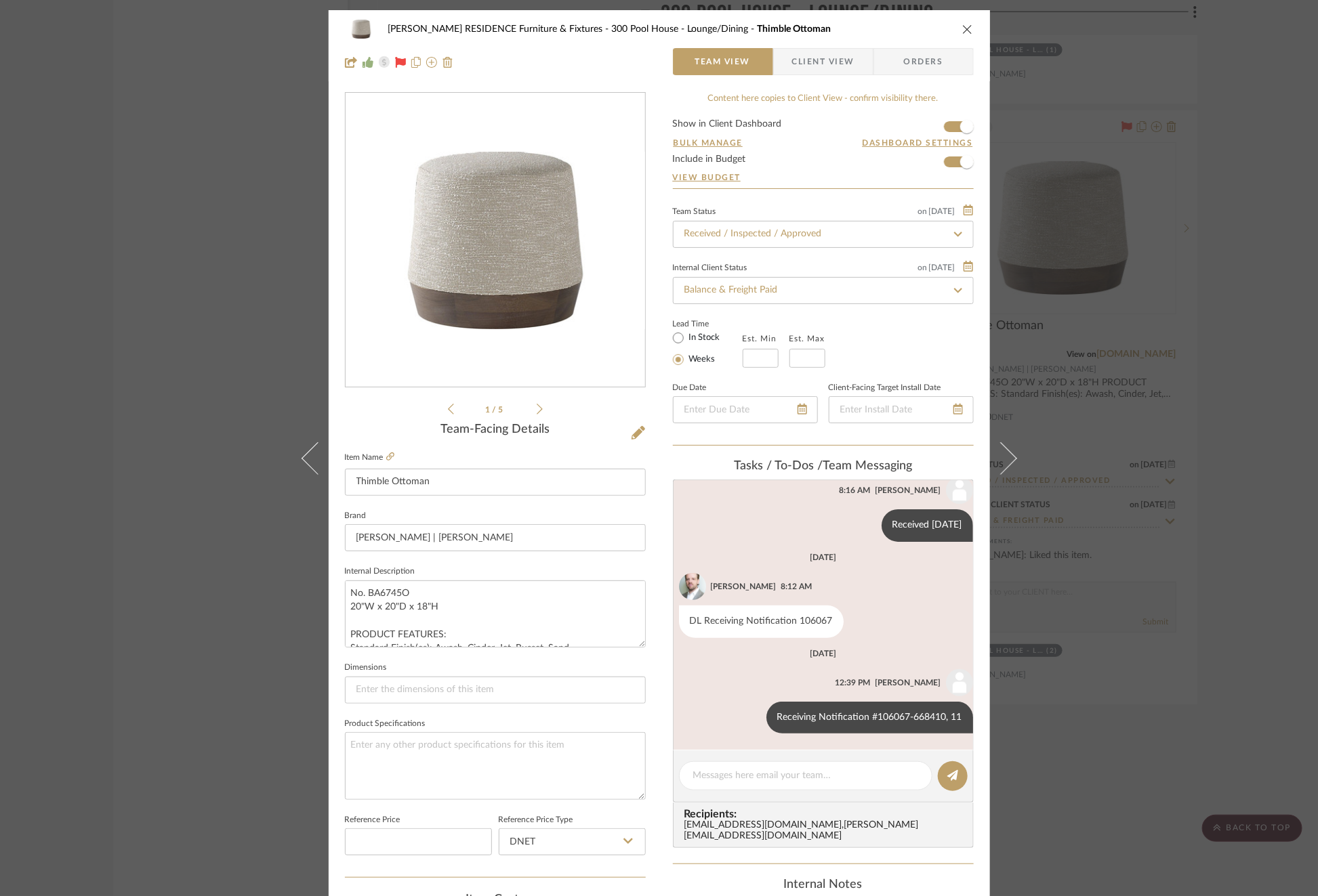
click at [1017, 358] on div "COBLE RESIDENCE Furniture & Fixtures 300 Pool House - Lounge/Dining Thimble Ott…" at bounding box center [659, 448] width 1318 height 896
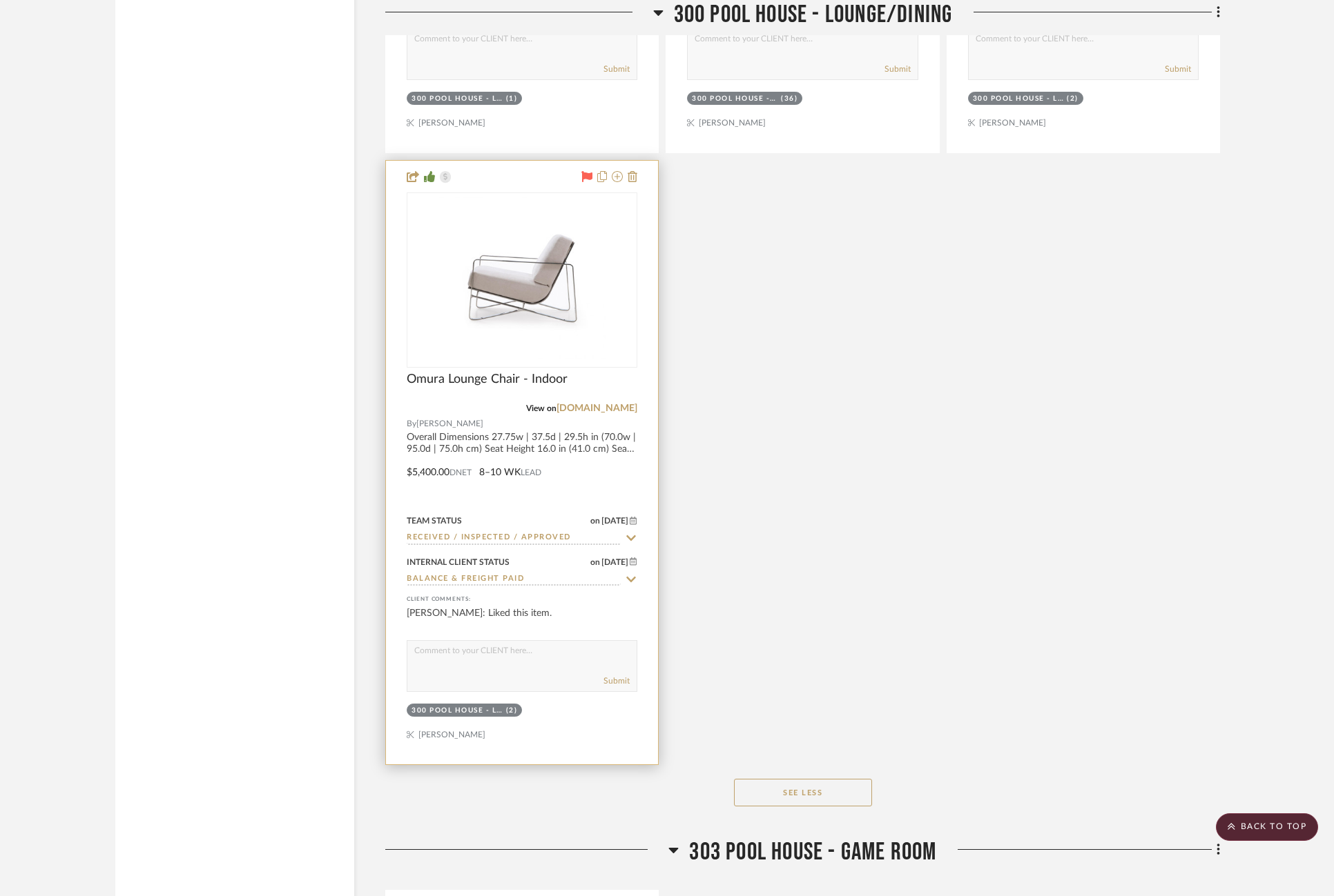
scroll to position [6836, 0]
click at [550, 300] on img "0" at bounding box center [522, 281] width 173 height 173
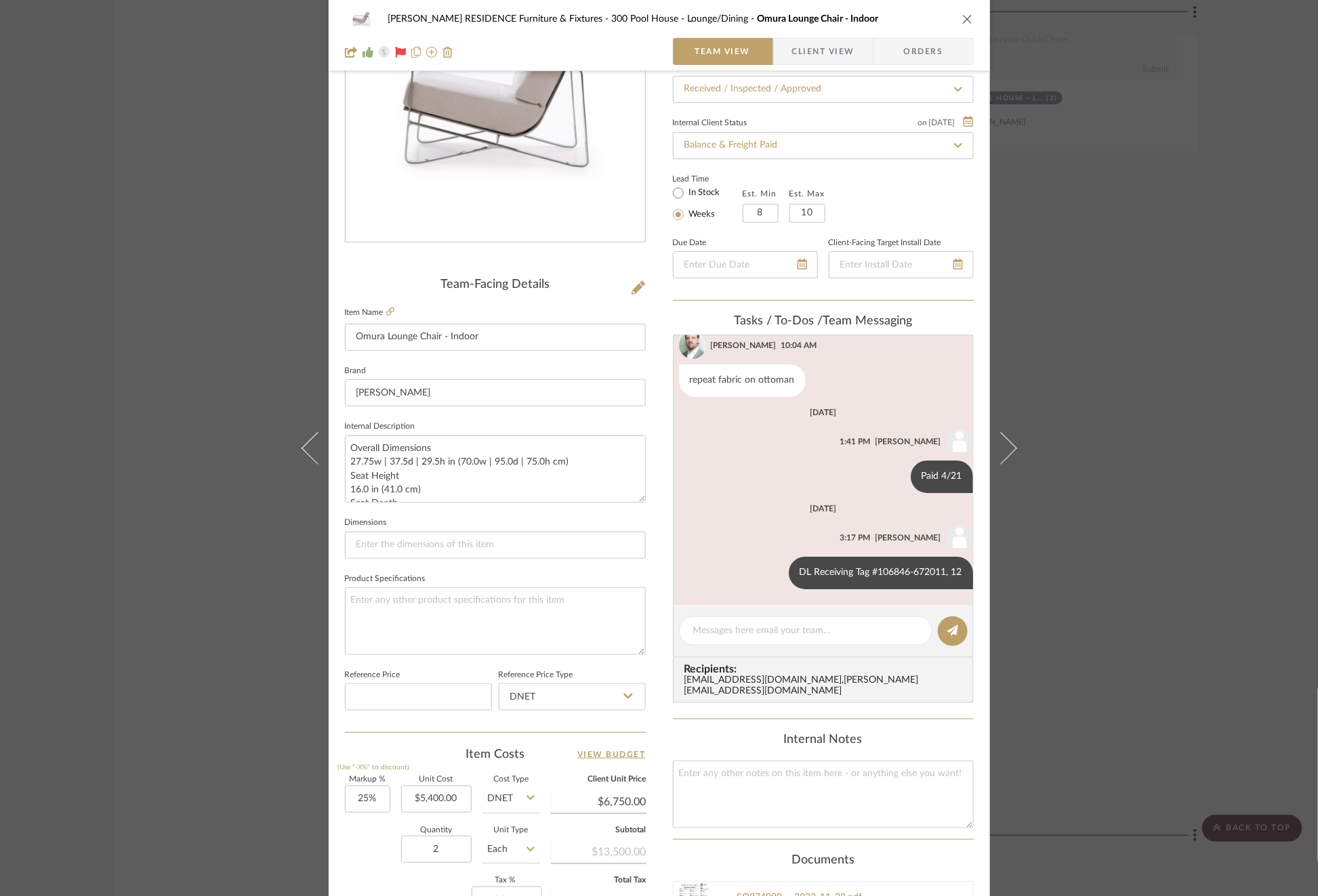
scroll to position [147, 0]
click at [1017, 575] on div "COBLE RESIDENCE Furniture & Fixtures 300 Pool House - Lounge/Dining Omura Loung…" at bounding box center [659, 448] width 1318 height 896
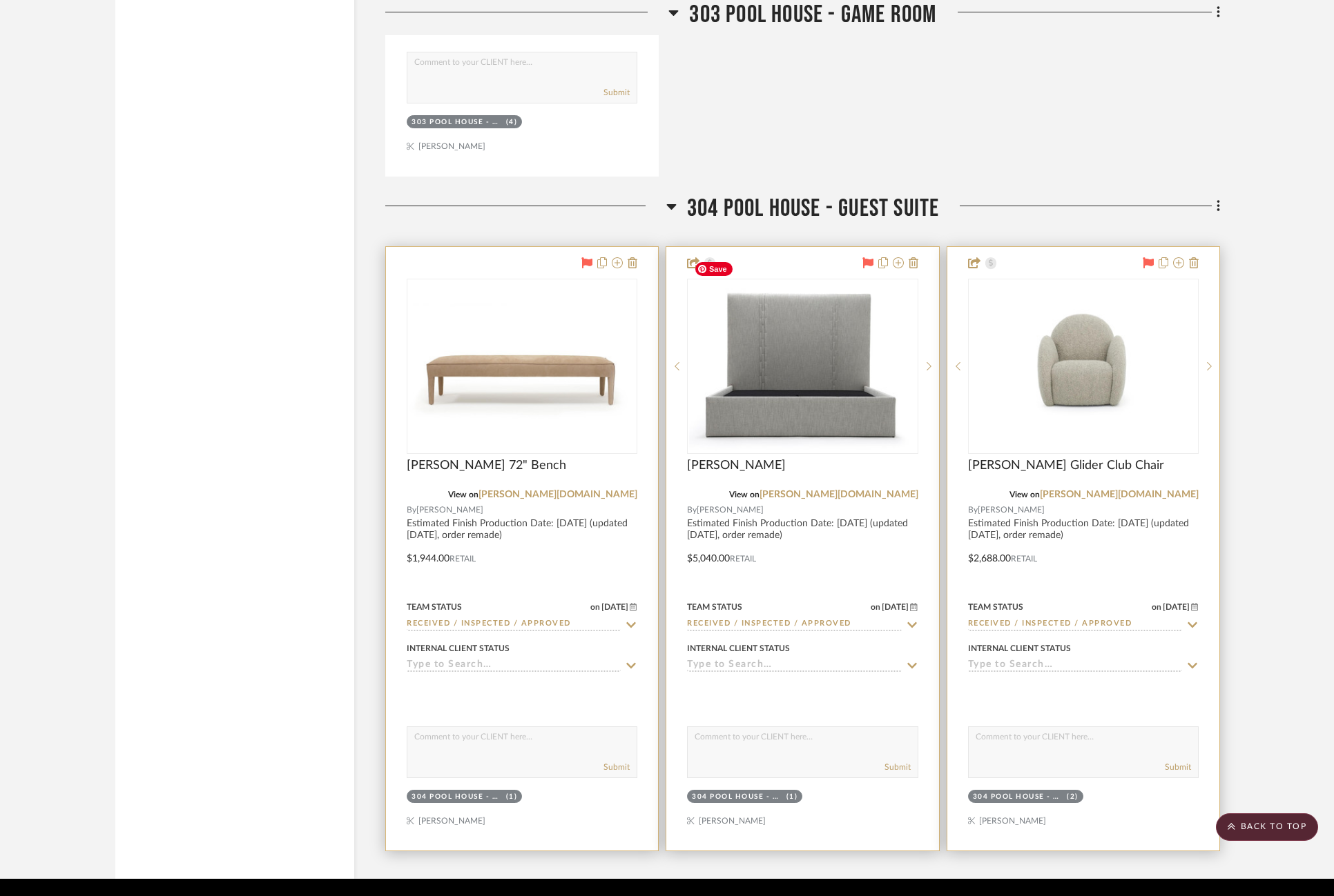
scroll to position [8173, 0]
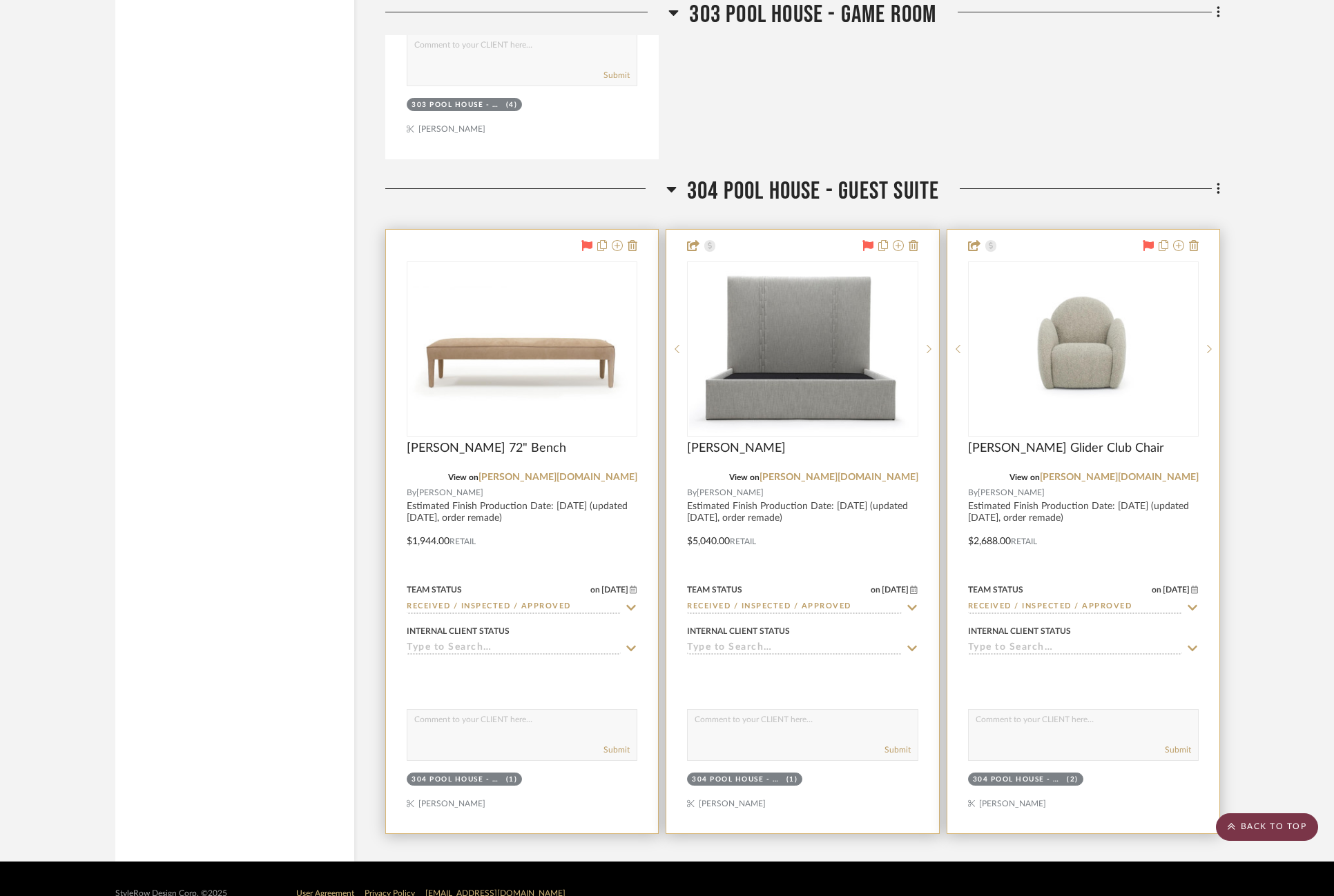
click at [1035, 839] on scroll-to-top-button "BACK TO TOP" at bounding box center [1266, 827] width 102 height 27
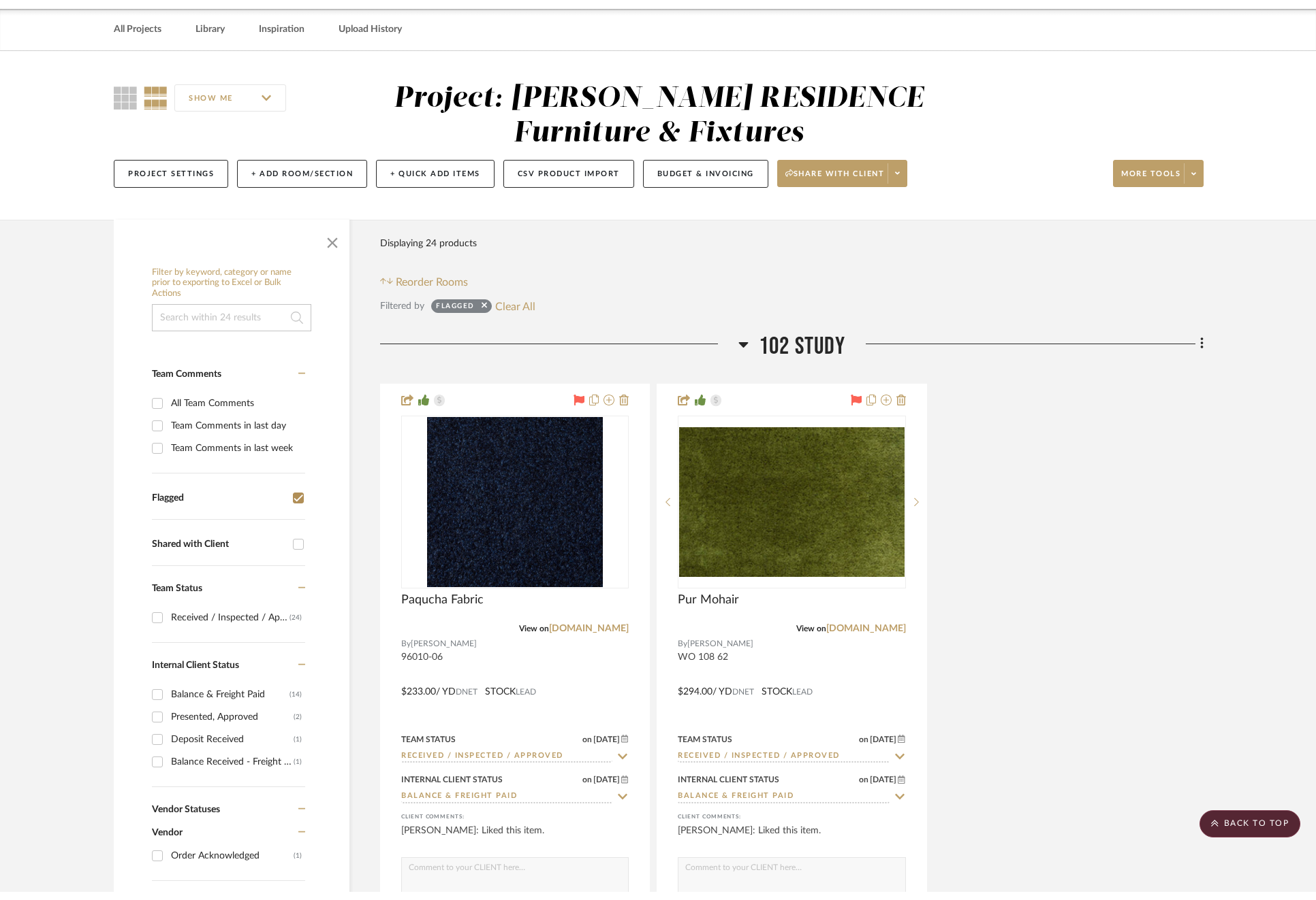
scroll to position [0, 0]
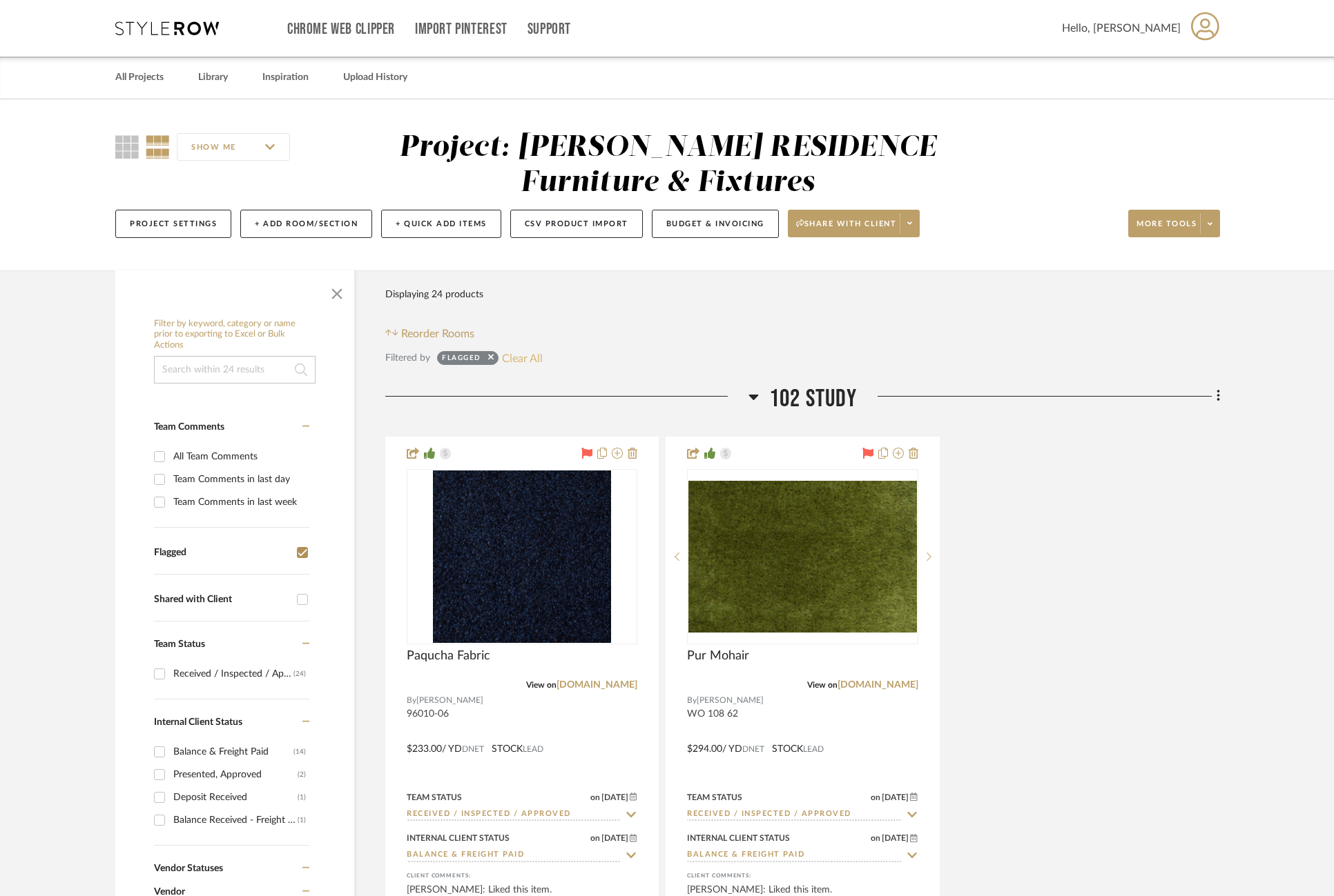
click at [506, 359] on button "Clear All" at bounding box center [522, 358] width 41 height 18
checkbox input "false"
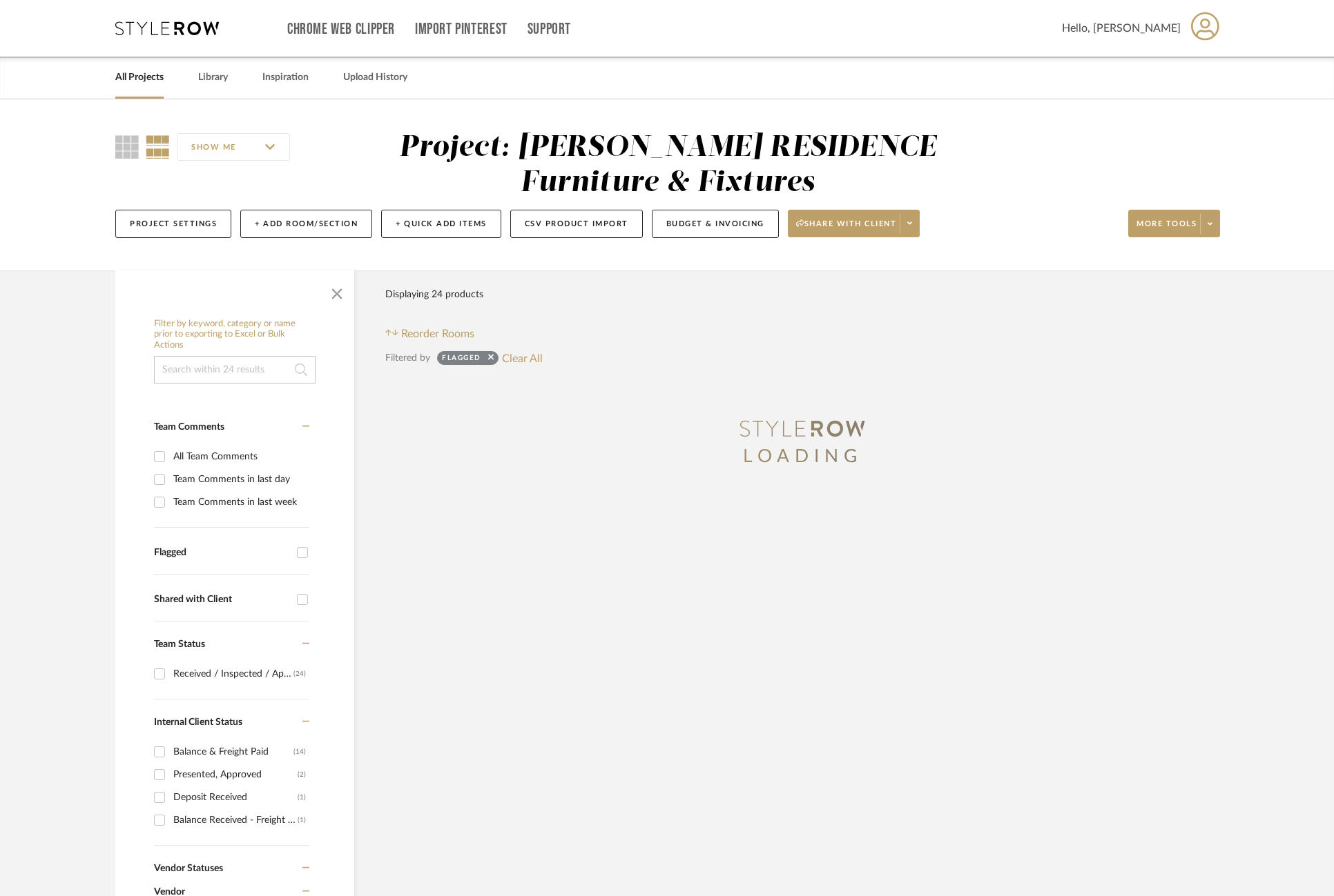
click at [228, 371] on input at bounding box center [234, 370] width 162 height 27
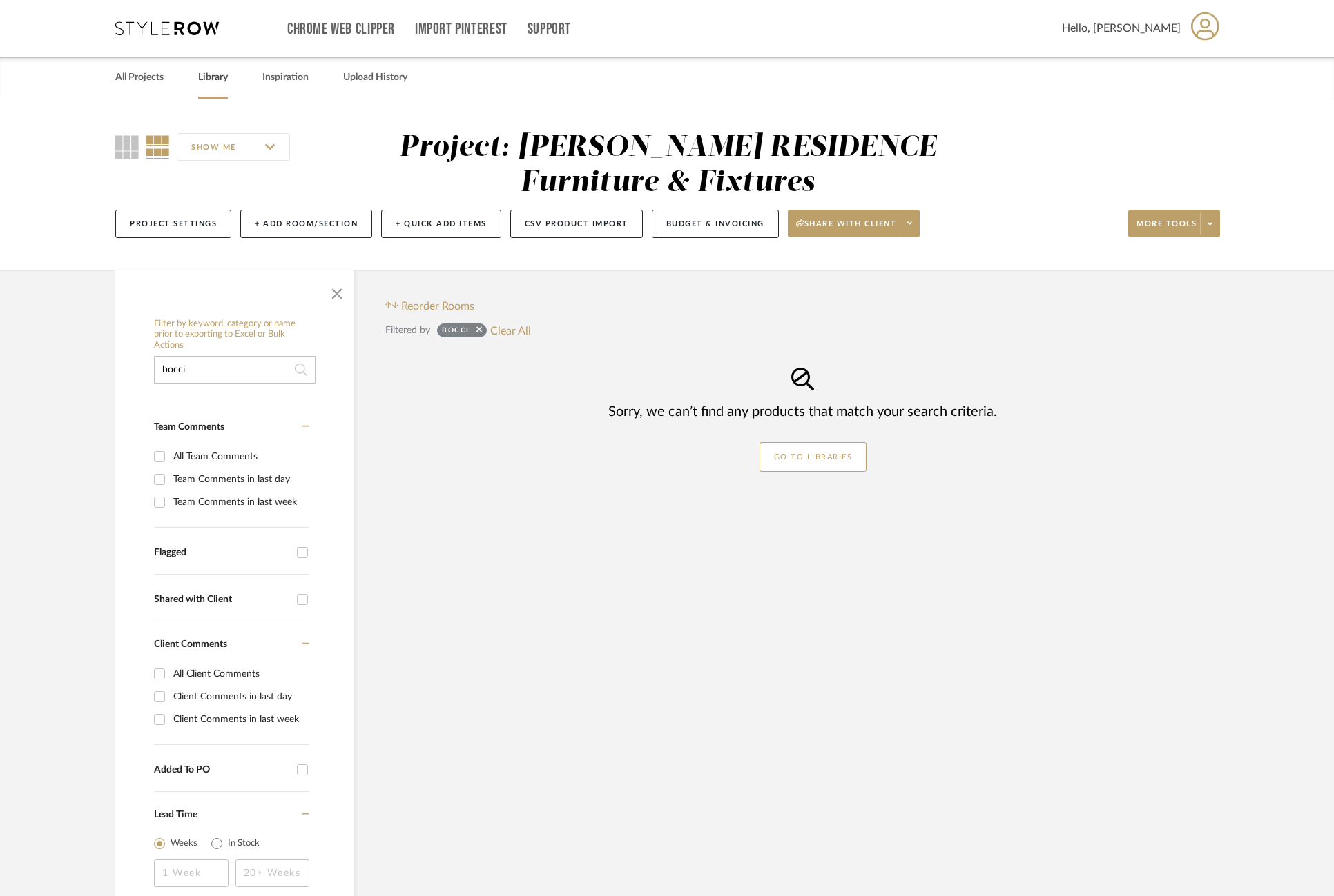
type input "bocci"
click at [218, 79] on link "Library" at bounding box center [213, 78] width 29 height 18
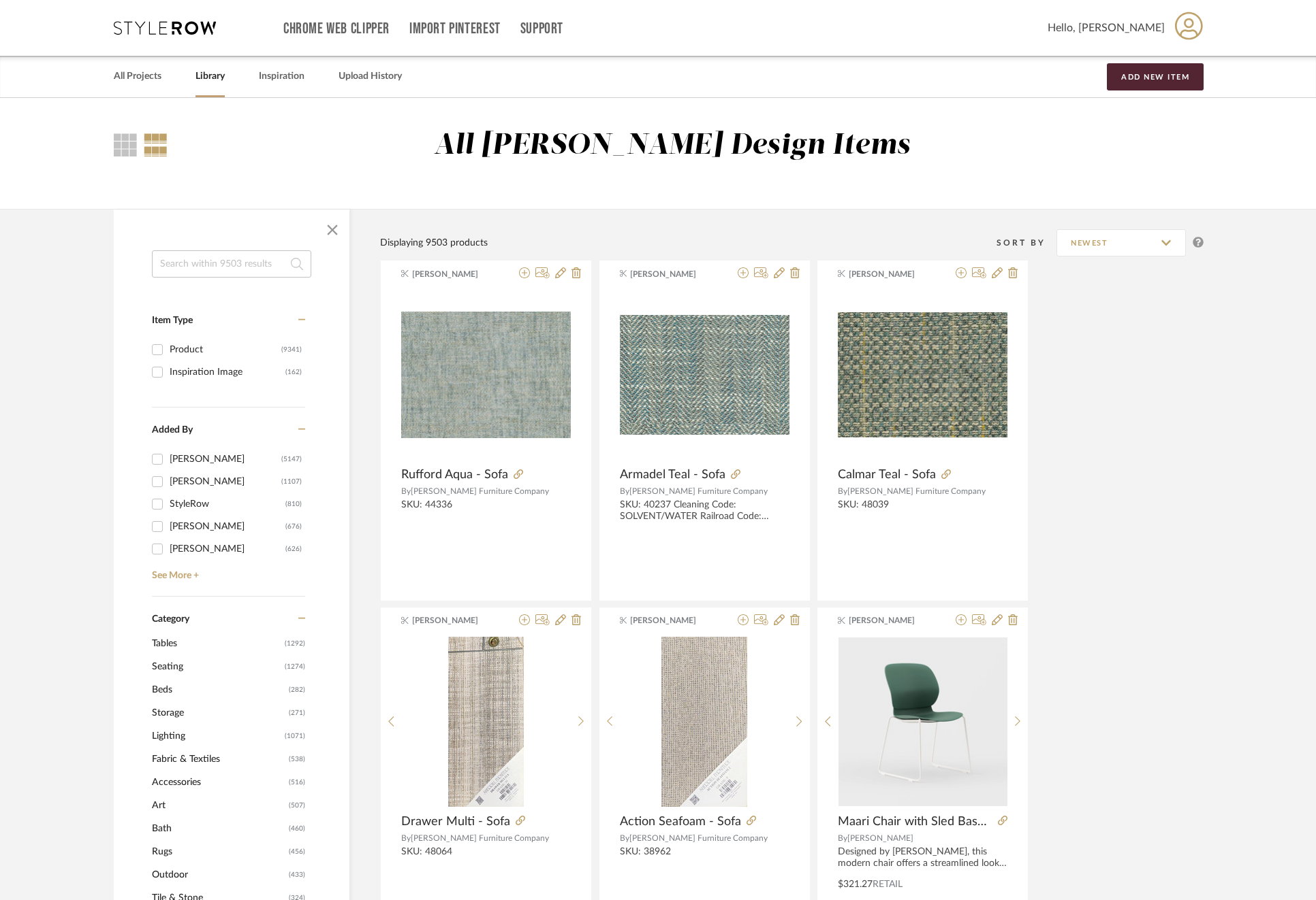
click at [237, 265] on input at bounding box center [231, 264] width 160 height 27
type input "bocci"
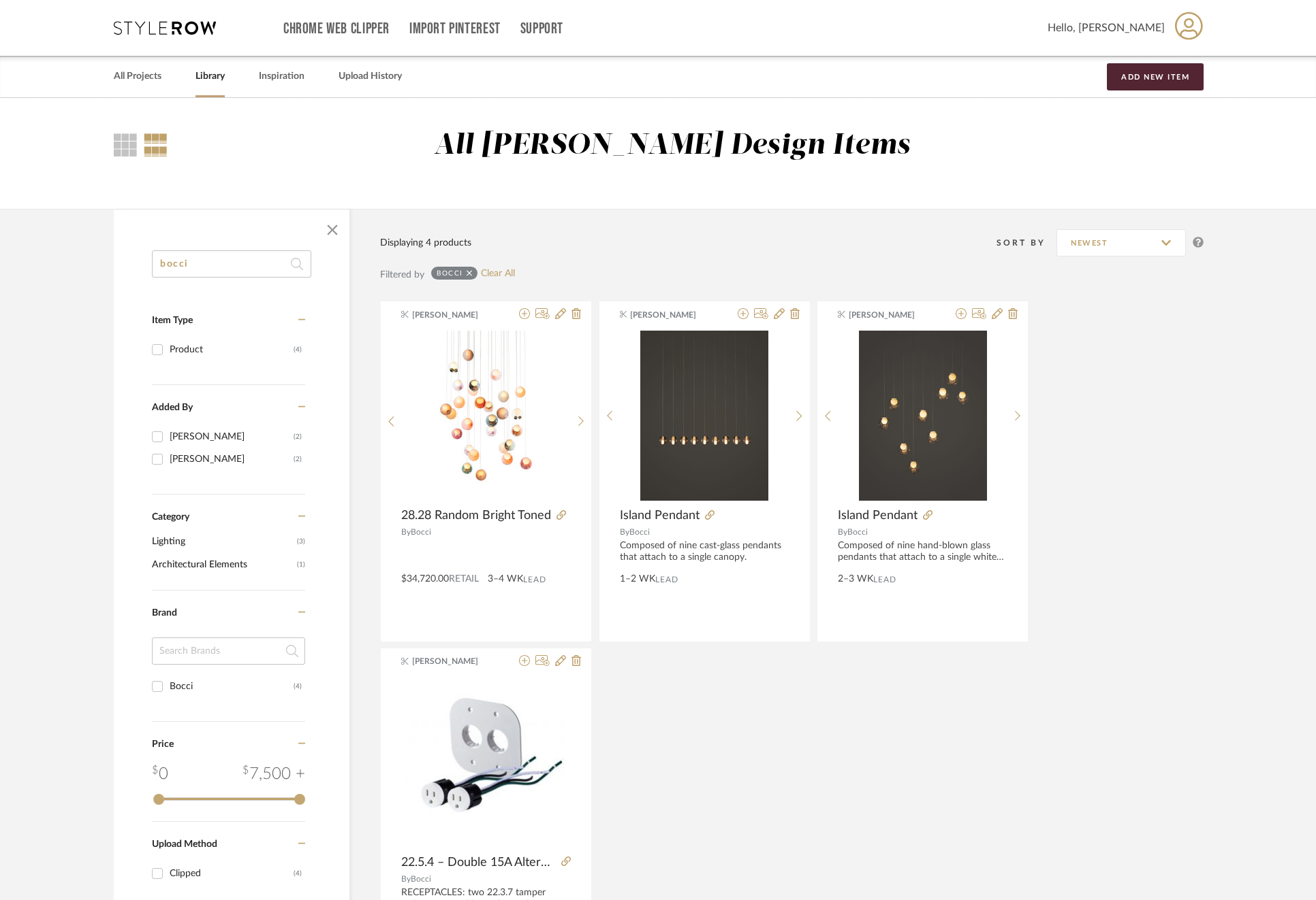
scroll to position [199, 0]
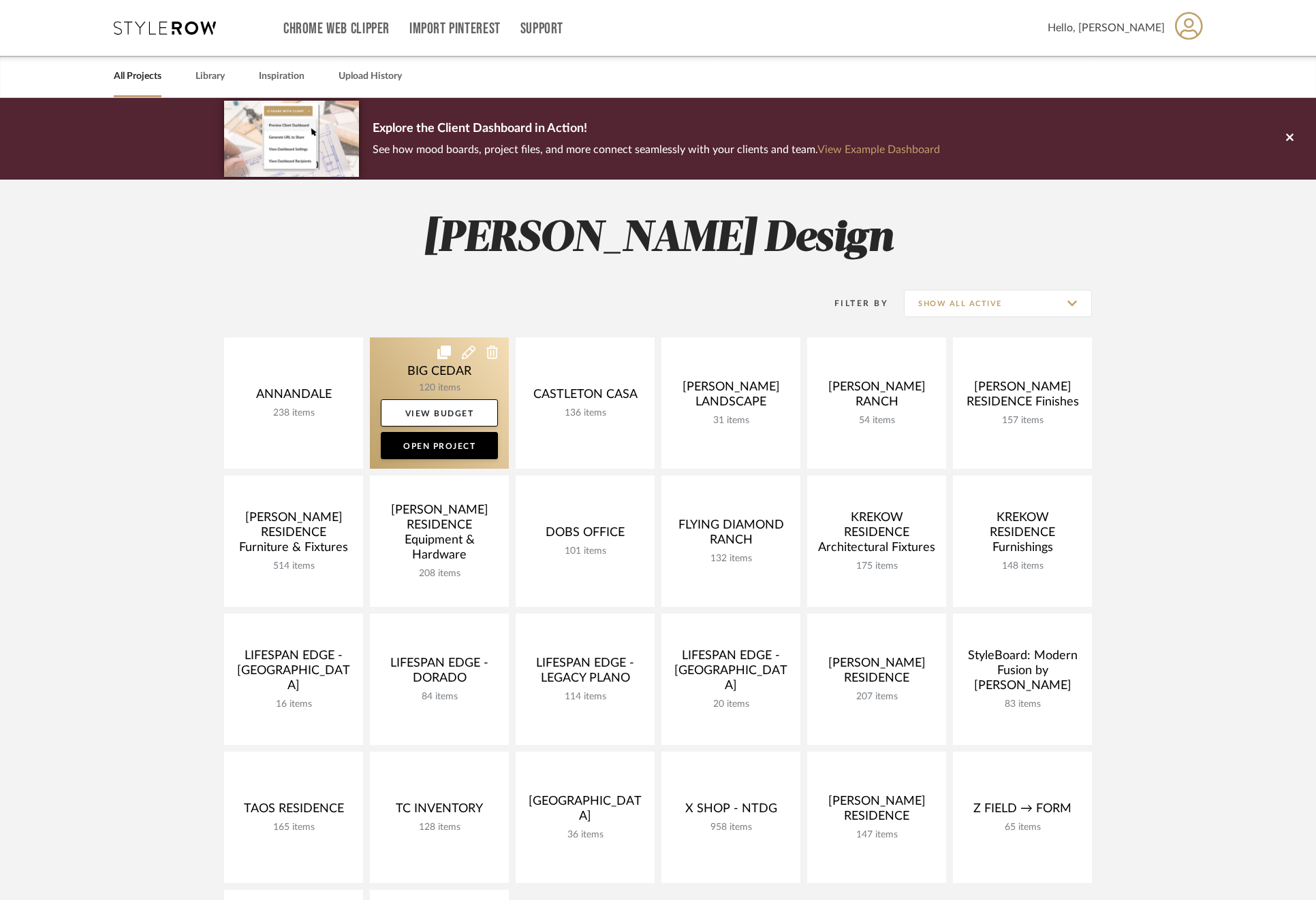
click at [416, 378] on link at bounding box center [439, 404] width 139 height 132
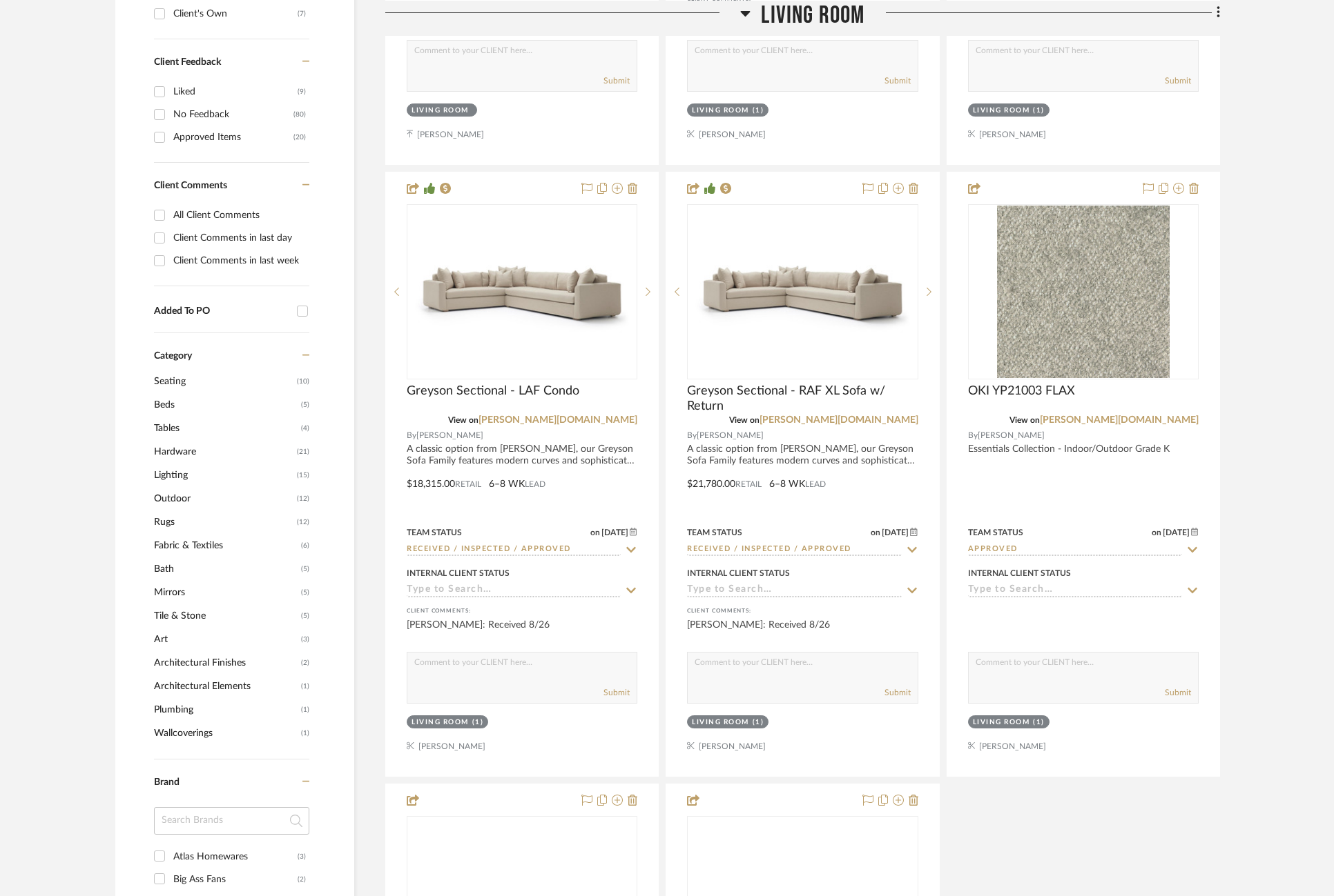
scroll to position [843, 0]
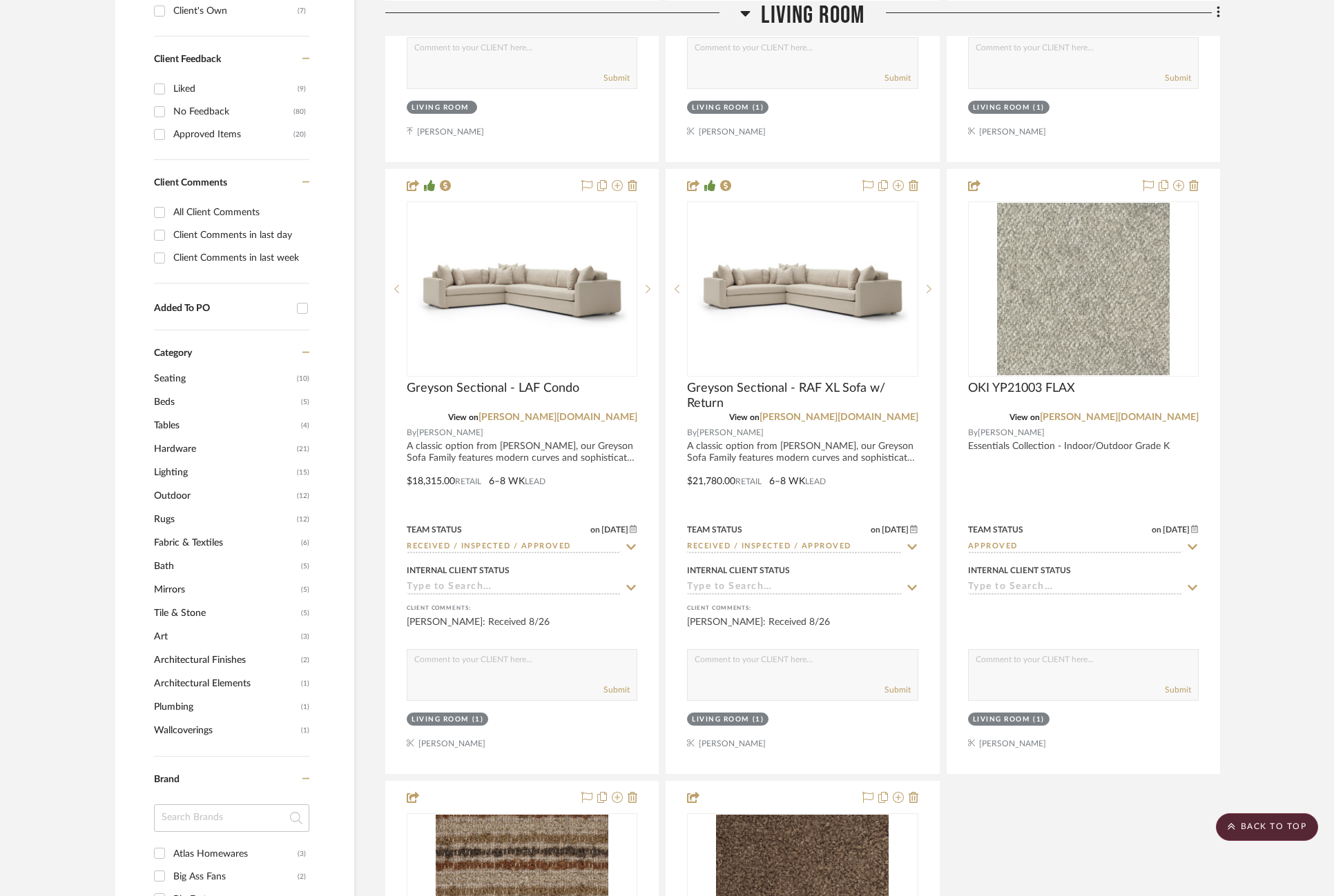
click at [175, 468] on span "Lighting" at bounding box center [223, 473] width 140 height 24
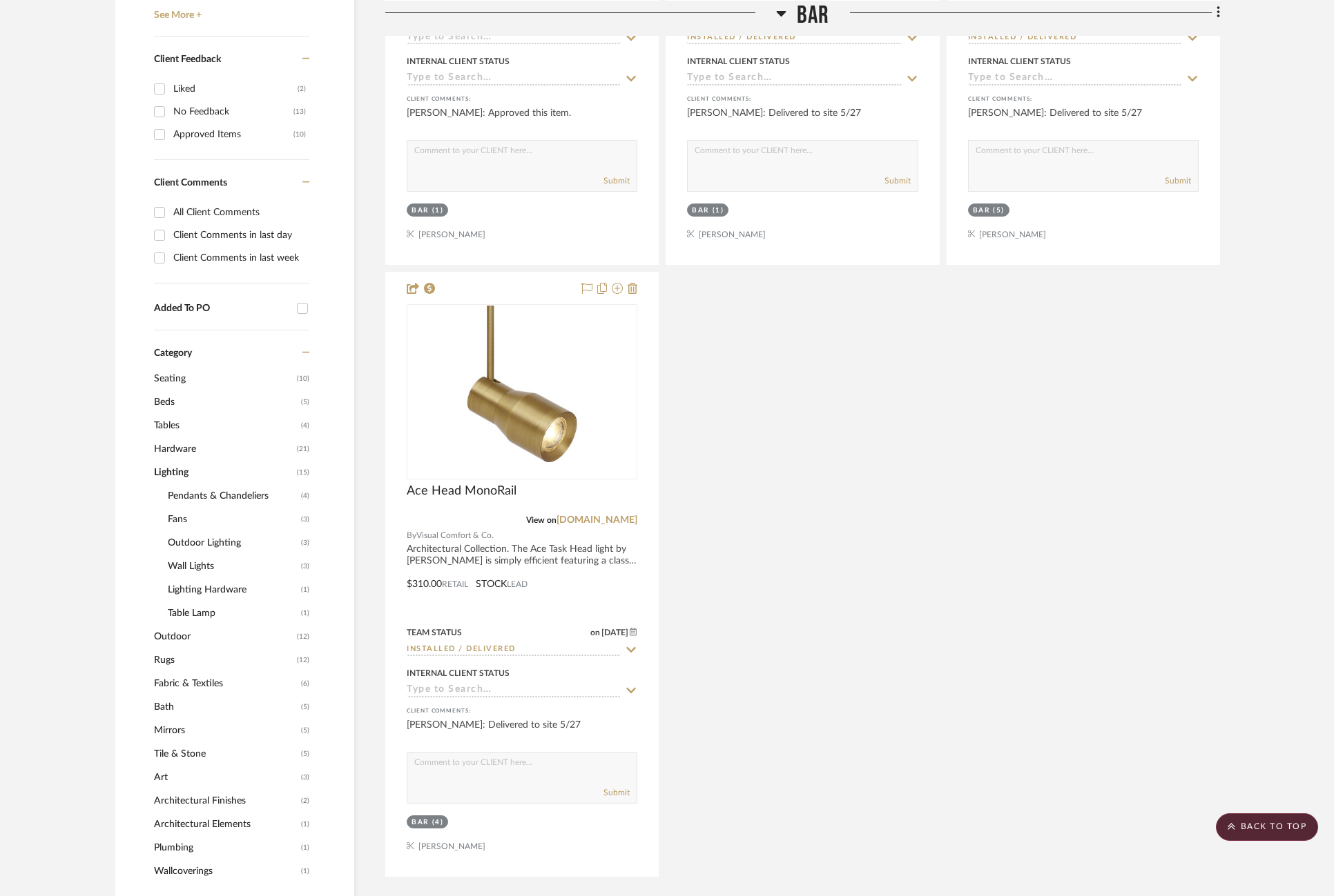
click at [178, 515] on span "Fans" at bounding box center [233, 520] width 130 height 24
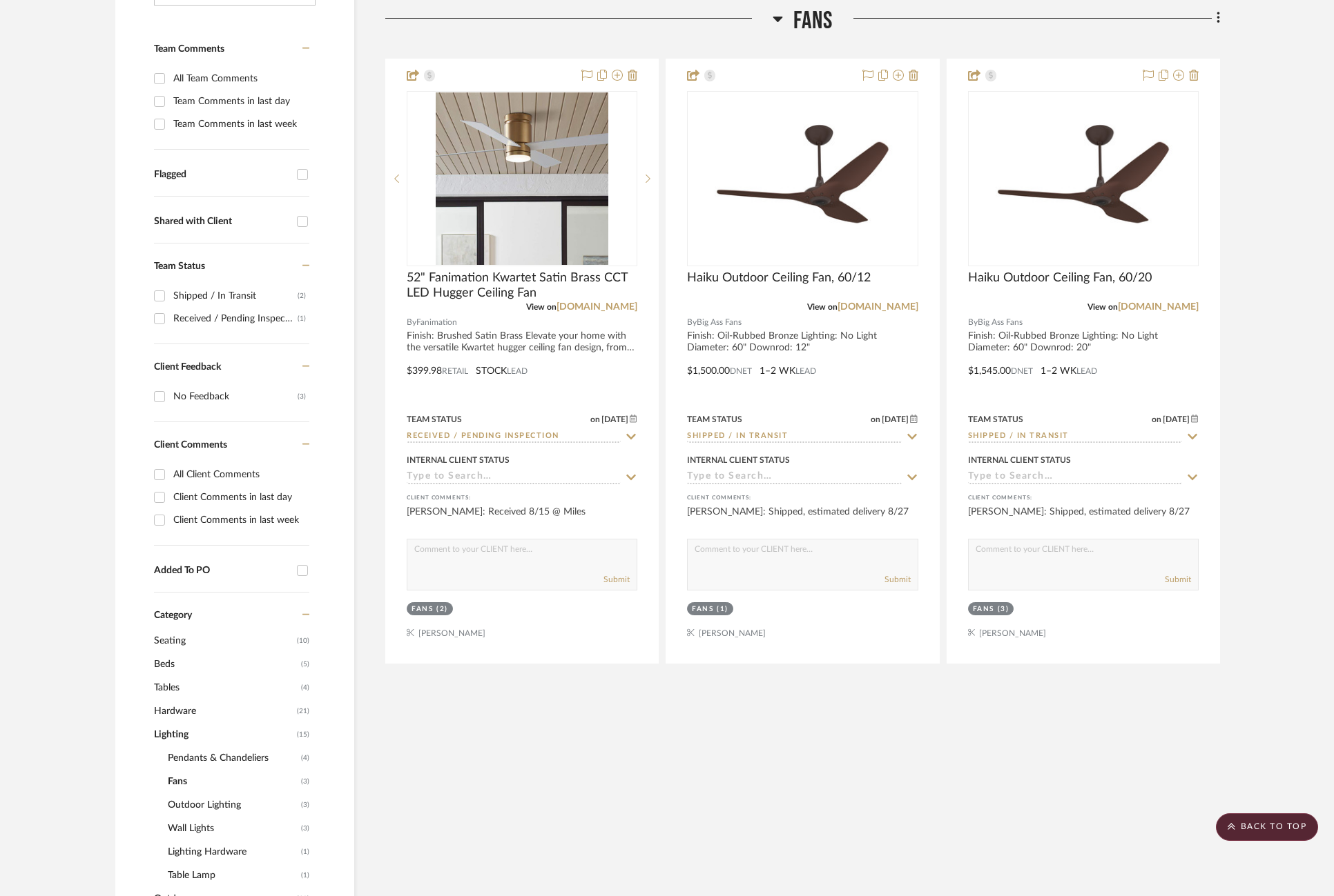
scroll to position [0, 0]
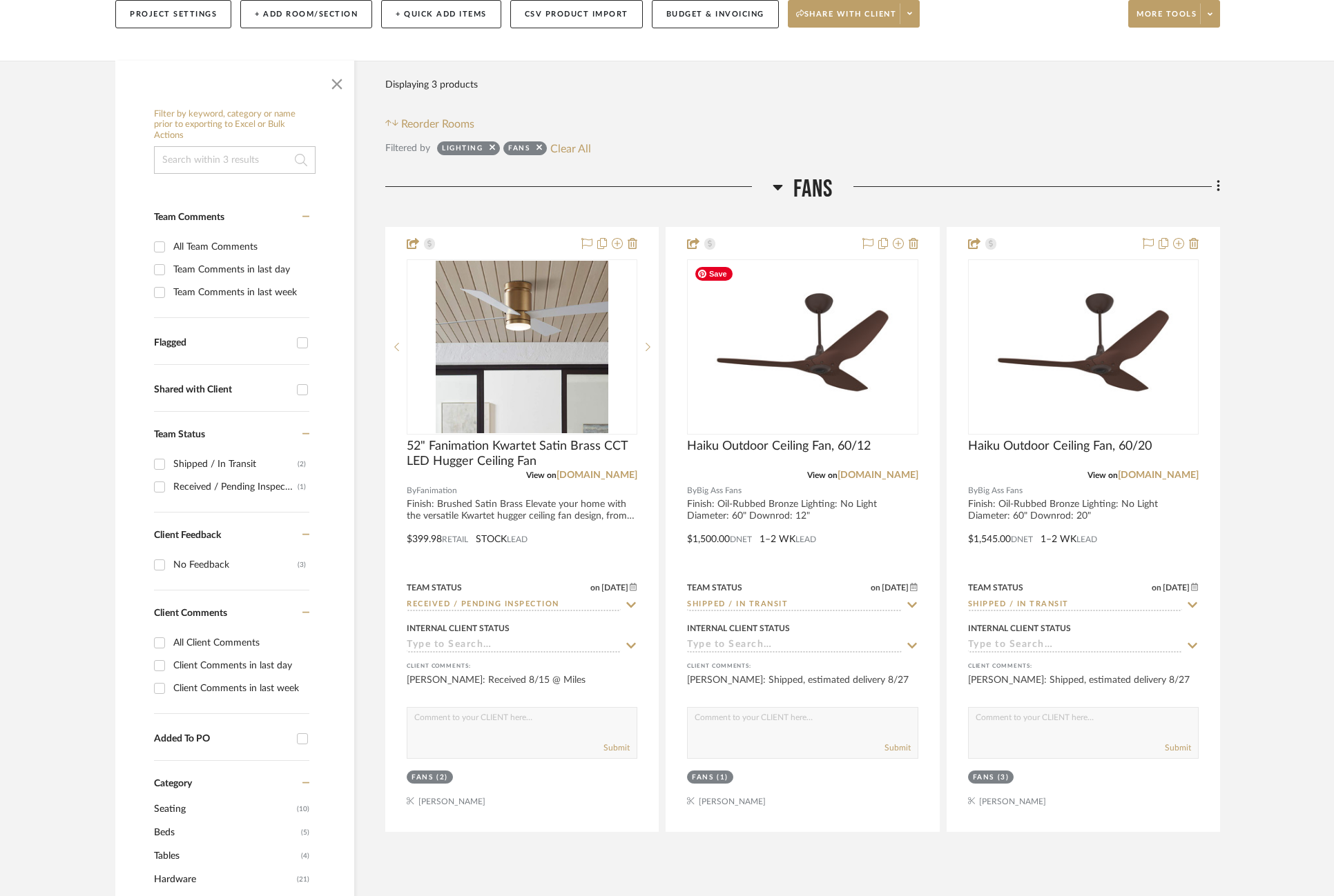
scroll to position [201, 0]
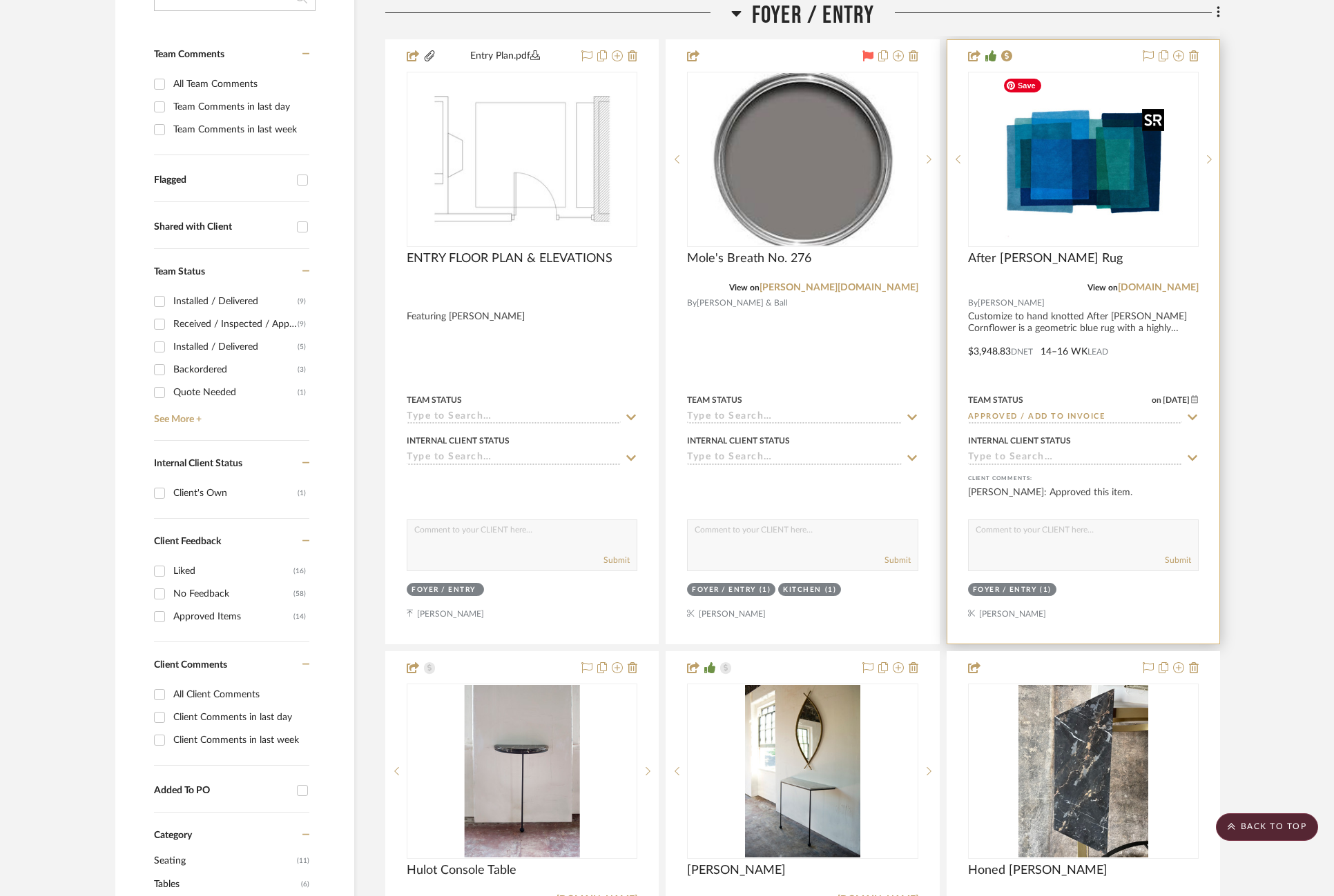
click at [1088, 159] on img "0" at bounding box center [1083, 159] width 173 height 173
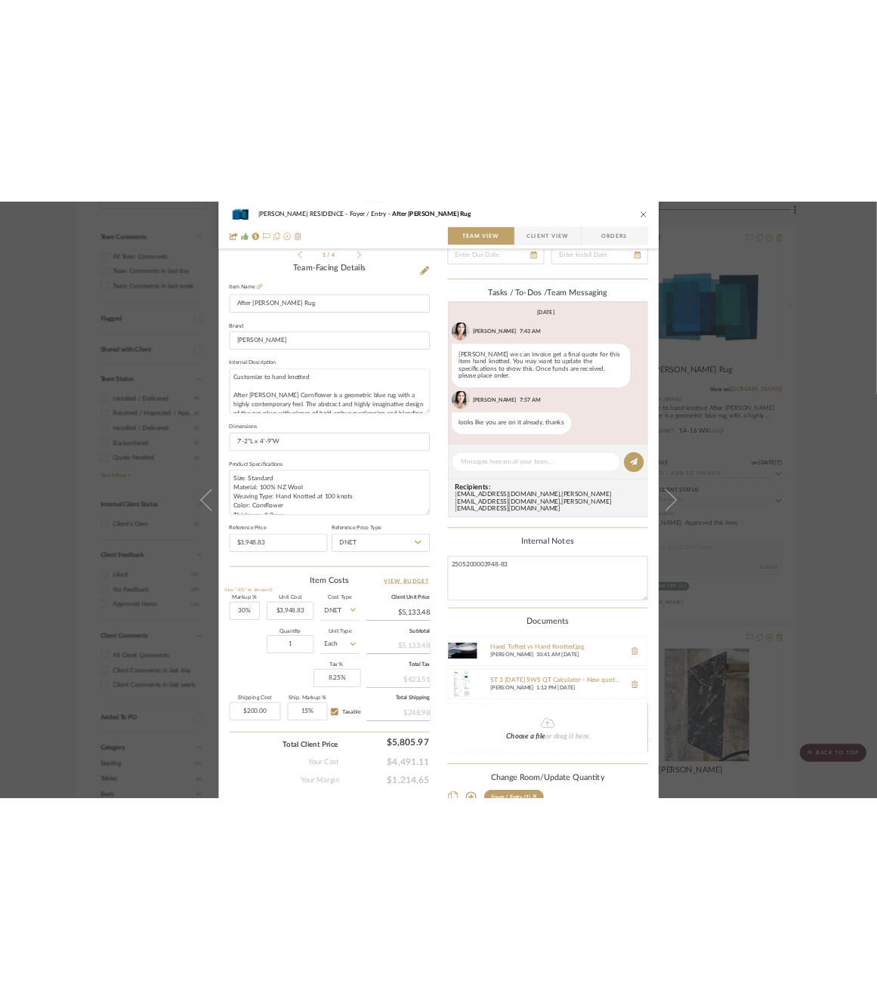
scroll to position [386, 0]
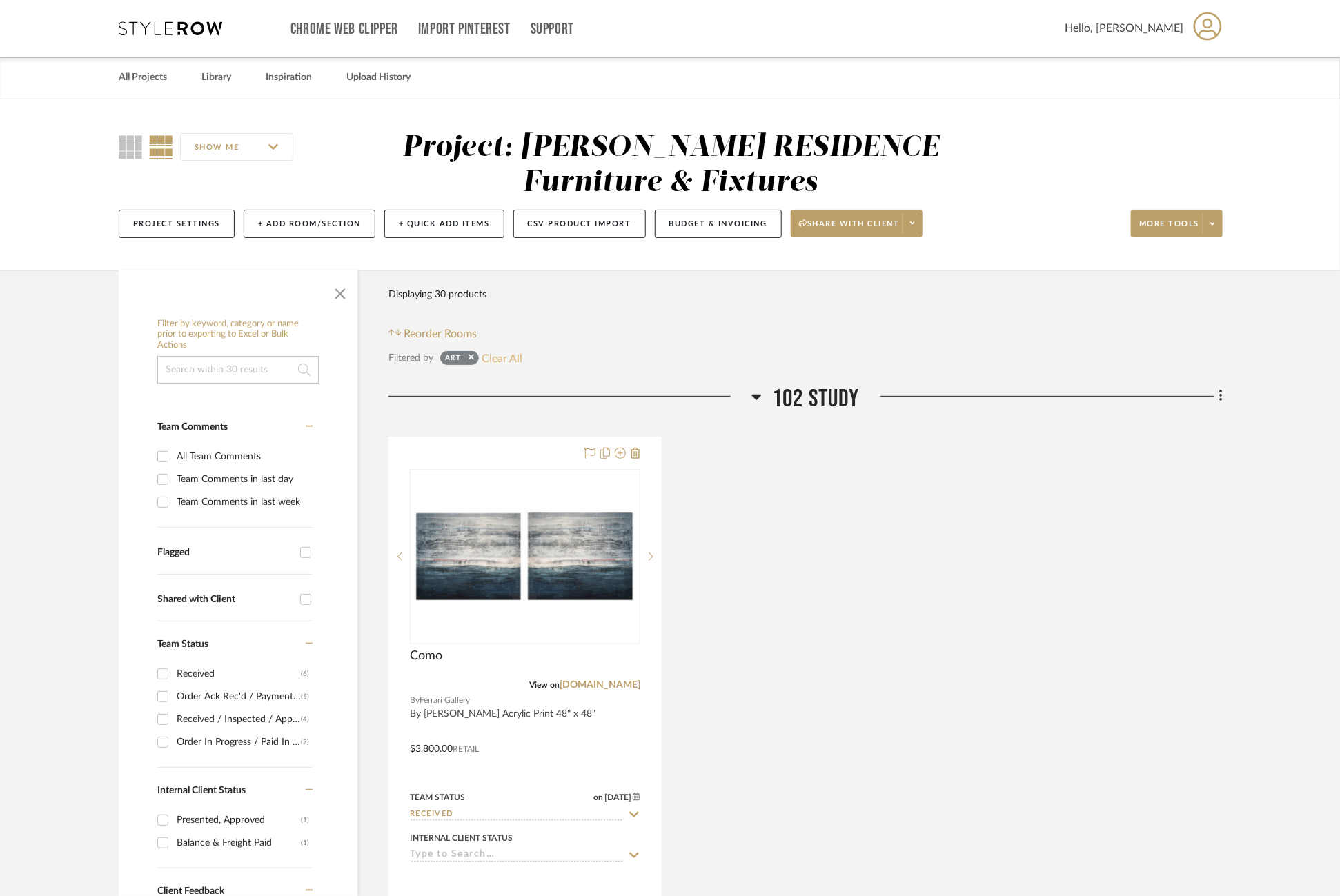
click at [498, 365] on button "Clear All" at bounding box center [502, 358] width 41 height 18
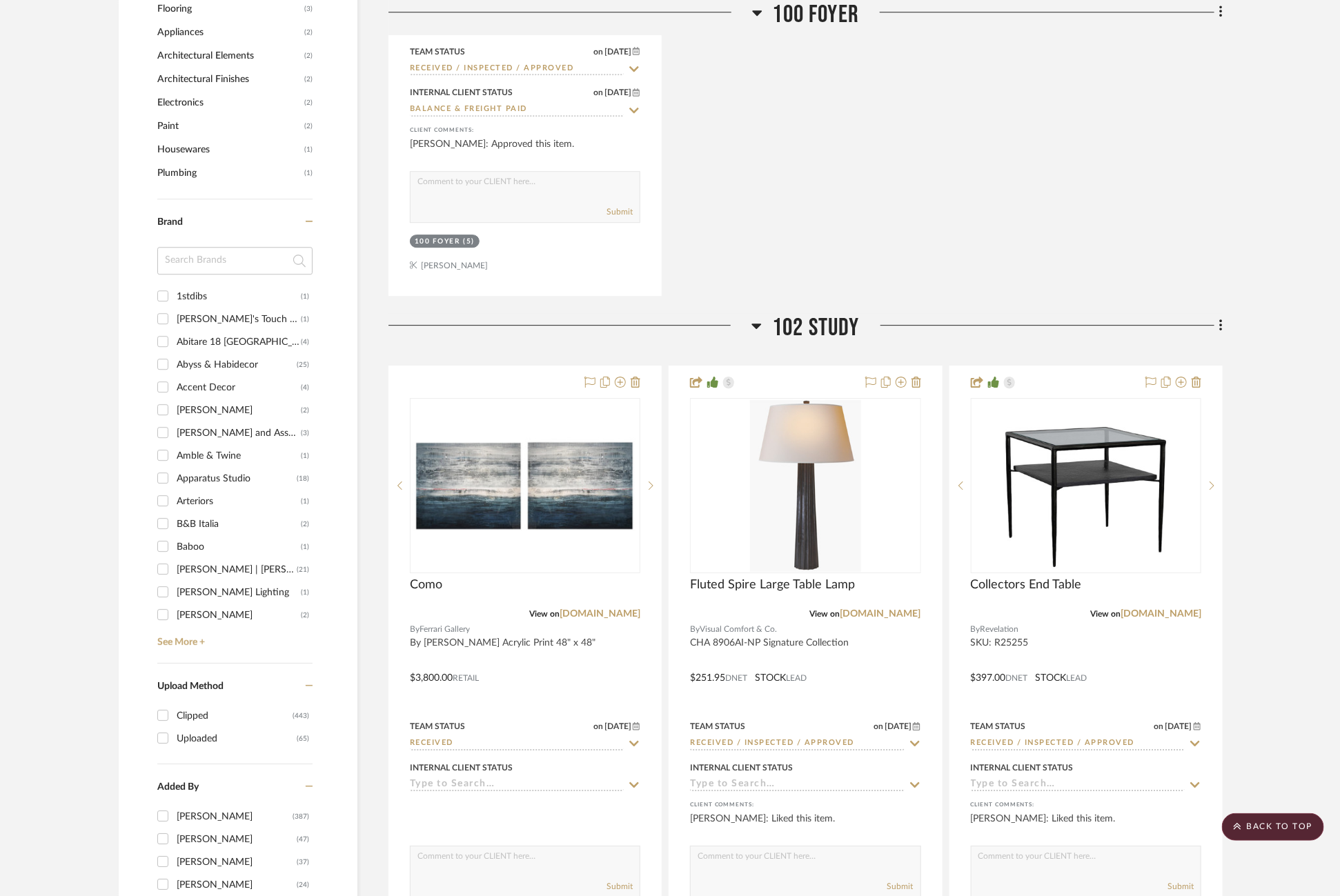
scroll to position [2025, 0]
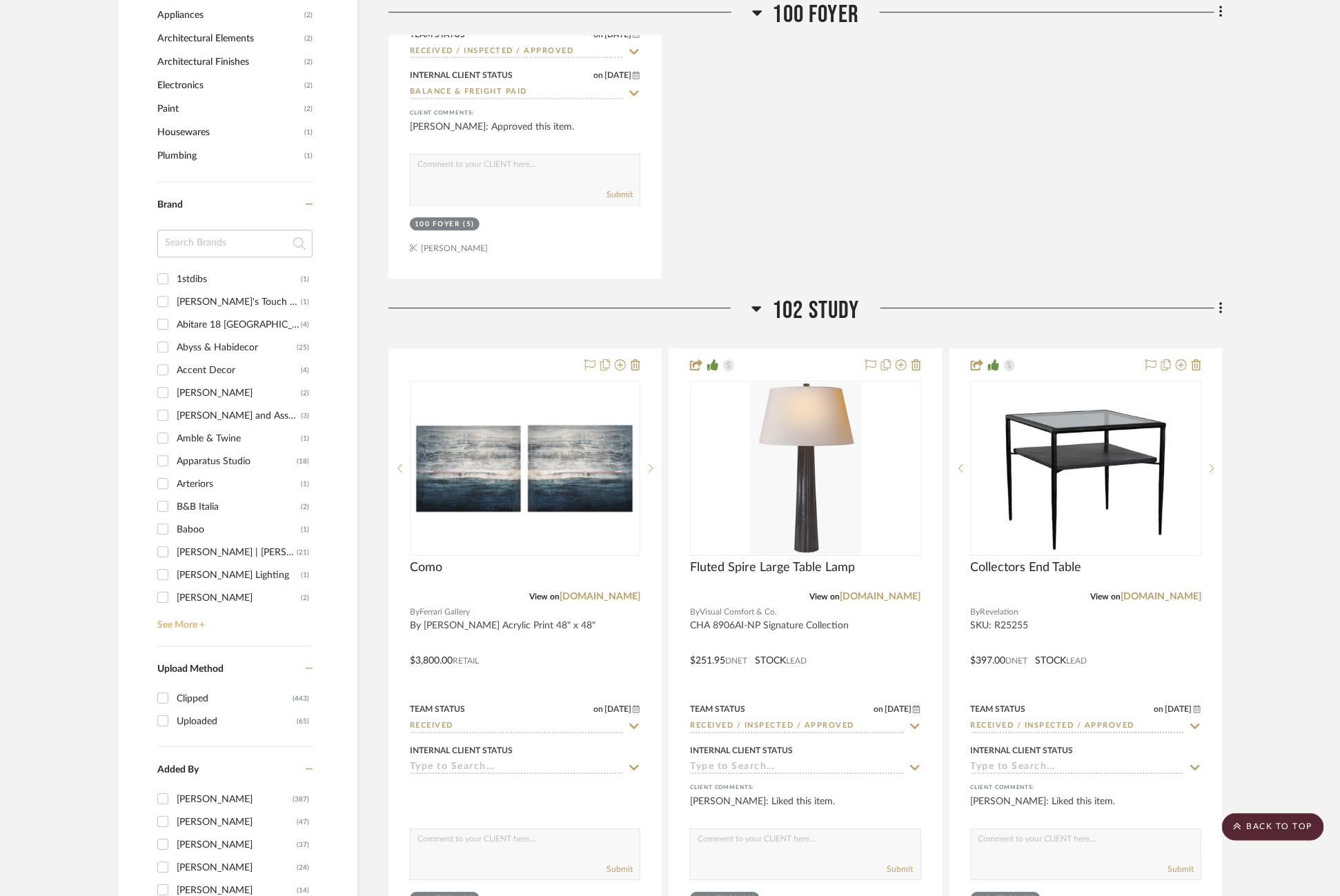
click at [182, 619] on link "See More +" at bounding box center [233, 620] width 159 height 22
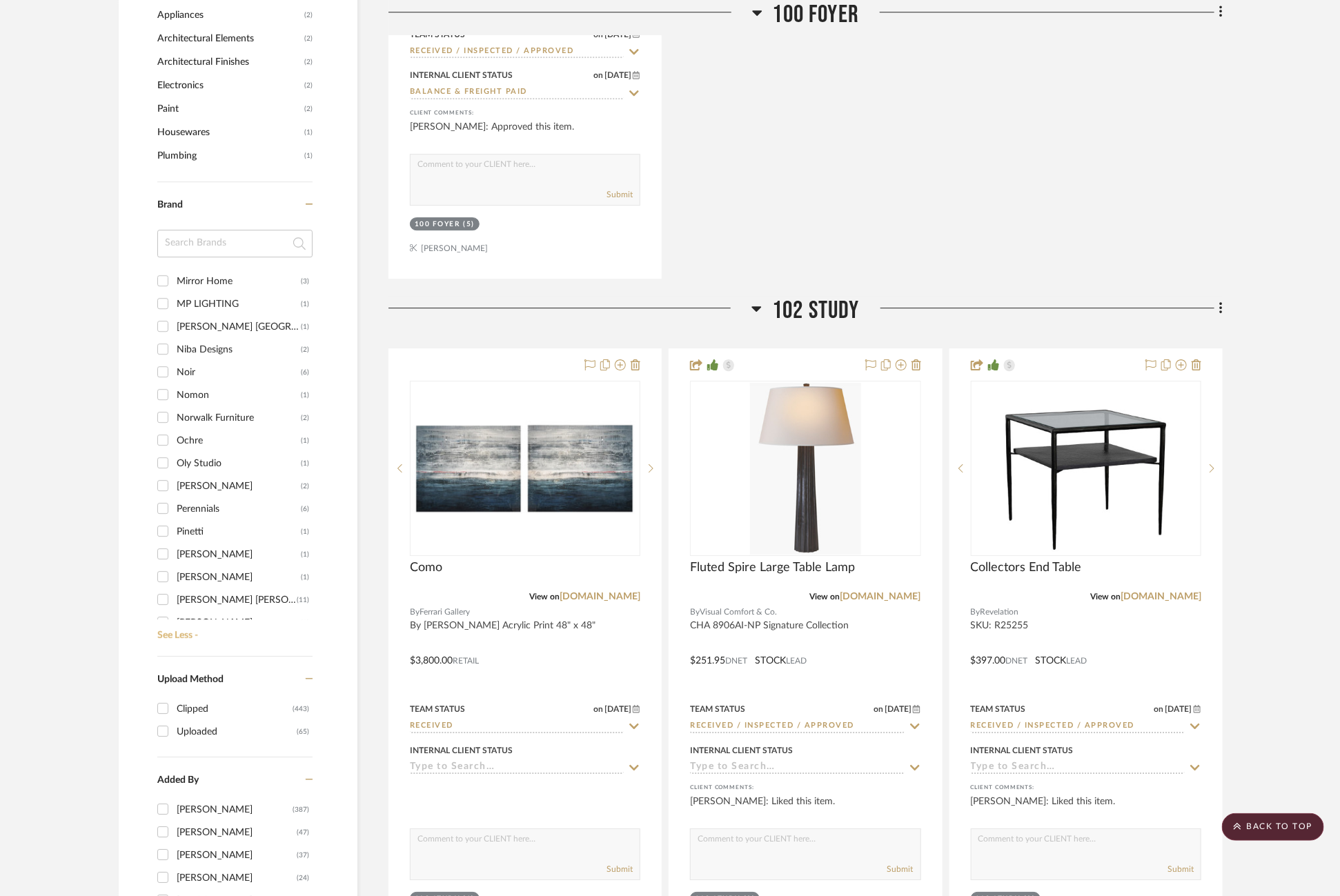
scroll to position [1797, 0]
click at [196, 453] on div "Oly Studio" at bounding box center [238, 463] width 124 height 22
click at [174, 453] on input "Oly Studio (1)" at bounding box center [163, 462] width 22 height 22
checkbox input "true"
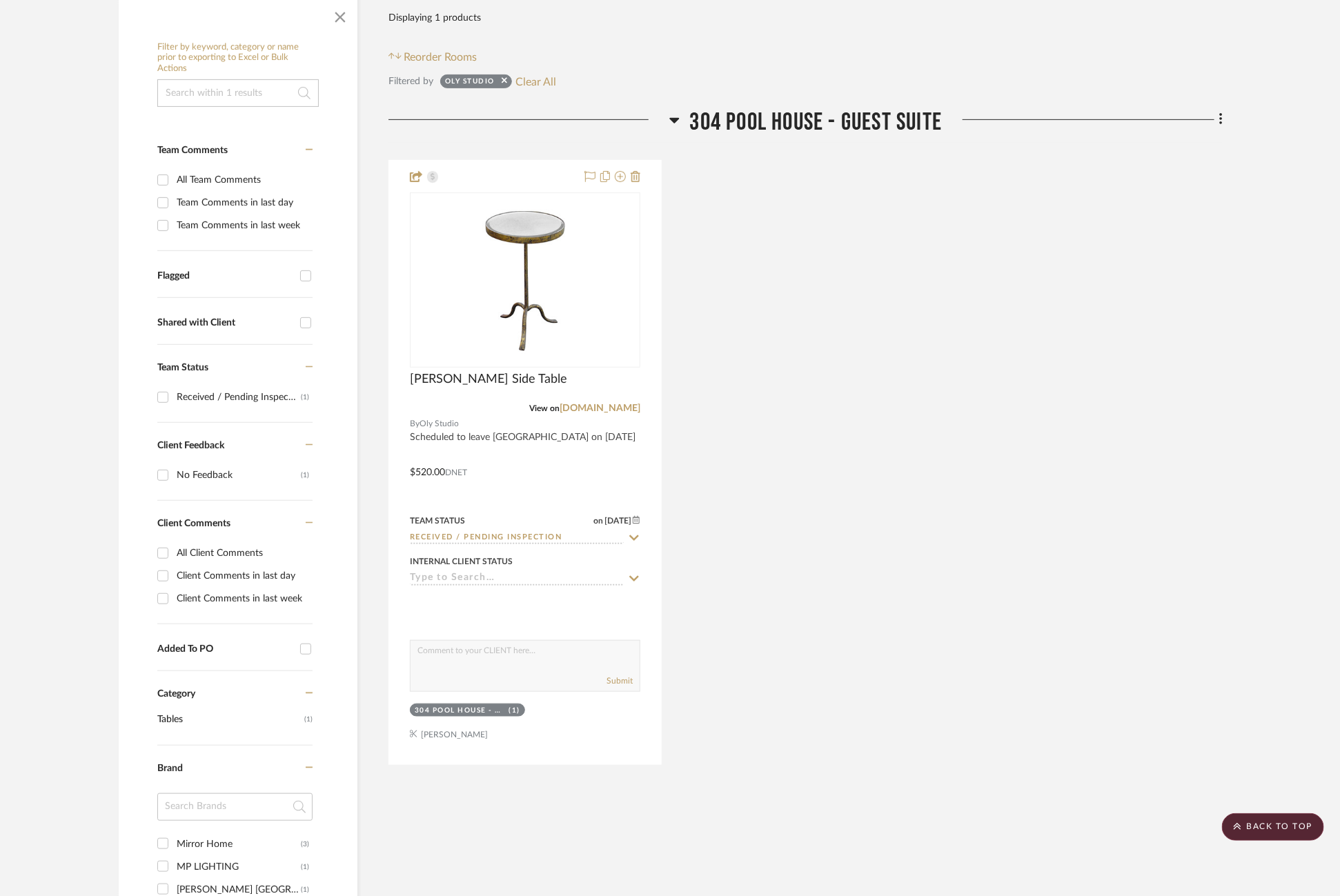
scroll to position [125, 0]
